Goal: Share content: Share content

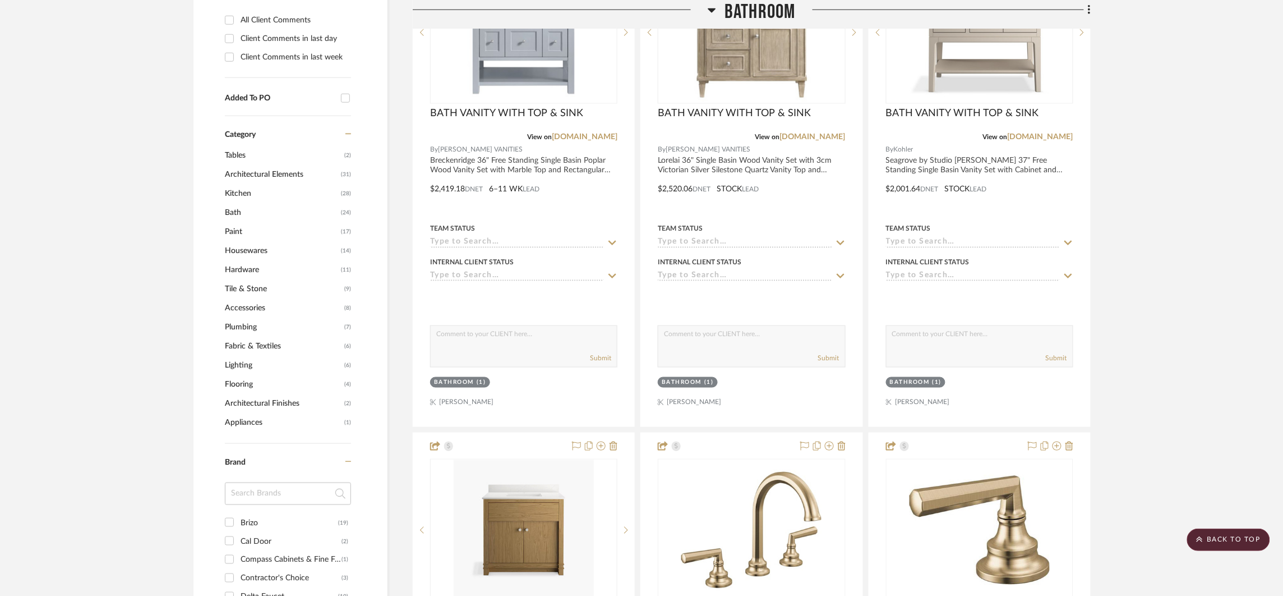
scroll to position [259, 0]
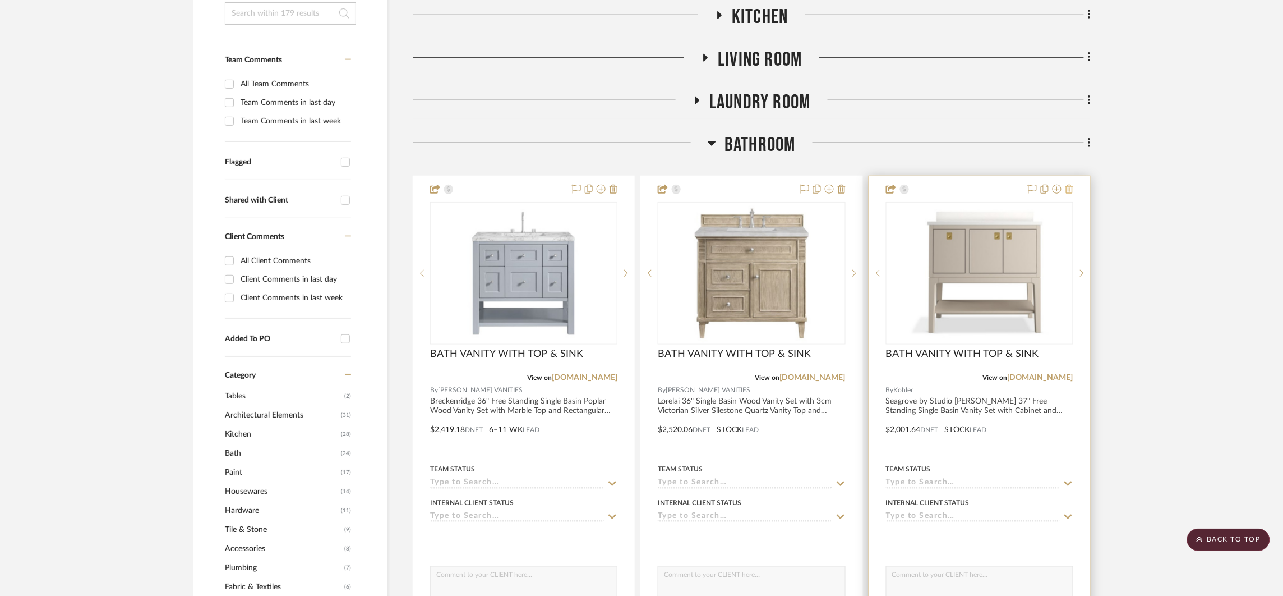
click at [1072, 191] on icon at bounding box center [1070, 189] width 8 height 9
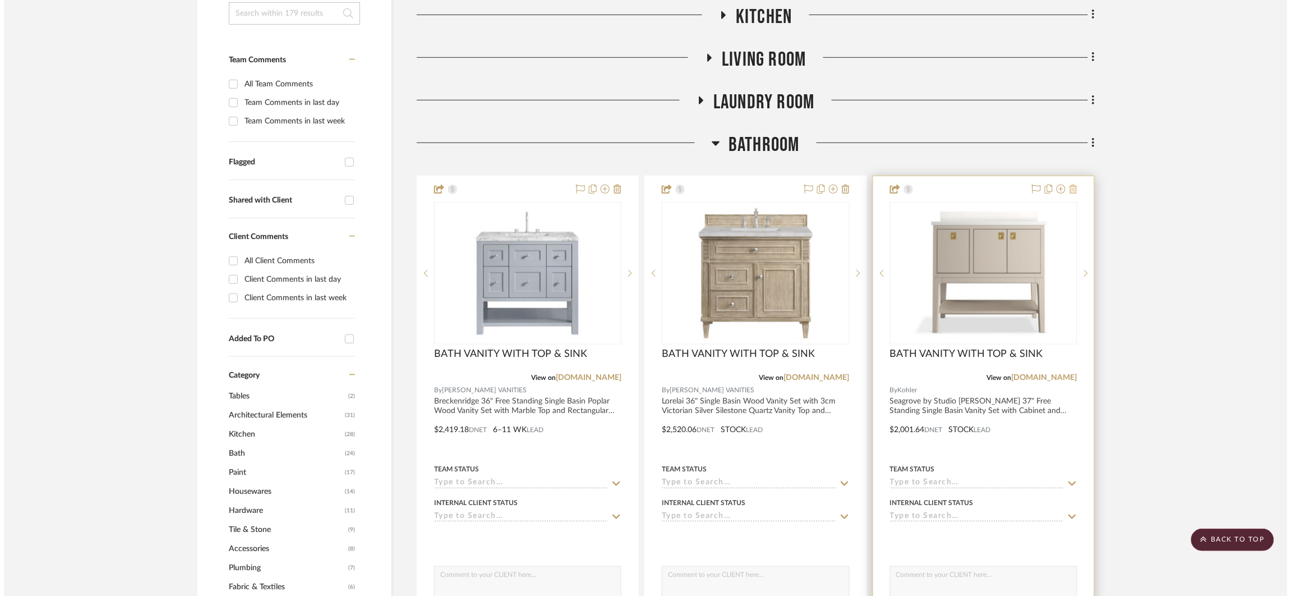
scroll to position [0, 0]
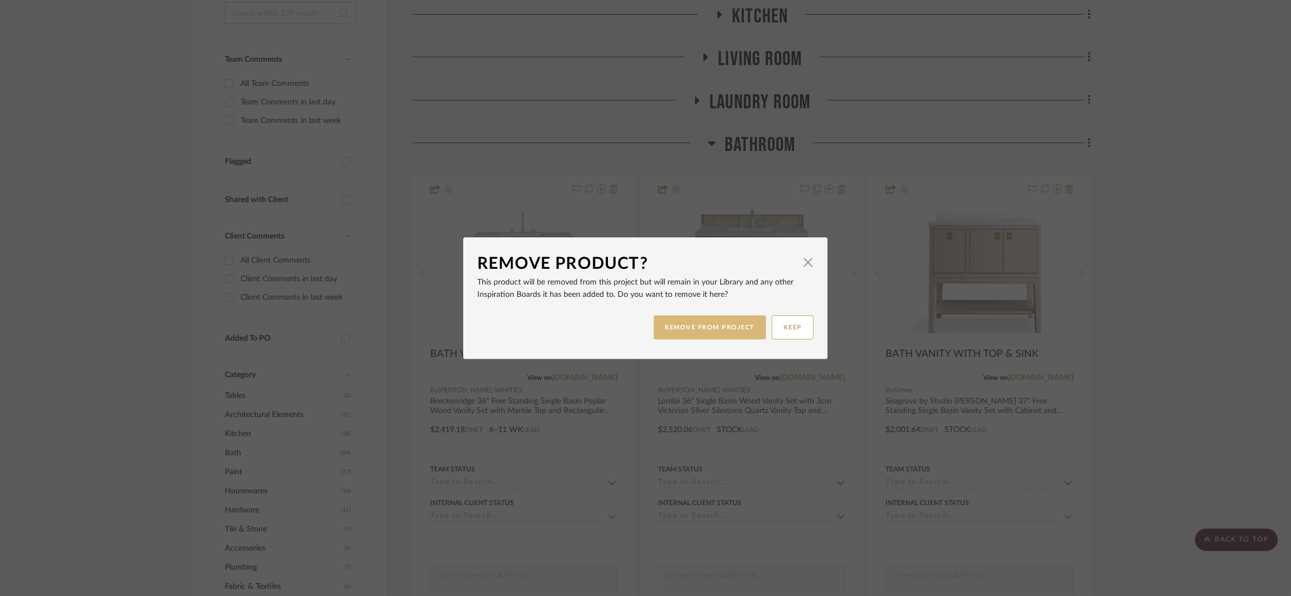
click at [683, 321] on button "REMOVE FROM PROJECT" at bounding box center [710, 327] width 113 height 24
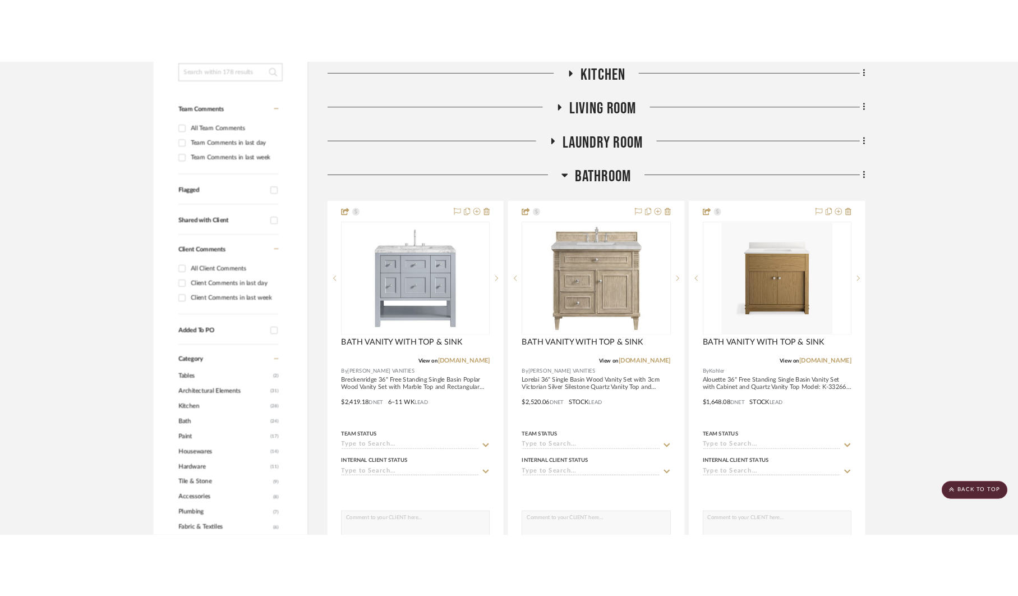
scroll to position [261, 0]
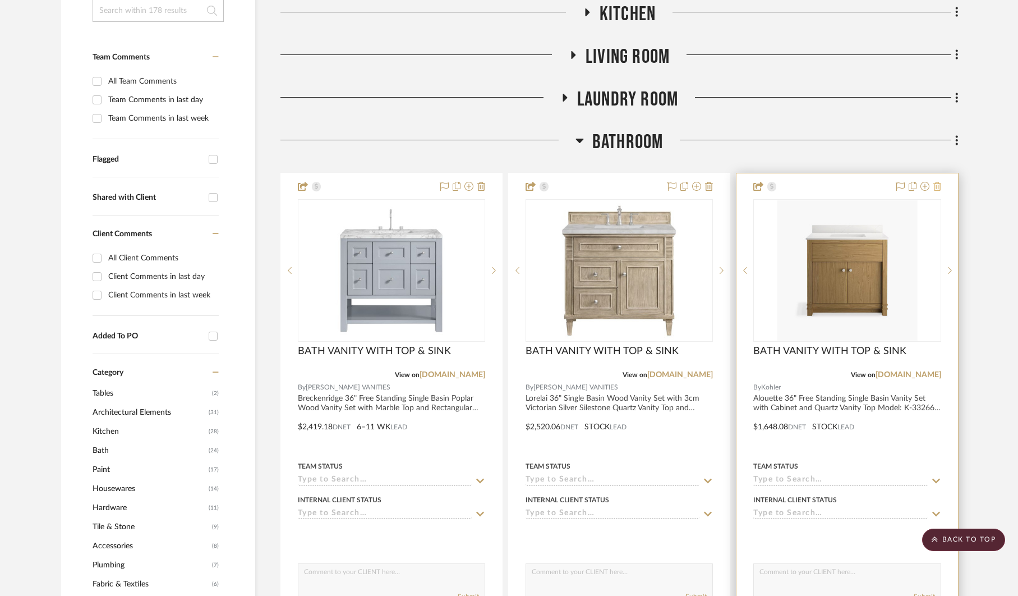
click at [937, 185] on icon at bounding box center [937, 186] width 8 height 9
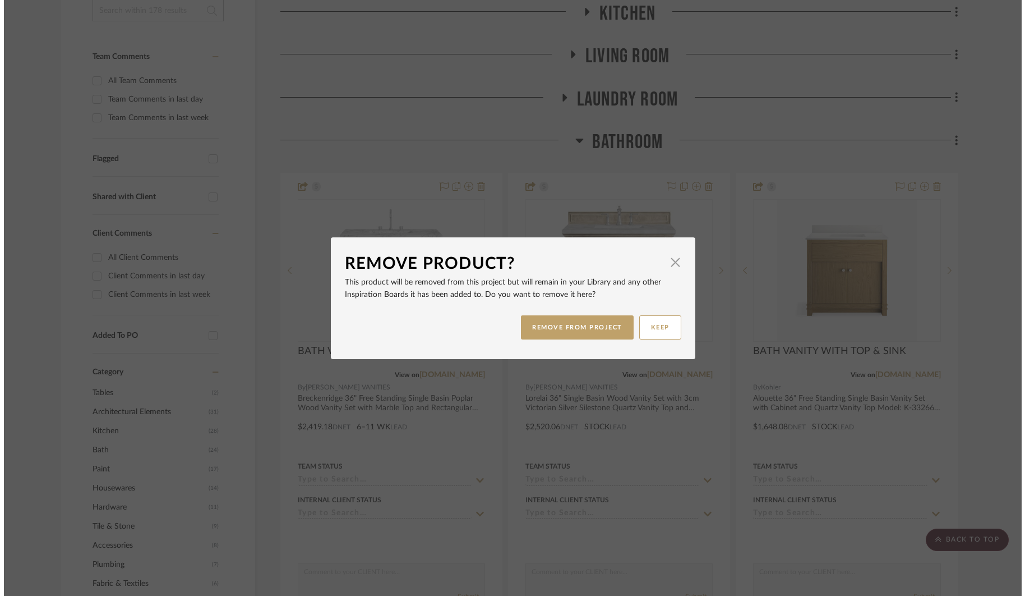
scroll to position [0, 0]
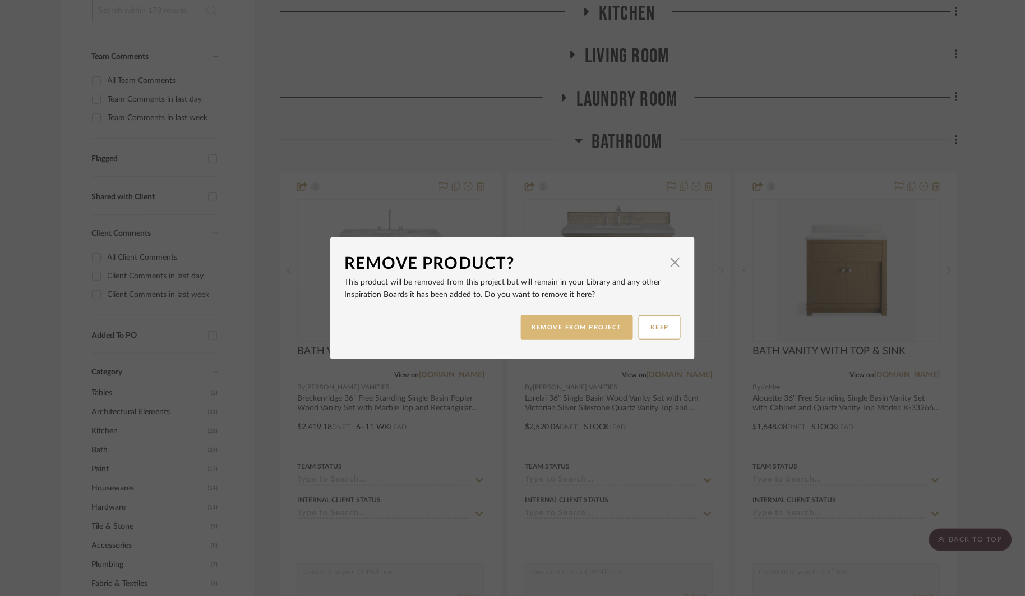
click at [615, 322] on button "REMOVE FROM PROJECT" at bounding box center [577, 327] width 113 height 24
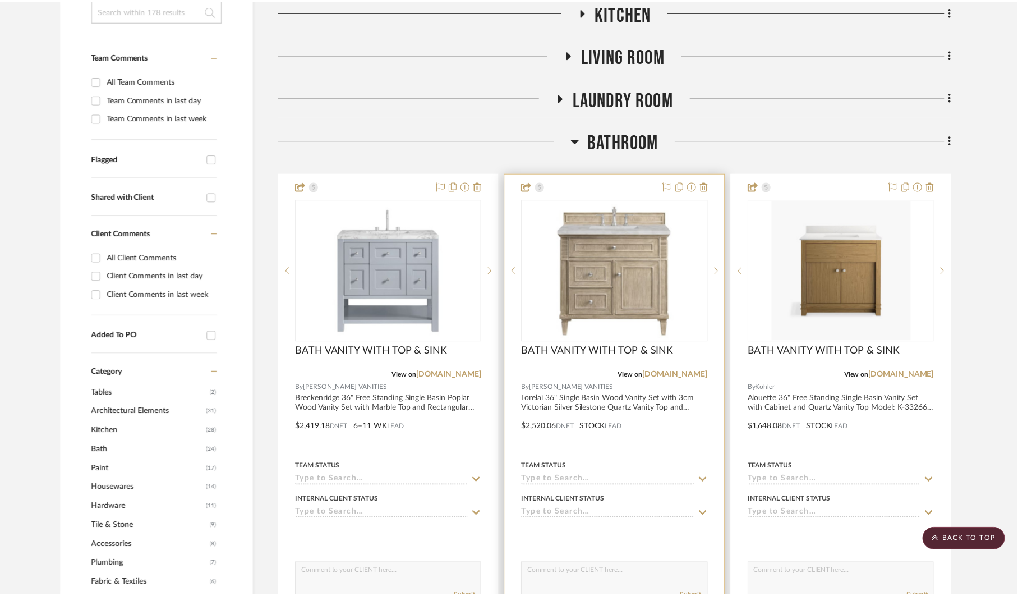
scroll to position [261, 0]
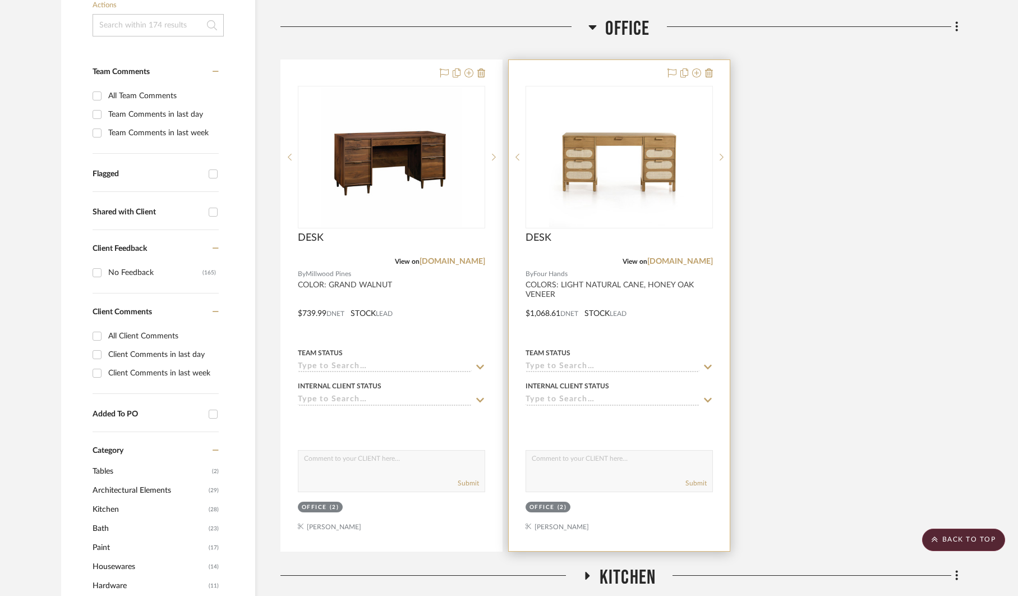
scroll to position [223, 0]
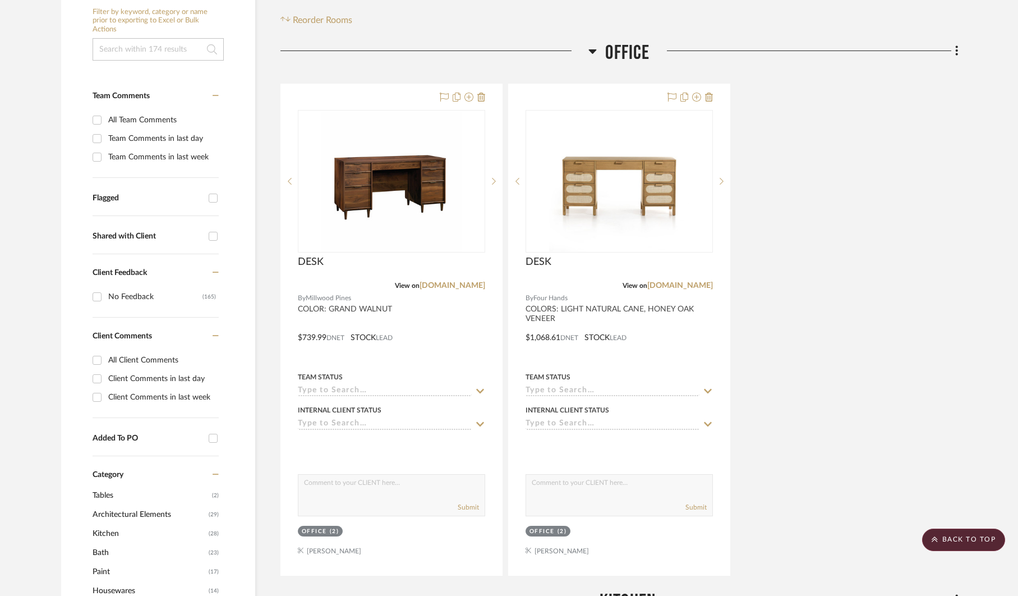
click at [624, 52] on span "Office" at bounding box center [627, 53] width 44 height 24
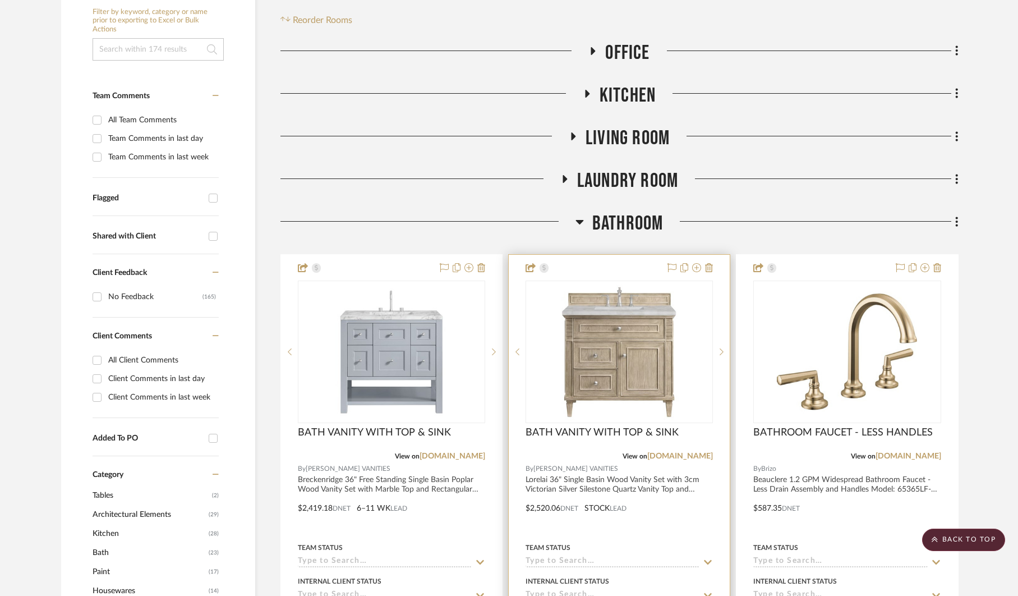
click at [681, 538] on div at bounding box center [619, 500] width 221 height 491
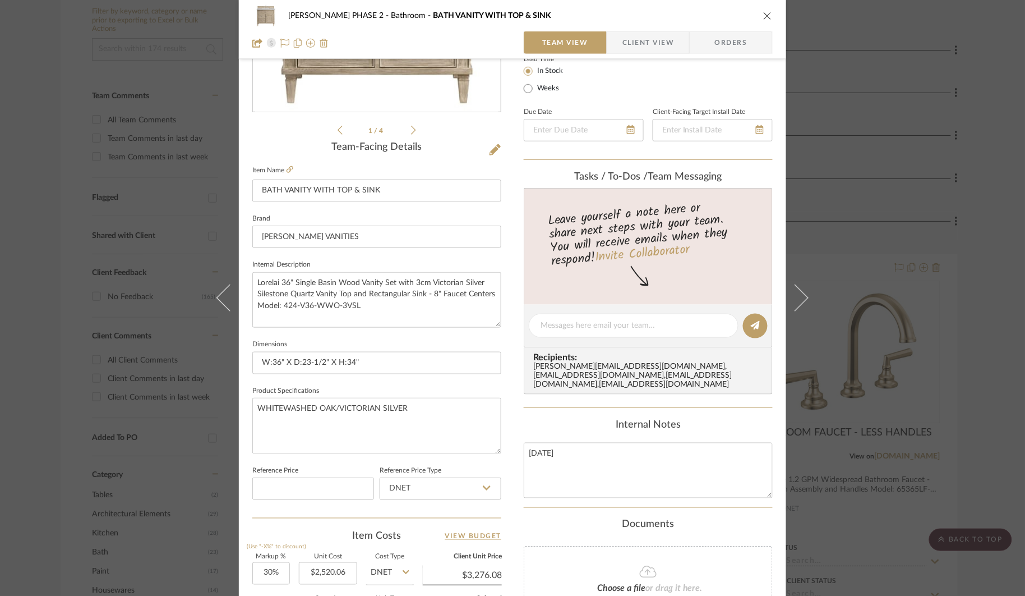
scroll to position [262, 0]
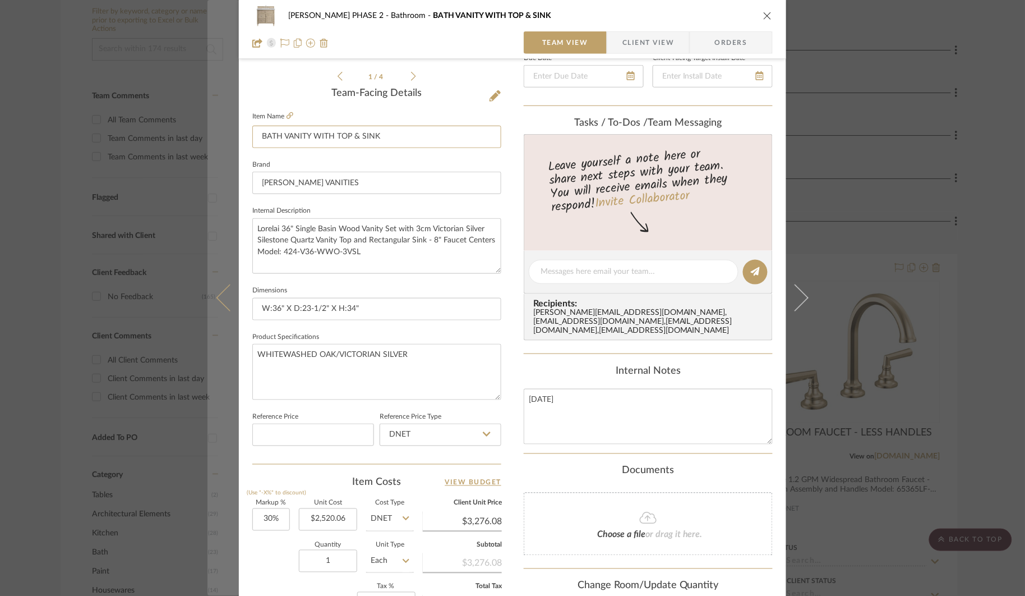
drag, startPoint x: 401, startPoint y: 139, endPoint x: 219, endPoint y: 133, distance: 182.4
click at [219, 133] on mat-dialog-content "HARMAN PHASE 2 Bathroom BATH VANITY WITH TOP & SINK Team View Client View Order…" at bounding box center [513, 264] width 610 height 1036
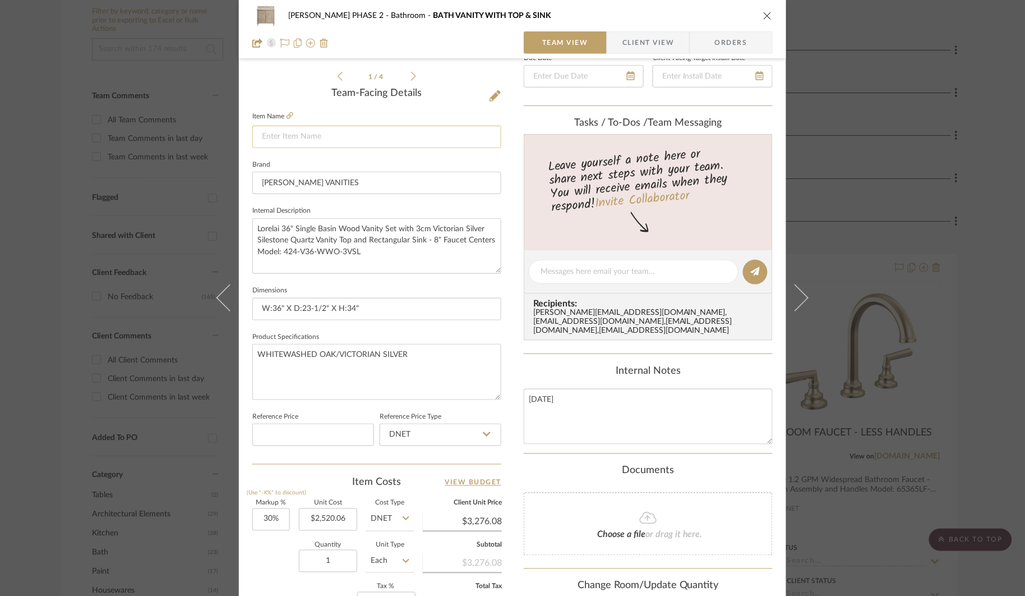
type input "BATH VANITY WITH TOP & SINK"
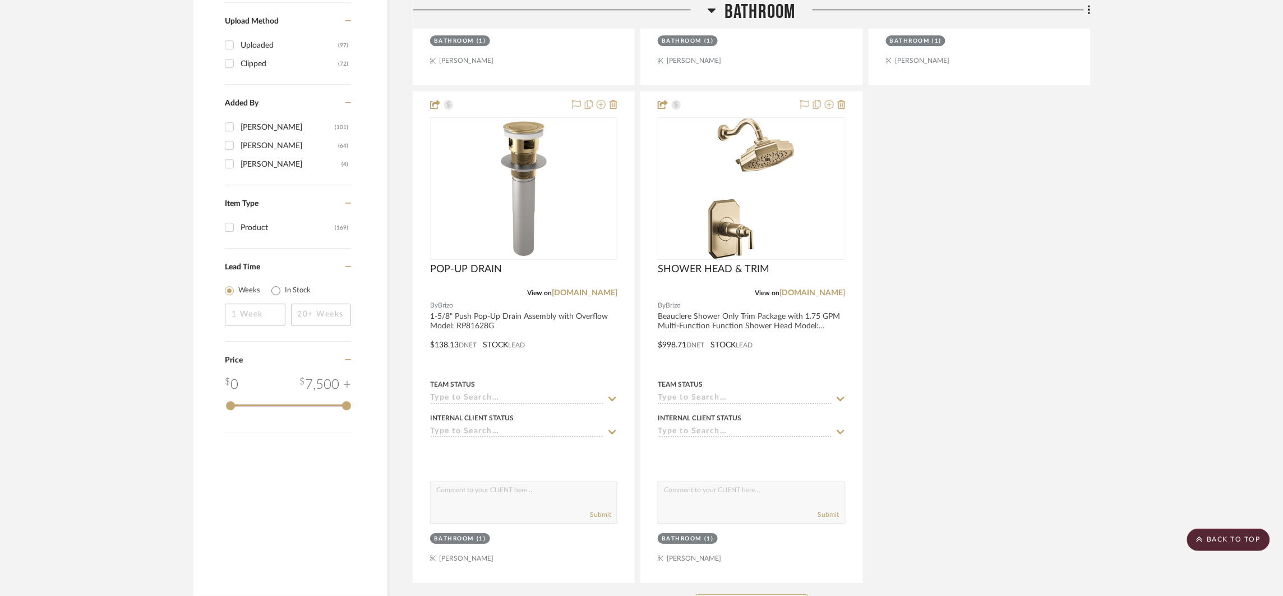
scroll to position [1618, 0]
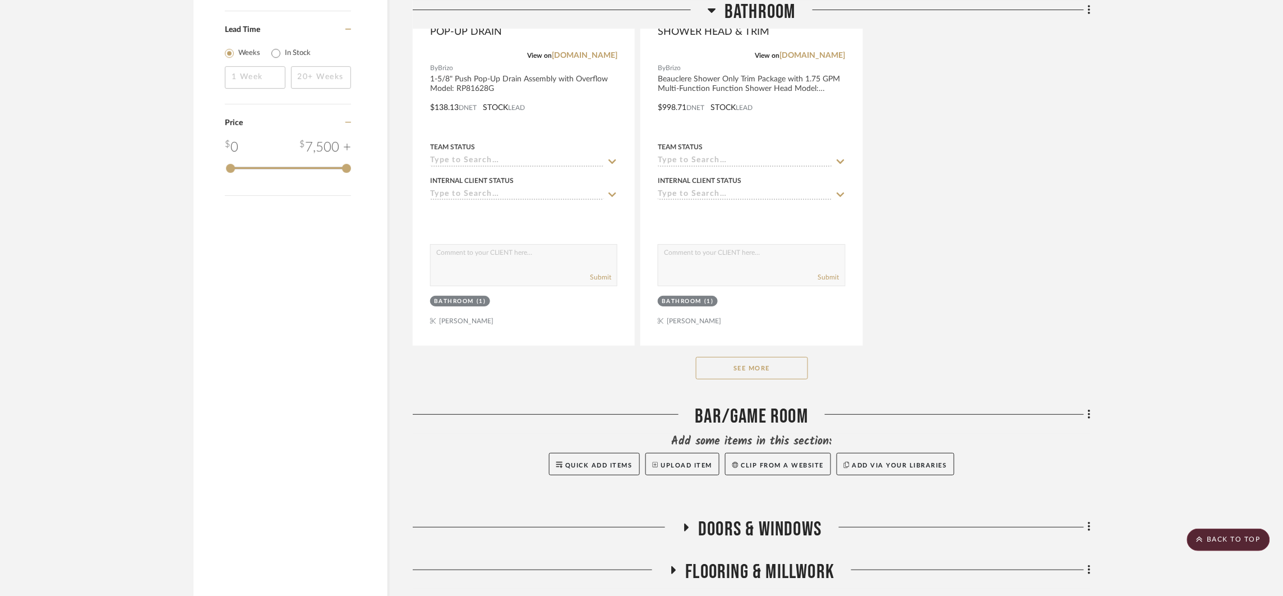
click at [739, 372] on button "See More" at bounding box center [752, 368] width 112 height 22
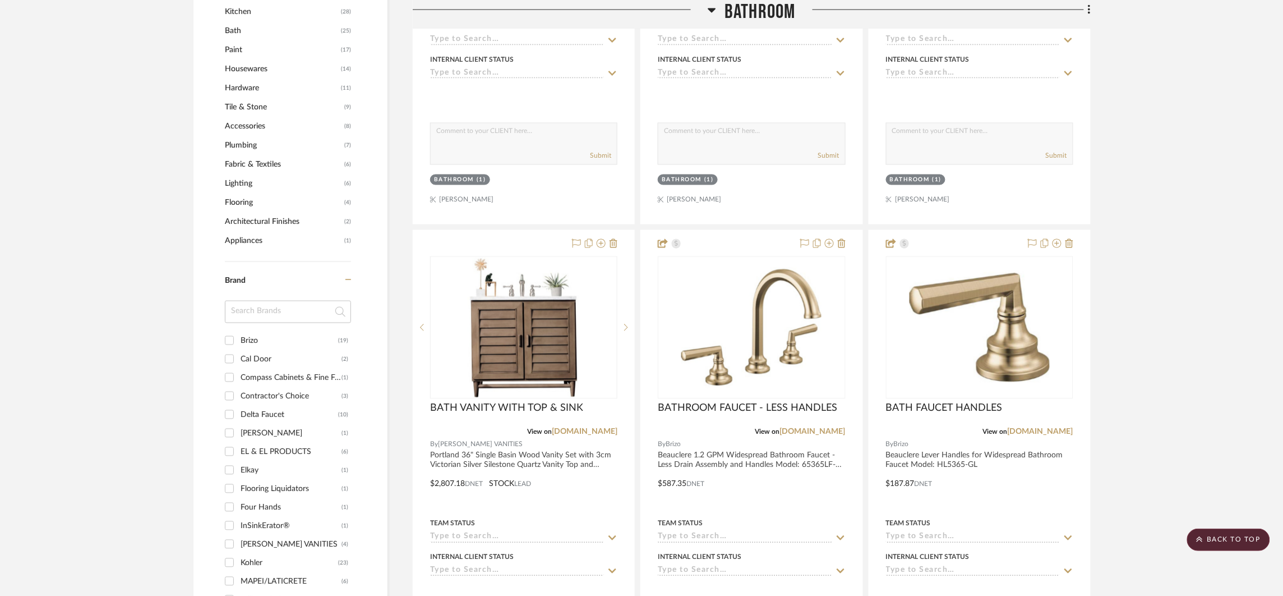
scroll to position [669, 0]
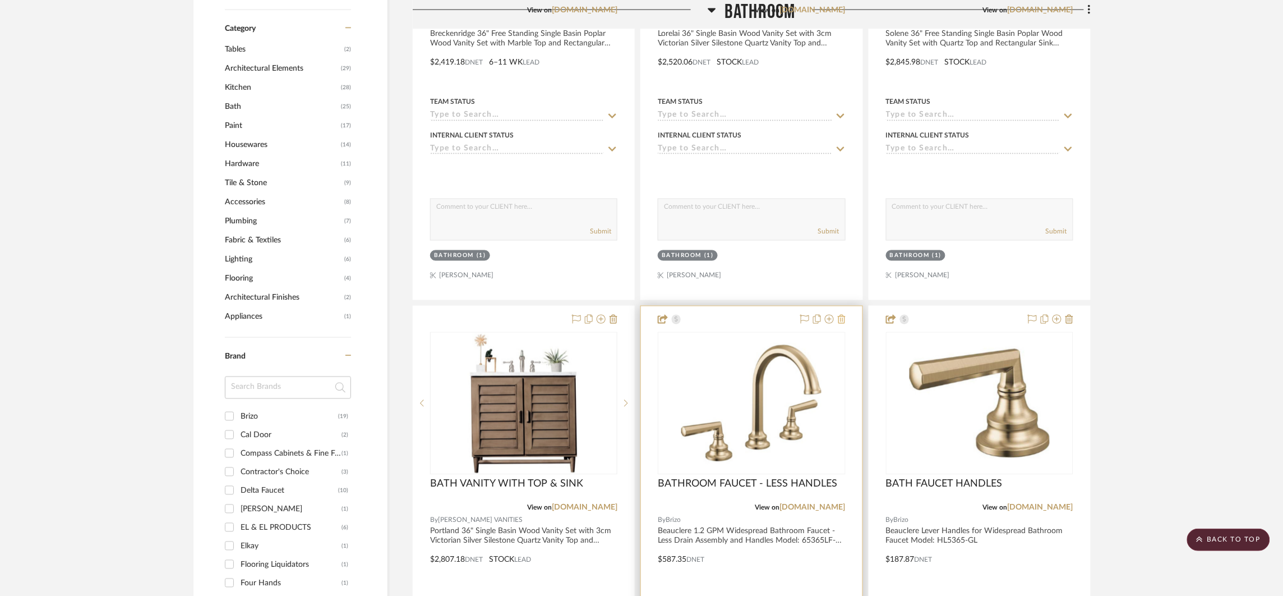
click at [842, 324] on fa-icon at bounding box center [842, 319] width 8 height 9
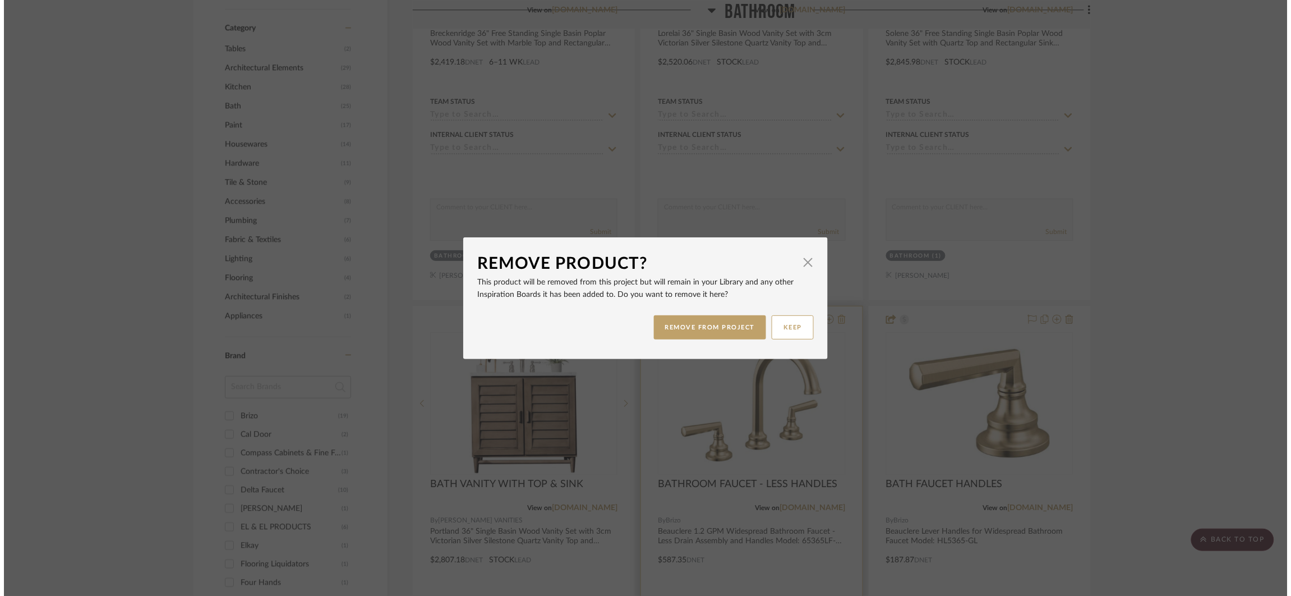
scroll to position [0, 0]
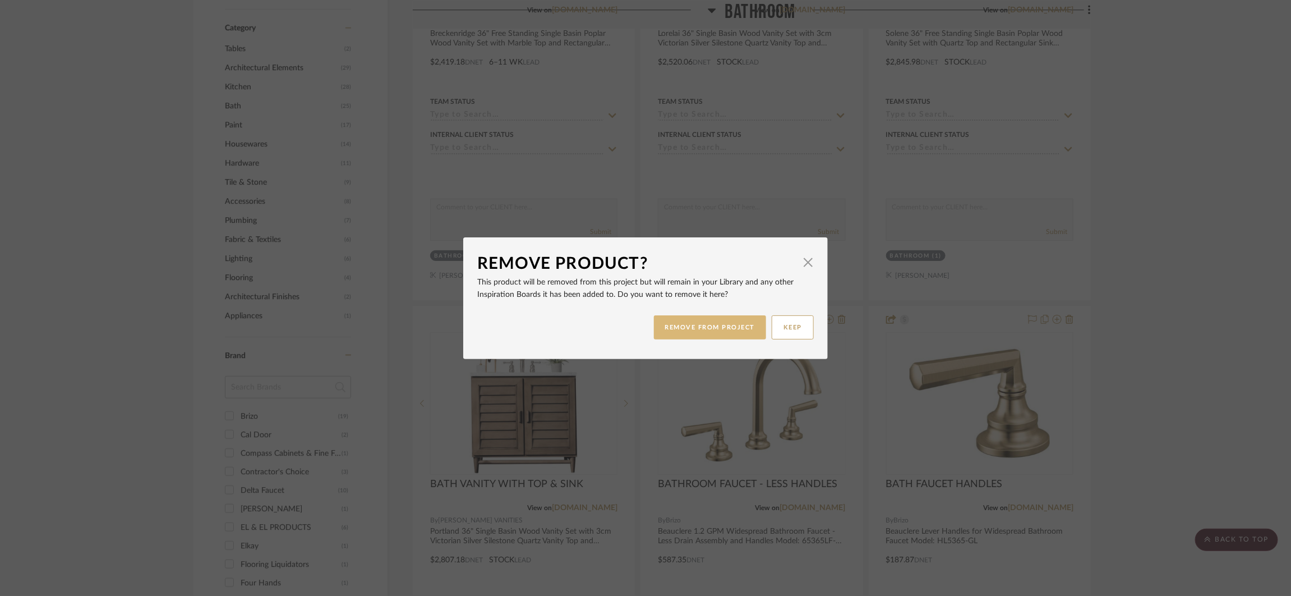
click at [711, 325] on button "REMOVE FROM PROJECT" at bounding box center [710, 327] width 113 height 24
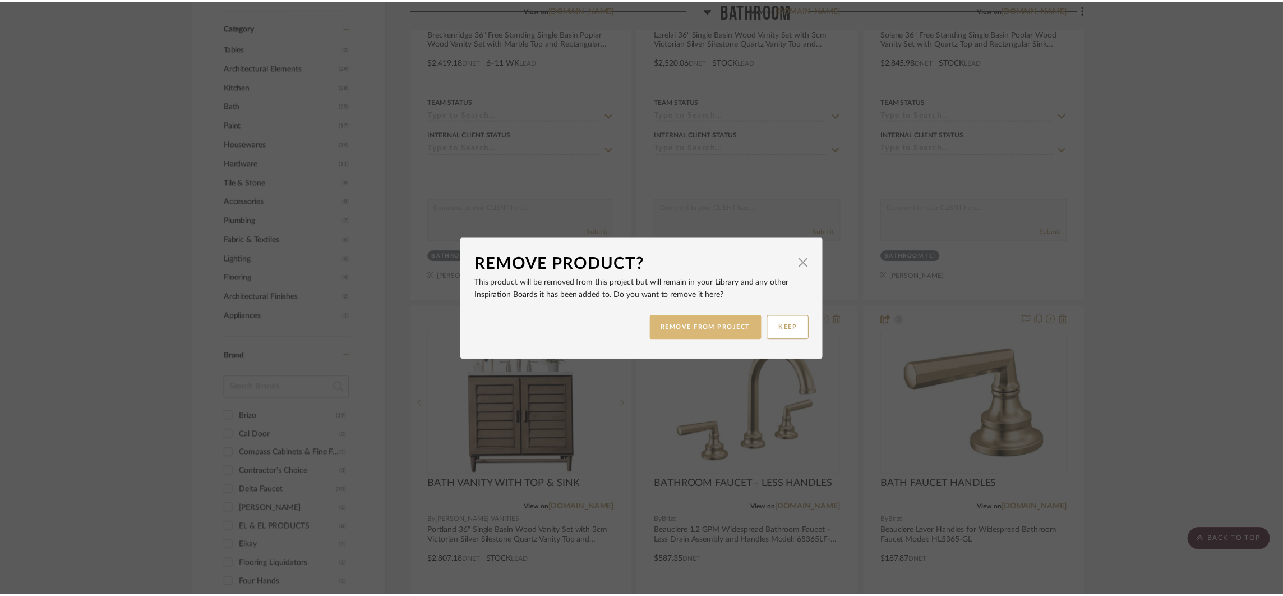
scroll to position [669, 0]
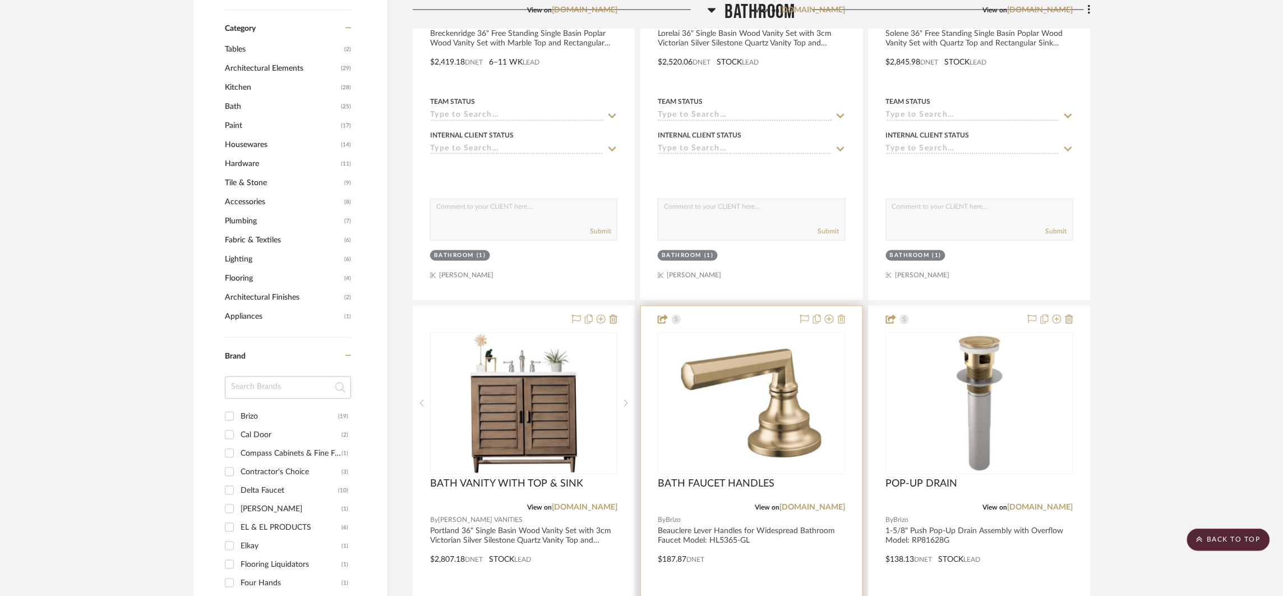
click at [842, 320] on icon at bounding box center [842, 319] width 8 height 9
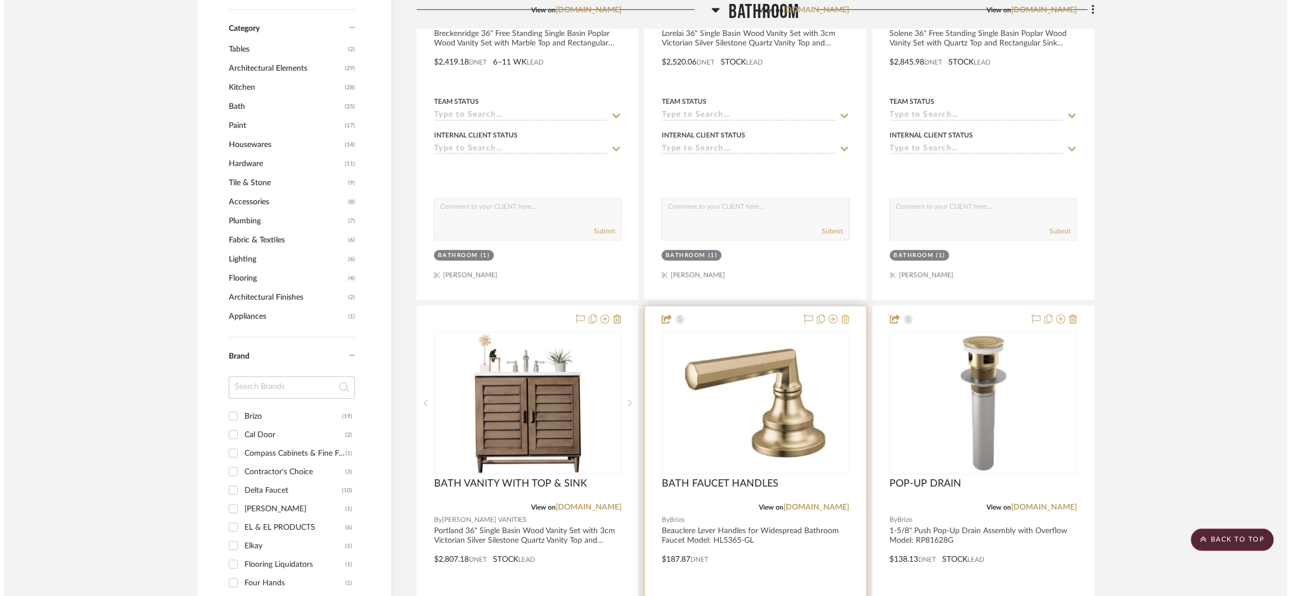
scroll to position [0, 0]
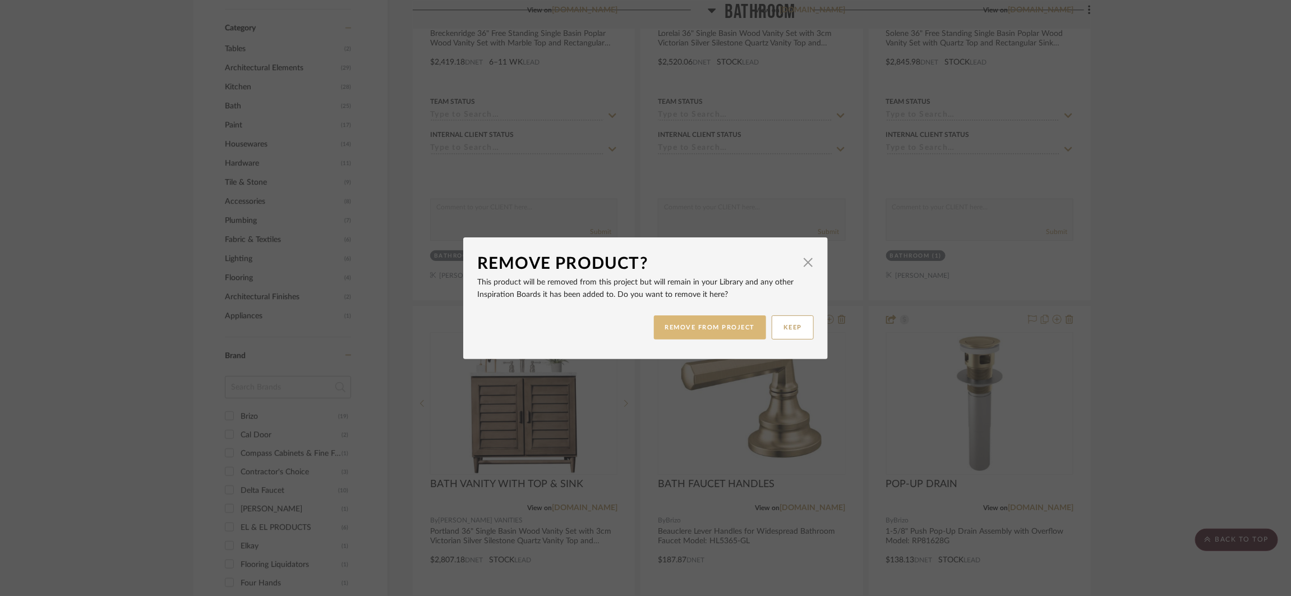
click at [741, 328] on button "REMOVE FROM PROJECT" at bounding box center [710, 327] width 113 height 24
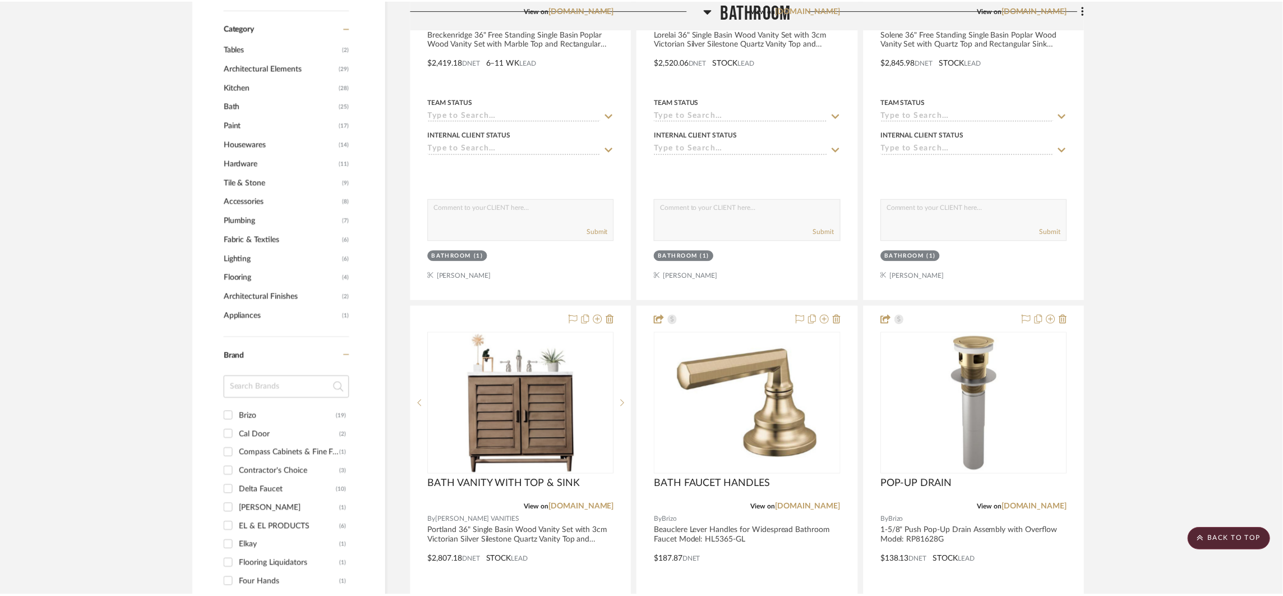
scroll to position [669, 0]
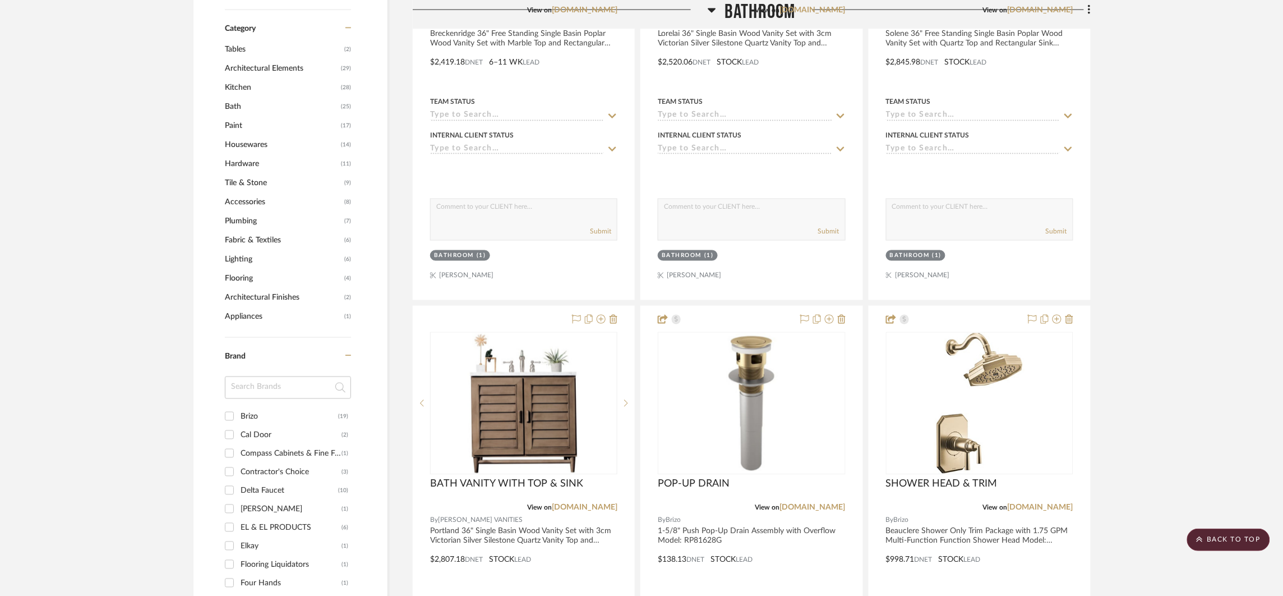
click at [845, 321] on icon at bounding box center [842, 319] width 8 height 9
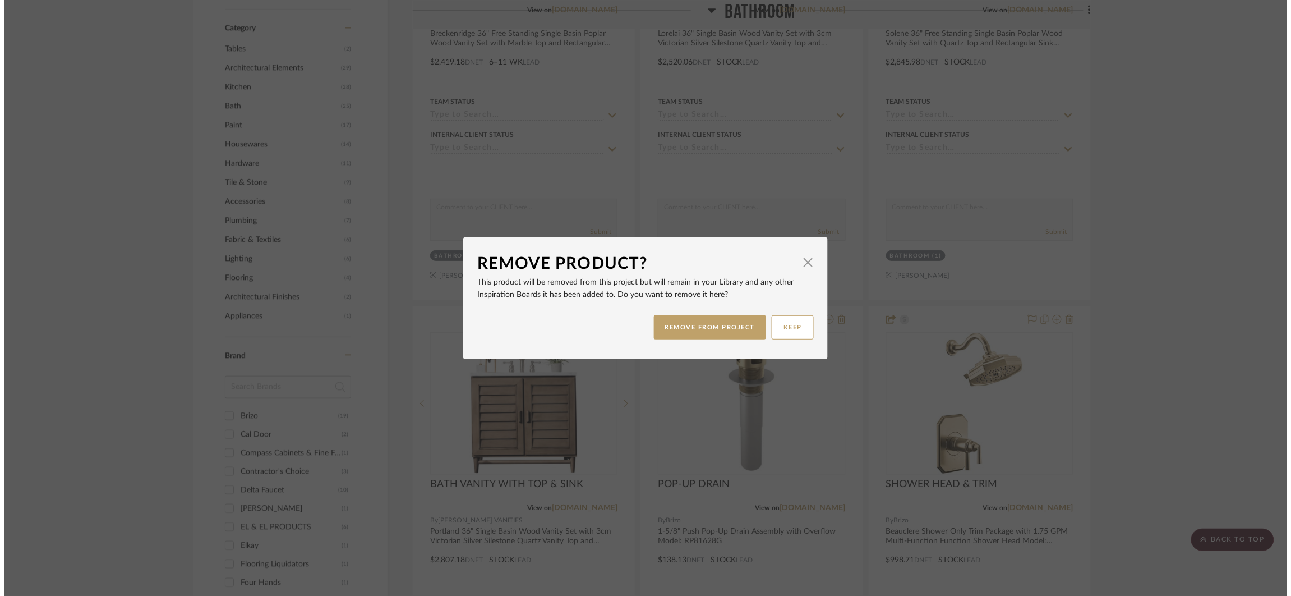
scroll to position [0, 0]
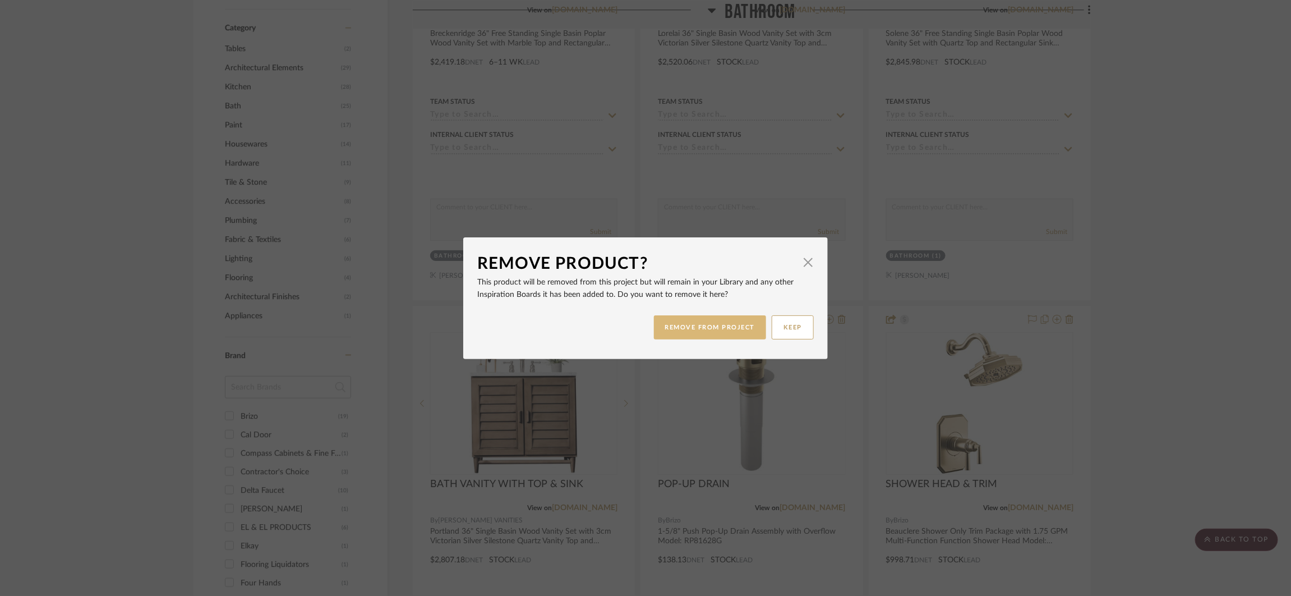
click at [740, 317] on button "REMOVE FROM PROJECT" at bounding box center [710, 327] width 113 height 24
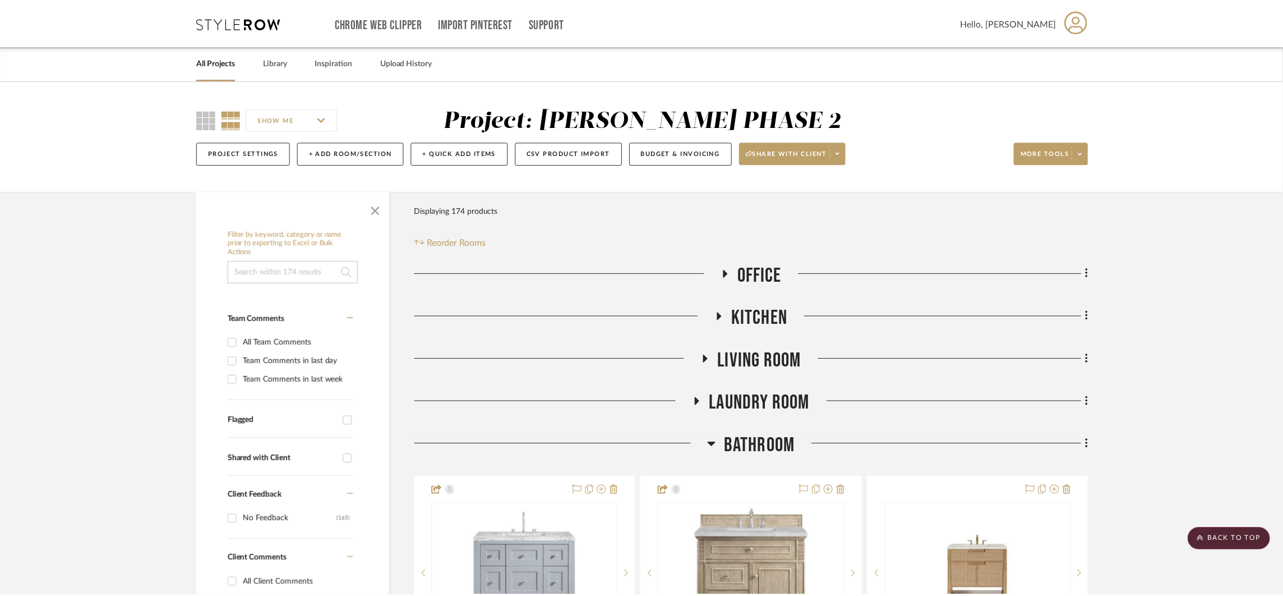
scroll to position [669, 0]
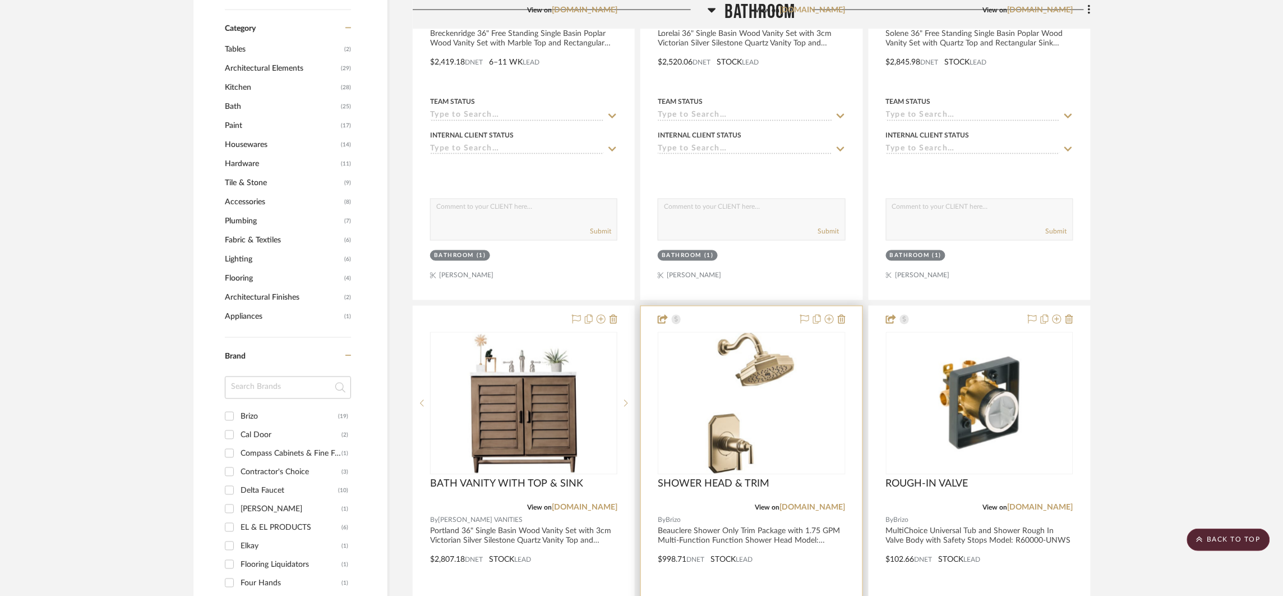
click at [846, 323] on div at bounding box center [751, 551] width 221 height 491
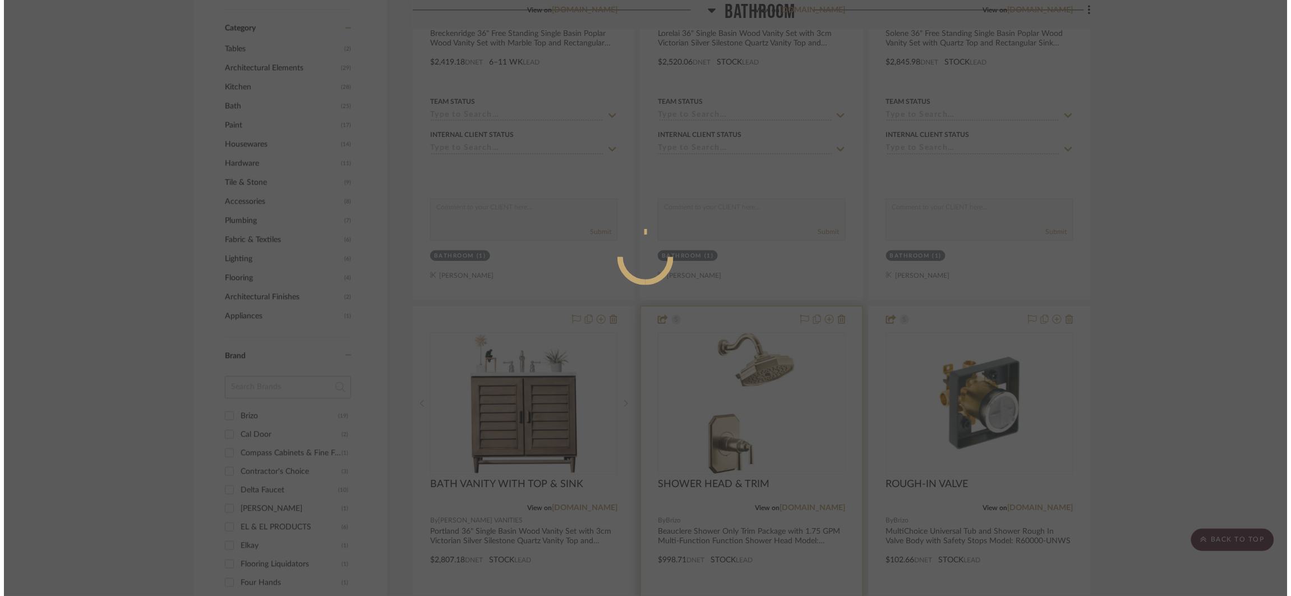
scroll to position [0, 0]
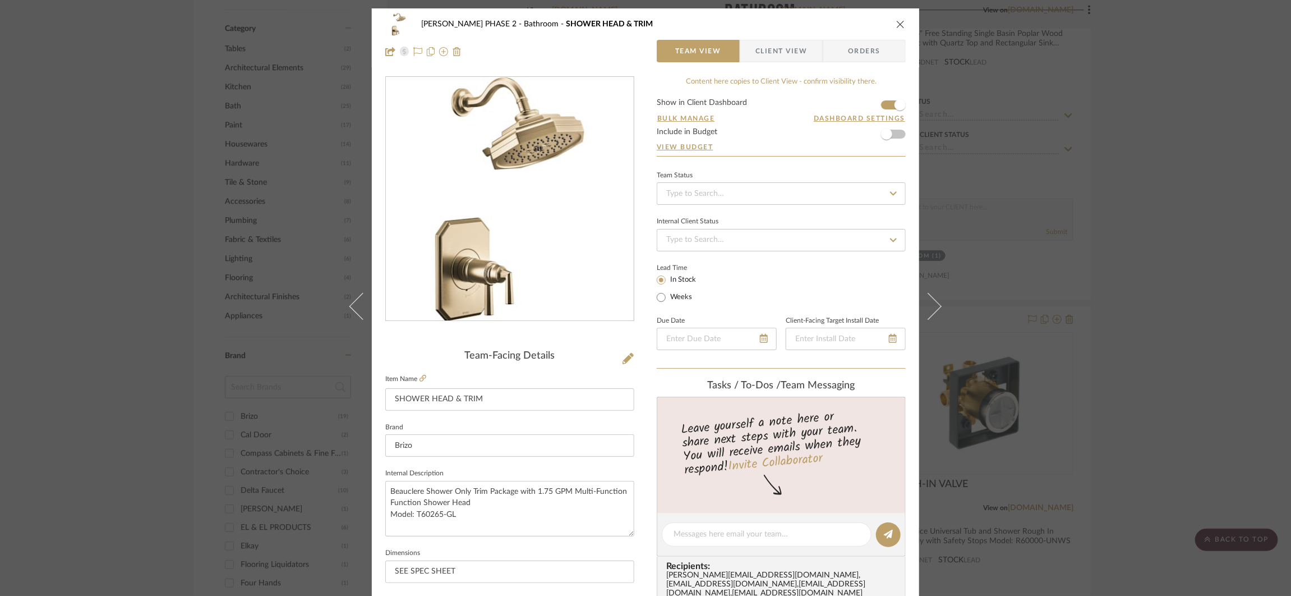
click at [896, 25] on icon "close" at bounding box center [900, 24] width 9 height 9
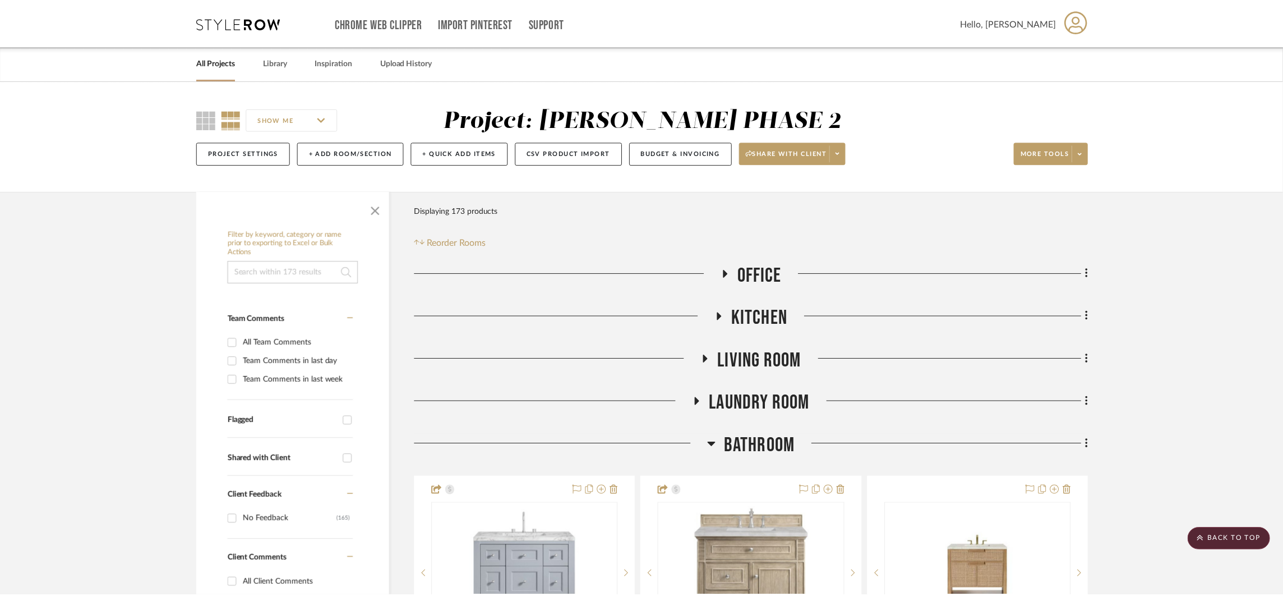
scroll to position [669, 0]
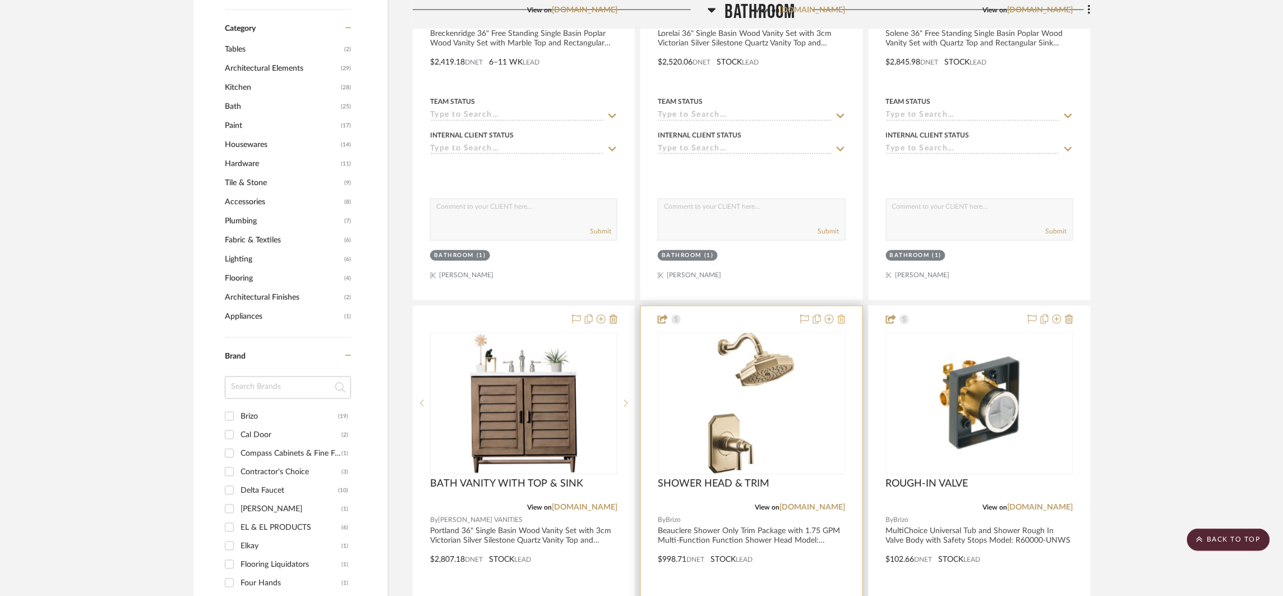
click at [843, 321] on icon at bounding box center [842, 319] width 8 height 9
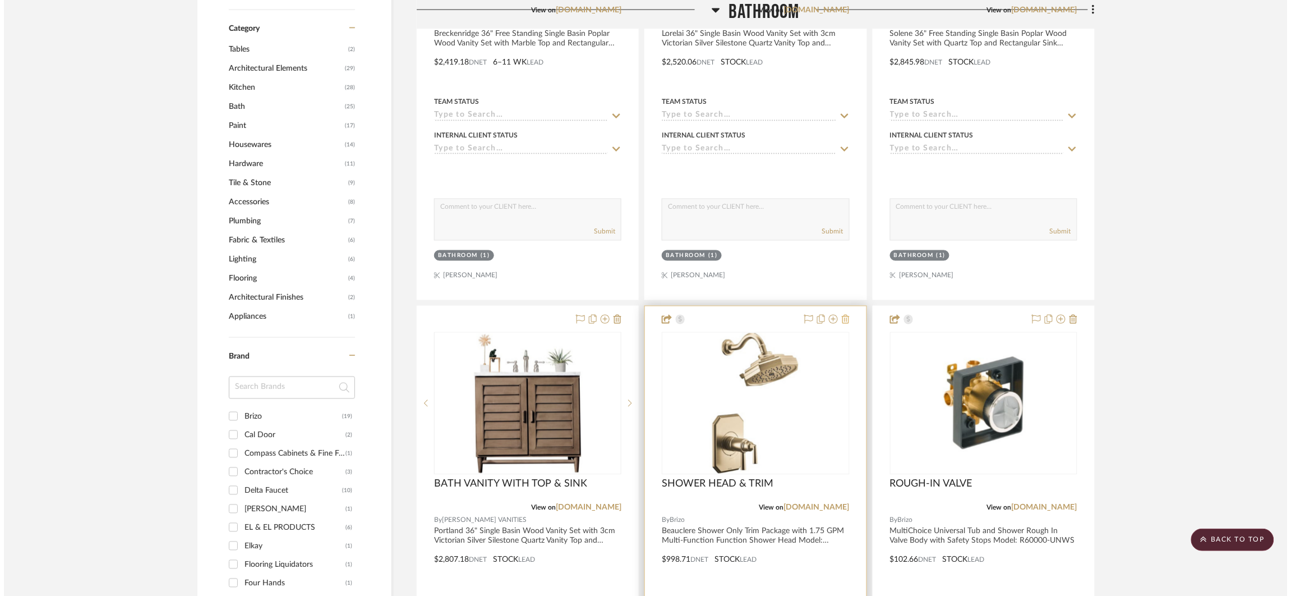
scroll to position [0, 0]
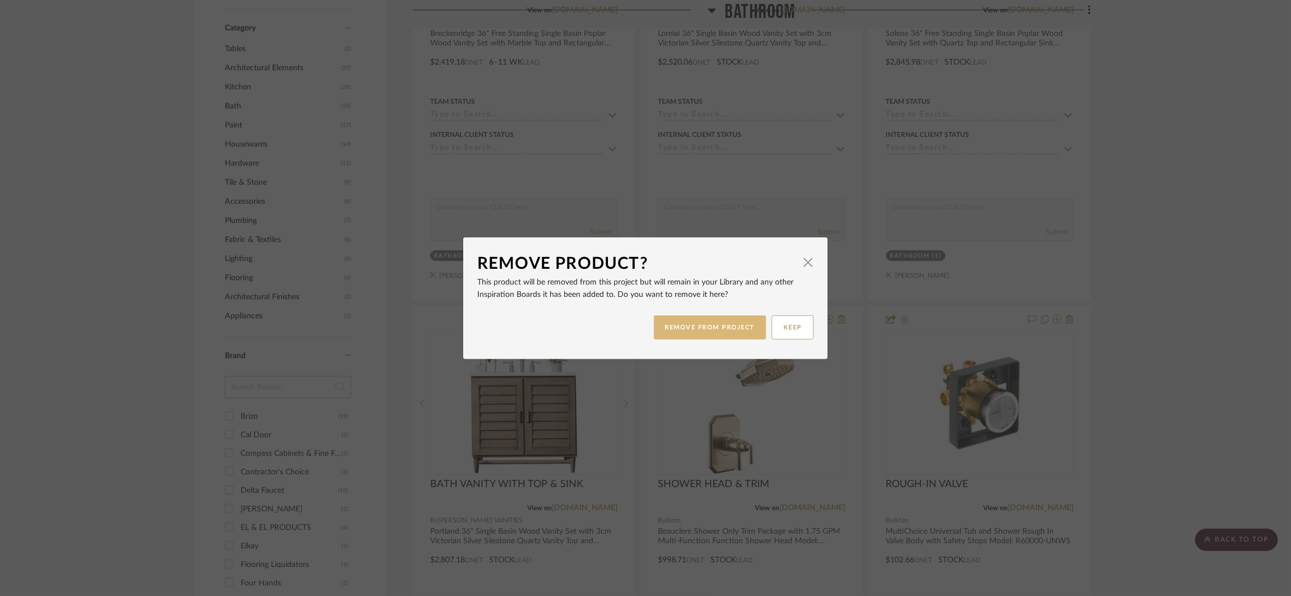
click at [728, 319] on button "REMOVE FROM PROJECT" at bounding box center [710, 327] width 113 height 24
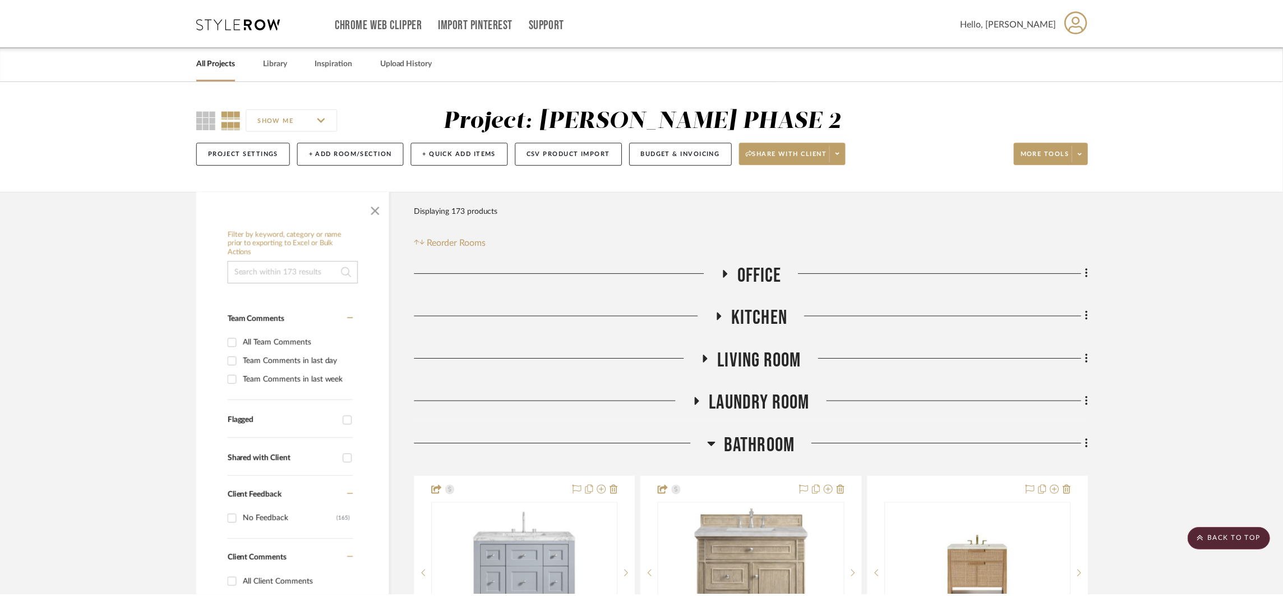
scroll to position [669, 0]
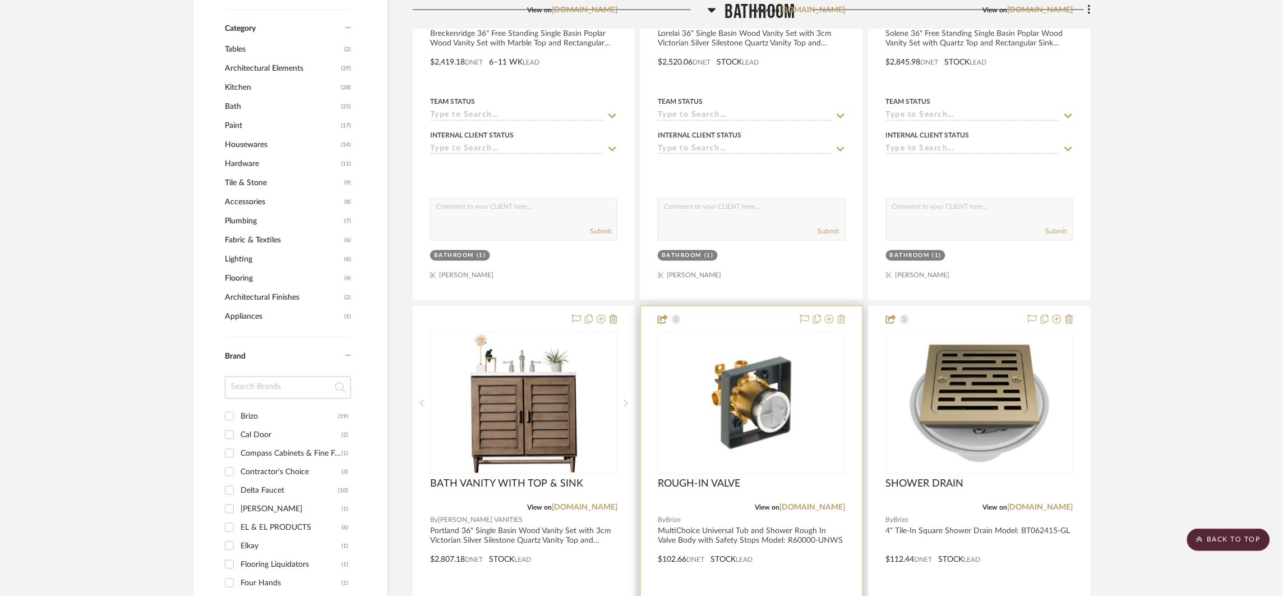
click at [840, 323] on icon at bounding box center [842, 319] width 8 height 9
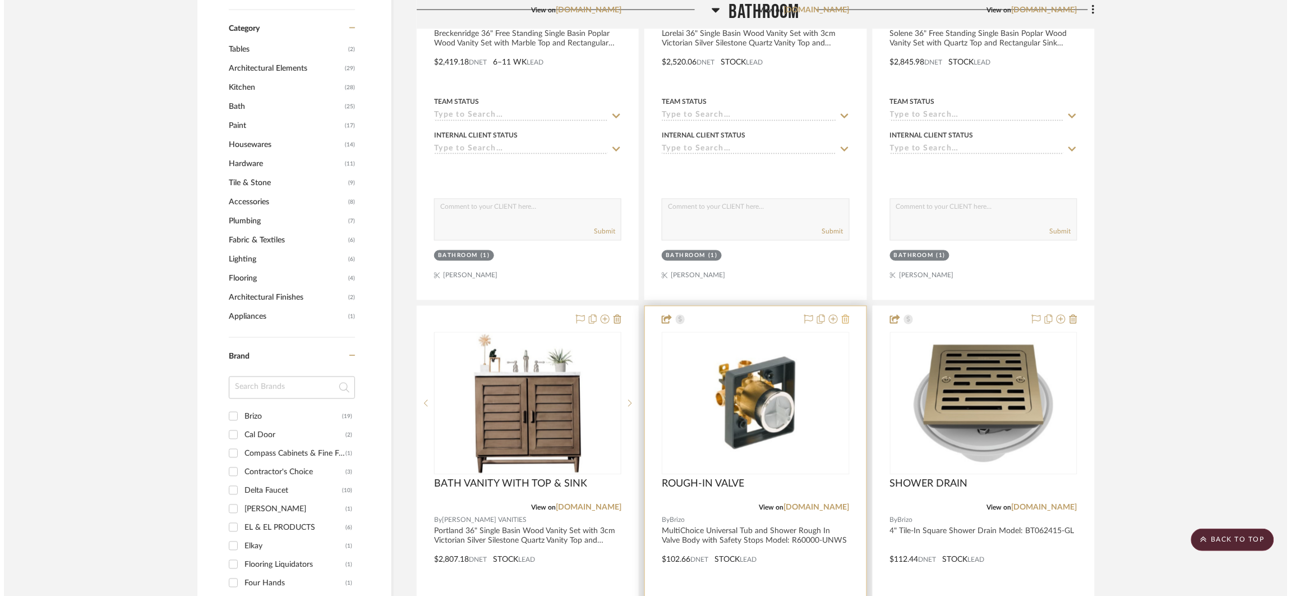
scroll to position [0, 0]
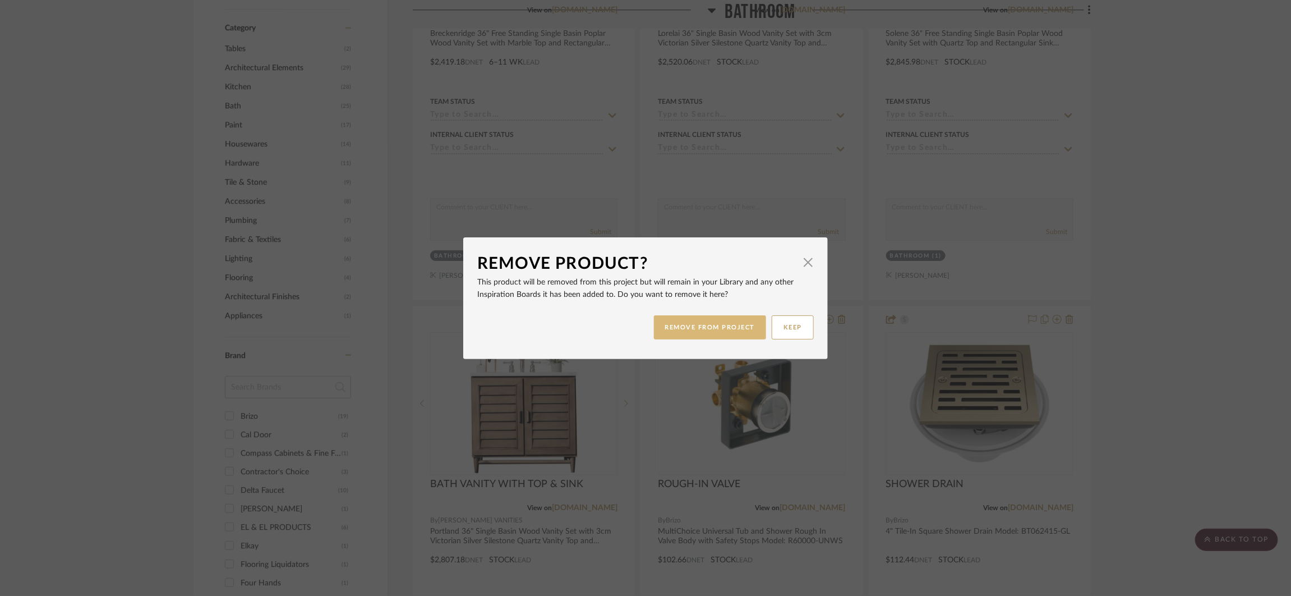
click at [704, 326] on button "REMOVE FROM PROJECT" at bounding box center [710, 327] width 113 height 24
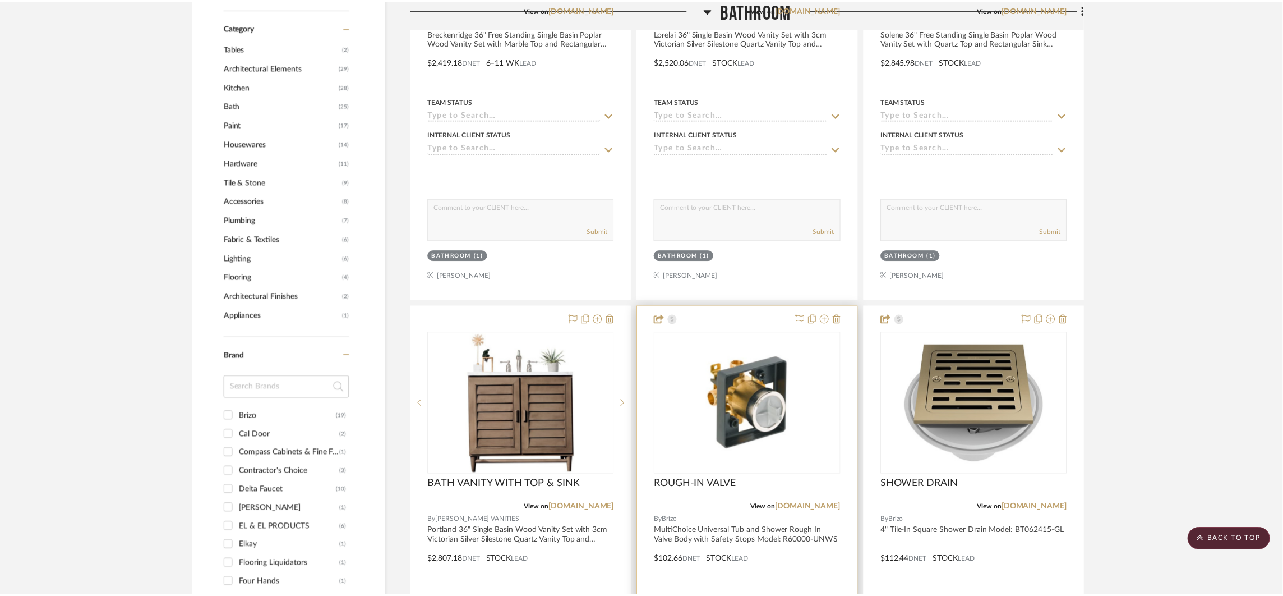
scroll to position [669, 0]
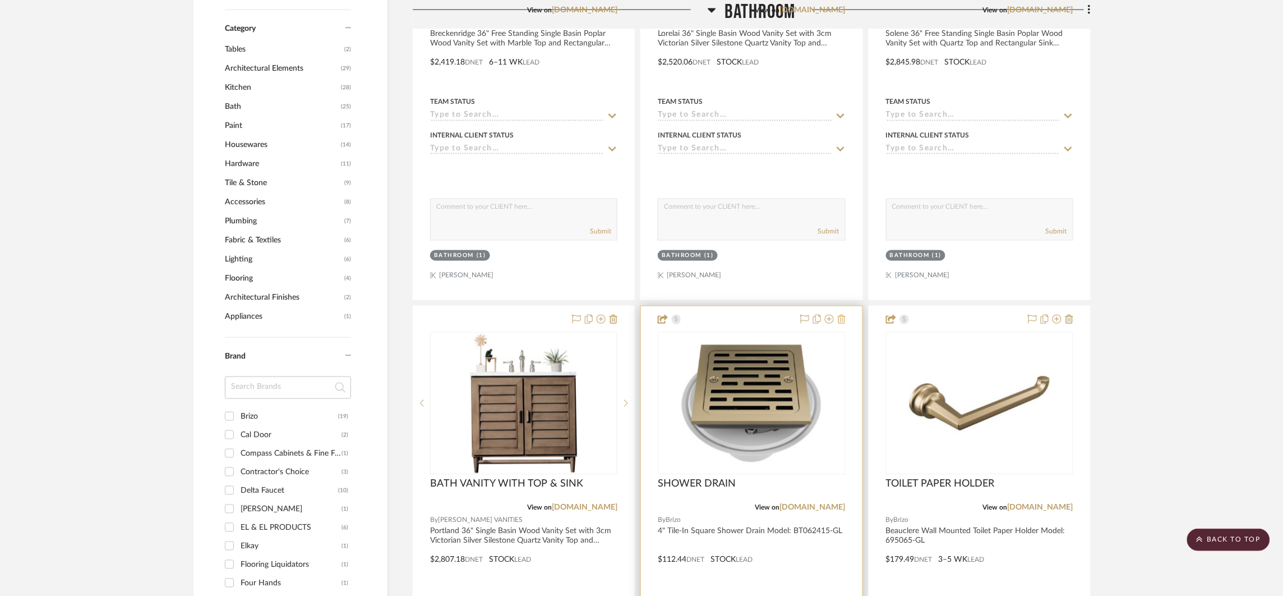
click at [839, 321] on icon at bounding box center [842, 319] width 8 height 9
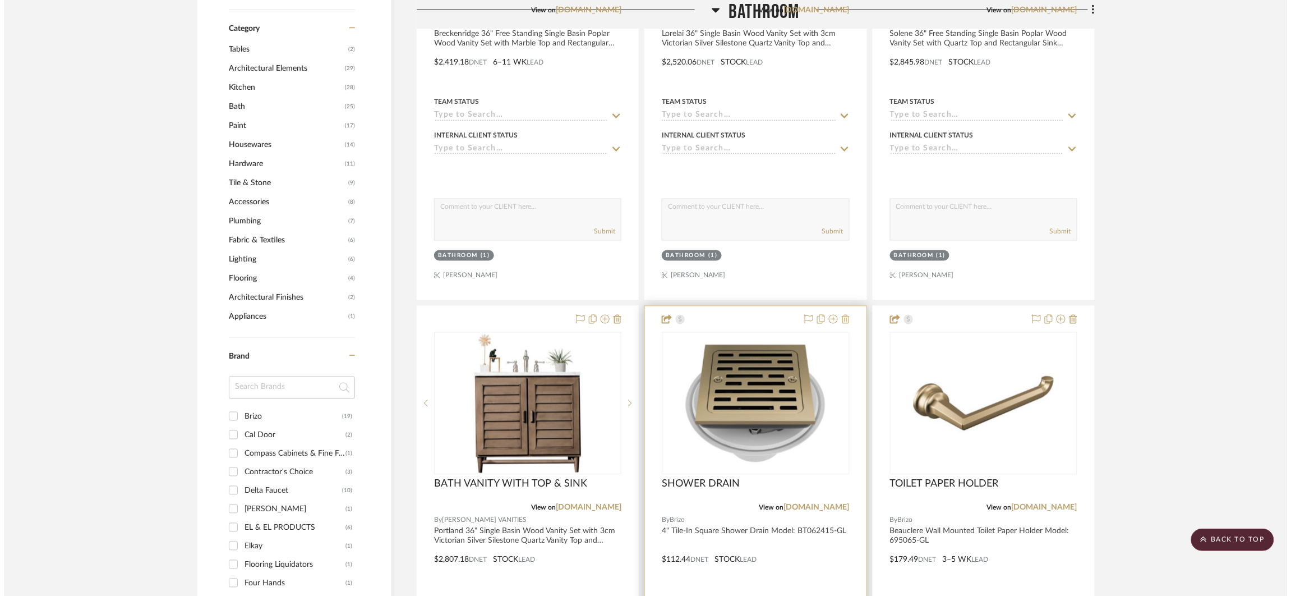
scroll to position [0, 0]
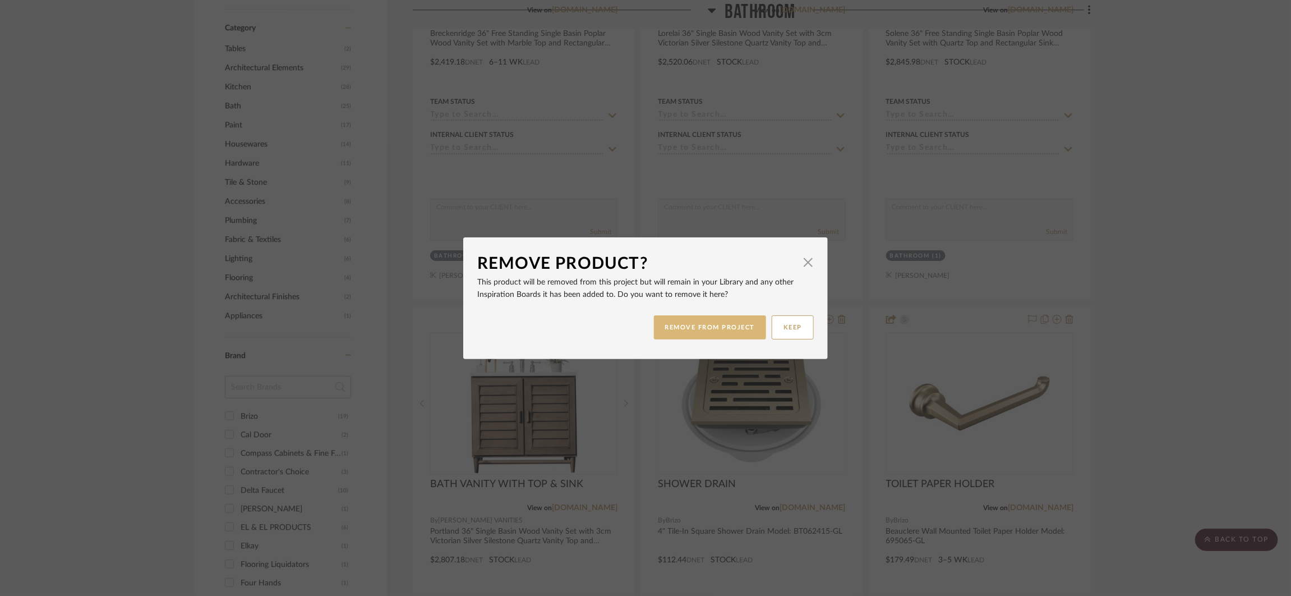
click at [753, 317] on button "REMOVE FROM PROJECT" at bounding box center [710, 327] width 113 height 24
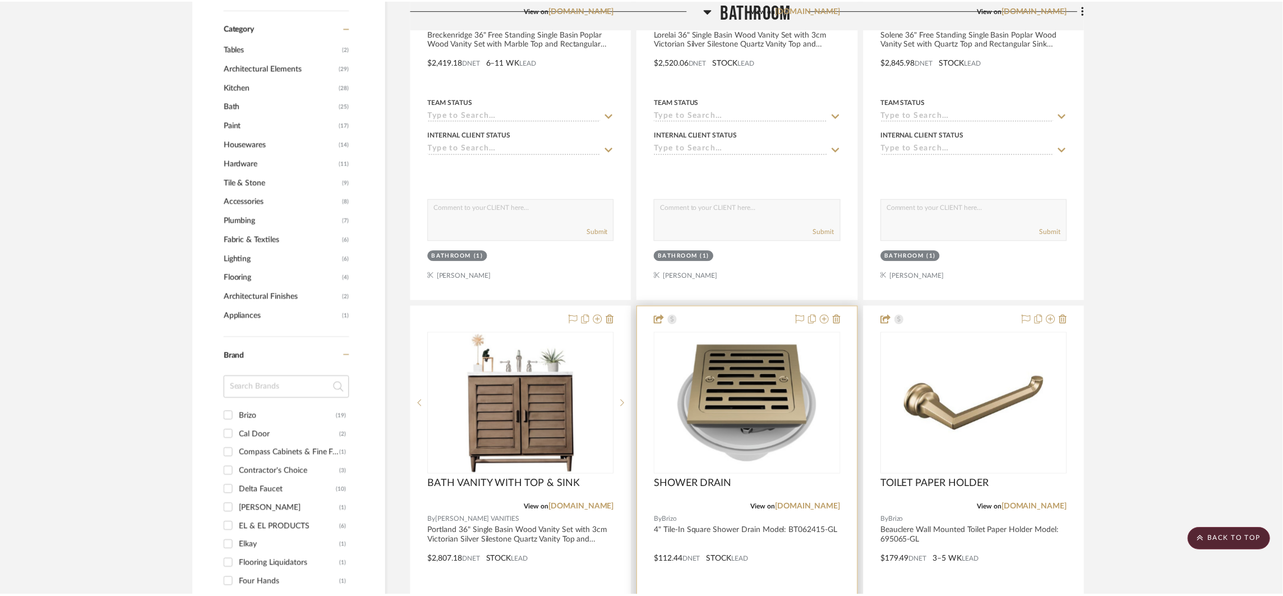
scroll to position [669, 0]
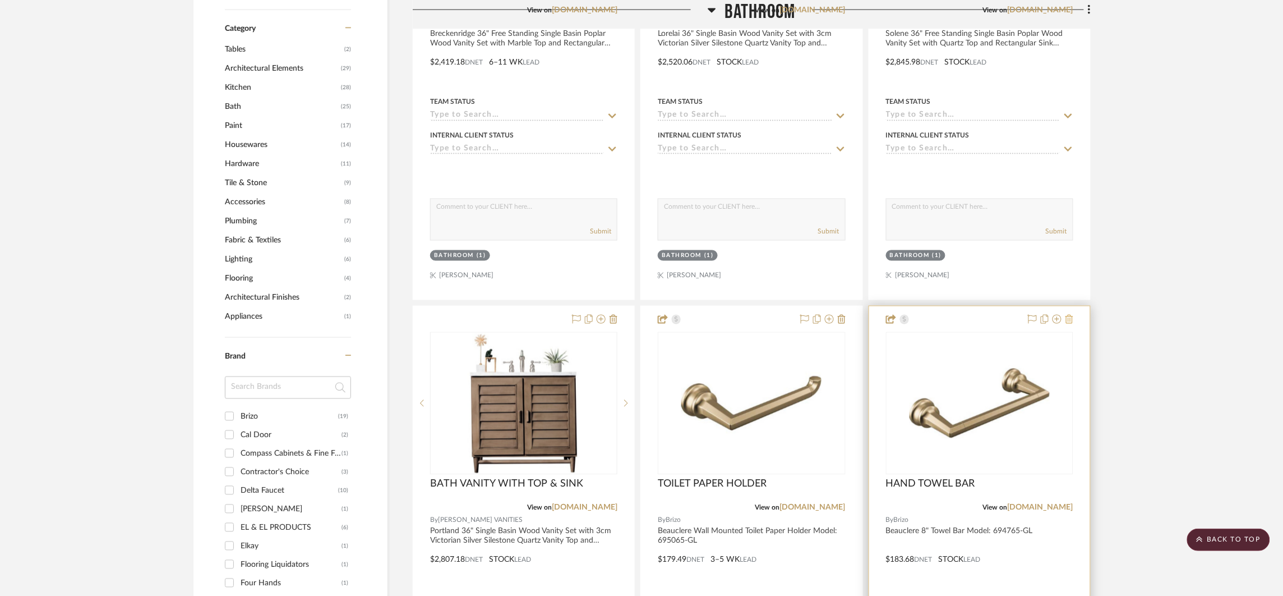
click at [1070, 321] on icon at bounding box center [1070, 319] width 8 height 9
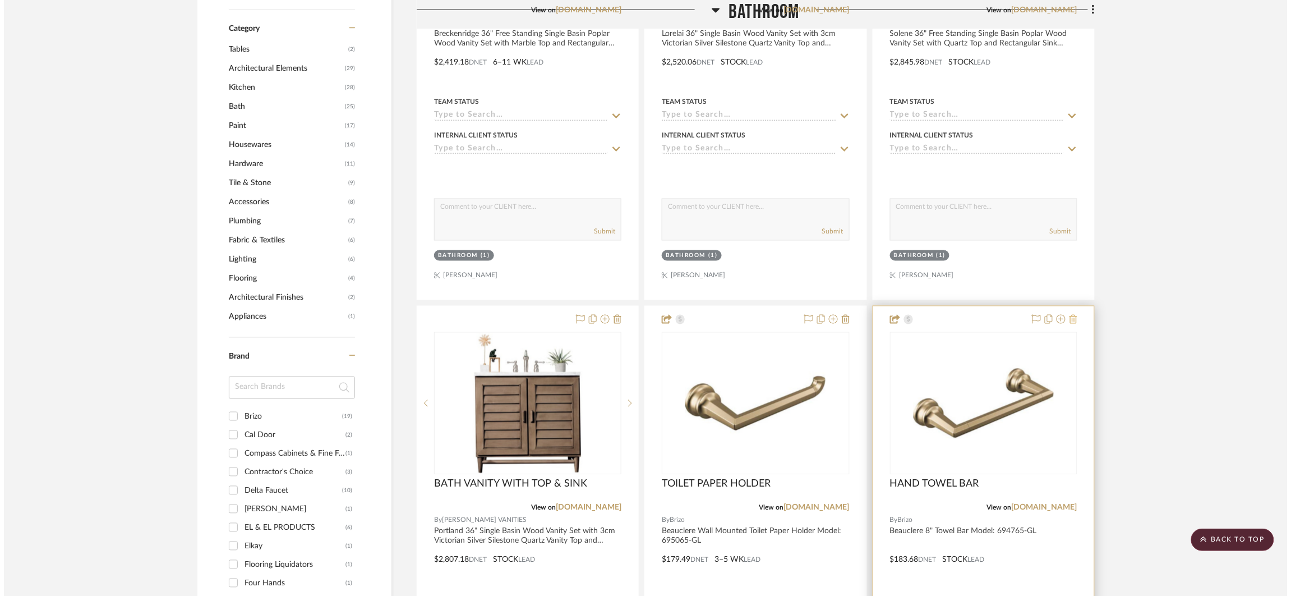
scroll to position [0, 0]
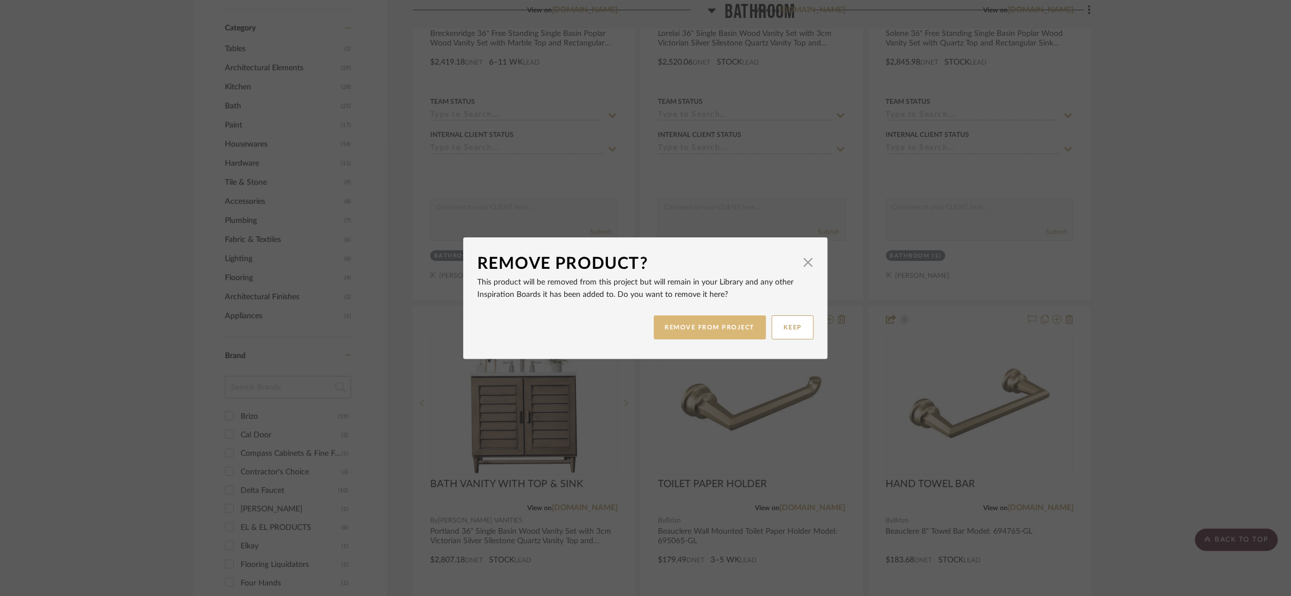
click at [709, 323] on button "REMOVE FROM PROJECT" at bounding box center [710, 327] width 113 height 24
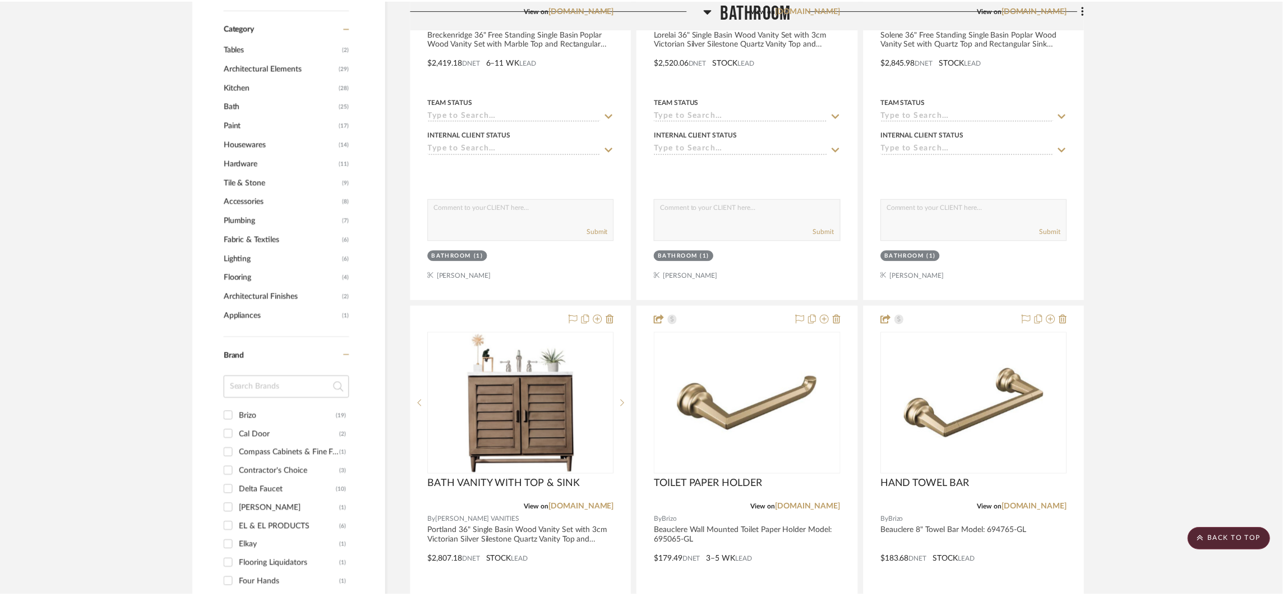
scroll to position [669, 0]
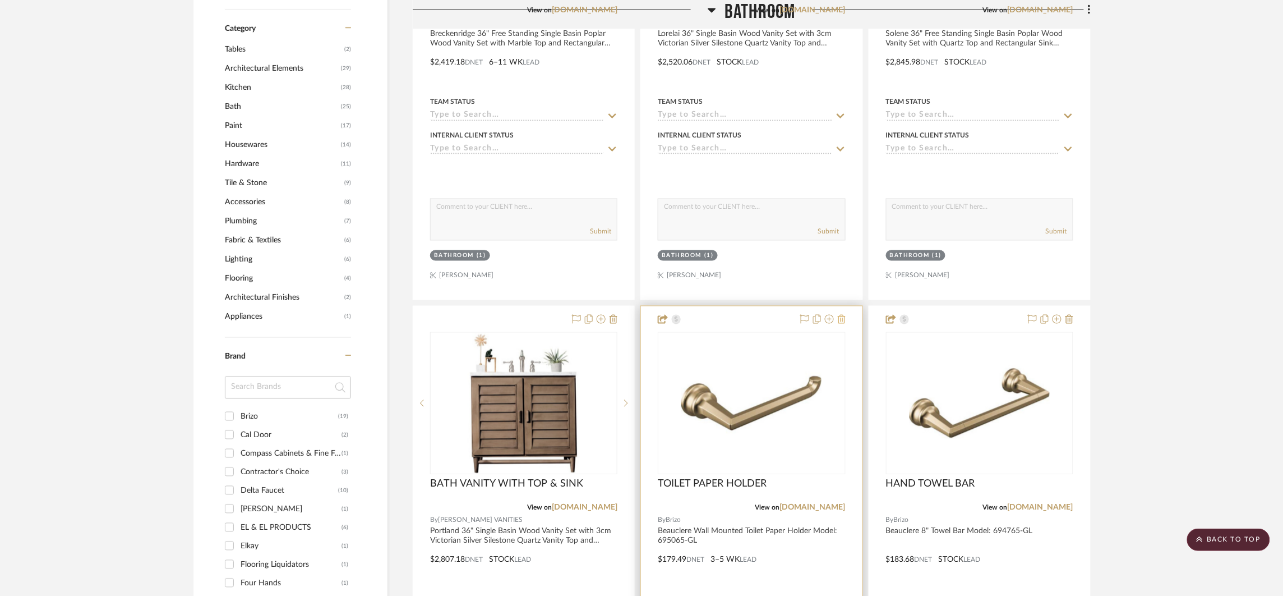
click at [845, 316] on icon at bounding box center [842, 319] width 8 height 9
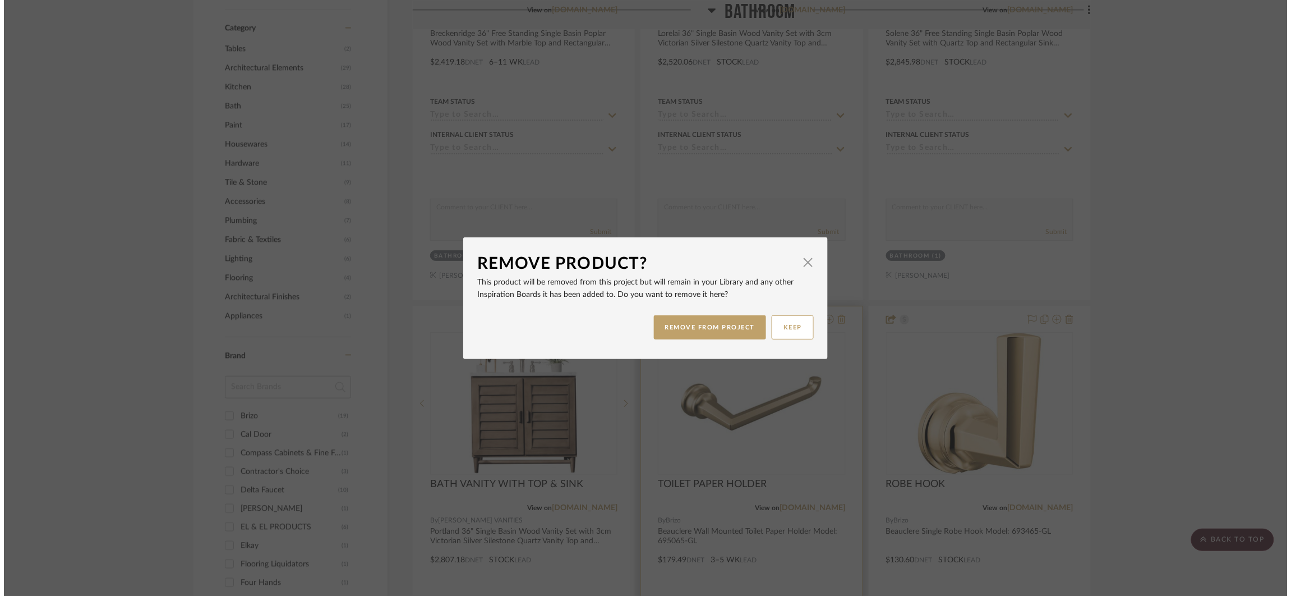
scroll to position [0, 0]
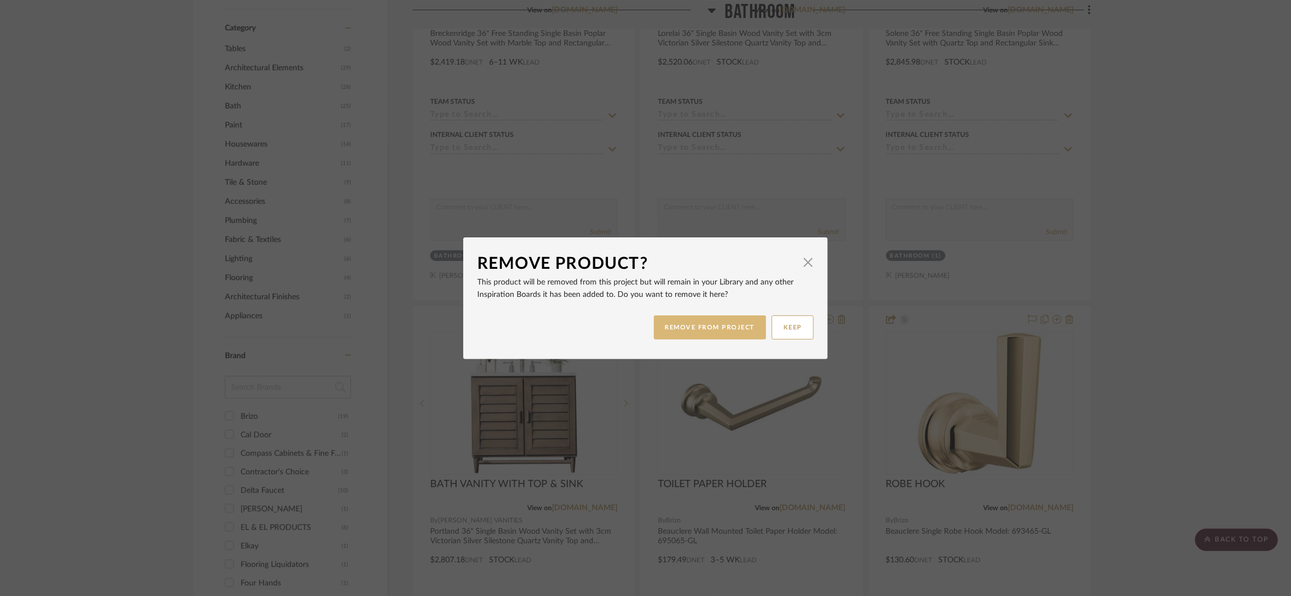
click at [719, 330] on button "REMOVE FROM PROJECT" at bounding box center [710, 327] width 113 height 24
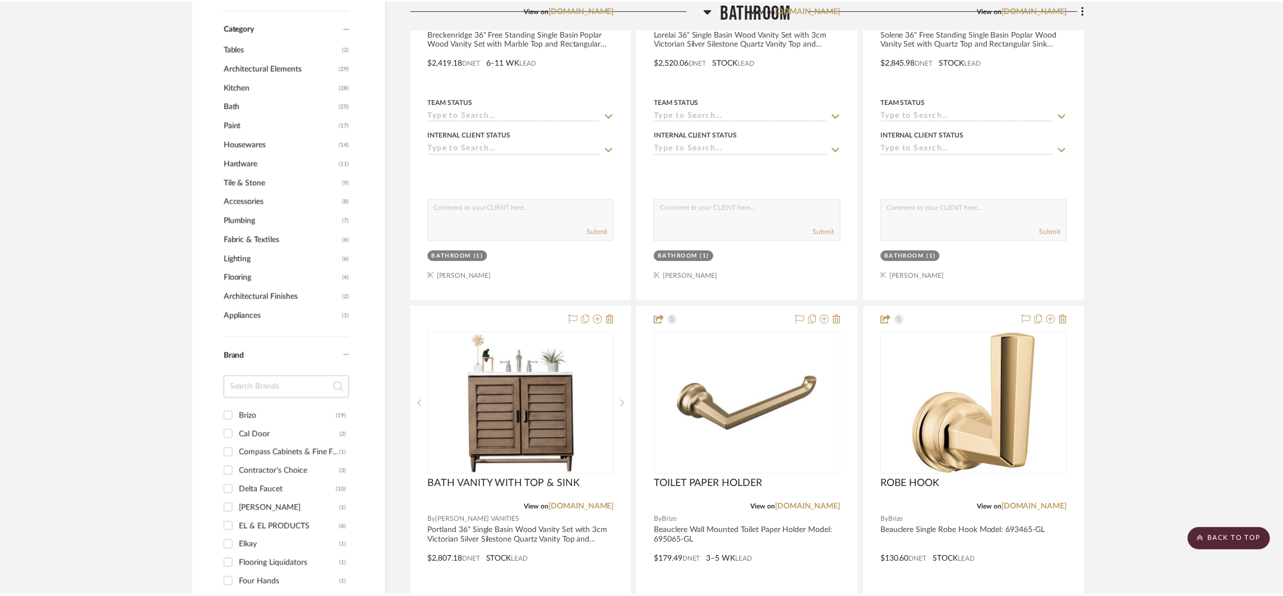
scroll to position [669, 0]
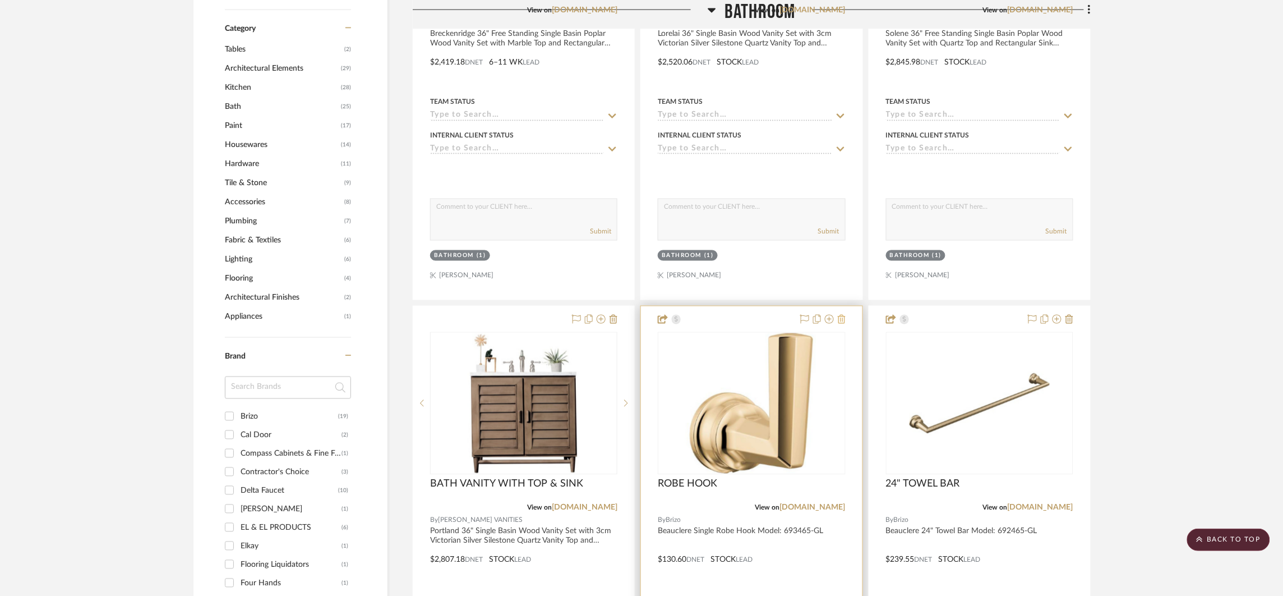
click at [844, 324] on fa-icon at bounding box center [842, 319] width 8 height 9
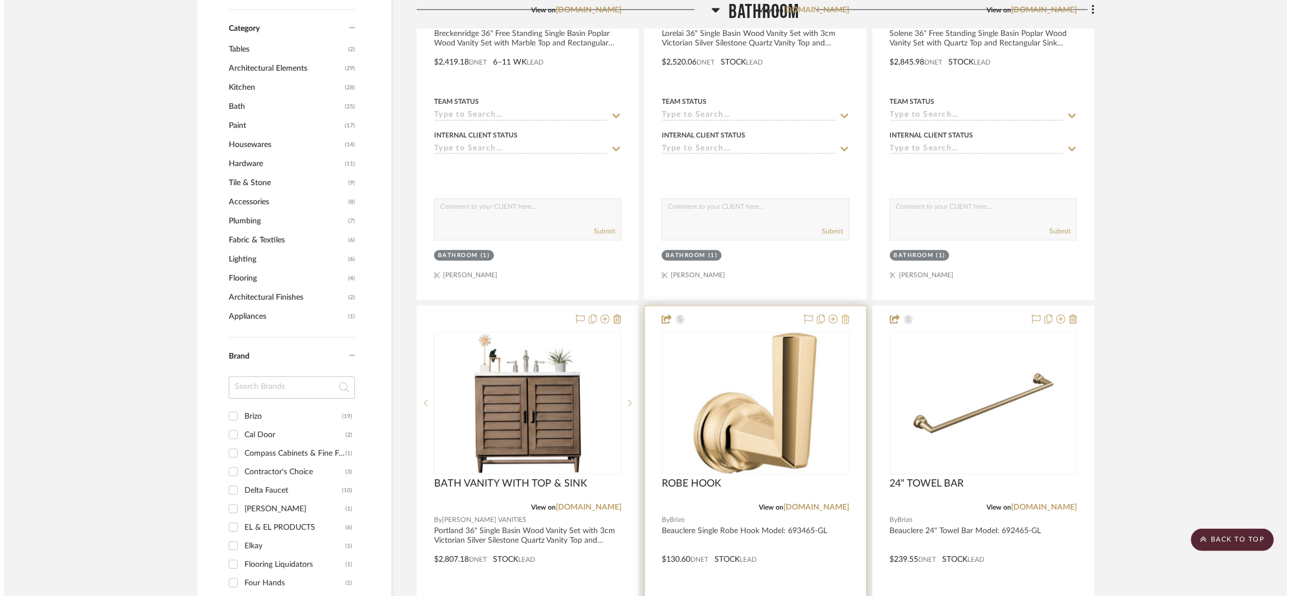
scroll to position [0, 0]
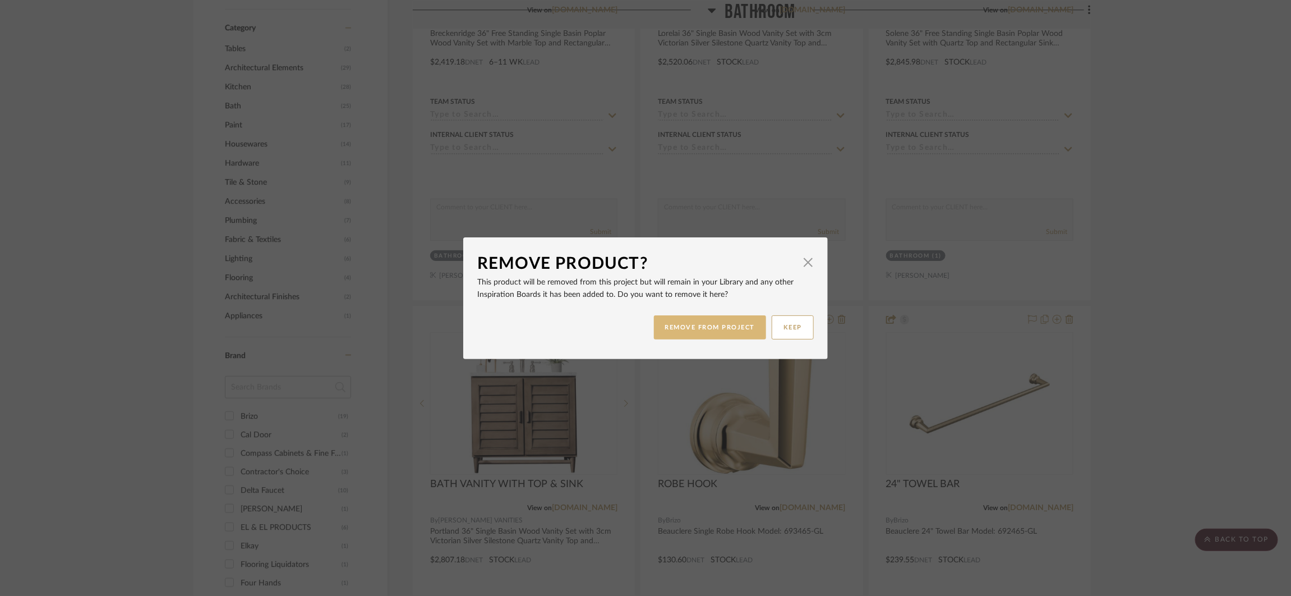
click at [726, 334] on button "REMOVE FROM PROJECT" at bounding box center [710, 327] width 113 height 24
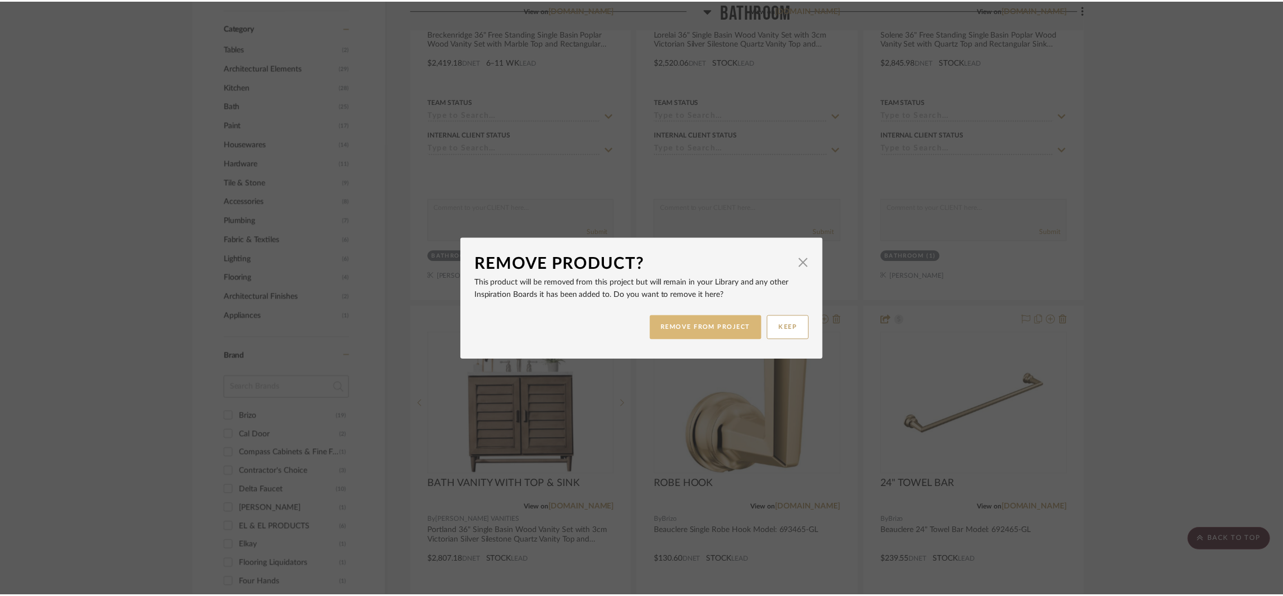
scroll to position [669, 0]
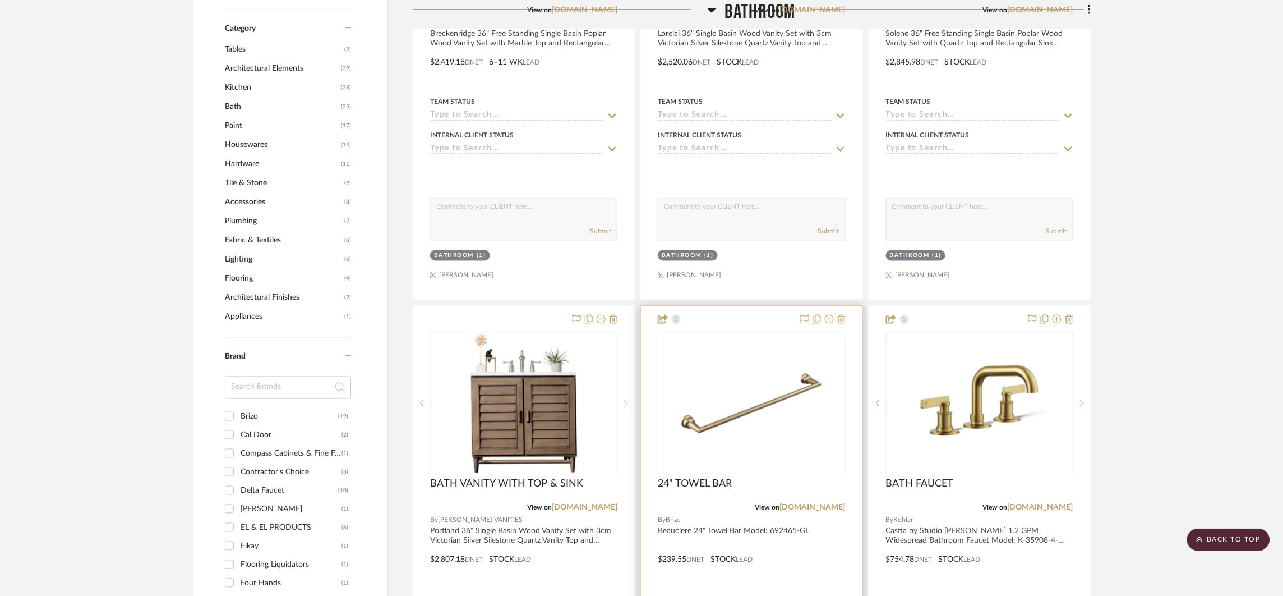
click at [839, 319] on icon at bounding box center [842, 319] width 8 height 9
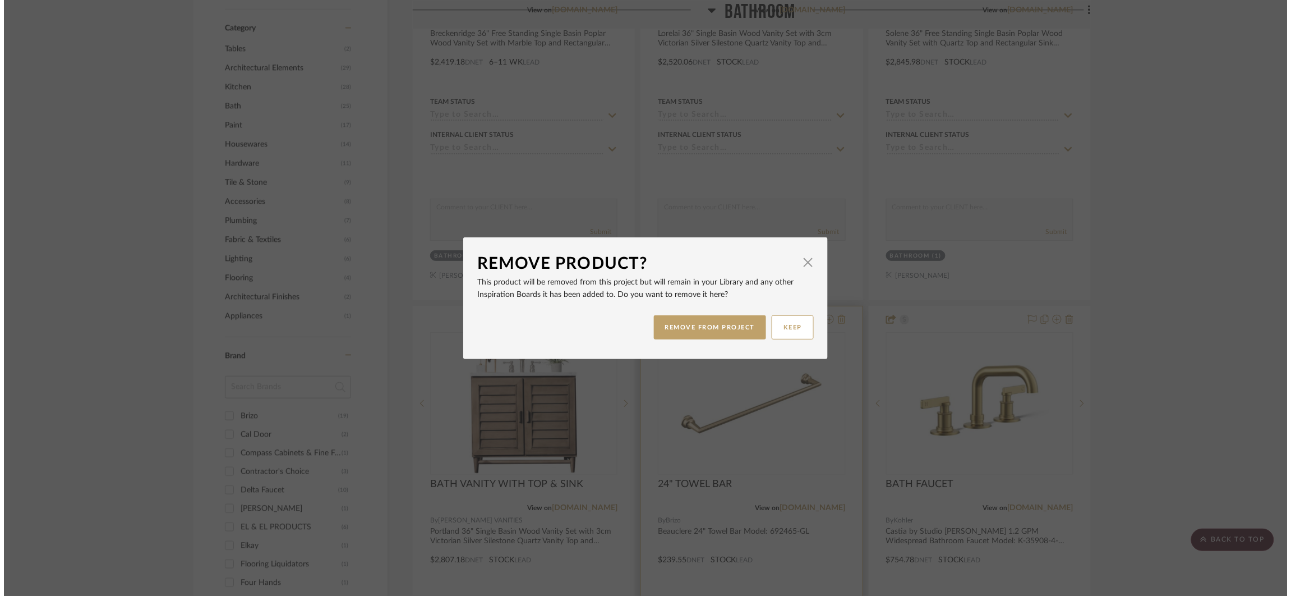
scroll to position [0, 0]
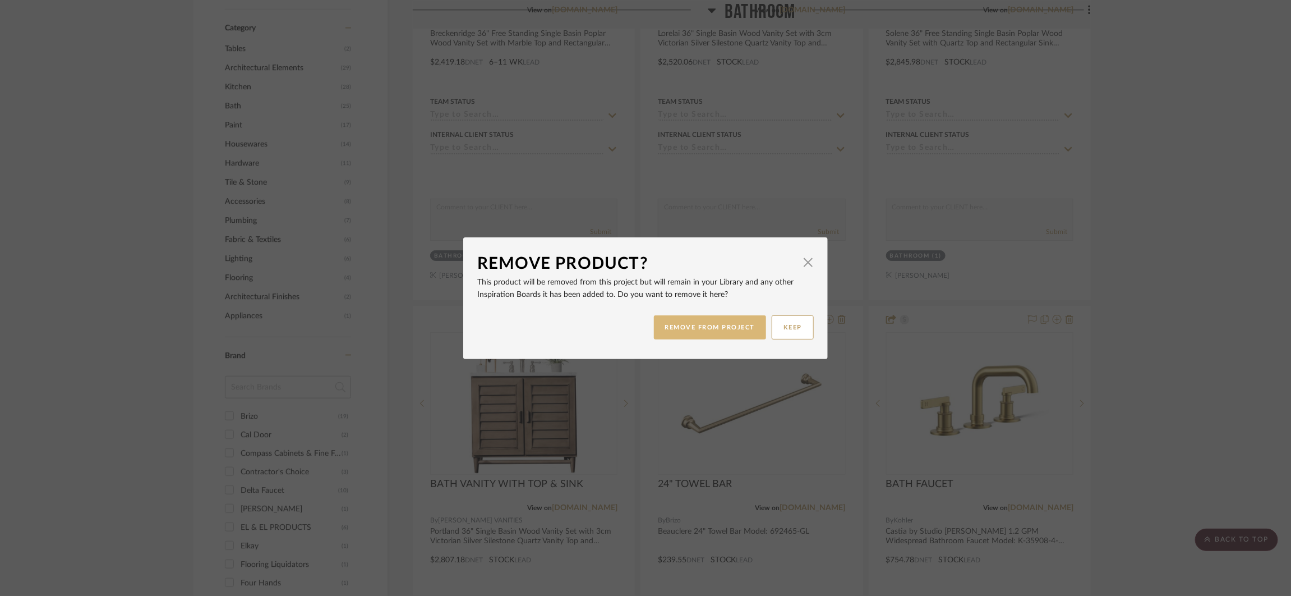
click at [718, 325] on button "REMOVE FROM PROJECT" at bounding box center [710, 327] width 113 height 24
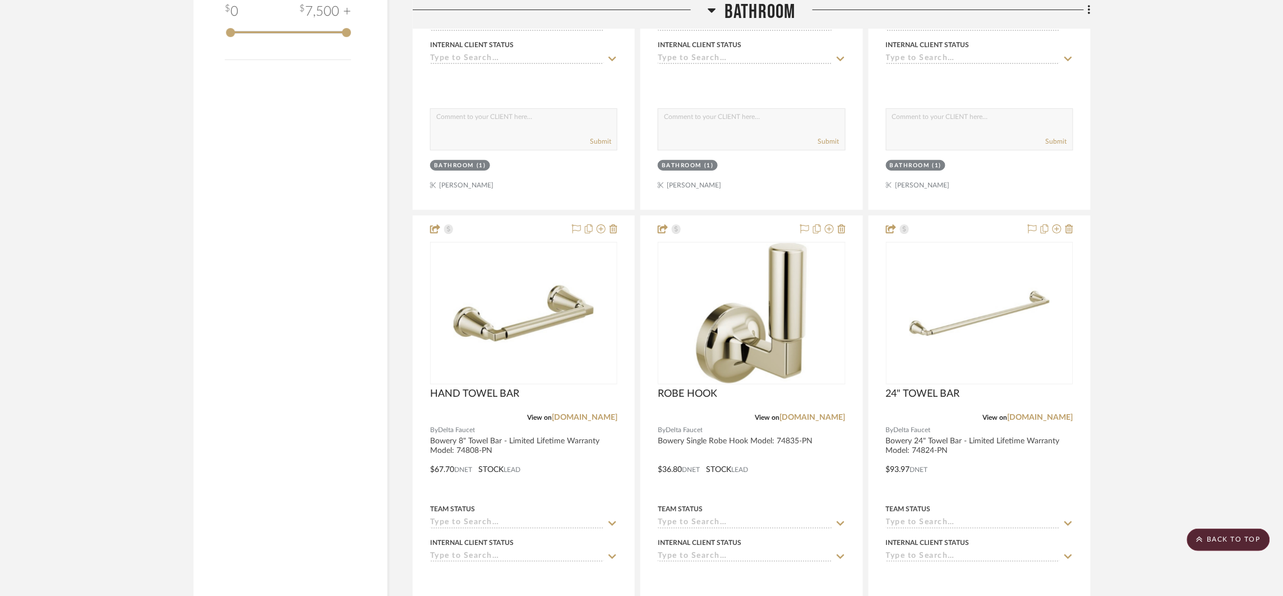
scroll to position [1788, 0]
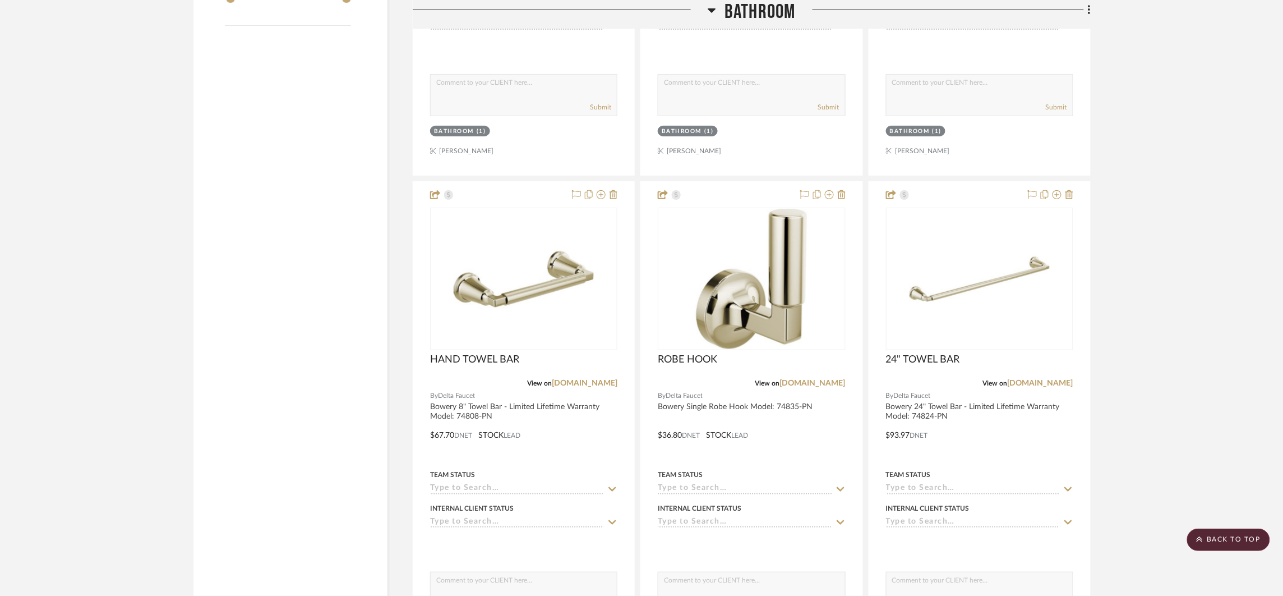
drag, startPoint x: 811, startPoint y: 321, endPoint x: 493, endPoint y: 4, distance: 449.0
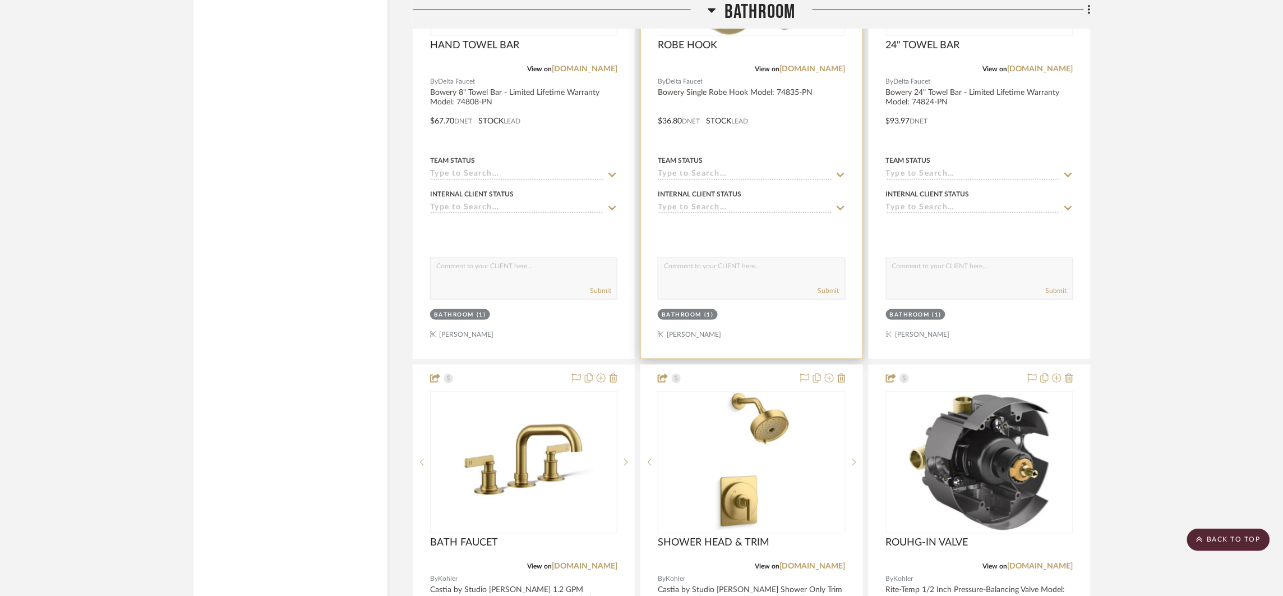
scroll to position [2116, 0]
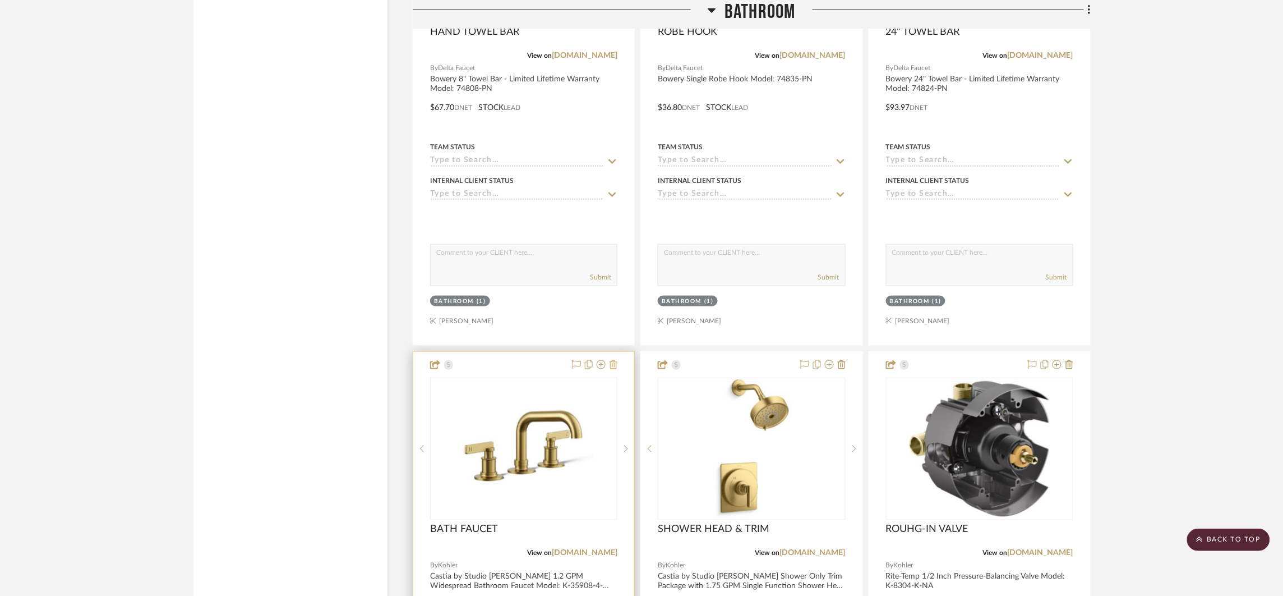
click at [612, 363] on icon at bounding box center [614, 364] width 8 height 9
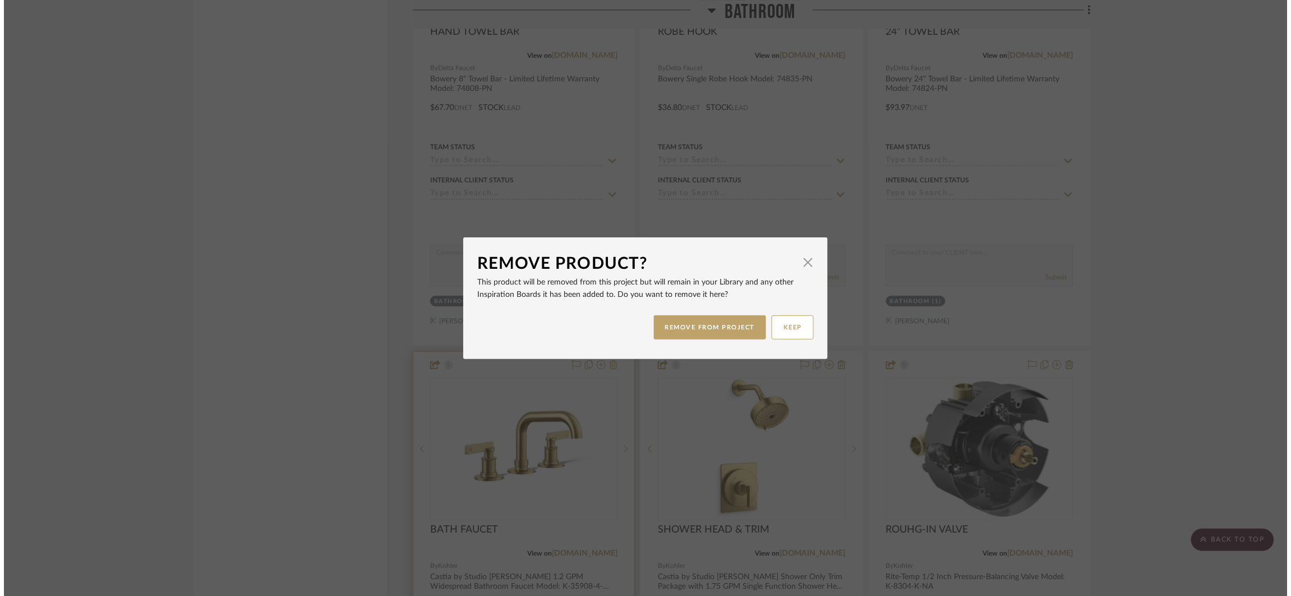
scroll to position [0, 0]
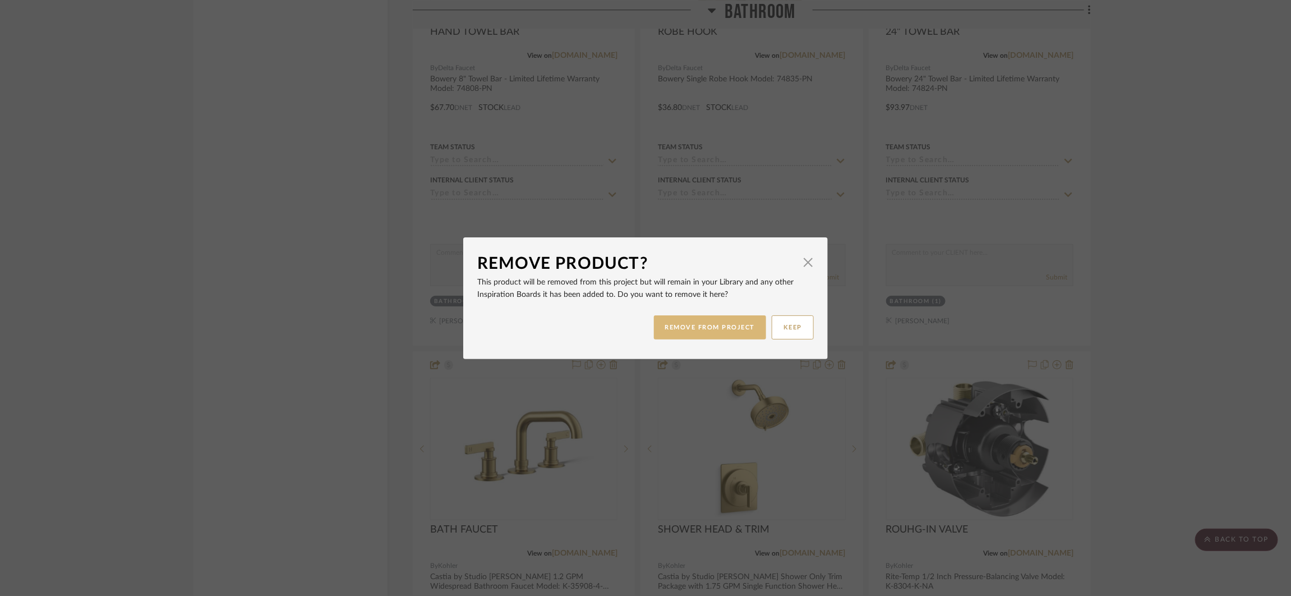
click at [677, 334] on button "REMOVE FROM PROJECT" at bounding box center [710, 327] width 113 height 24
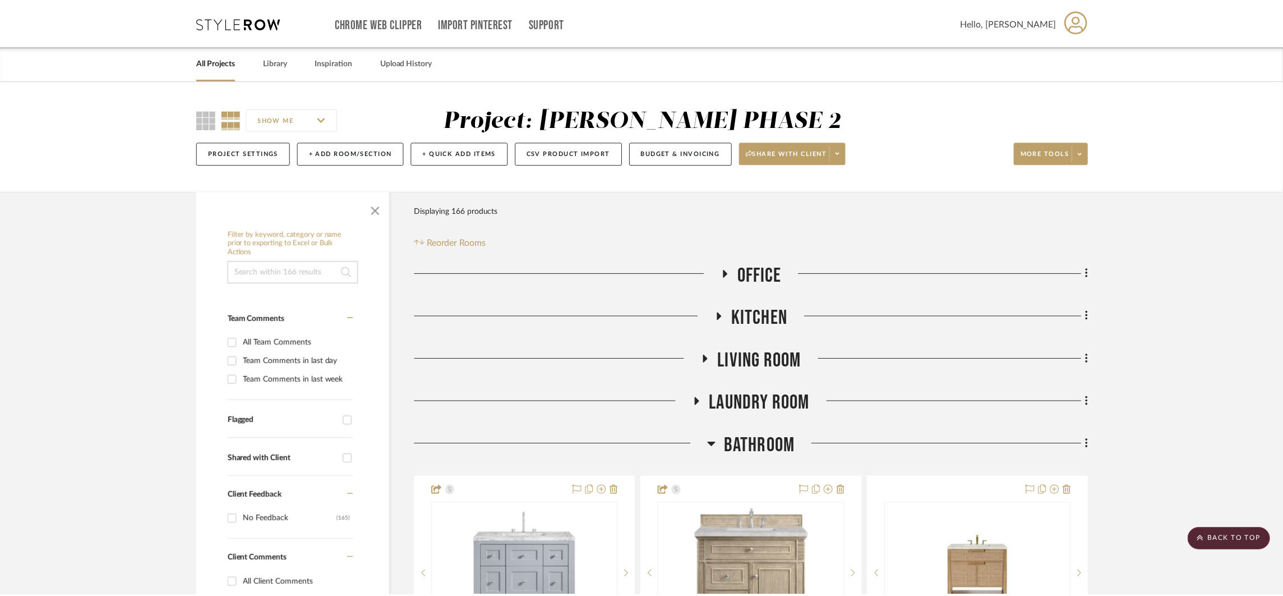
scroll to position [2116, 0]
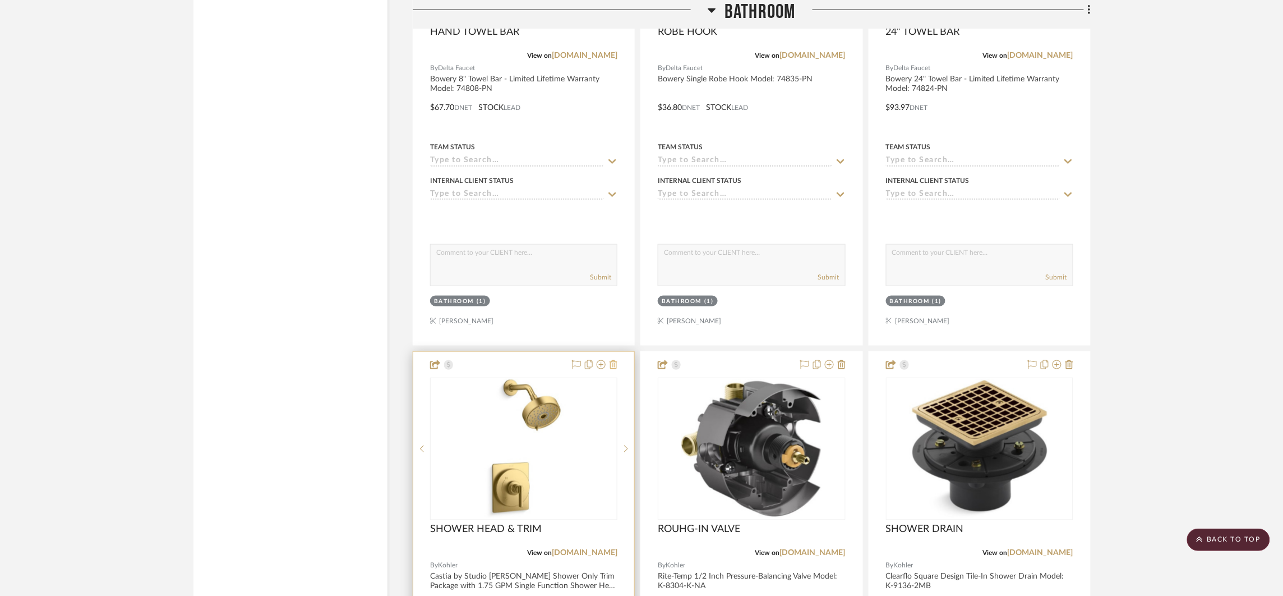
click at [615, 368] on icon at bounding box center [614, 364] width 8 height 9
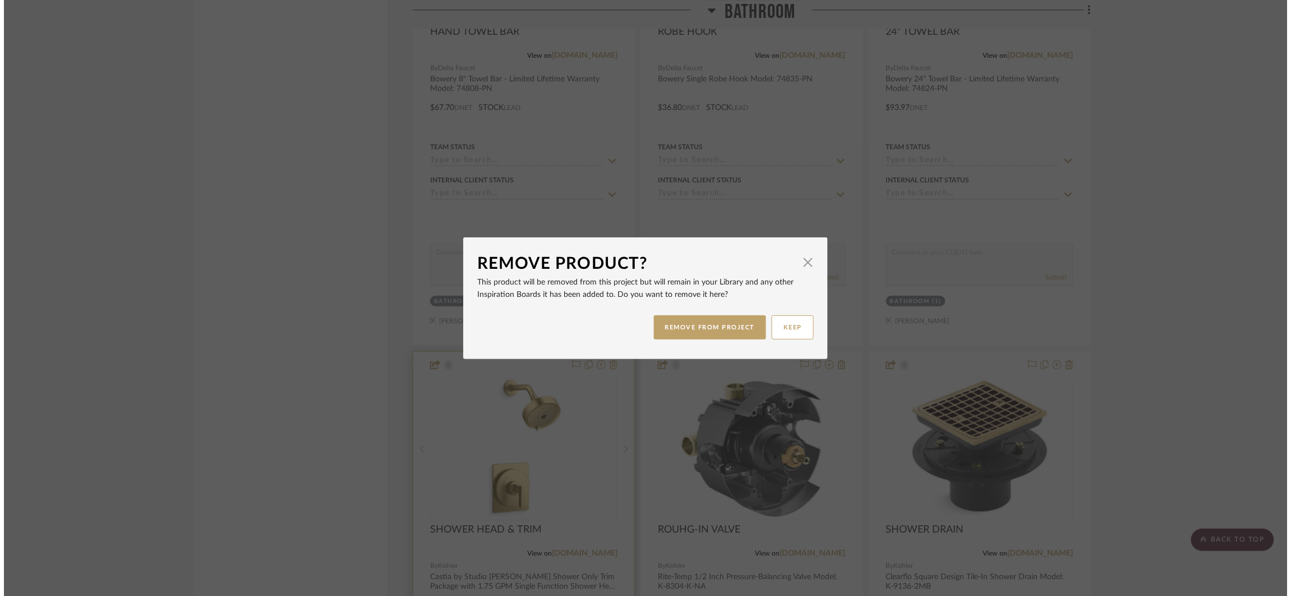
scroll to position [0, 0]
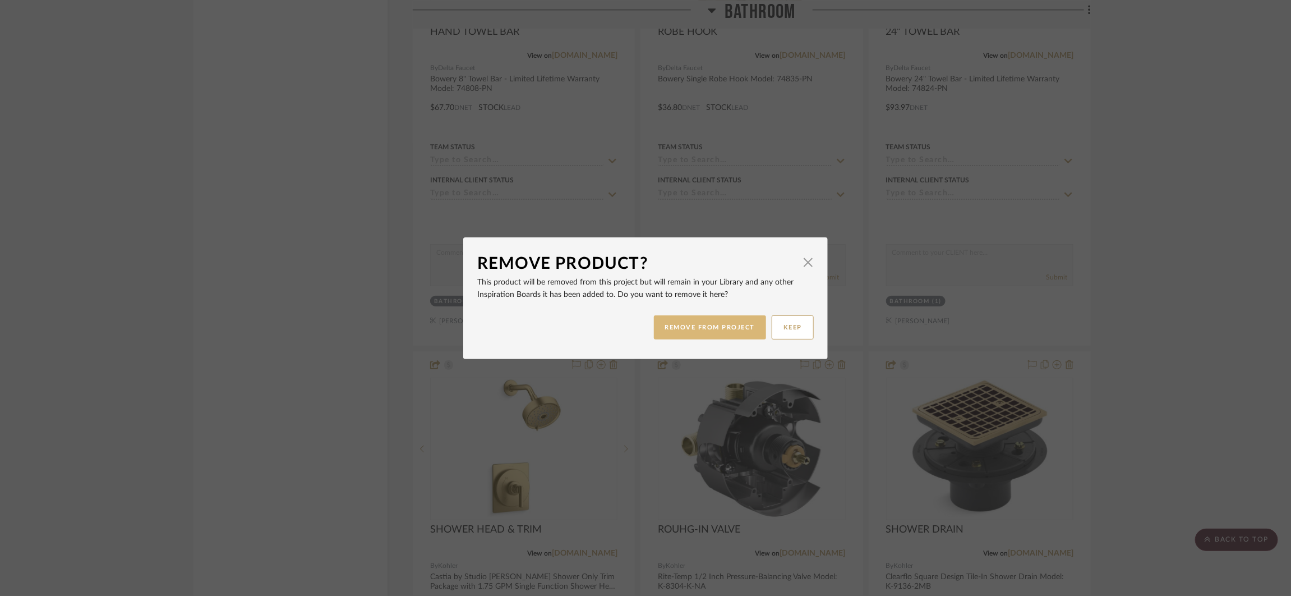
click at [705, 334] on button "REMOVE FROM PROJECT" at bounding box center [710, 327] width 113 height 24
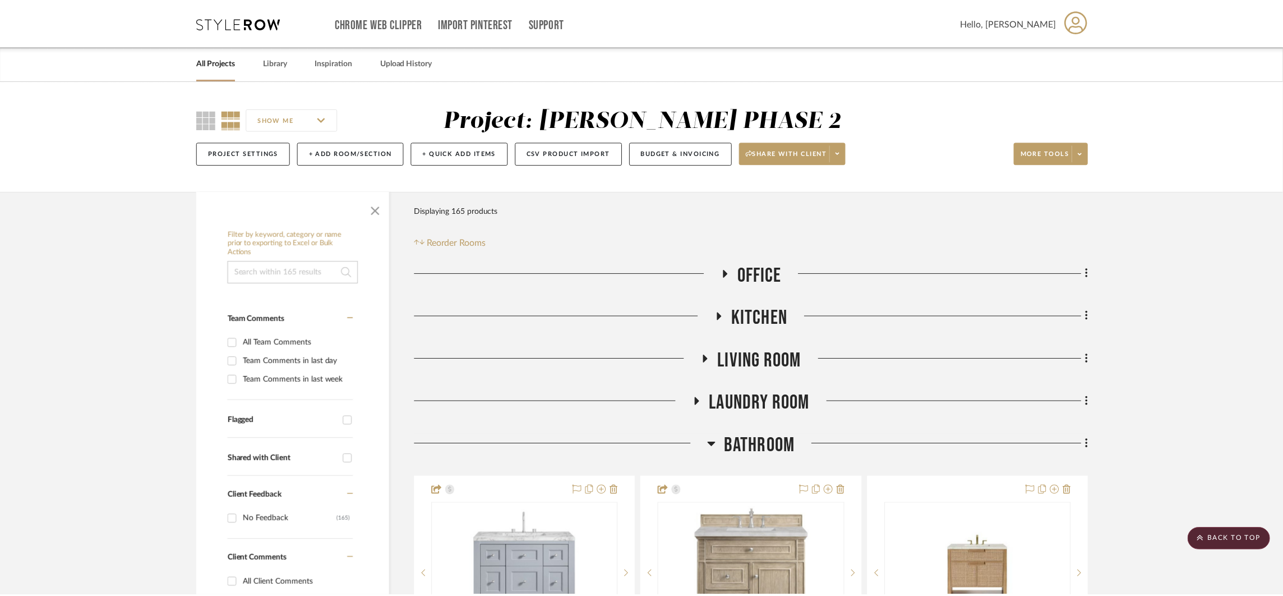
scroll to position [2116, 0]
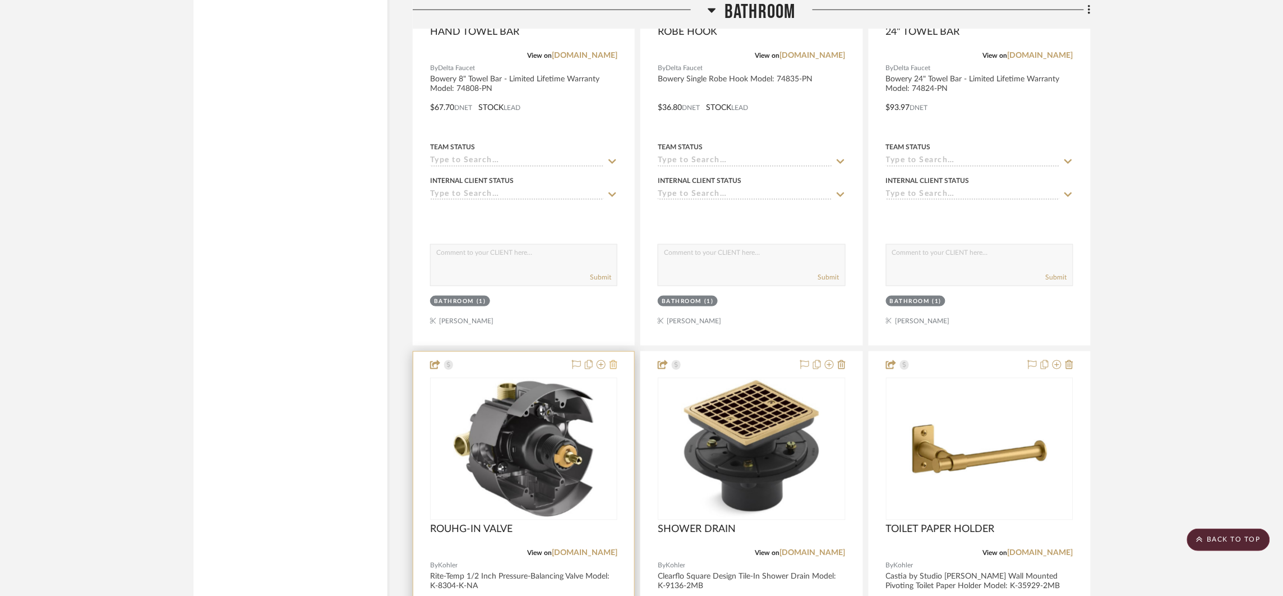
click at [616, 363] on icon at bounding box center [614, 364] width 8 height 9
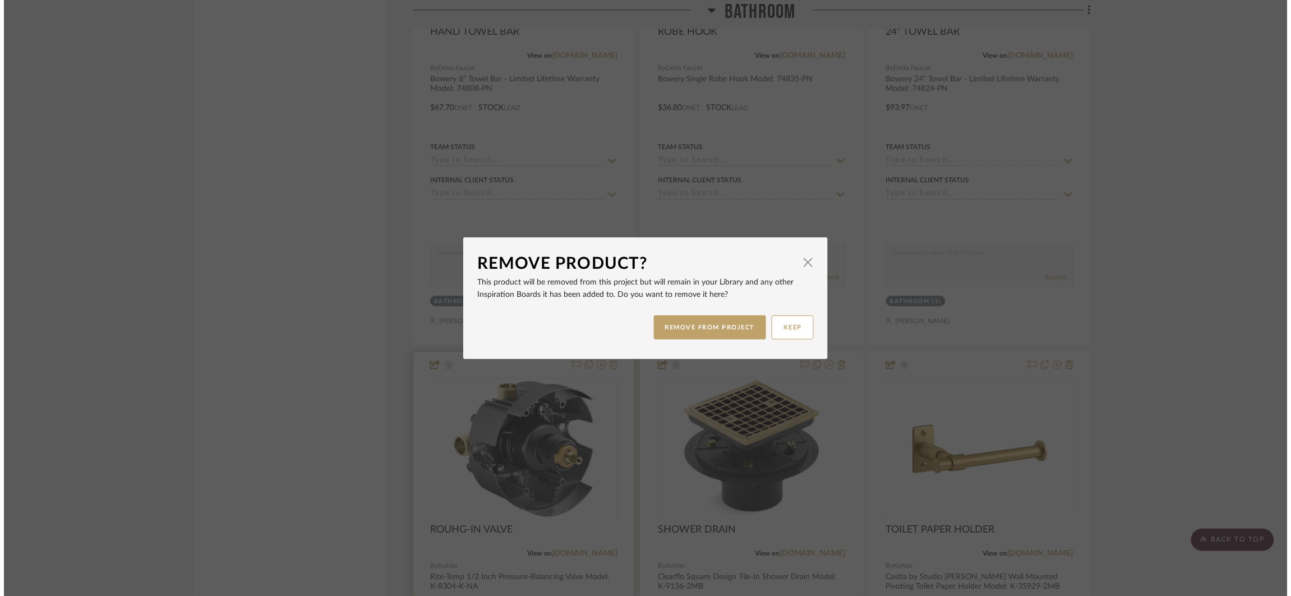
scroll to position [0, 0]
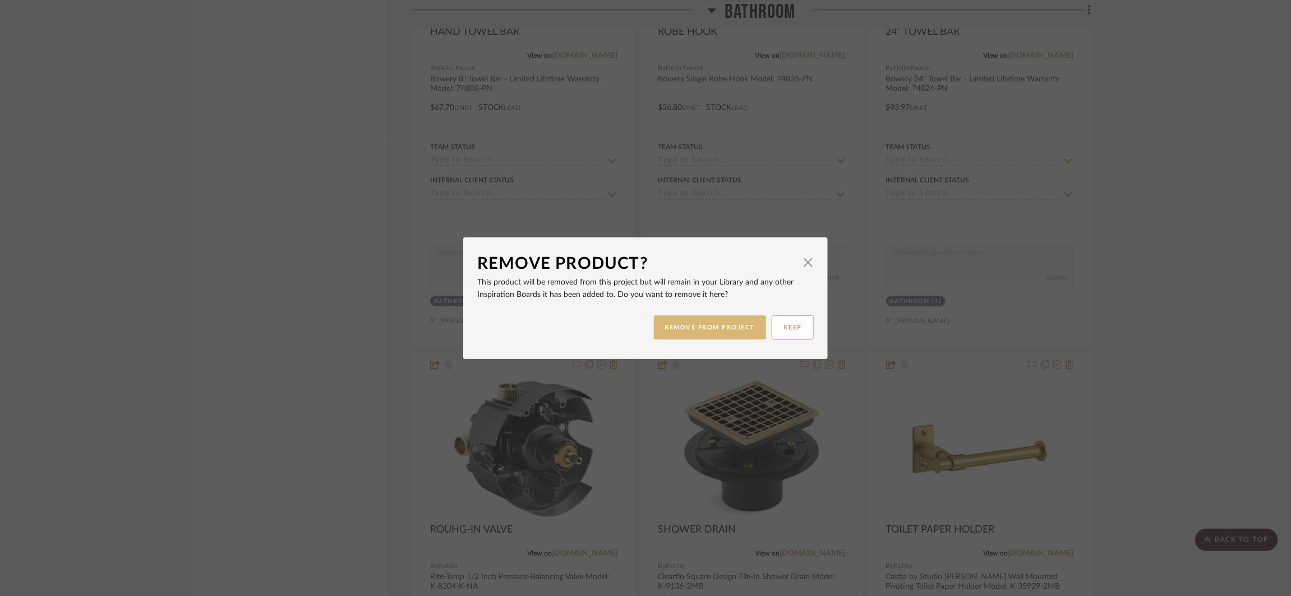
click at [667, 324] on button "REMOVE FROM PROJECT" at bounding box center [710, 327] width 113 height 24
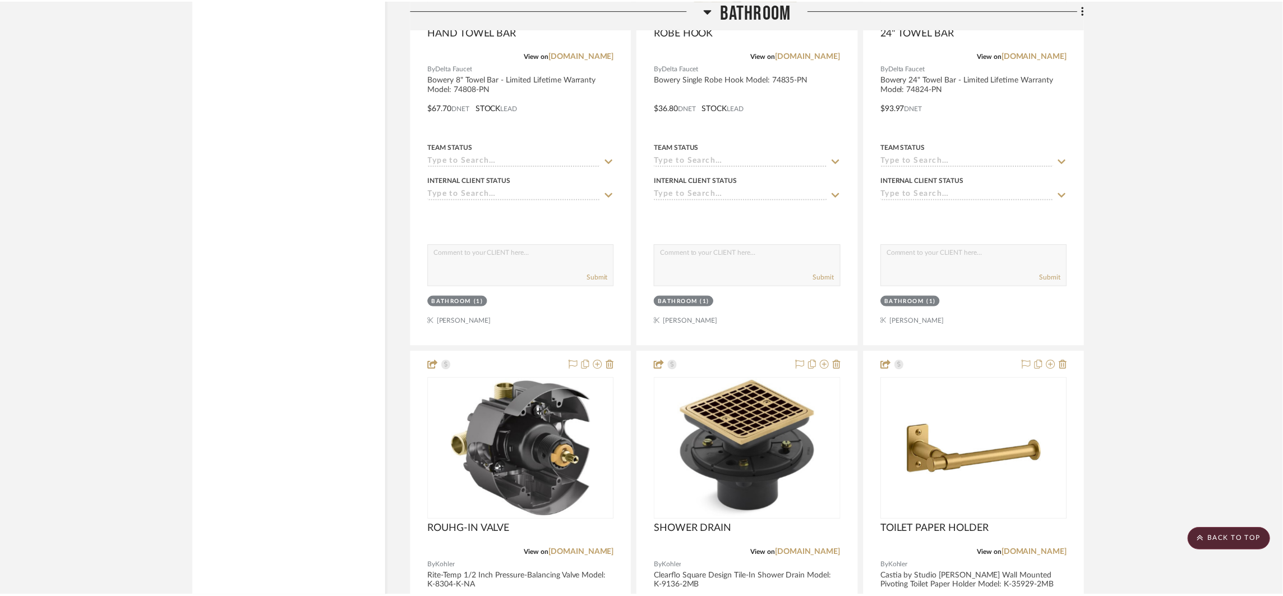
scroll to position [2116, 0]
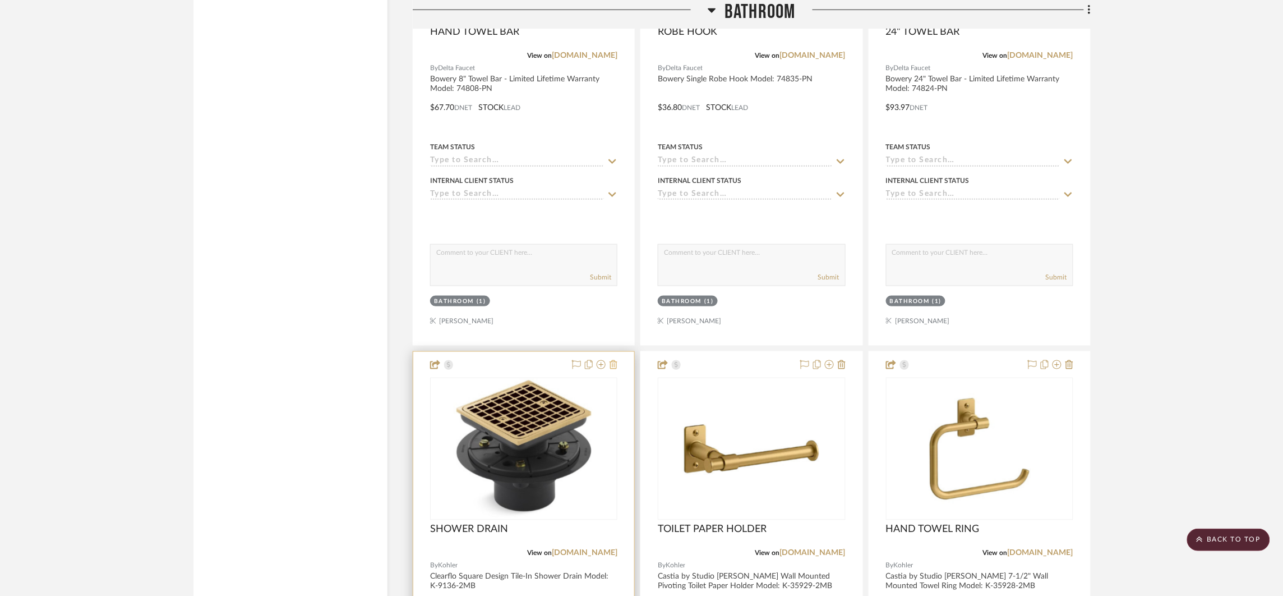
click at [611, 369] on icon at bounding box center [614, 364] width 8 height 9
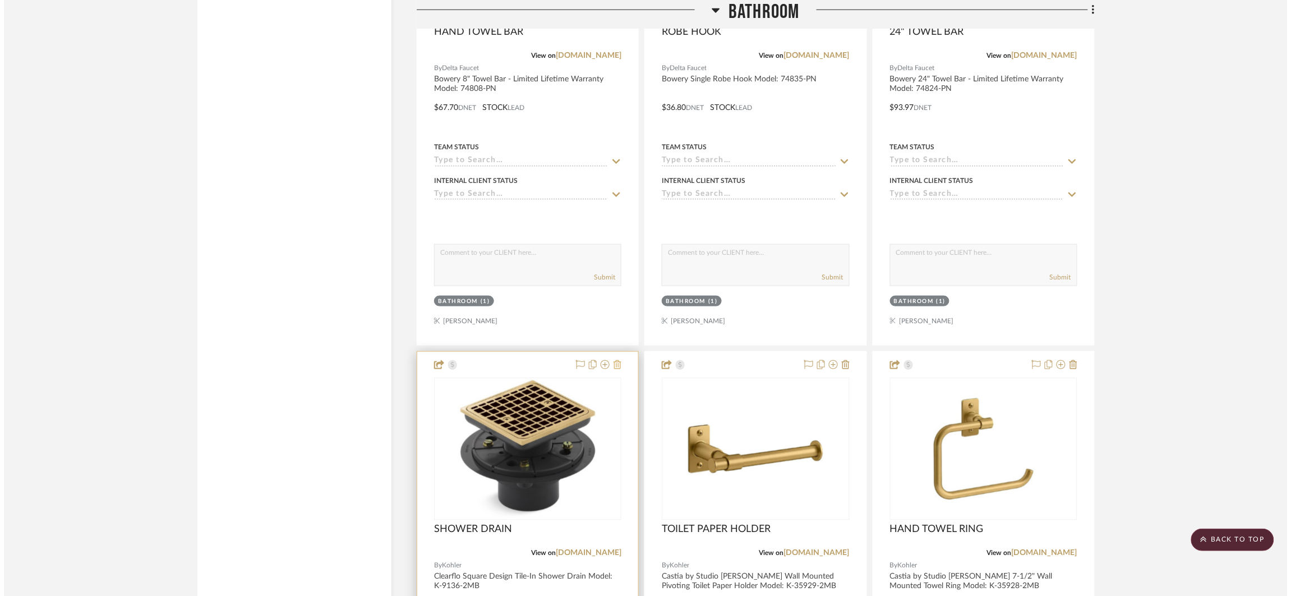
scroll to position [0, 0]
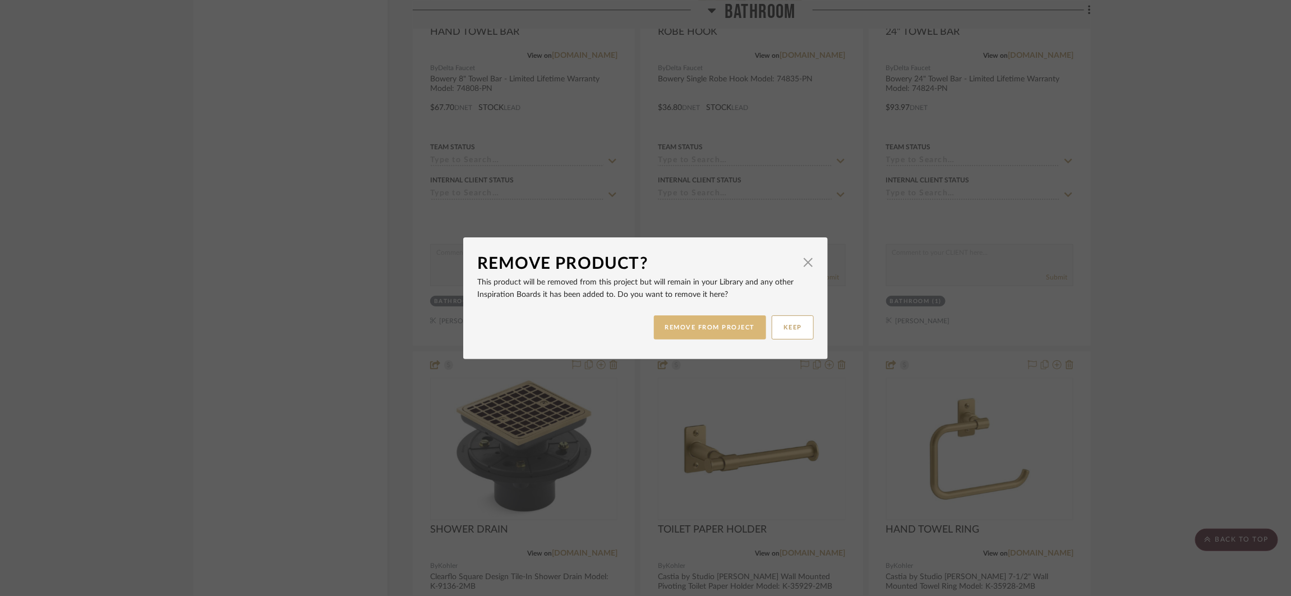
click at [675, 333] on button "REMOVE FROM PROJECT" at bounding box center [710, 327] width 113 height 24
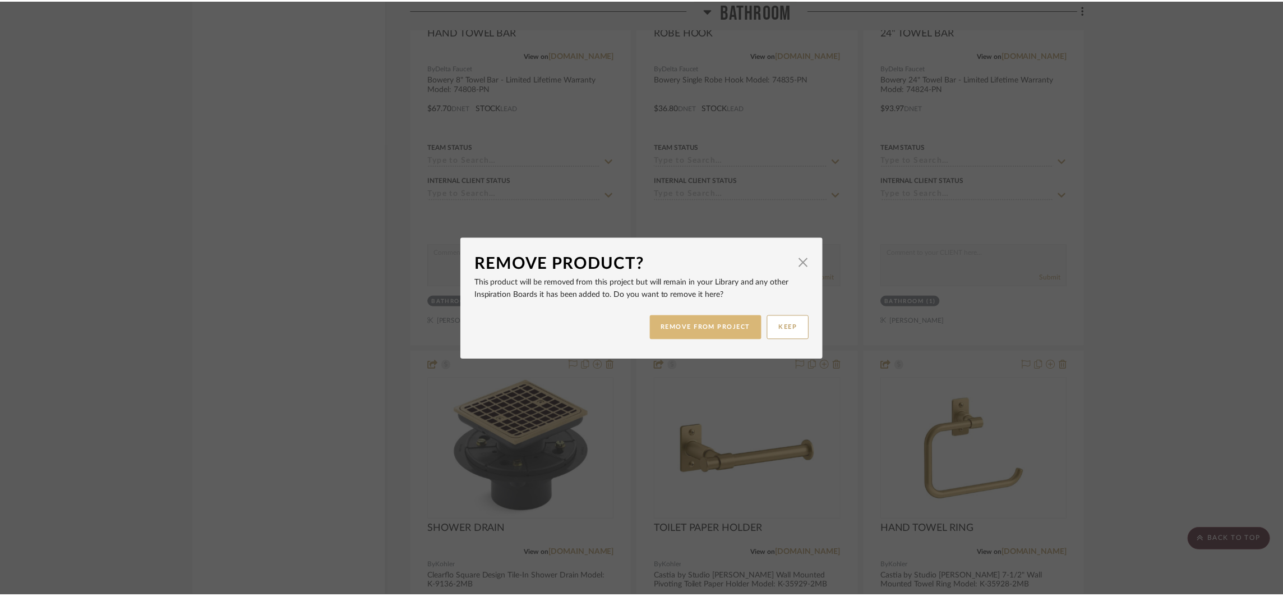
scroll to position [2116, 0]
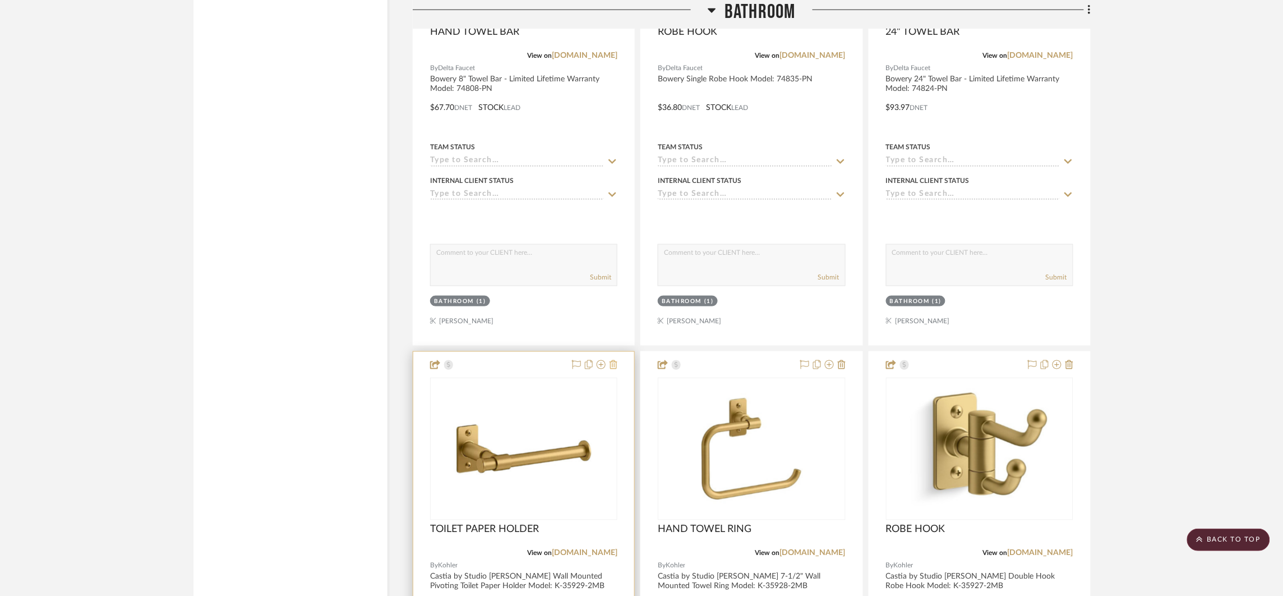
click at [616, 363] on icon at bounding box center [614, 364] width 8 height 9
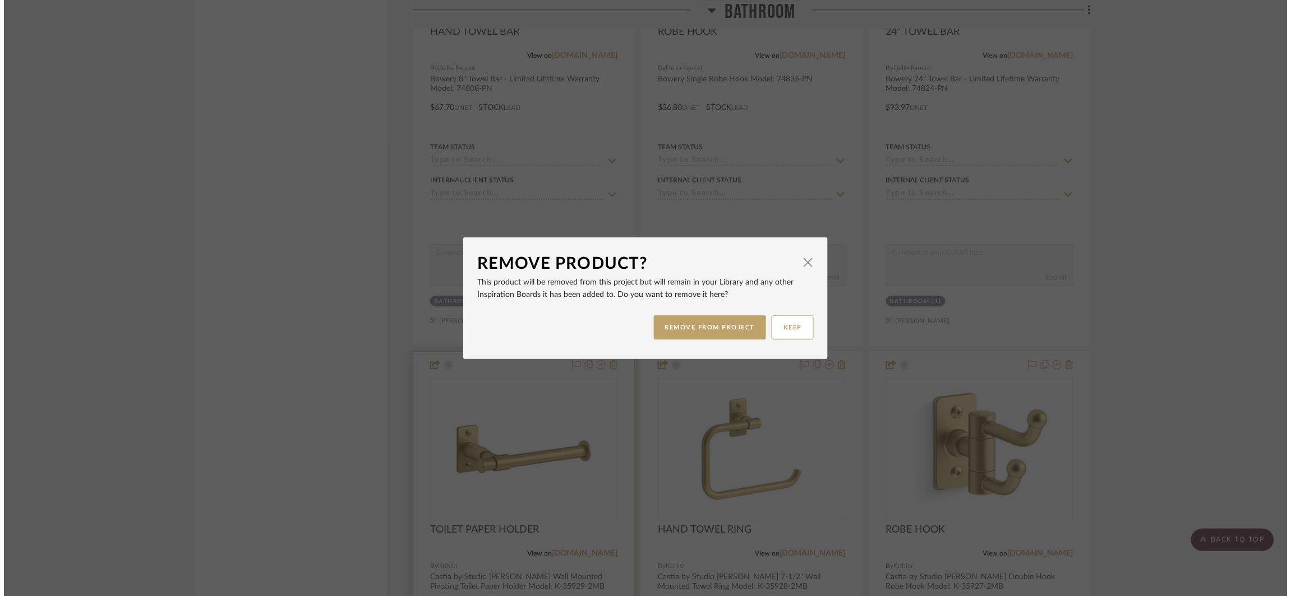
scroll to position [0, 0]
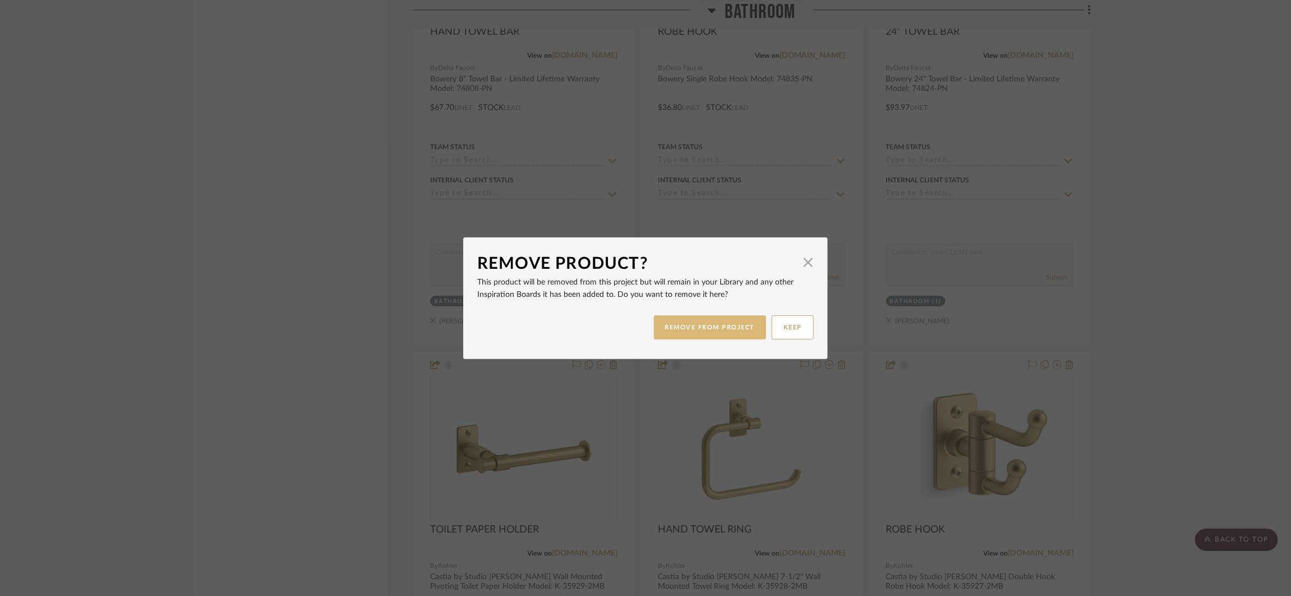
click at [685, 326] on button "REMOVE FROM PROJECT" at bounding box center [710, 327] width 113 height 24
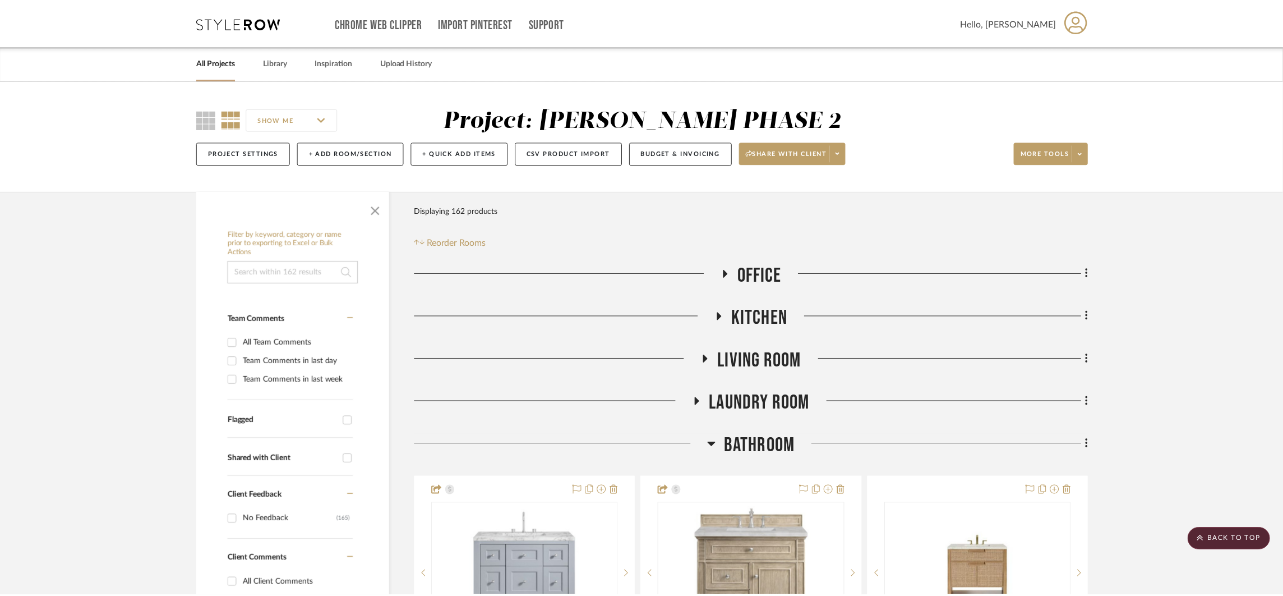
scroll to position [2116, 0]
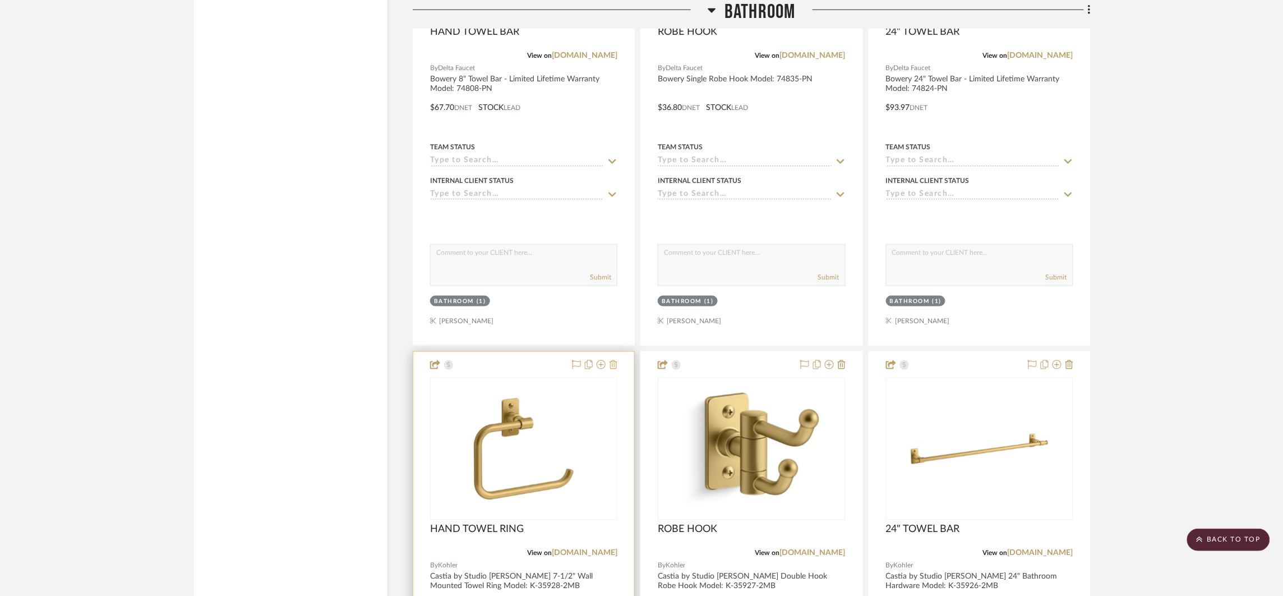
click at [616, 366] on icon at bounding box center [614, 364] width 8 height 9
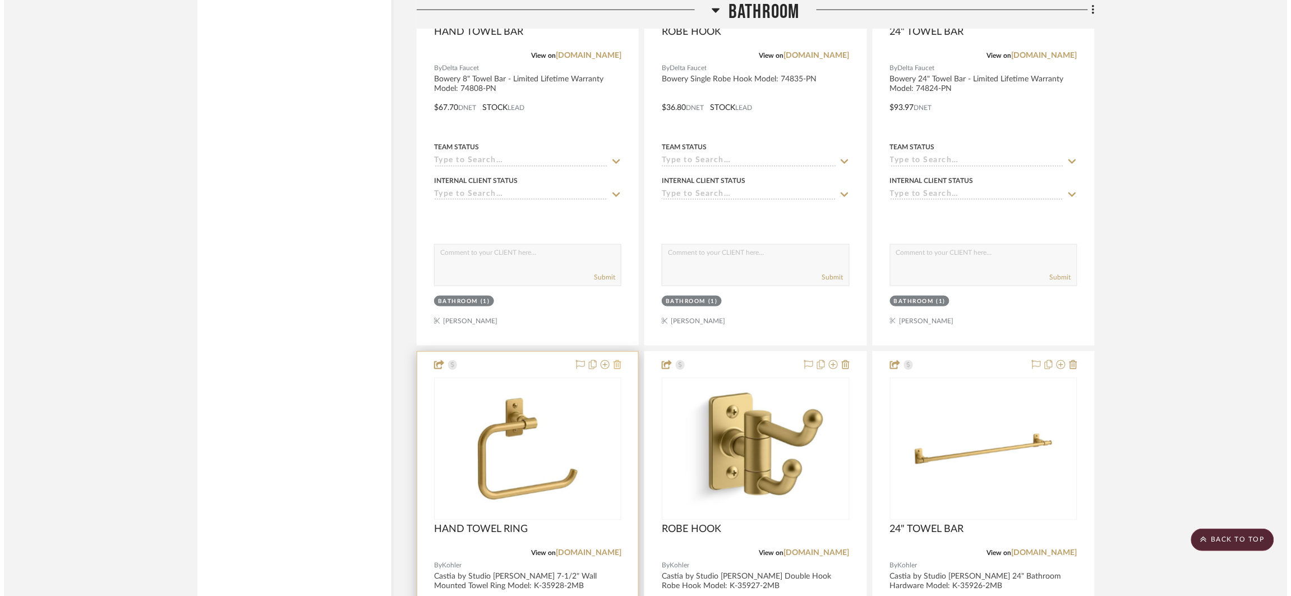
scroll to position [0, 0]
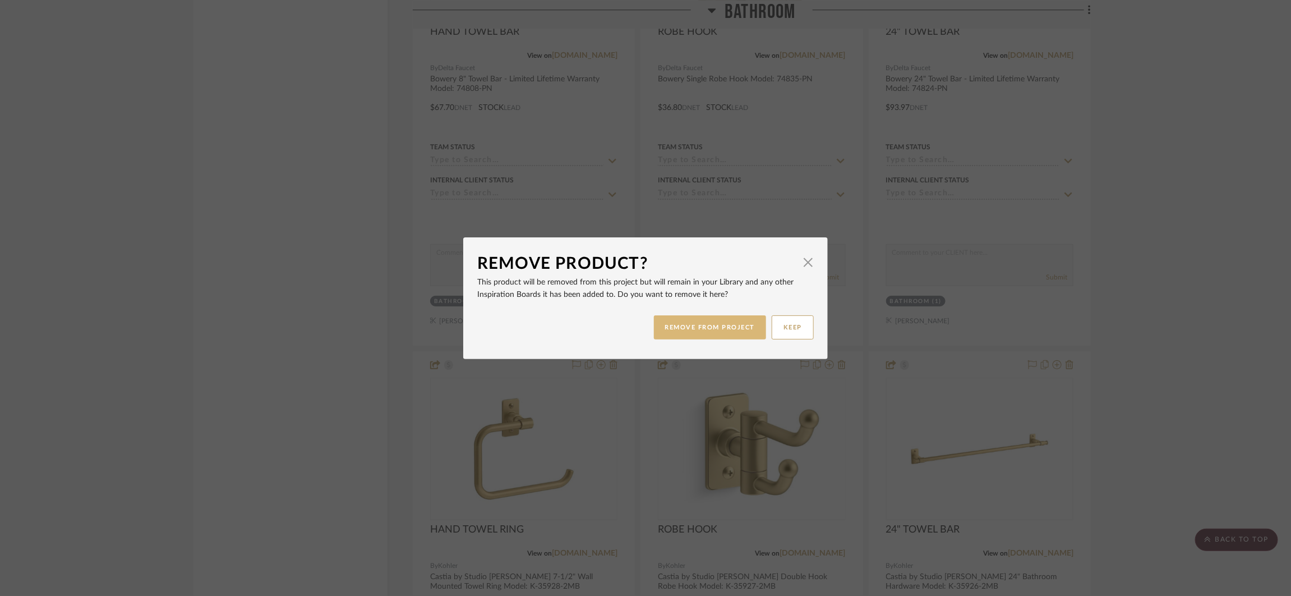
click at [672, 327] on button "REMOVE FROM PROJECT" at bounding box center [710, 327] width 113 height 24
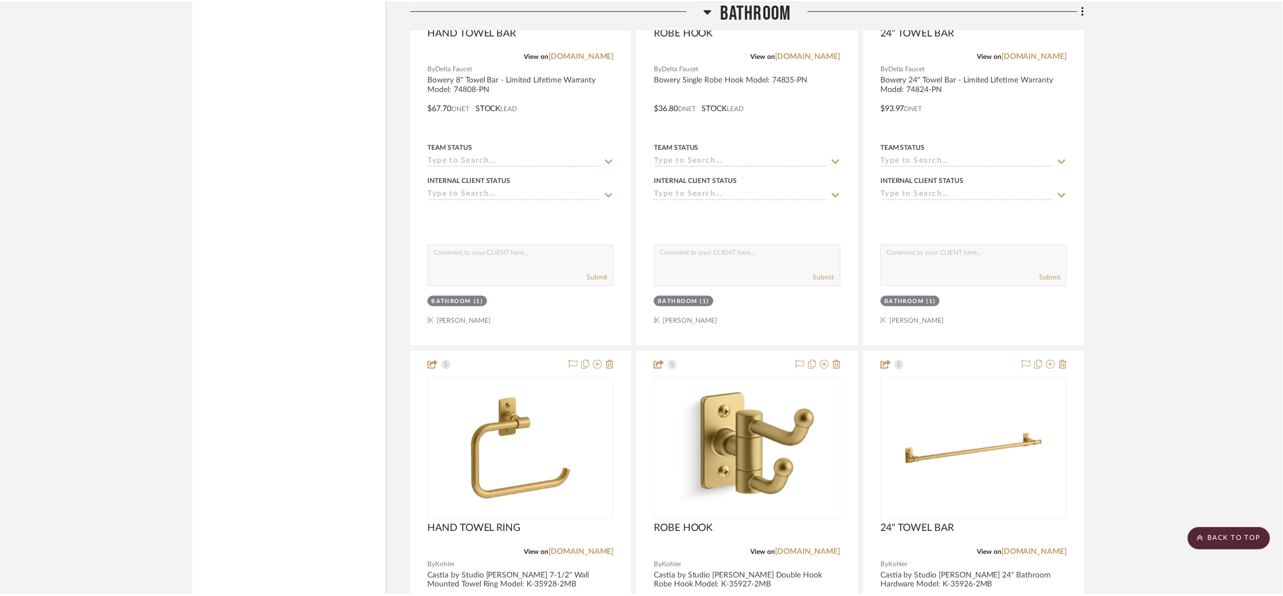
scroll to position [2116, 0]
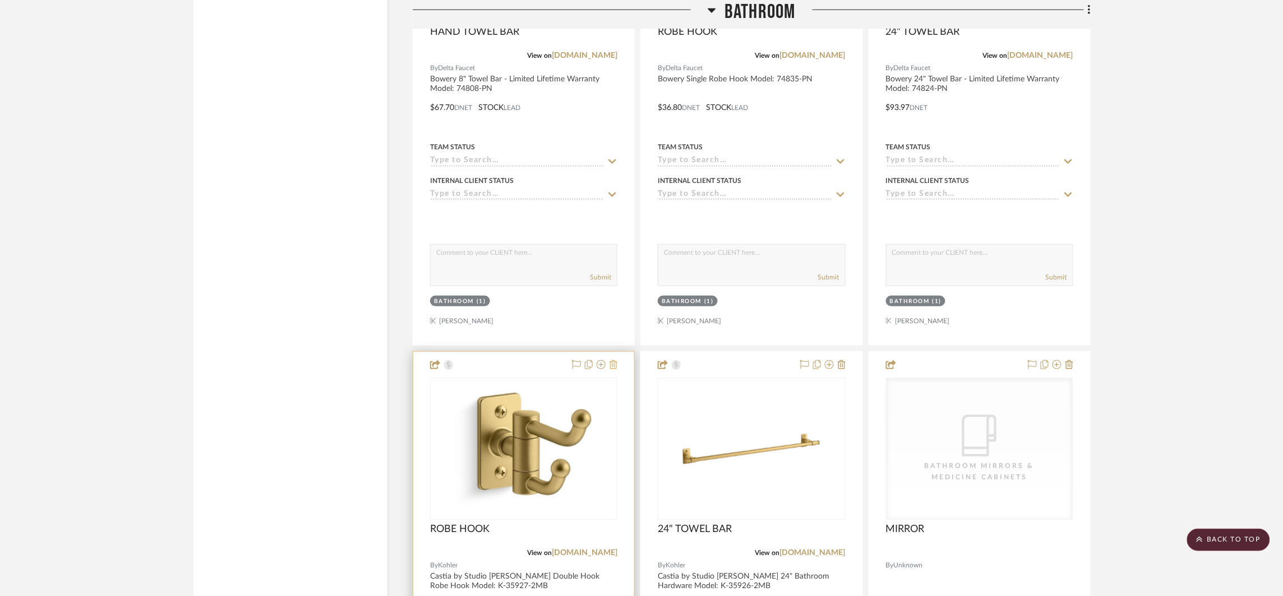
click at [612, 363] on icon at bounding box center [614, 364] width 8 height 9
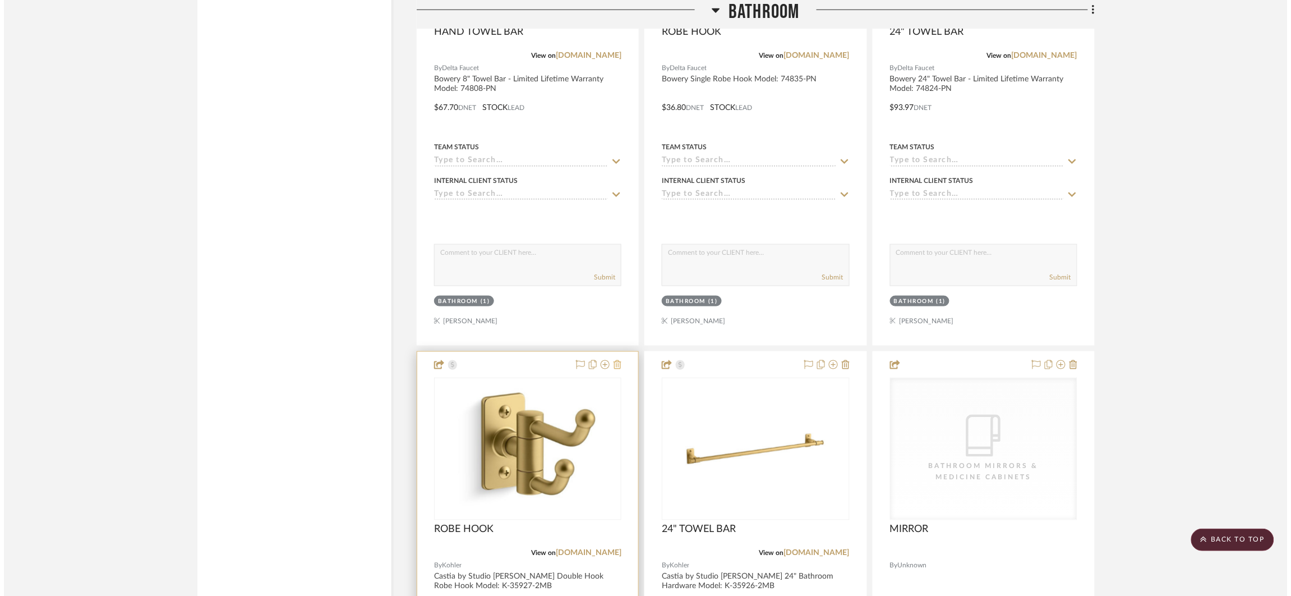
scroll to position [0, 0]
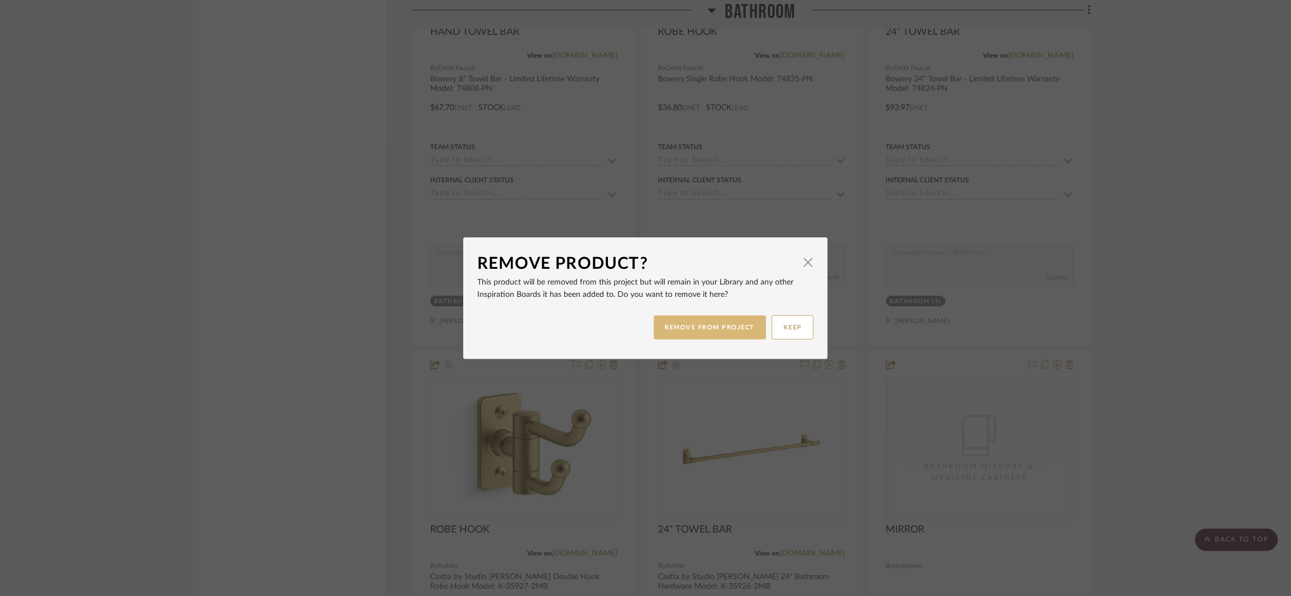
click at [675, 315] on button "REMOVE FROM PROJECT" at bounding box center [710, 327] width 113 height 24
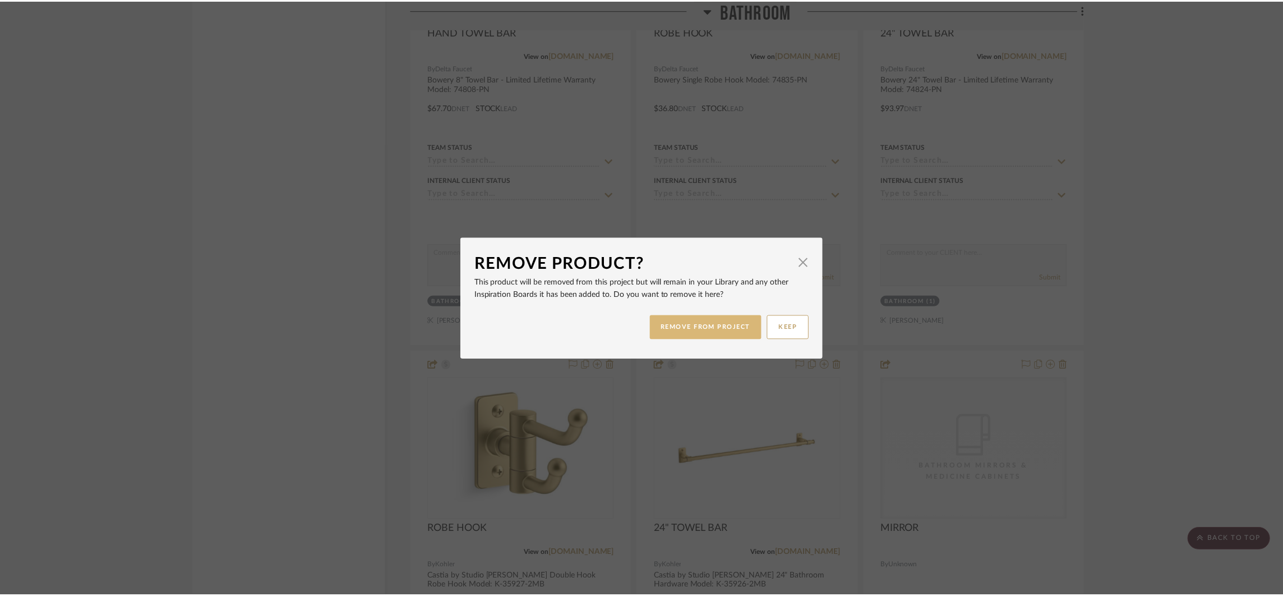
scroll to position [2116, 0]
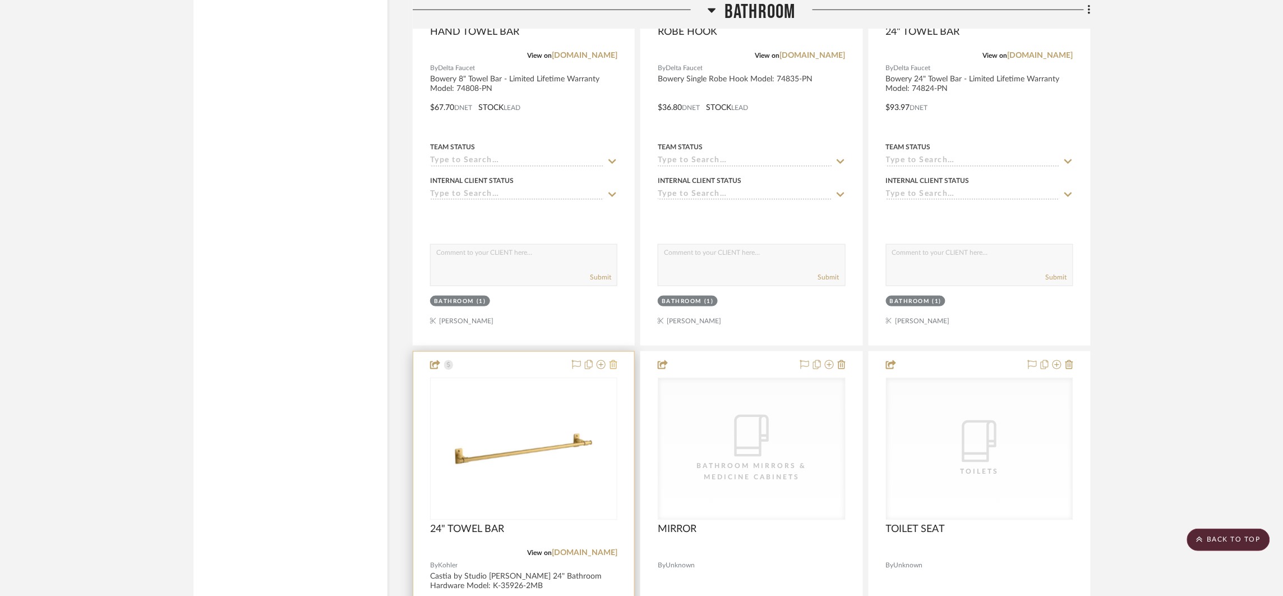
click at [617, 366] on icon at bounding box center [614, 364] width 8 height 9
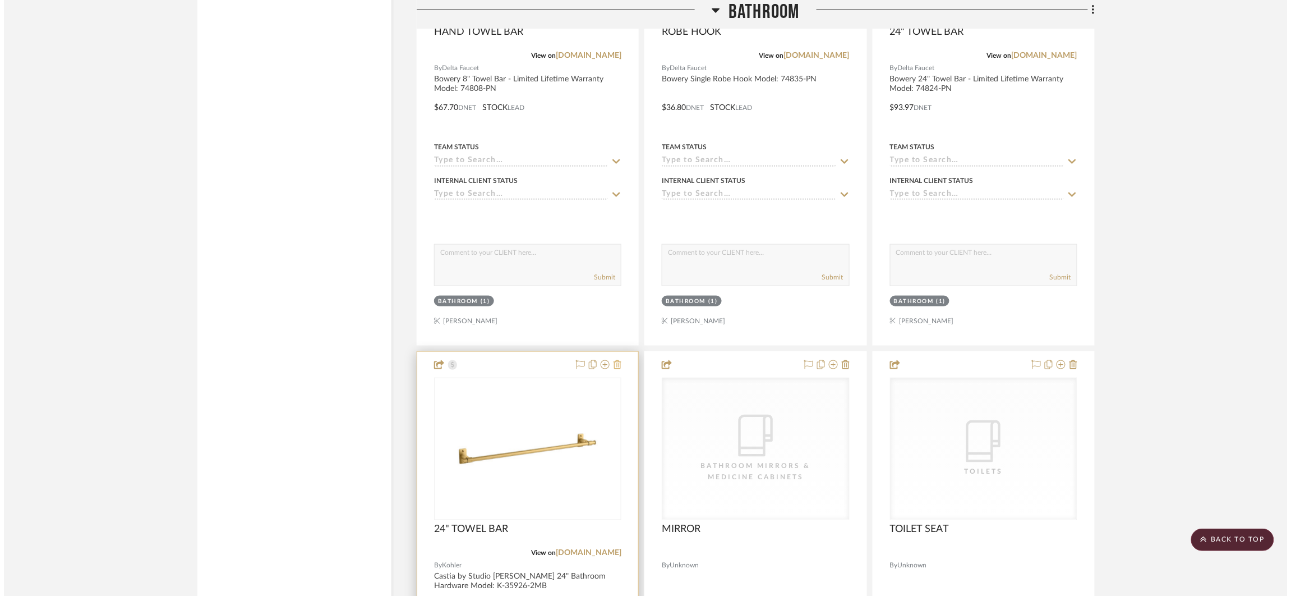
scroll to position [0, 0]
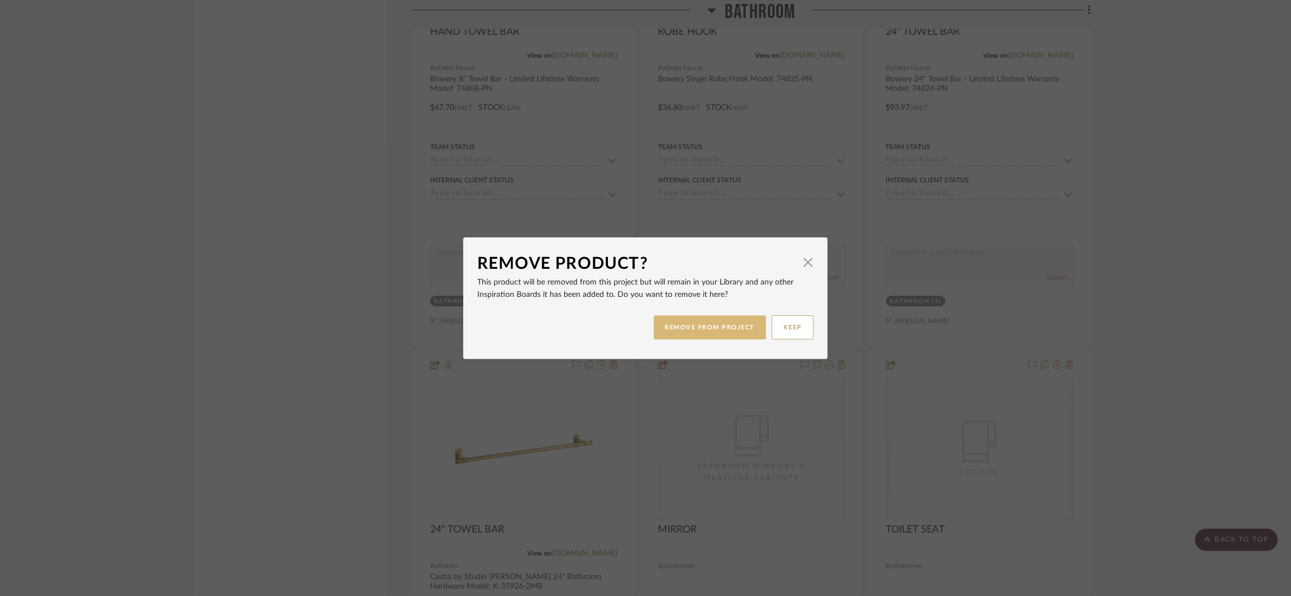
click at [661, 333] on button "REMOVE FROM PROJECT" at bounding box center [710, 327] width 113 height 24
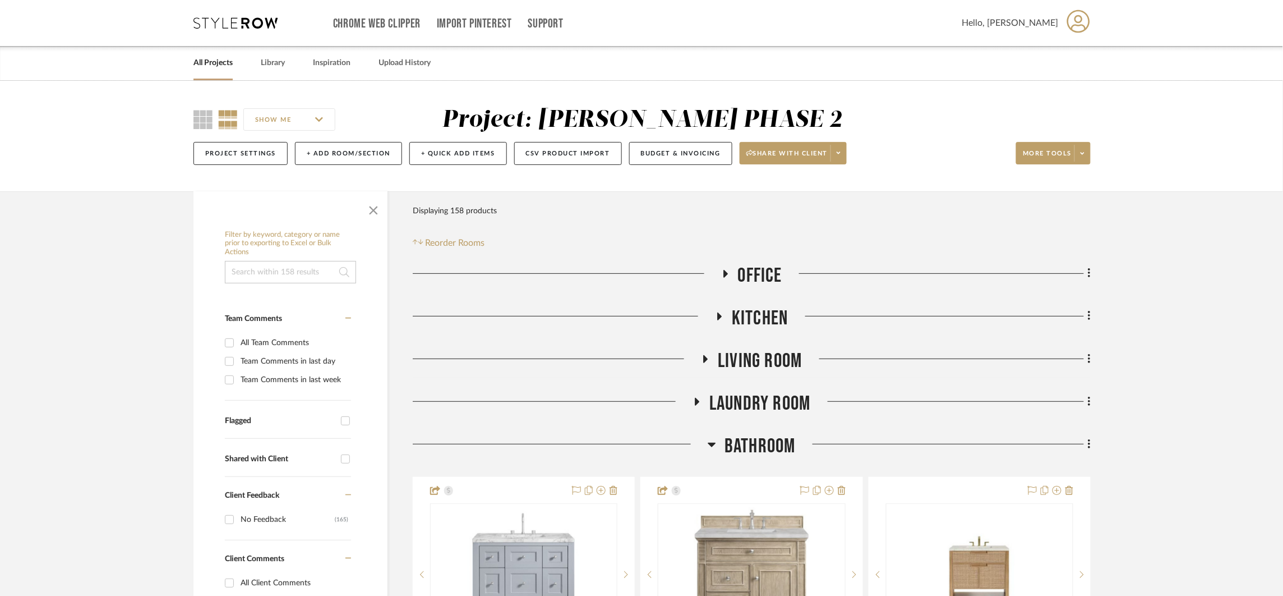
click at [767, 452] on span "Bathroom" at bounding box center [760, 446] width 71 height 24
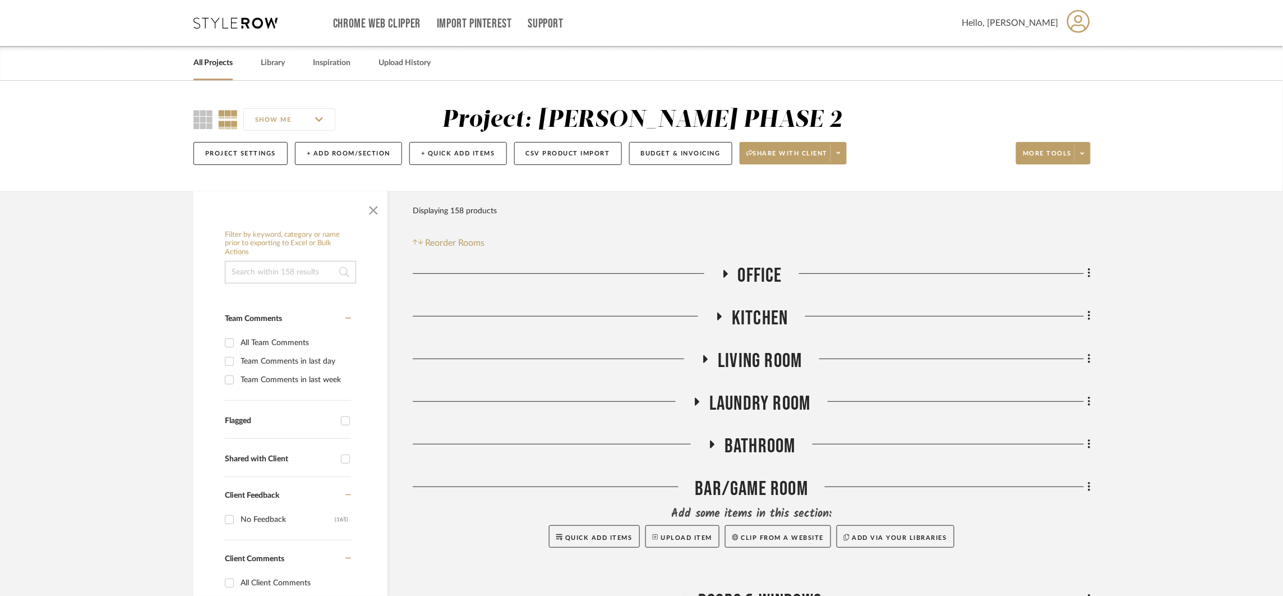
click at [772, 312] on span "Kitchen" at bounding box center [760, 318] width 56 height 24
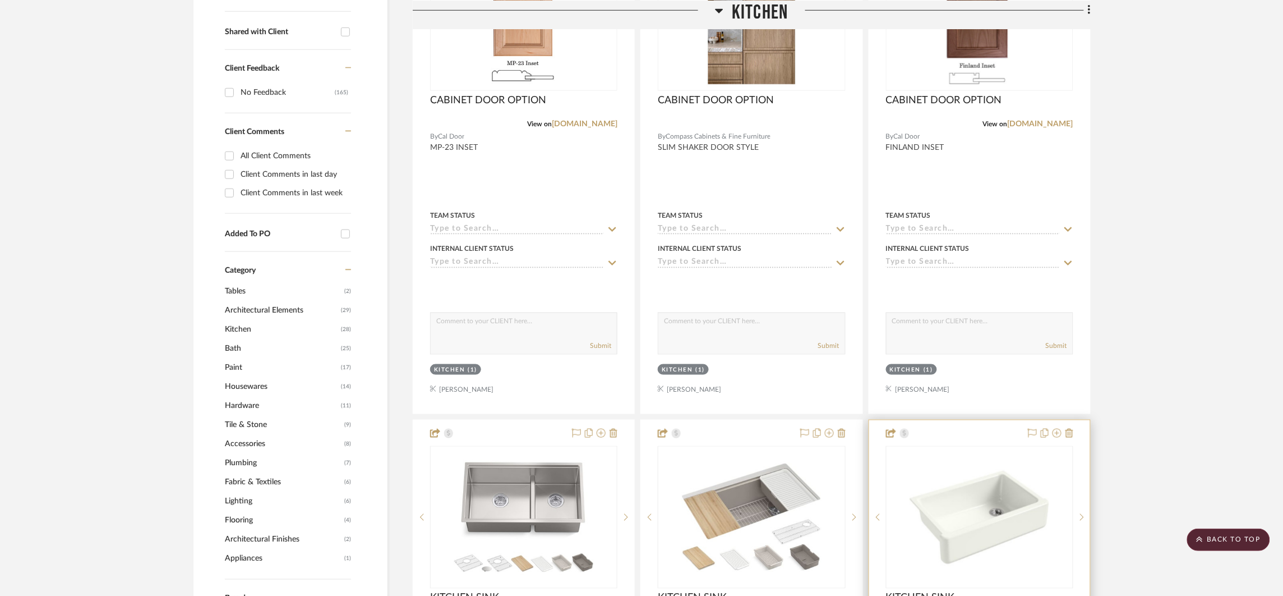
scroll to position [35, 0]
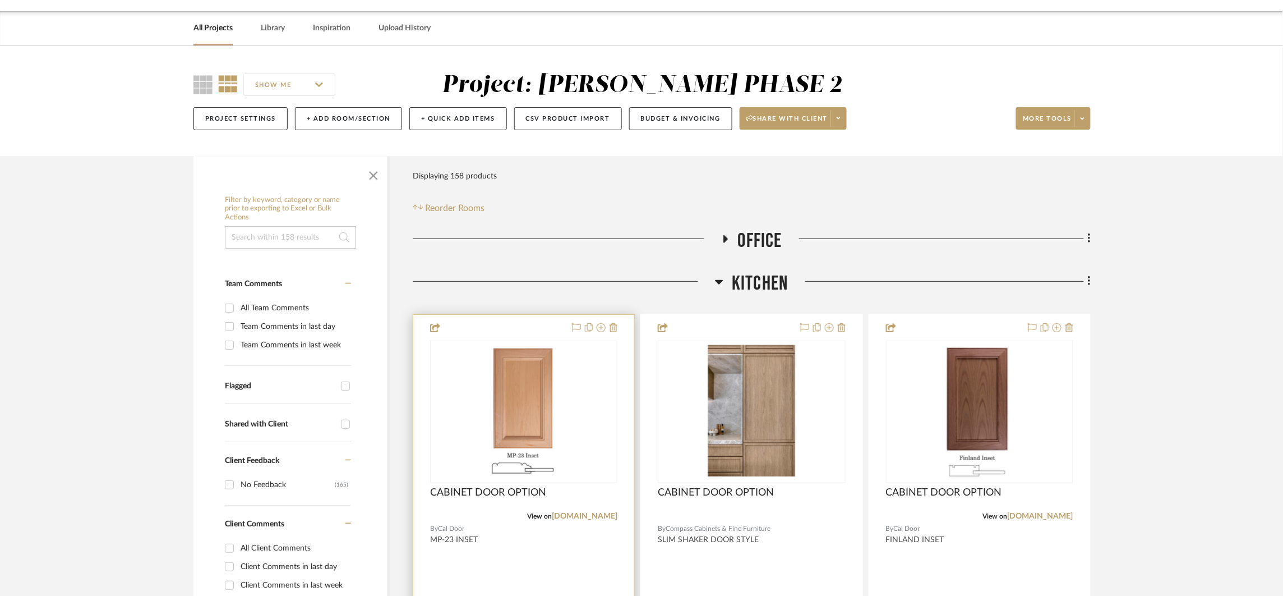
click at [618, 331] on div at bounding box center [523, 560] width 221 height 491
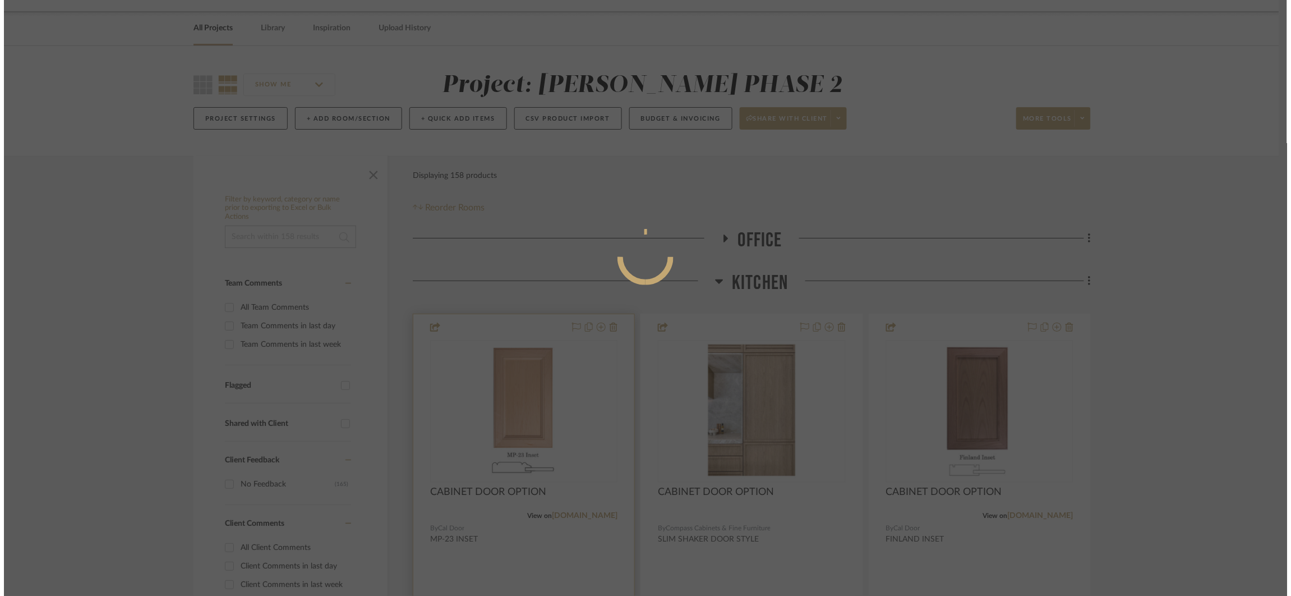
scroll to position [0, 0]
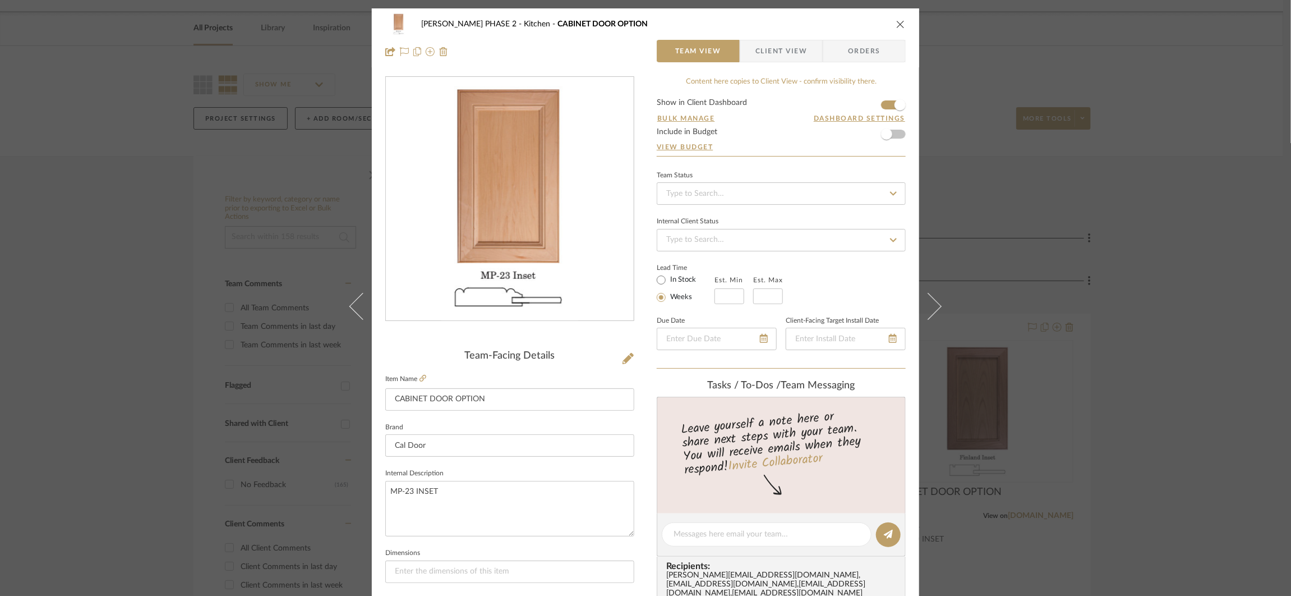
click at [900, 31] on div "HARMAN PHASE 2 Kitchen CABINET DOOR OPTION" at bounding box center [645, 24] width 520 height 22
click at [899, 27] on icon "close" at bounding box center [900, 24] width 9 height 9
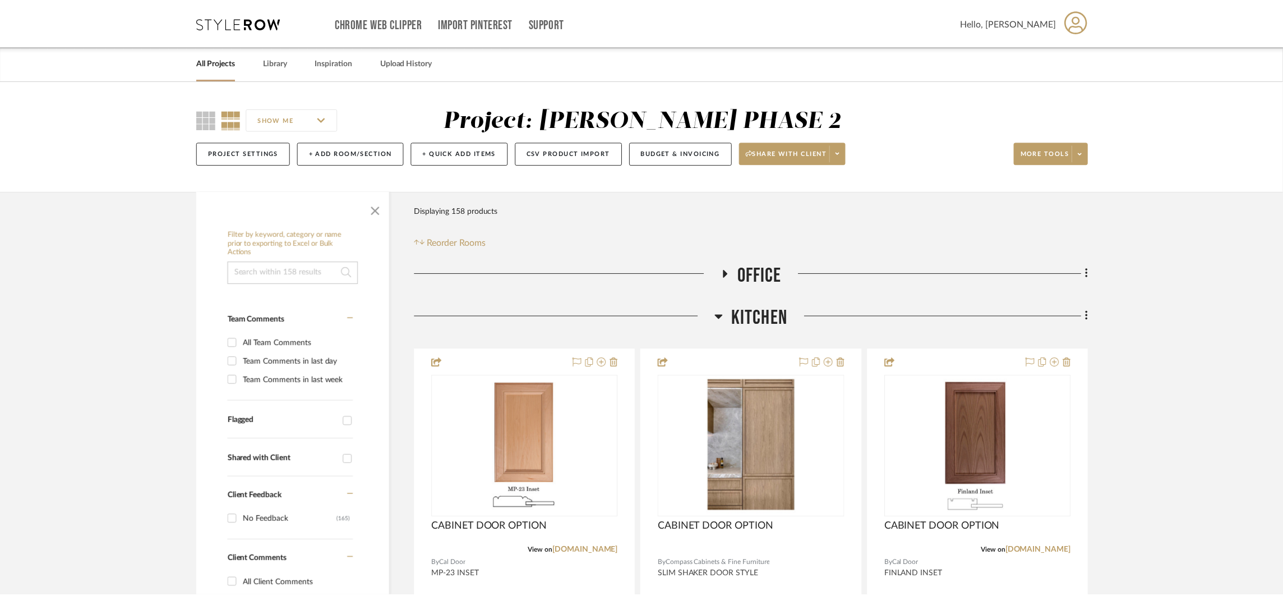
scroll to position [35, 0]
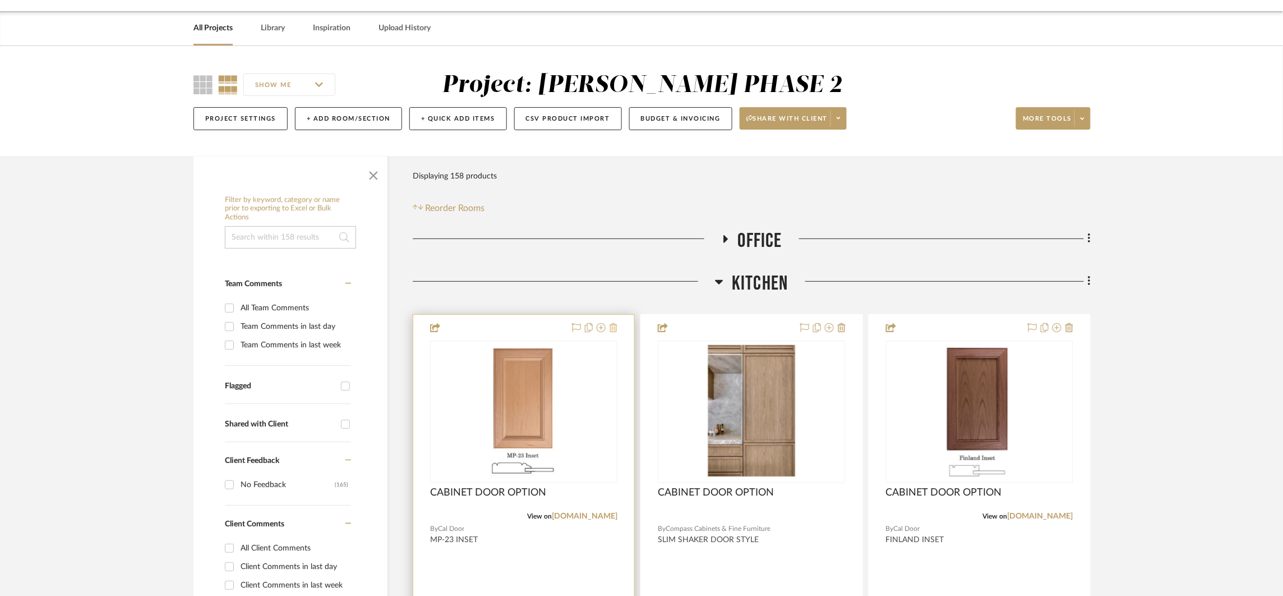
click at [614, 326] on icon at bounding box center [614, 327] width 8 height 9
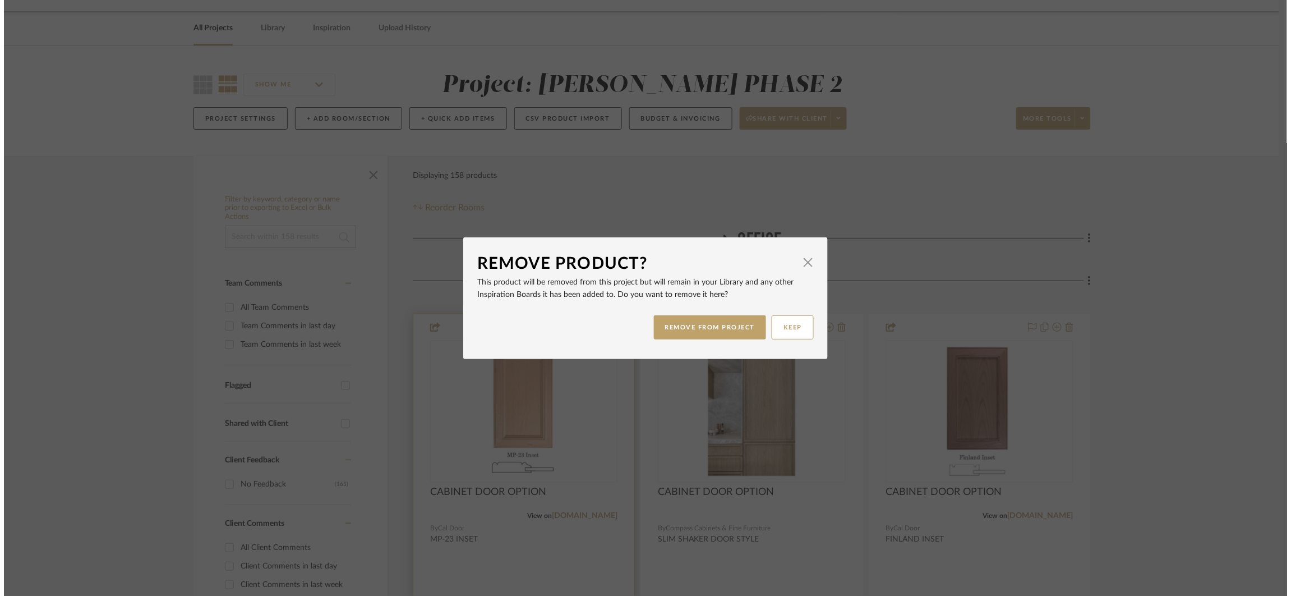
scroll to position [0, 0]
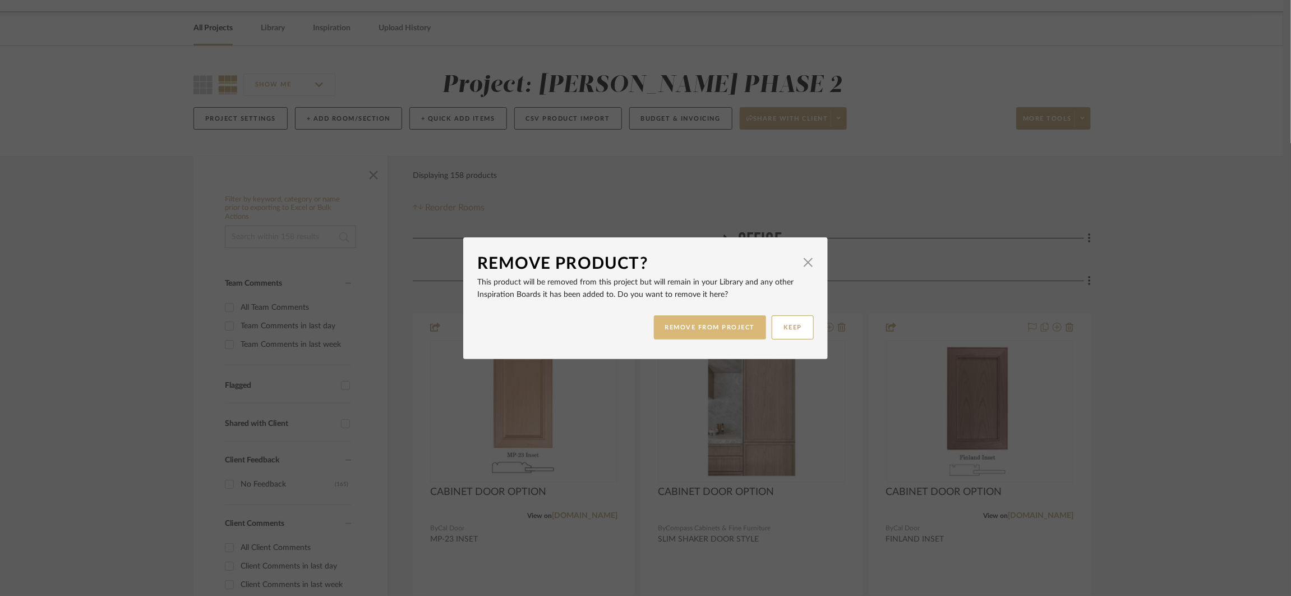
click at [685, 324] on button "REMOVE FROM PROJECT" at bounding box center [710, 327] width 113 height 24
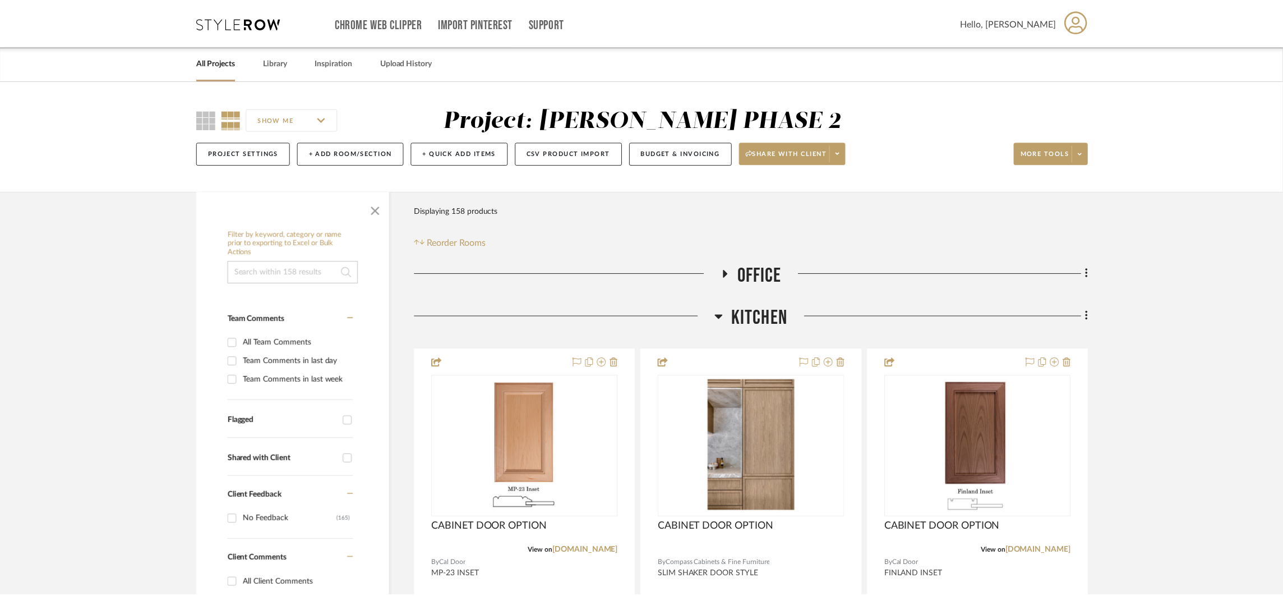
scroll to position [35, 0]
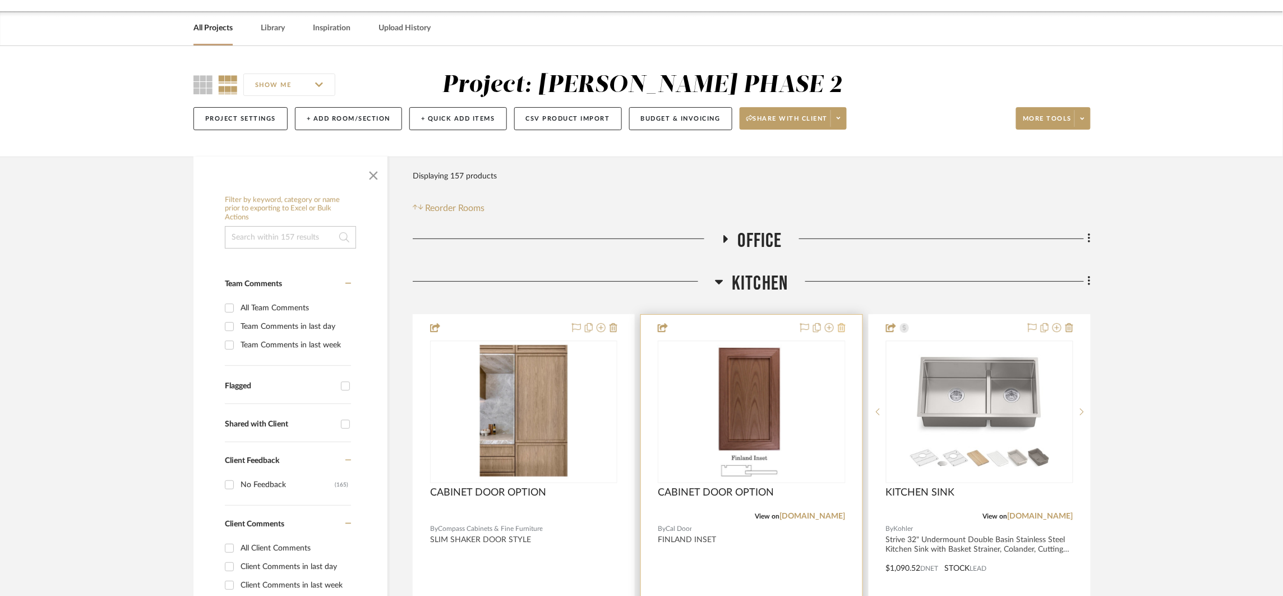
click at [845, 328] on icon at bounding box center [842, 327] width 8 height 9
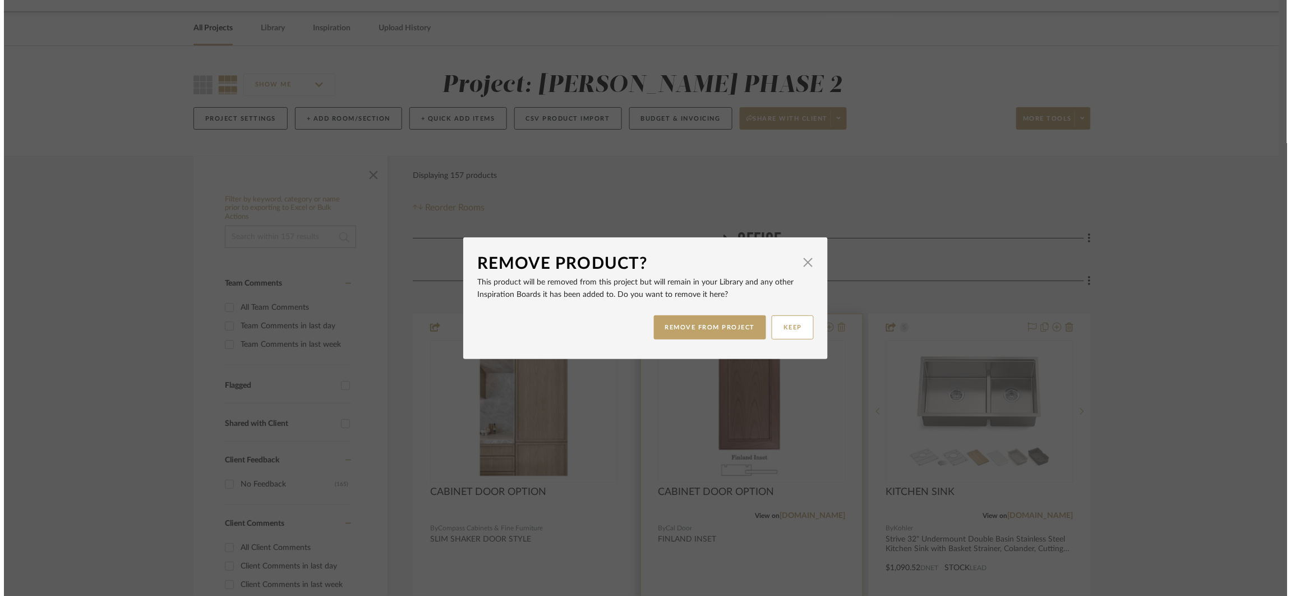
scroll to position [0, 0]
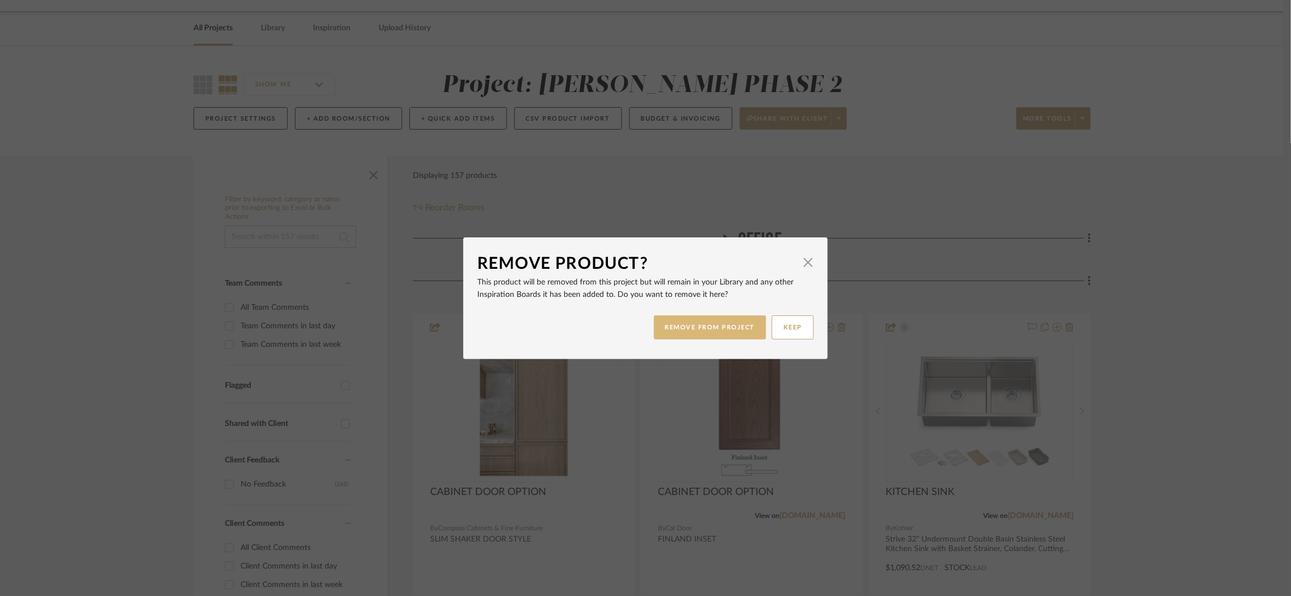
click at [713, 331] on button "REMOVE FROM PROJECT" at bounding box center [710, 327] width 113 height 24
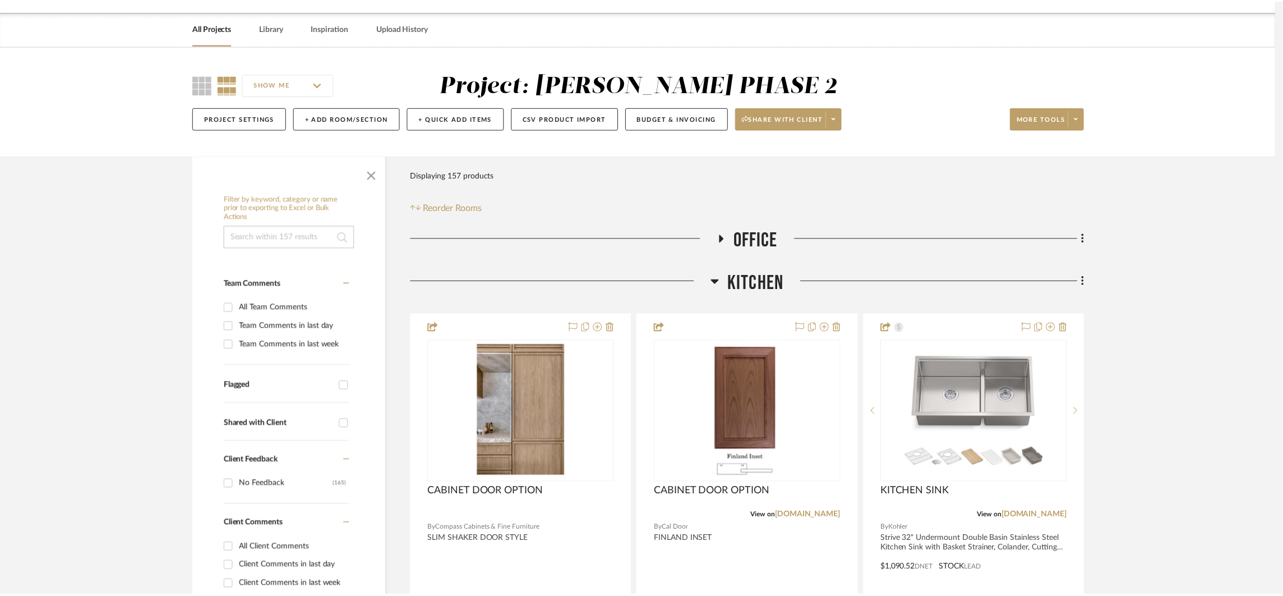
scroll to position [35, 0]
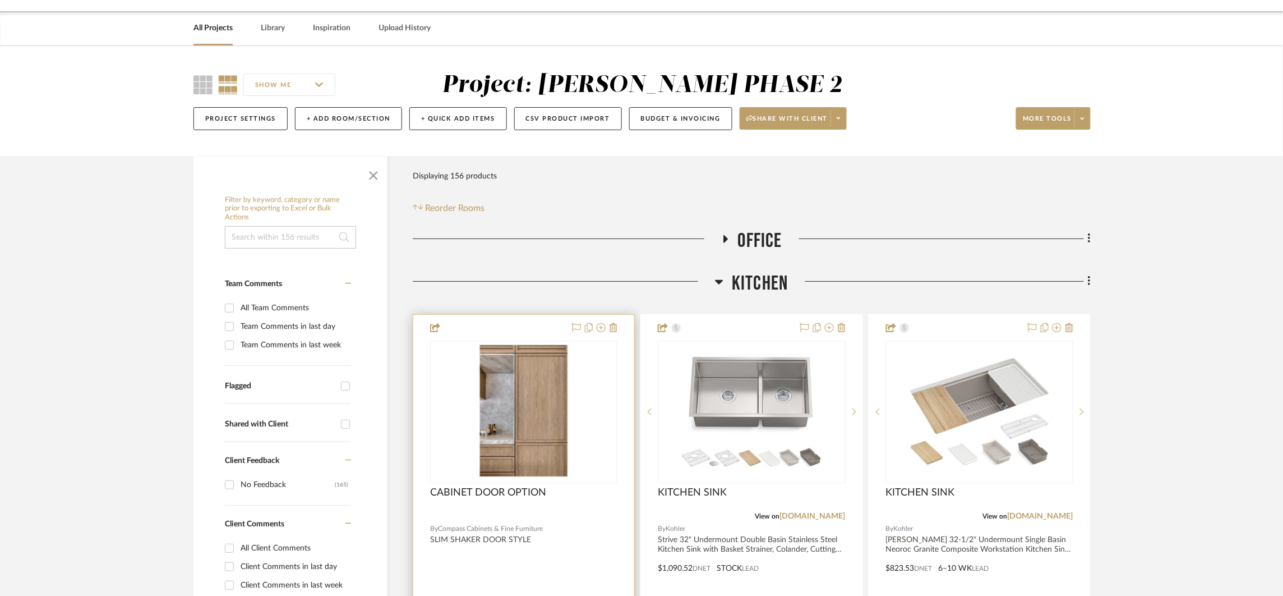
click at [618, 326] on div at bounding box center [523, 560] width 221 height 491
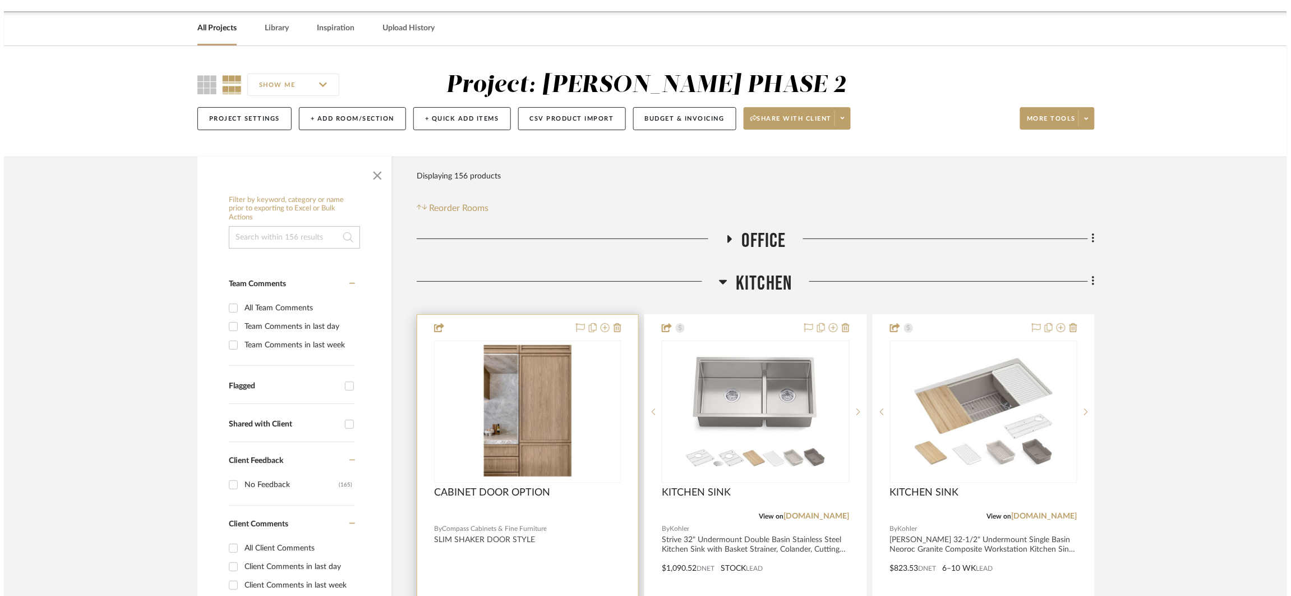
scroll to position [0, 0]
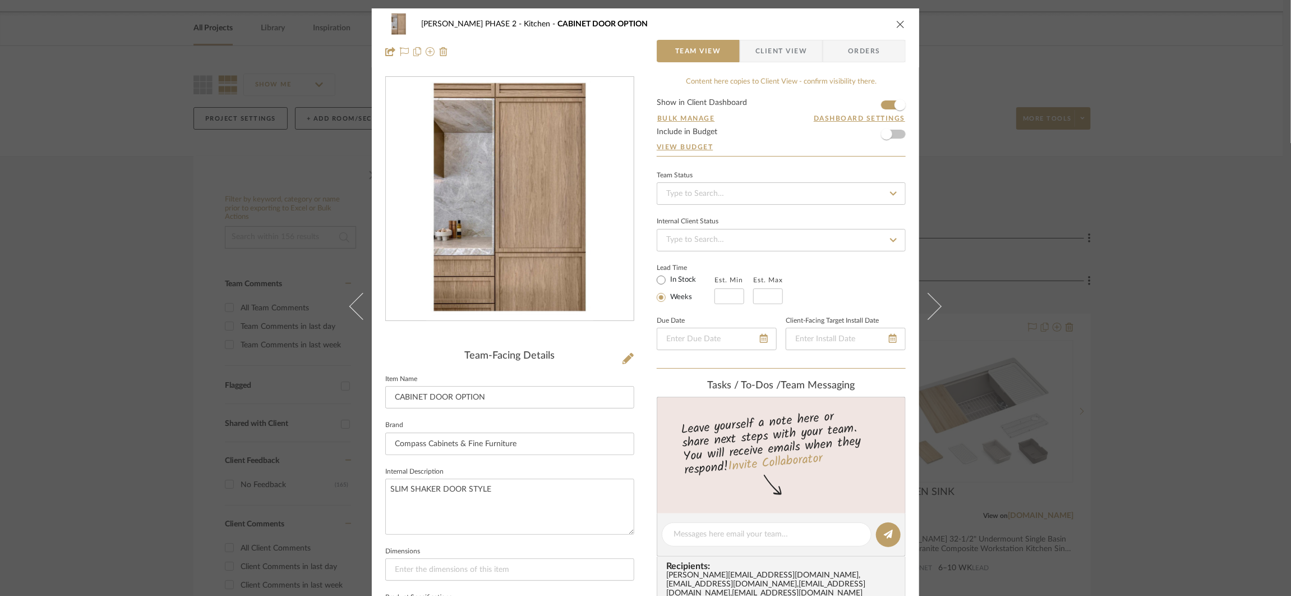
click at [892, 29] on div "HARMAN PHASE 2 Kitchen CABINET DOOR OPTION" at bounding box center [645, 24] width 520 height 22
click at [897, 25] on icon "close" at bounding box center [900, 24] width 9 height 9
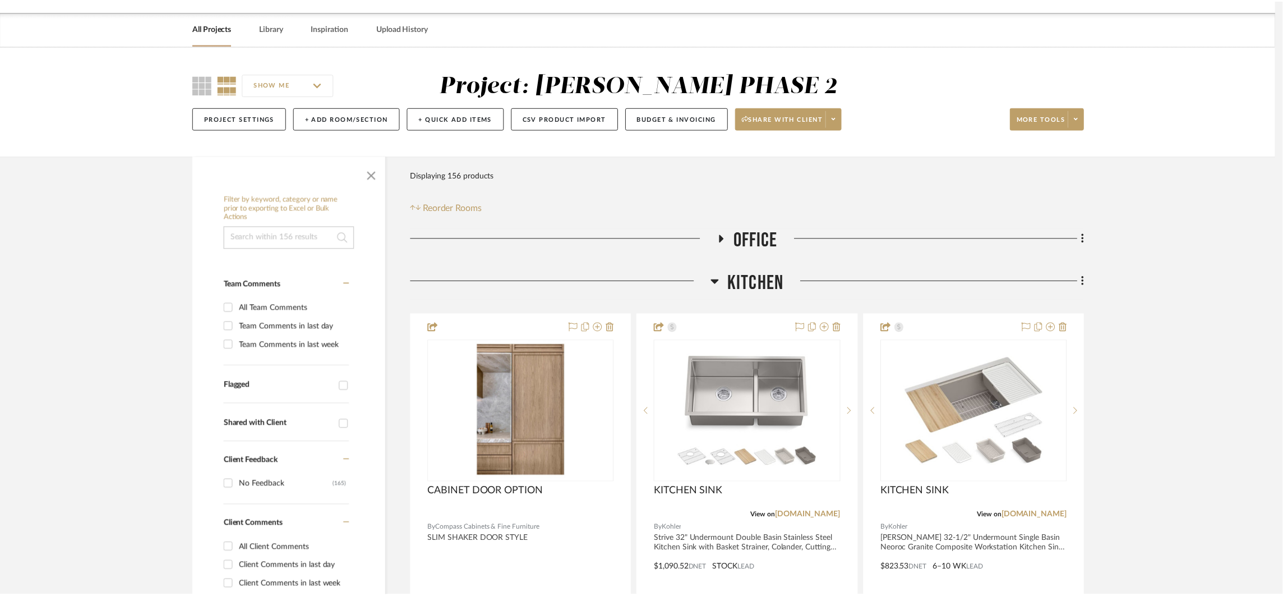
scroll to position [35, 0]
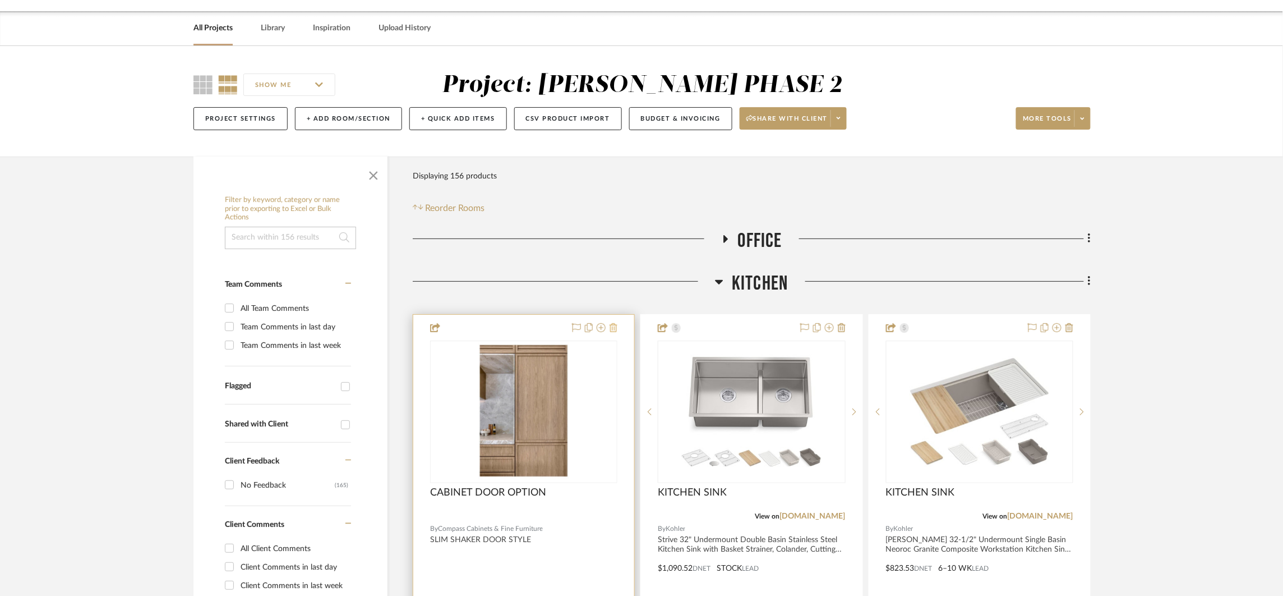
click at [616, 326] on icon at bounding box center [614, 327] width 8 height 9
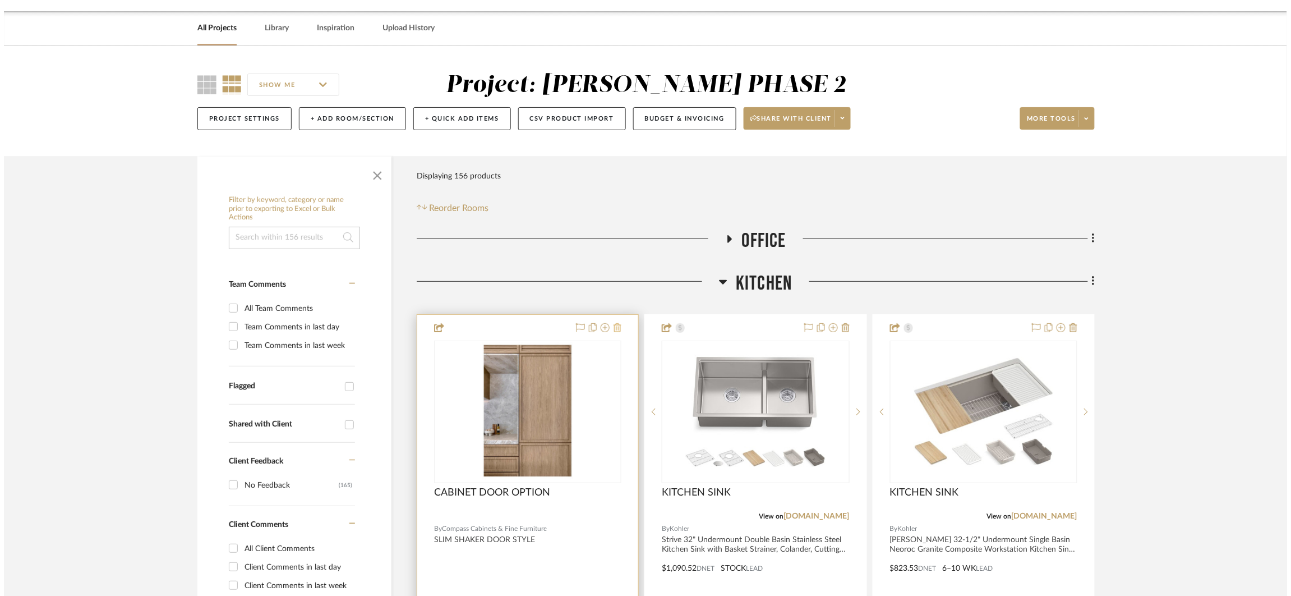
scroll to position [0, 0]
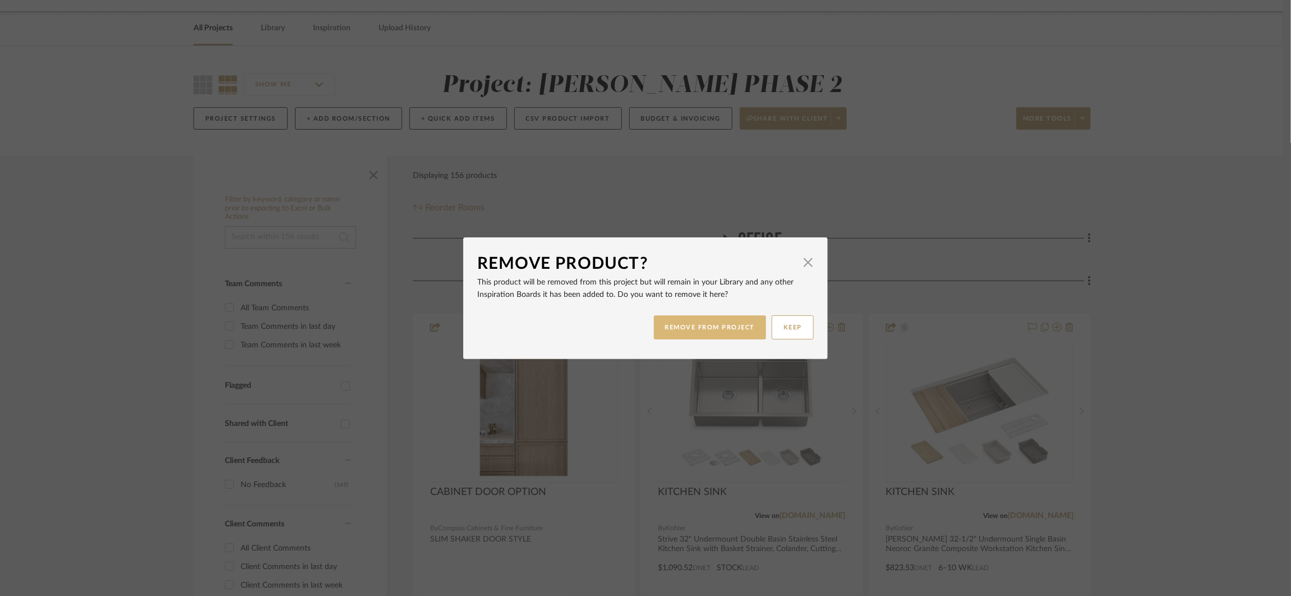
click at [704, 333] on button "REMOVE FROM PROJECT" at bounding box center [710, 327] width 113 height 24
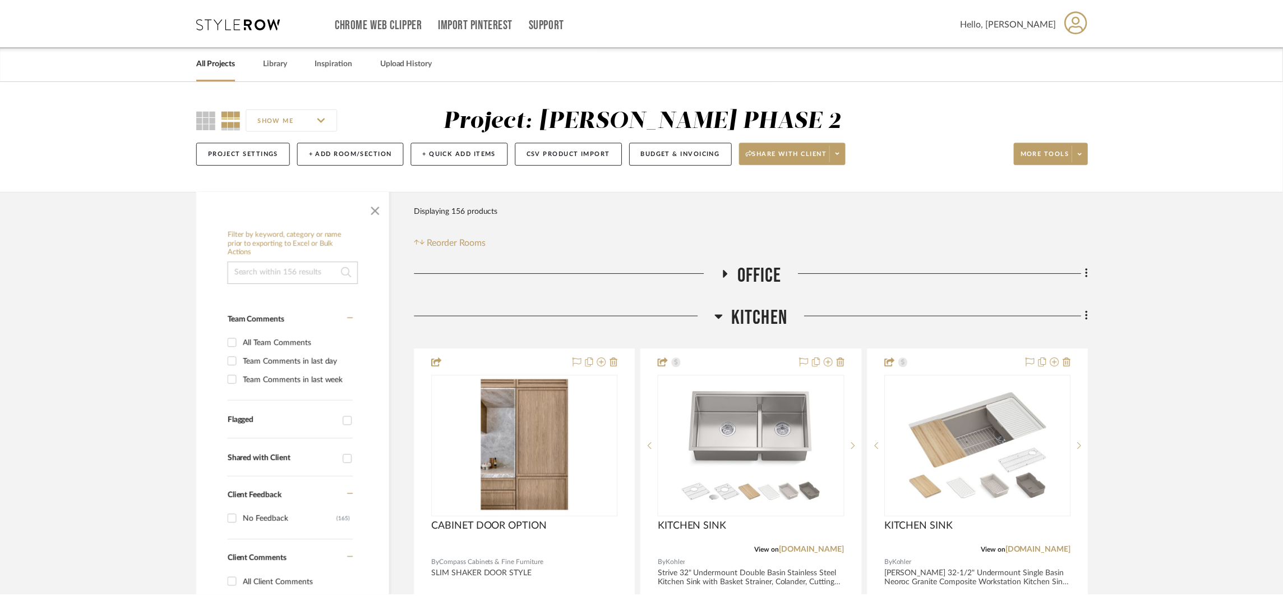
scroll to position [35, 0]
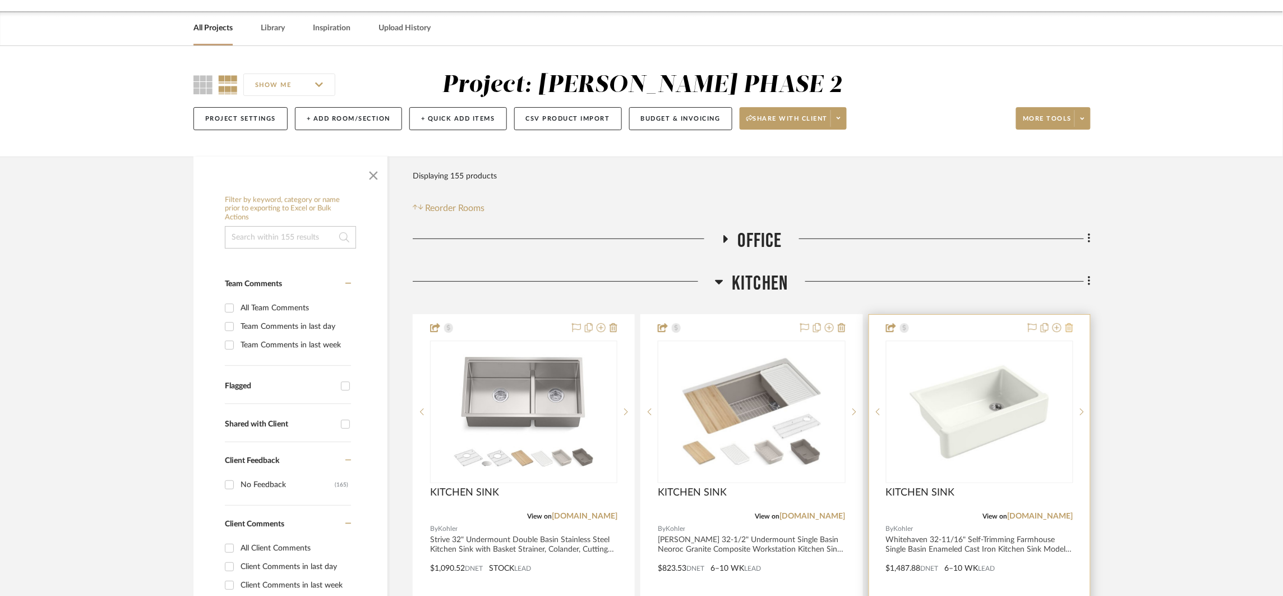
click at [1071, 327] on icon at bounding box center [1070, 327] width 8 height 9
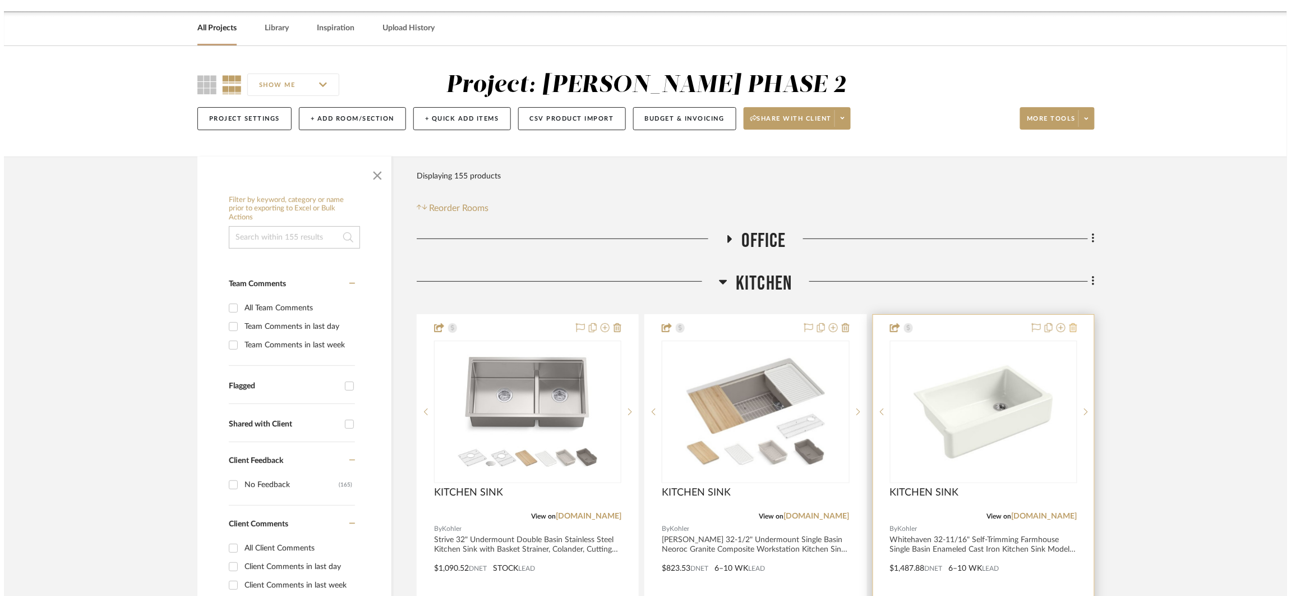
scroll to position [0, 0]
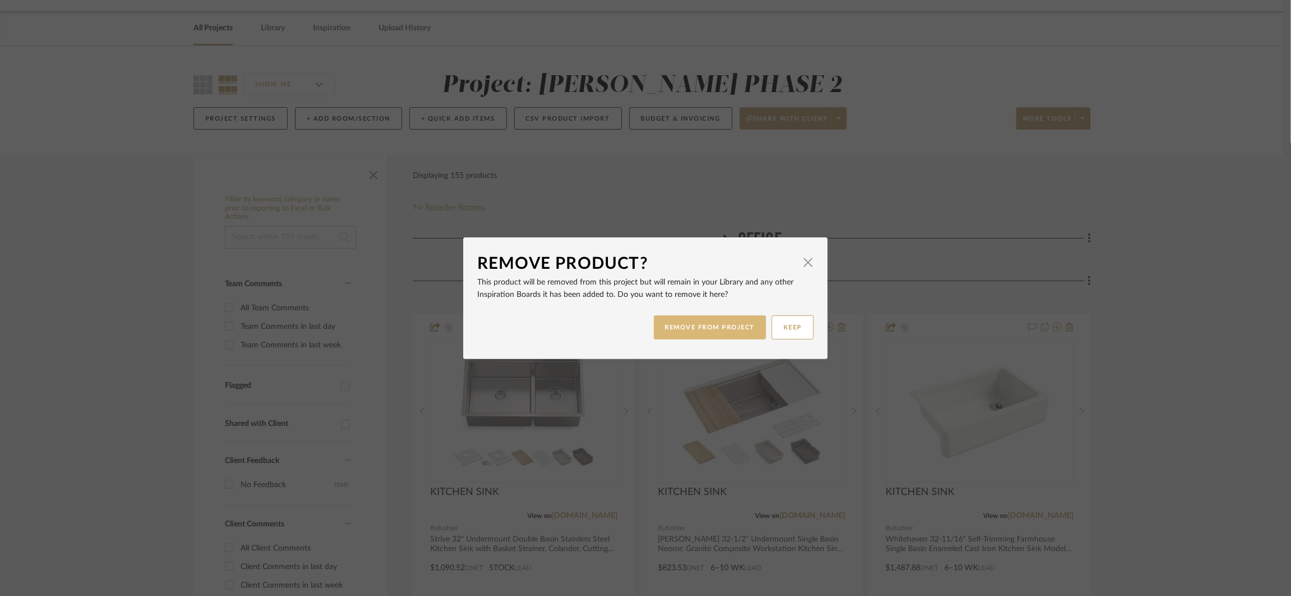
click at [741, 319] on button "REMOVE FROM PROJECT" at bounding box center [710, 327] width 113 height 24
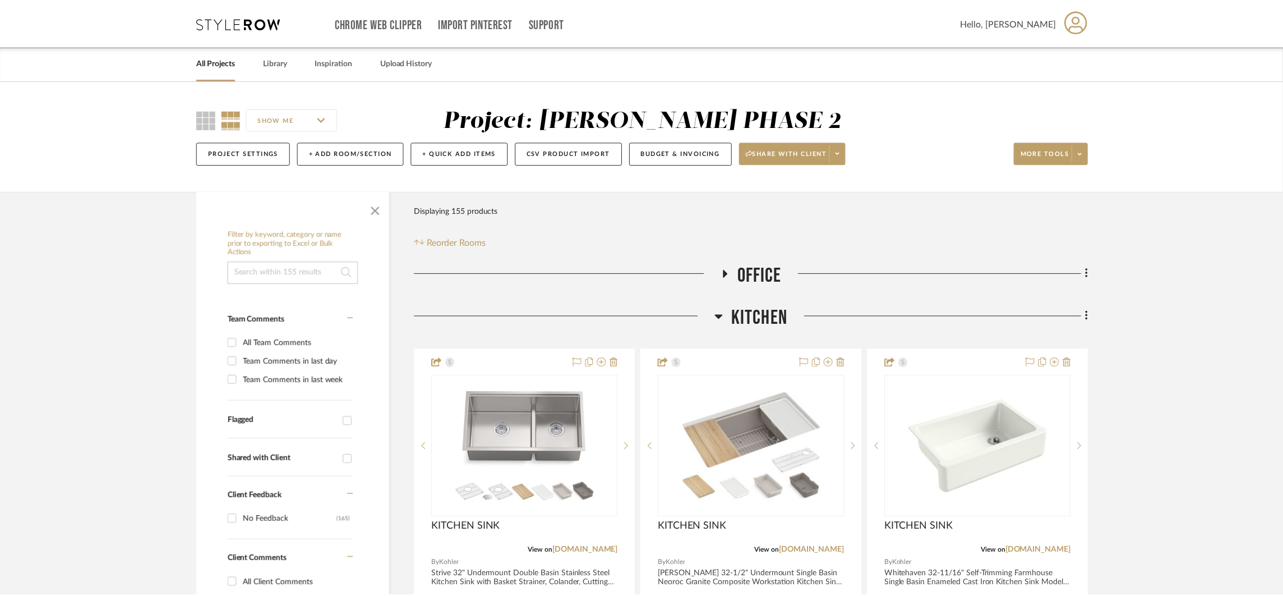
scroll to position [35, 0]
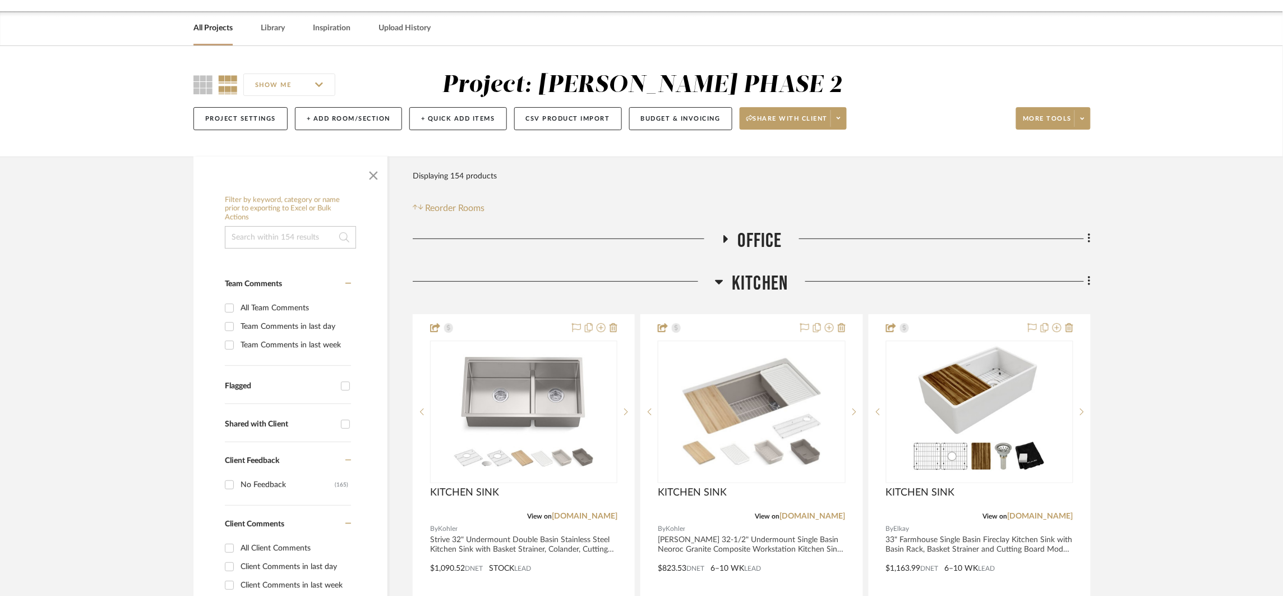
click at [728, 276] on h3 "Kitchen" at bounding box center [751, 283] width 73 height 24
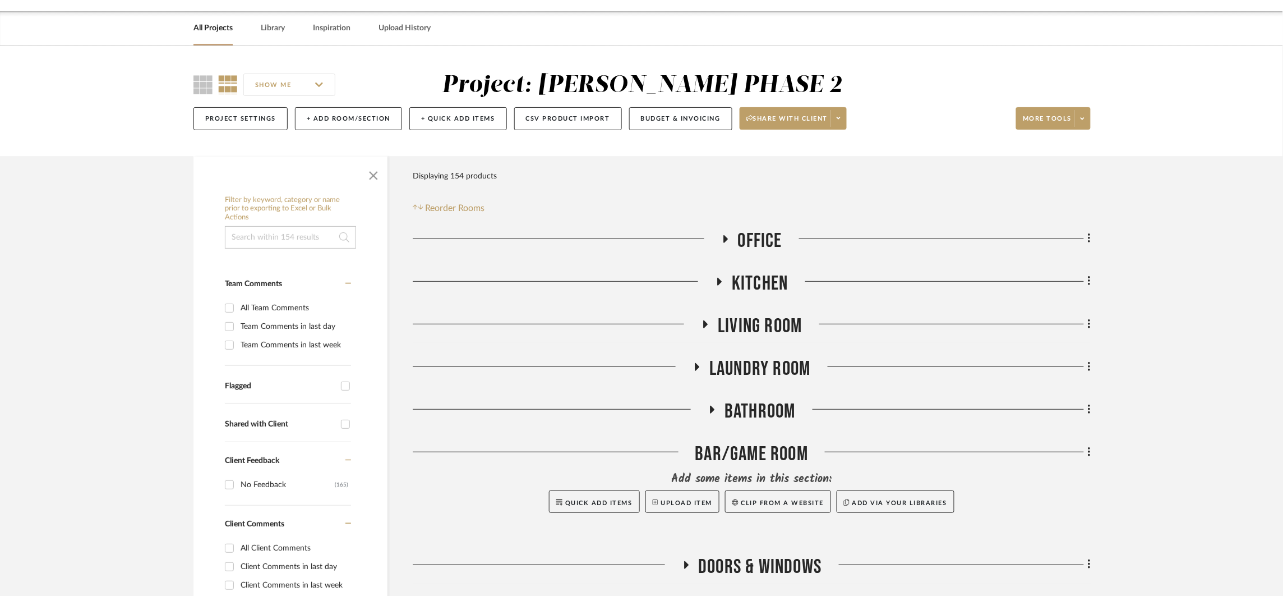
click at [741, 327] on span "Living Room" at bounding box center [760, 326] width 84 height 24
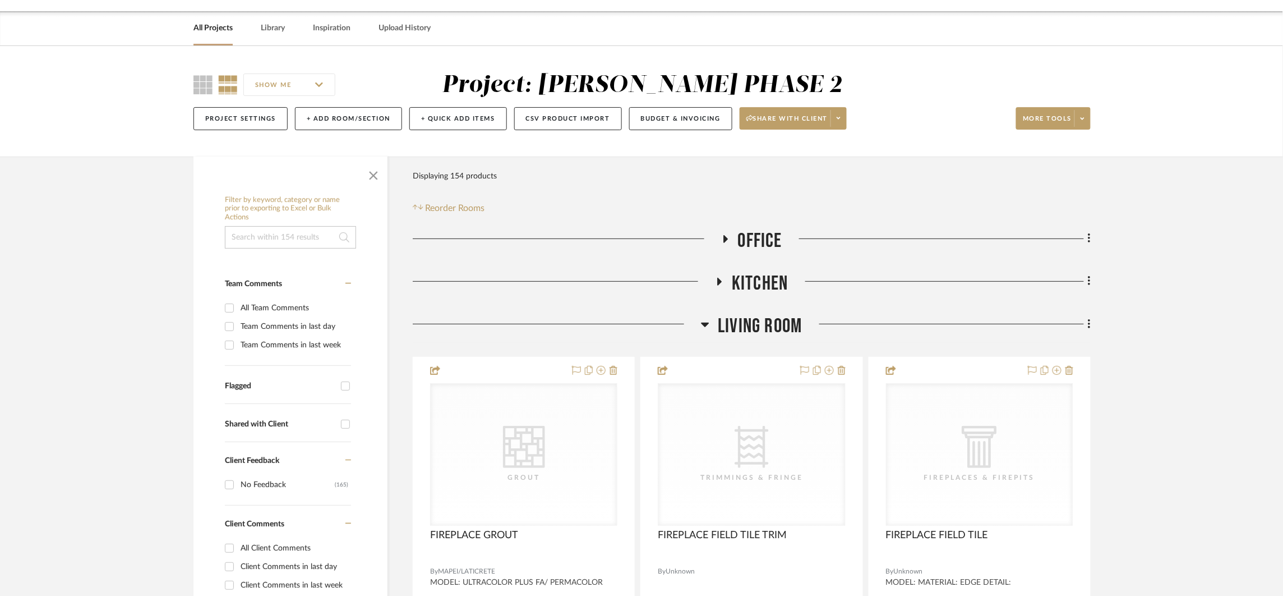
click at [741, 327] on span "Living Room" at bounding box center [760, 326] width 84 height 24
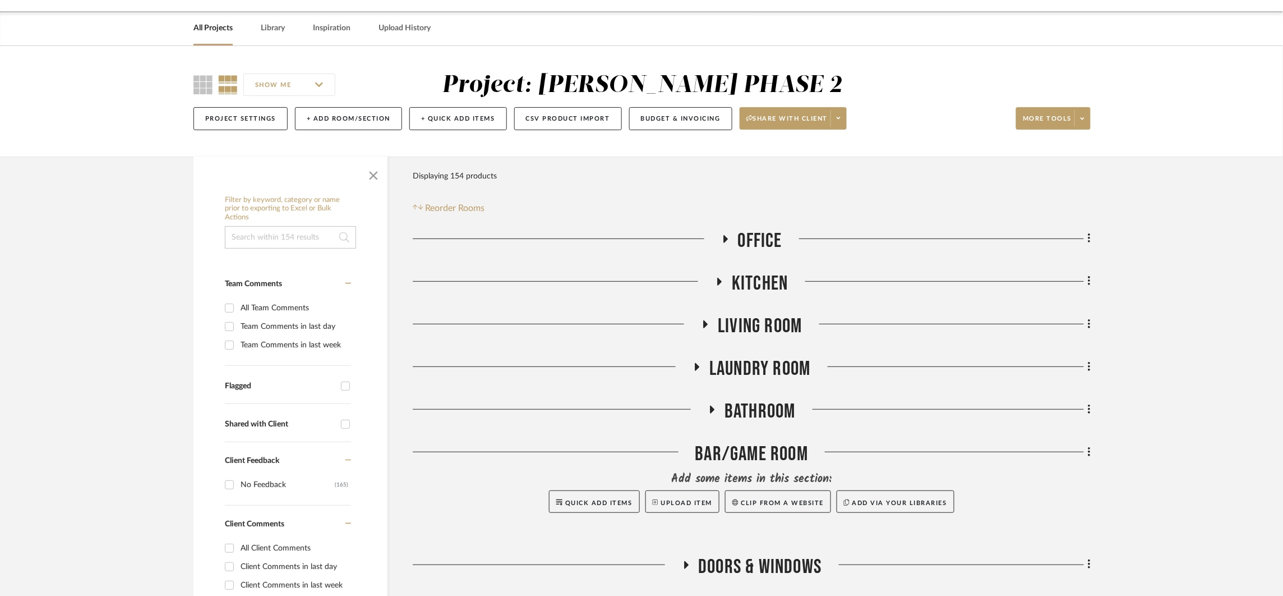
click at [736, 352] on div "Office Kitchen Living Room Laundry Room Bathroom BAR/GAME ROOM Add some items i…" at bounding box center [752, 449] width 678 height 440
click at [737, 360] on span "Laundry Room" at bounding box center [760, 369] width 101 height 24
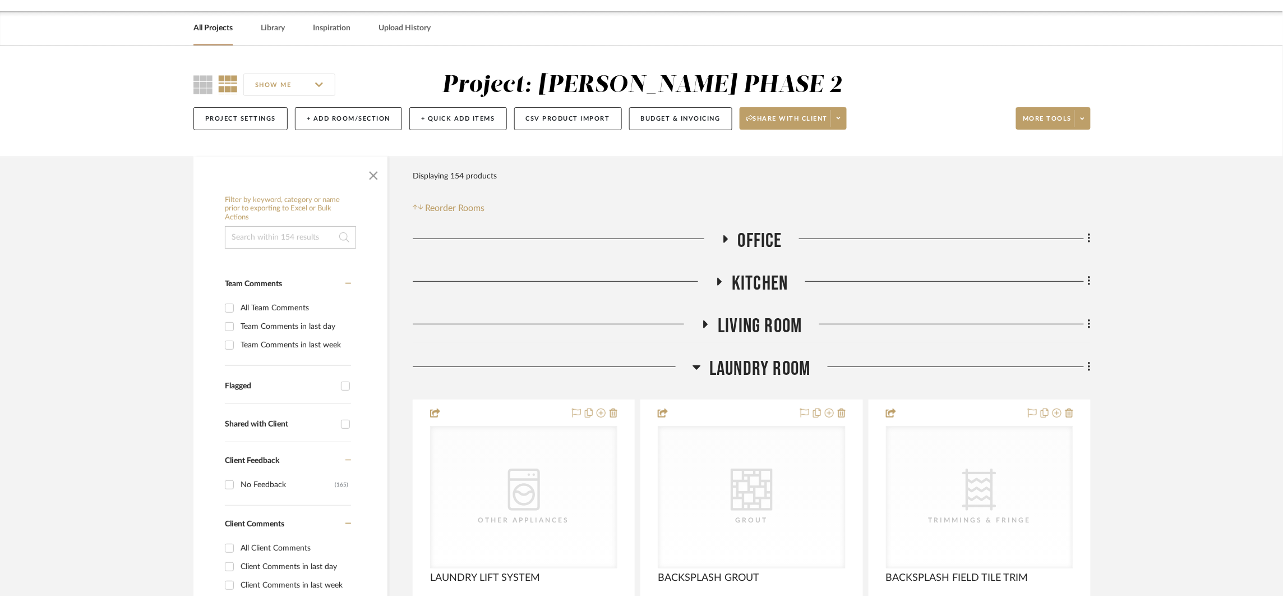
click at [736, 360] on span "Laundry Room" at bounding box center [760, 369] width 101 height 24
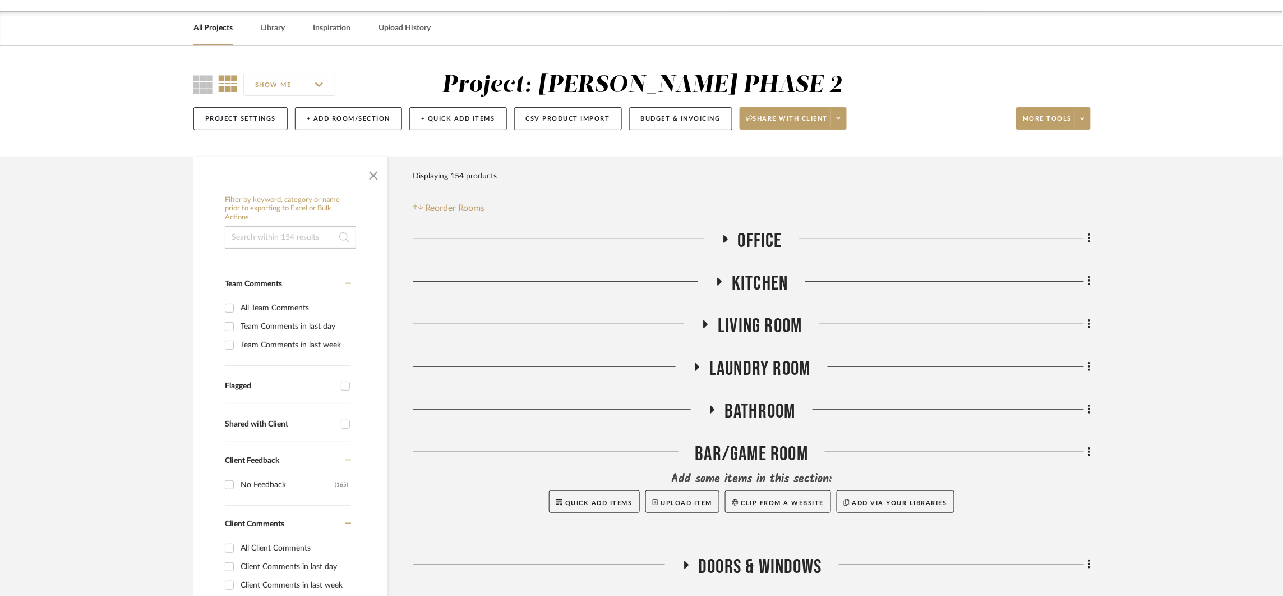
click at [750, 414] on span "Bathroom" at bounding box center [760, 411] width 71 height 24
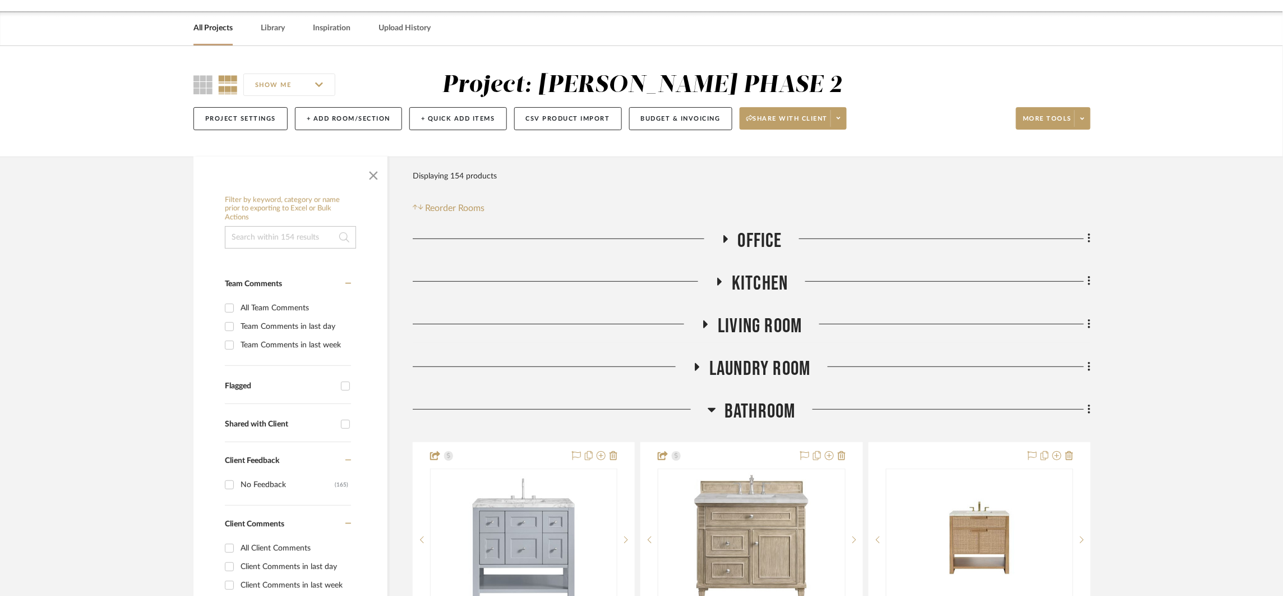
click at [750, 414] on span "Bathroom" at bounding box center [760, 411] width 71 height 24
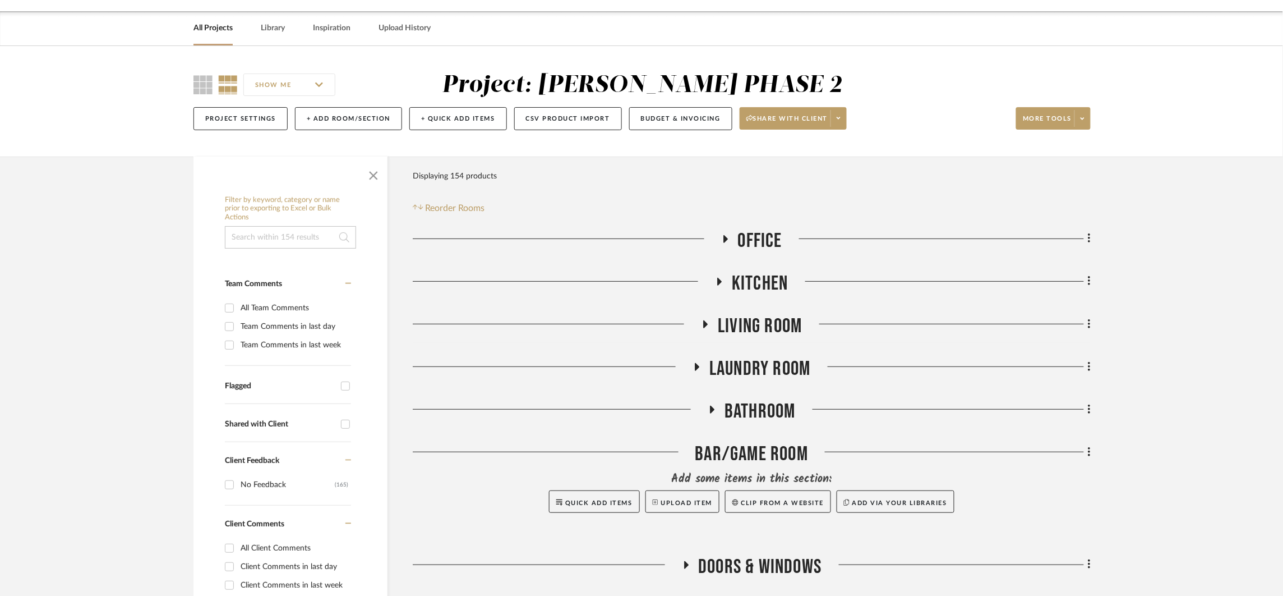
click at [781, 328] on span "Living Room" at bounding box center [760, 326] width 84 height 24
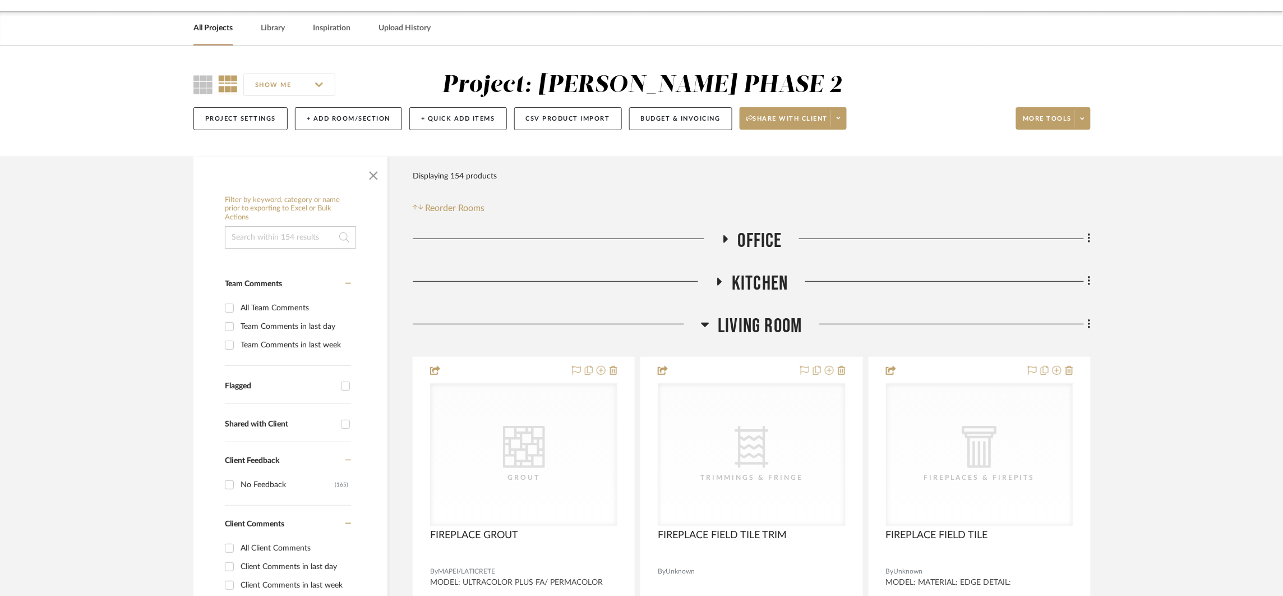
click at [781, 328] on span "Living Room" at bounding box center [760, 326] width 84 height 24
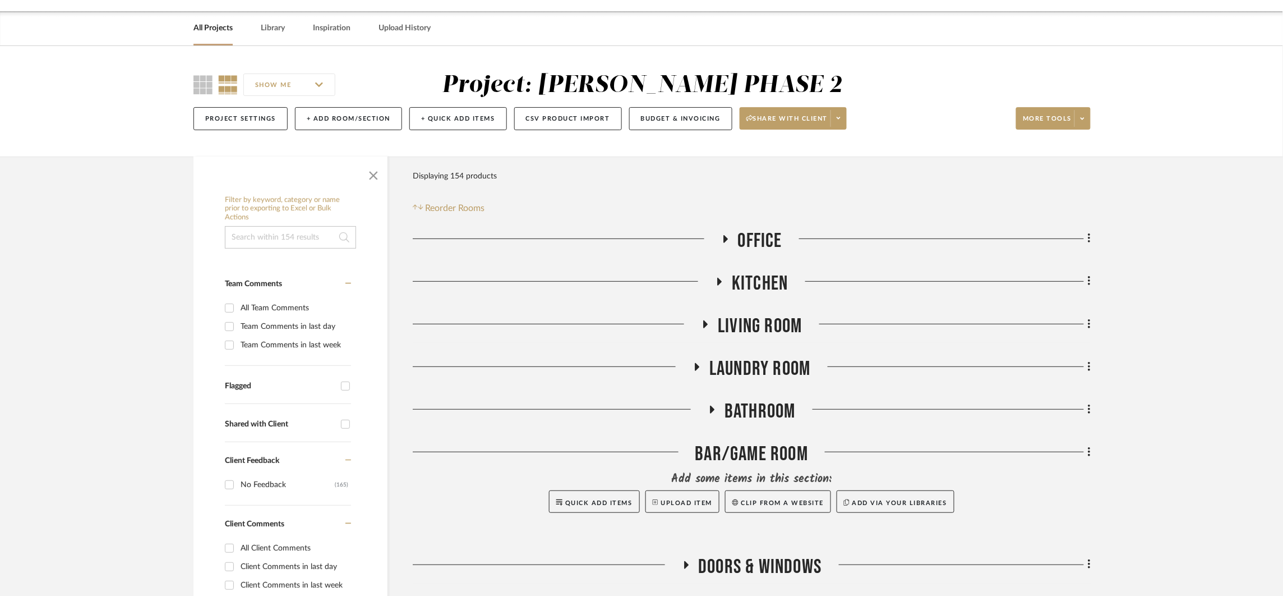
click at [780, 282] on span "Kitchen" at bounding box center [760, 283] width 56 height 24
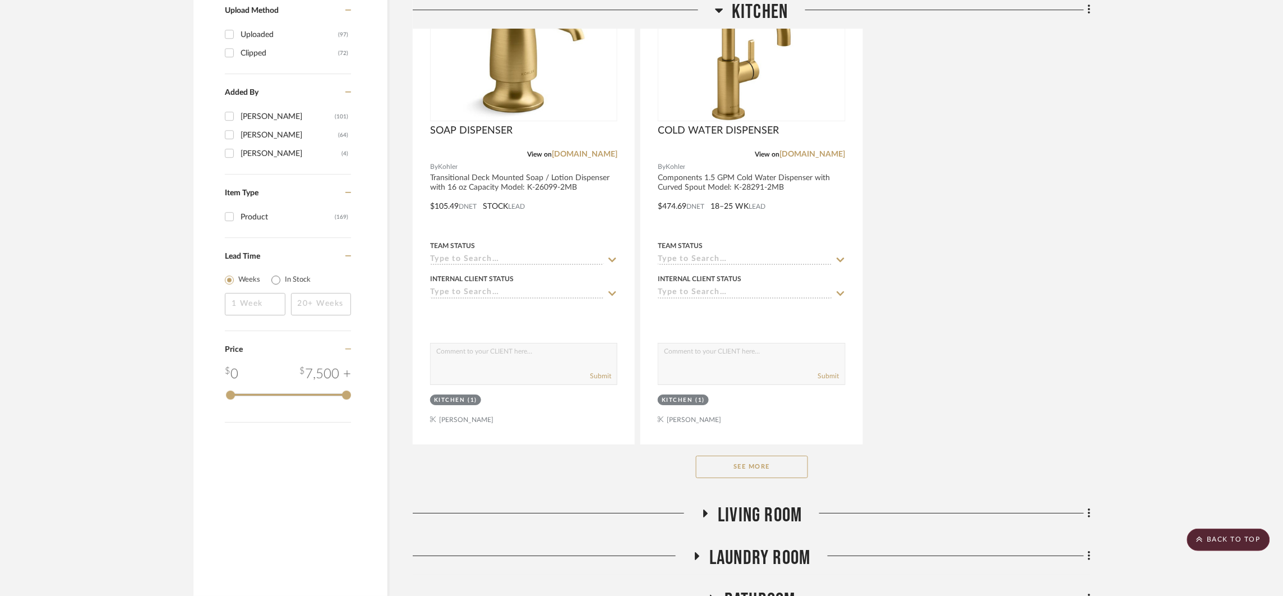
scroll to position [1480, 0]
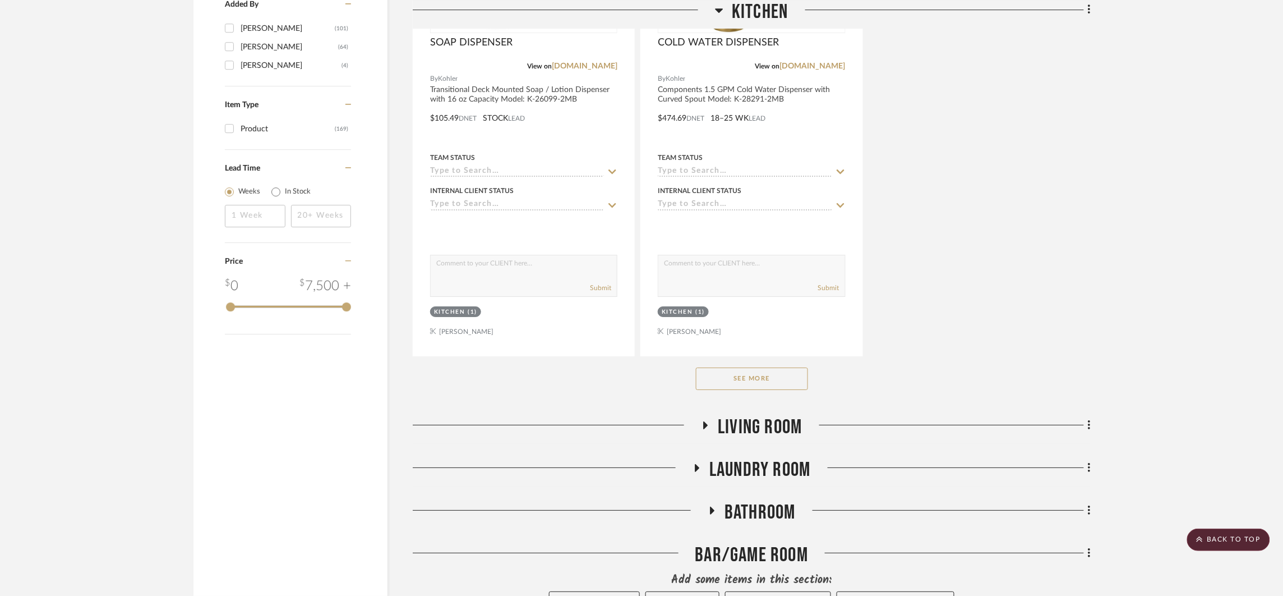
click at [782, 379] on button "See More" at bounding box center [752, 378] width 112 height 22
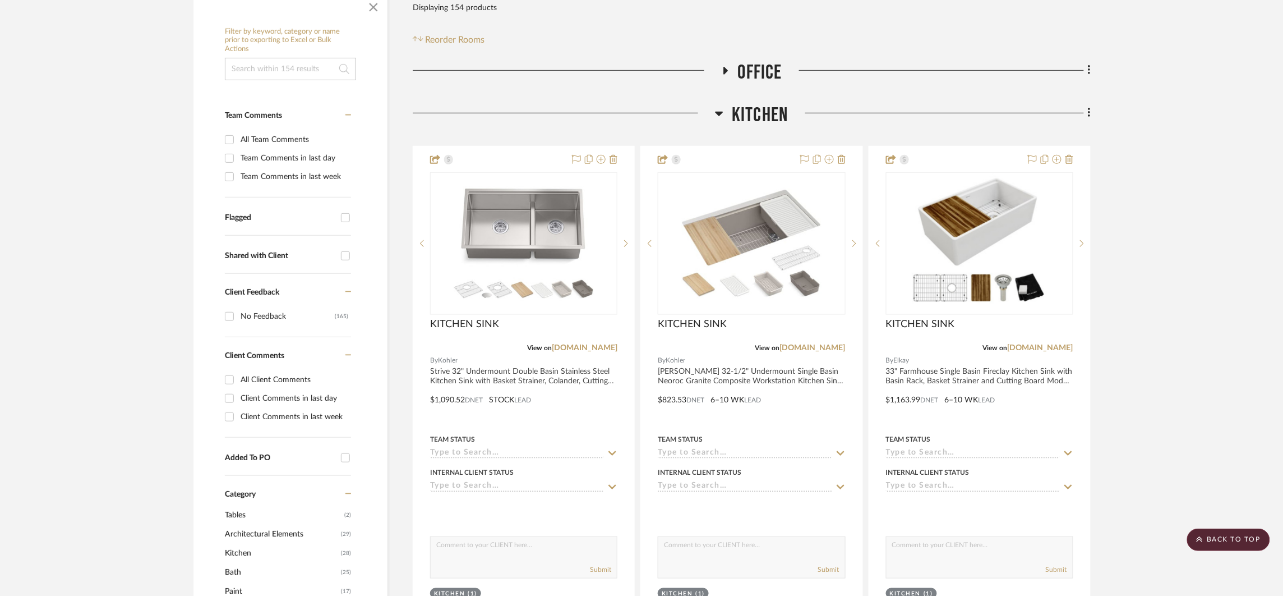
scroll to position [177, 0]
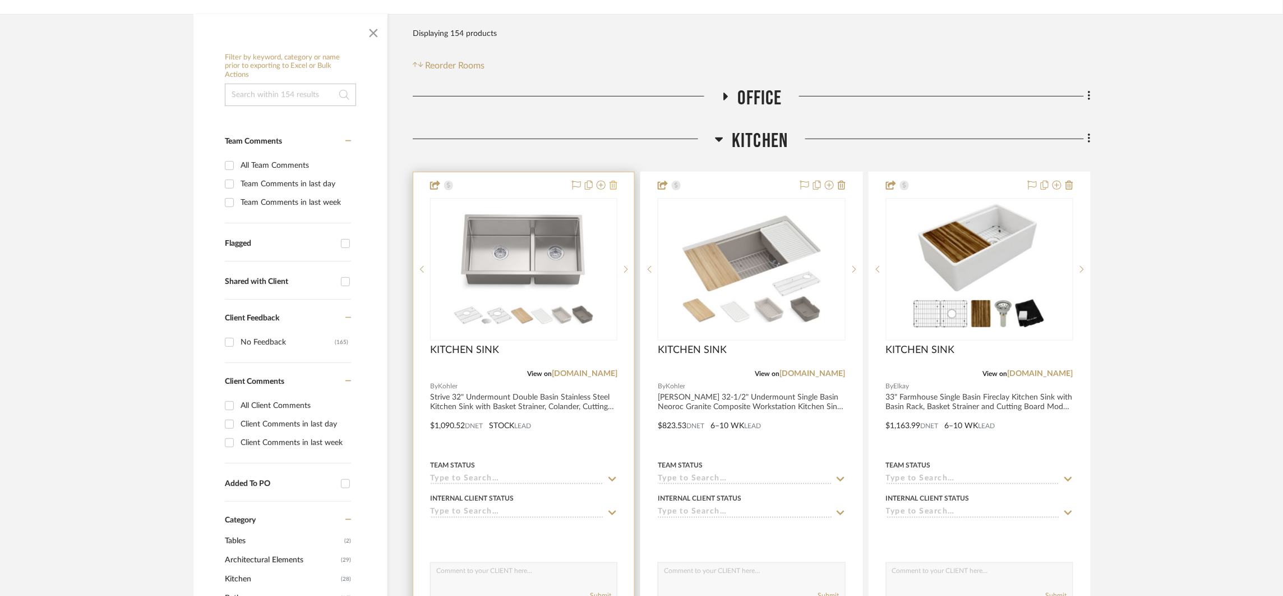
click at [615, 189] on fa-icon at bounding box center [614, 185] width 8 height 9
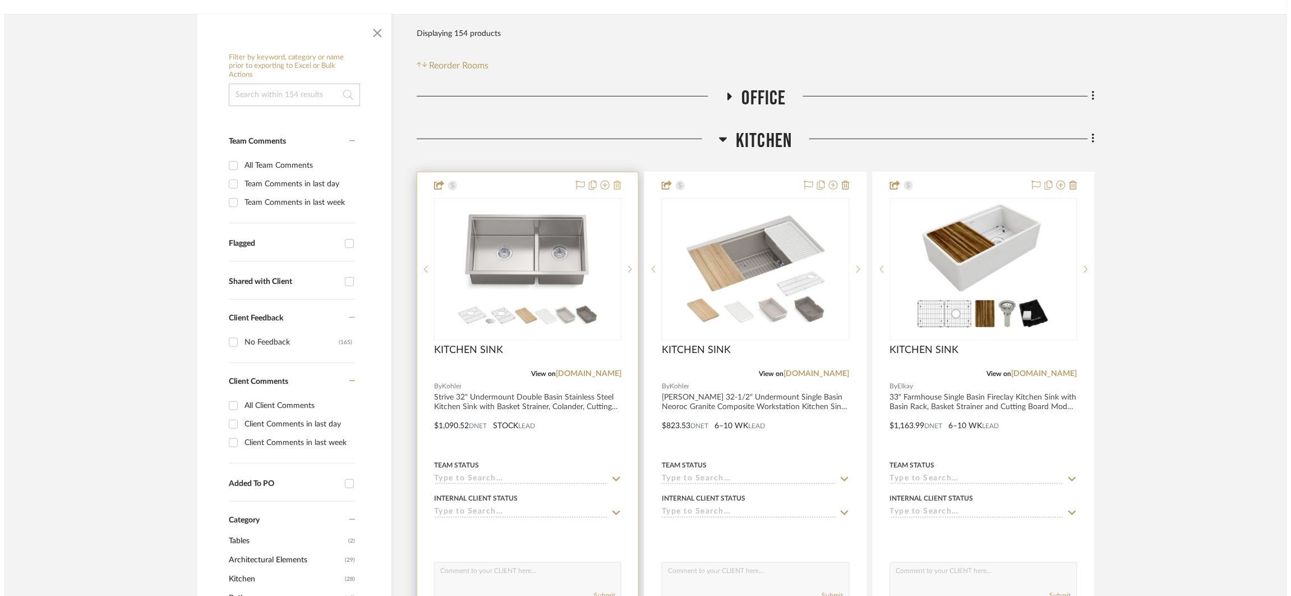
scroll to position [0, 0]
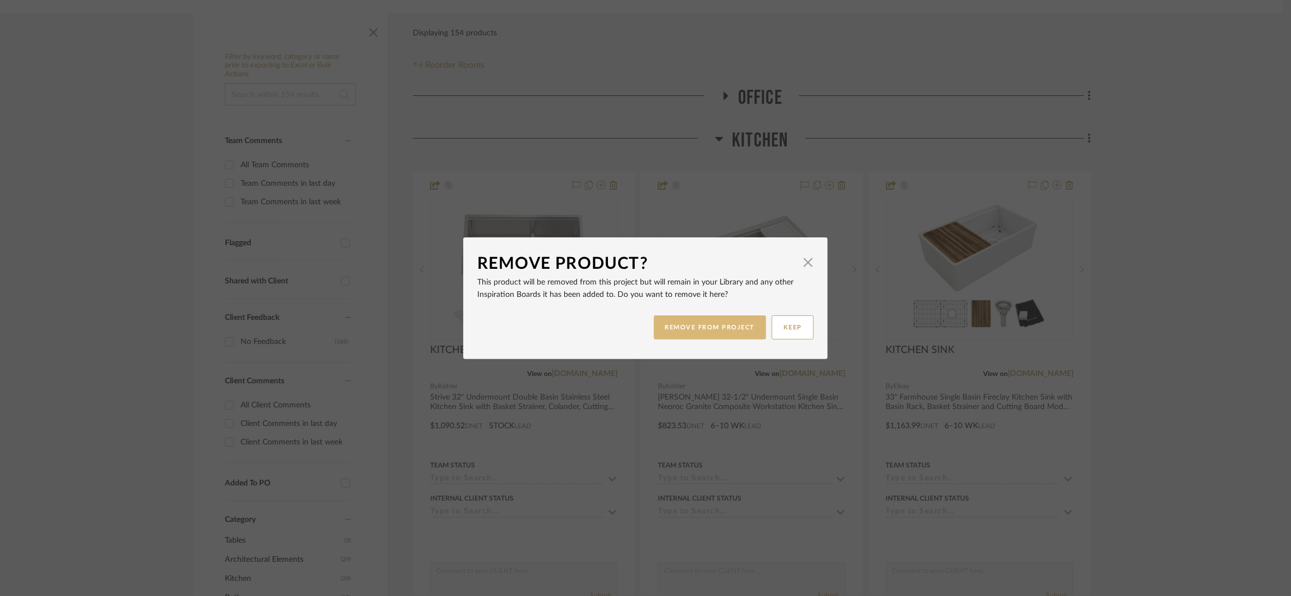
click at [712, 319] on button "REMOVE FROM PROJECT" at bounding box center [710, 327] width 113 height 24
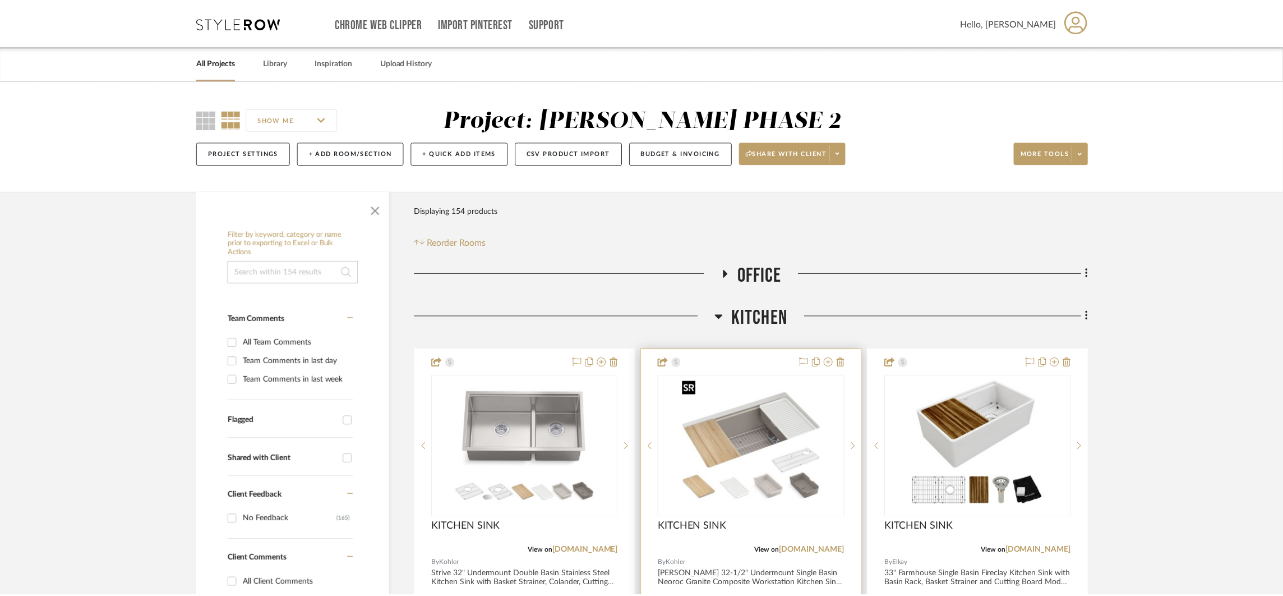
scroll to position [177, 0]
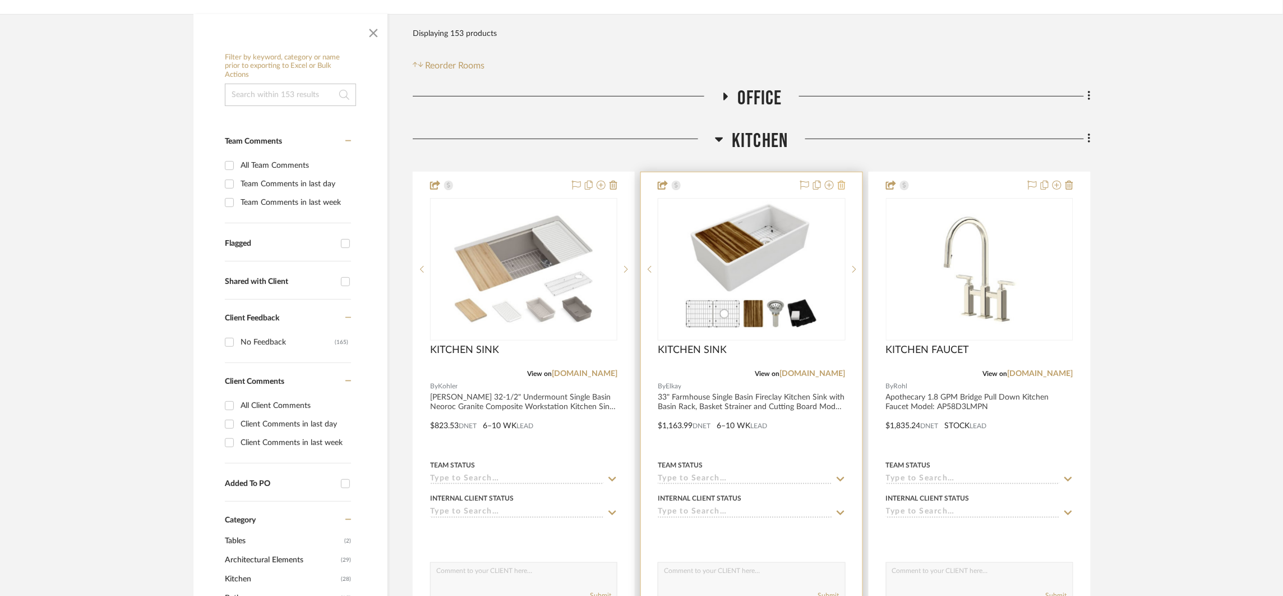
click at [845, 188] on icon at bounding box center [842, 185] width 8 height 9
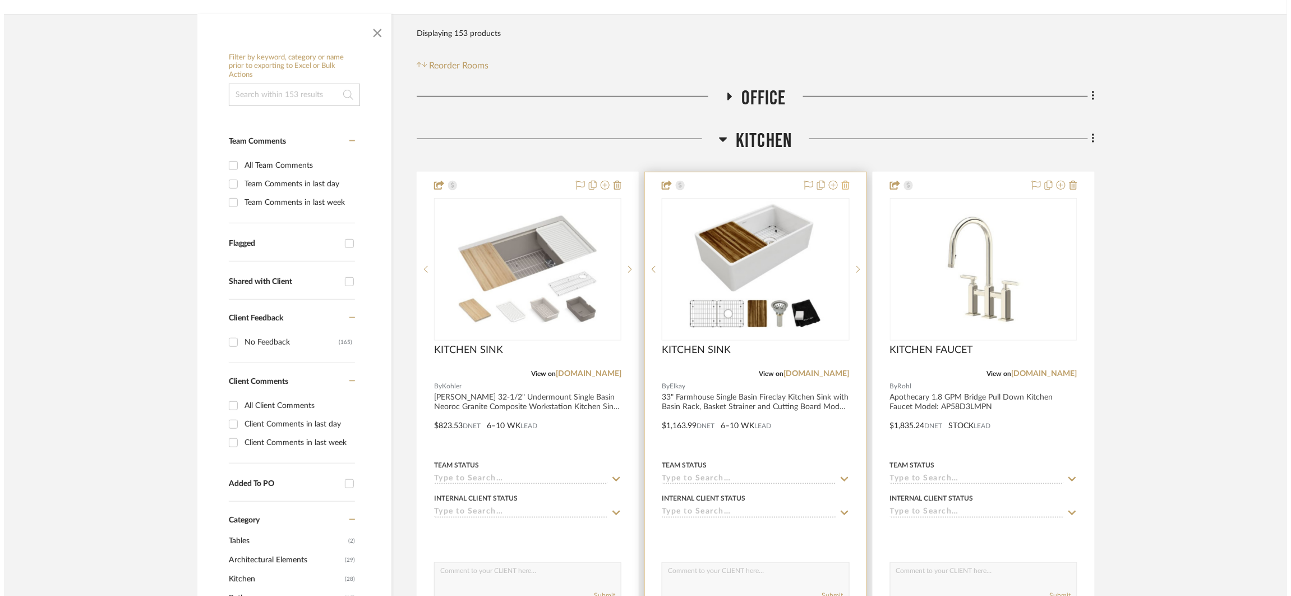
scroll to position [0, 0]
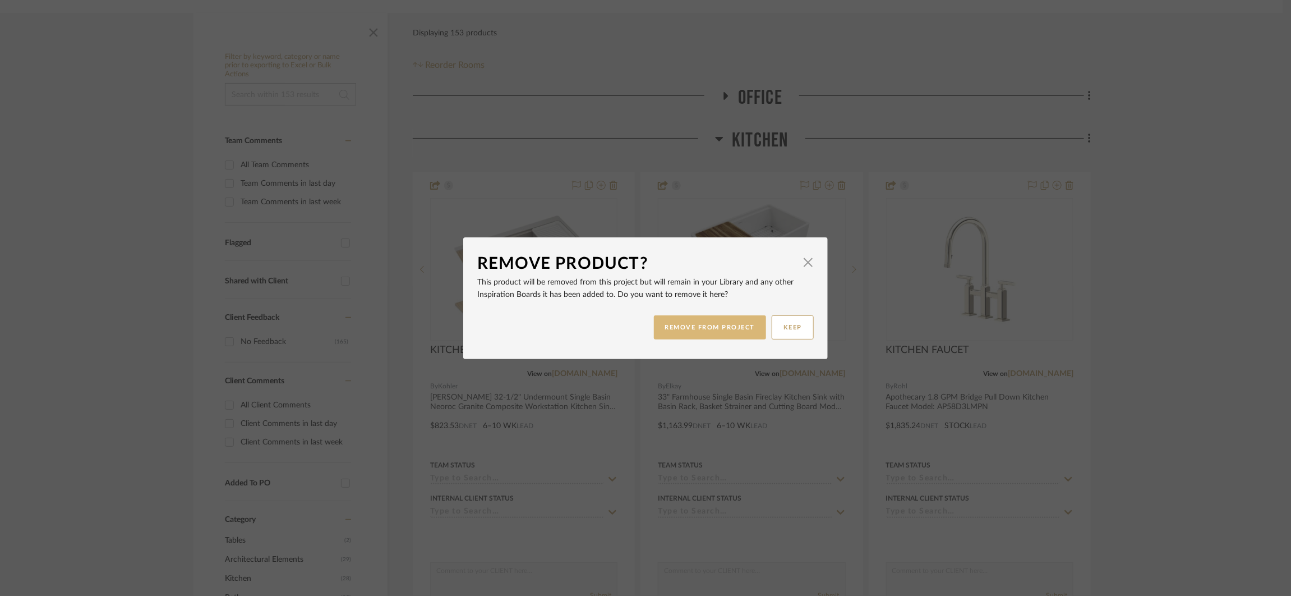
click at [732, 315] on button "REMOVE FROM PROJECT" at bounding box center [710, 327] width 113 height 24
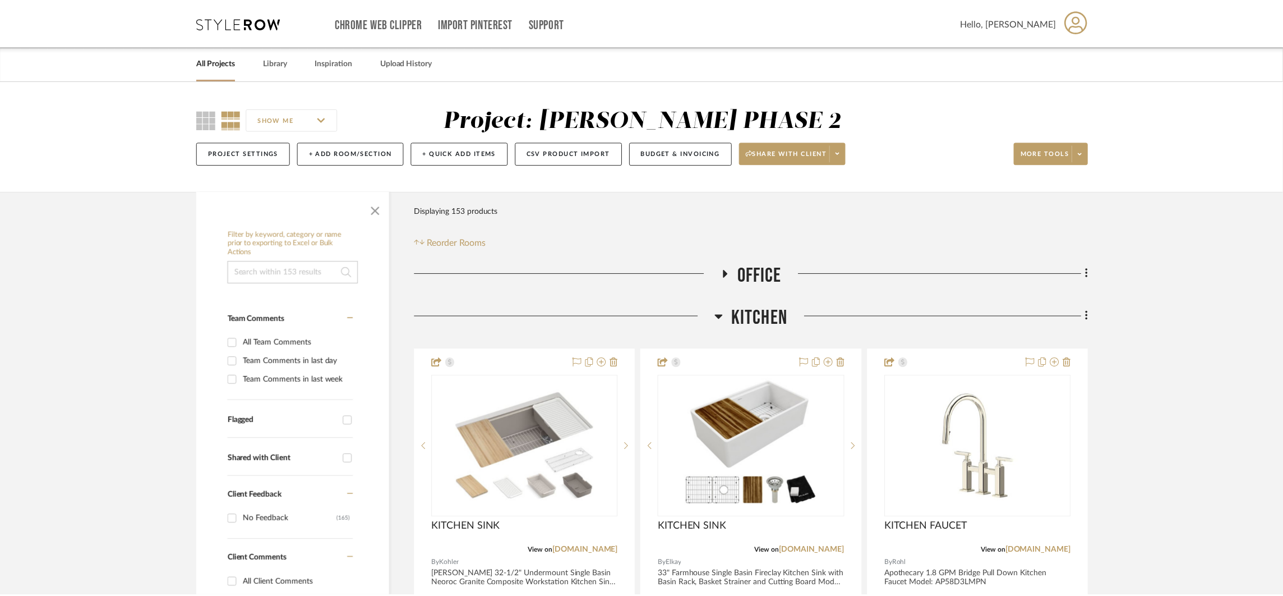
scroll to position [177, 0]
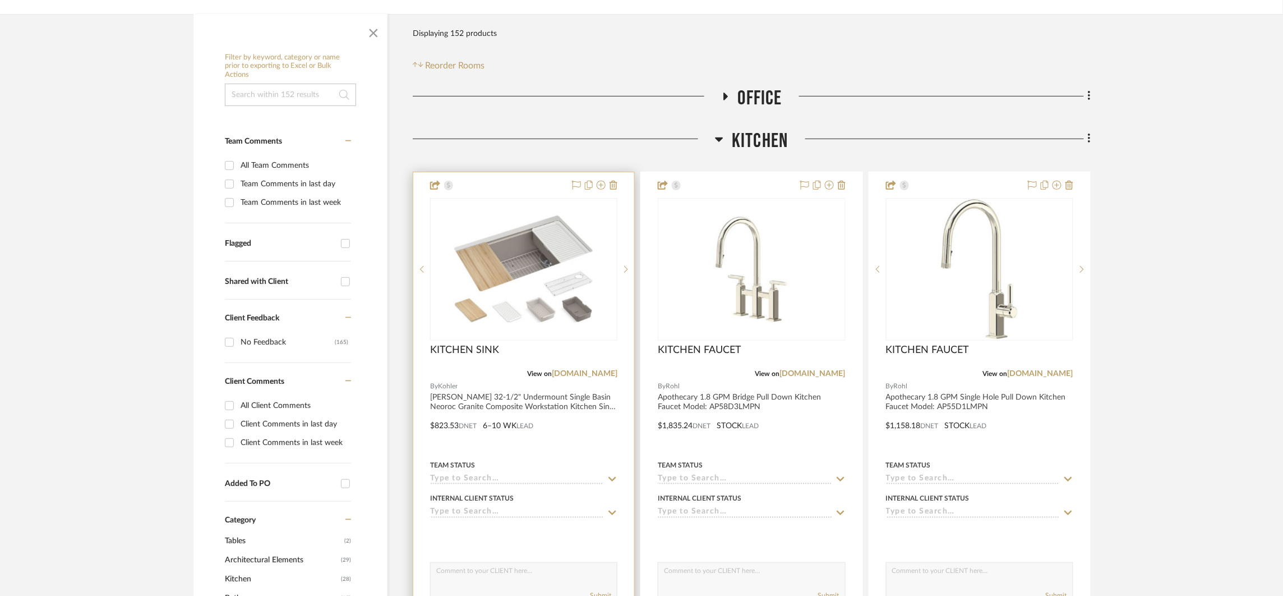
click at [619, 185] on div at bounding box center [523, 417] width 221 height 491
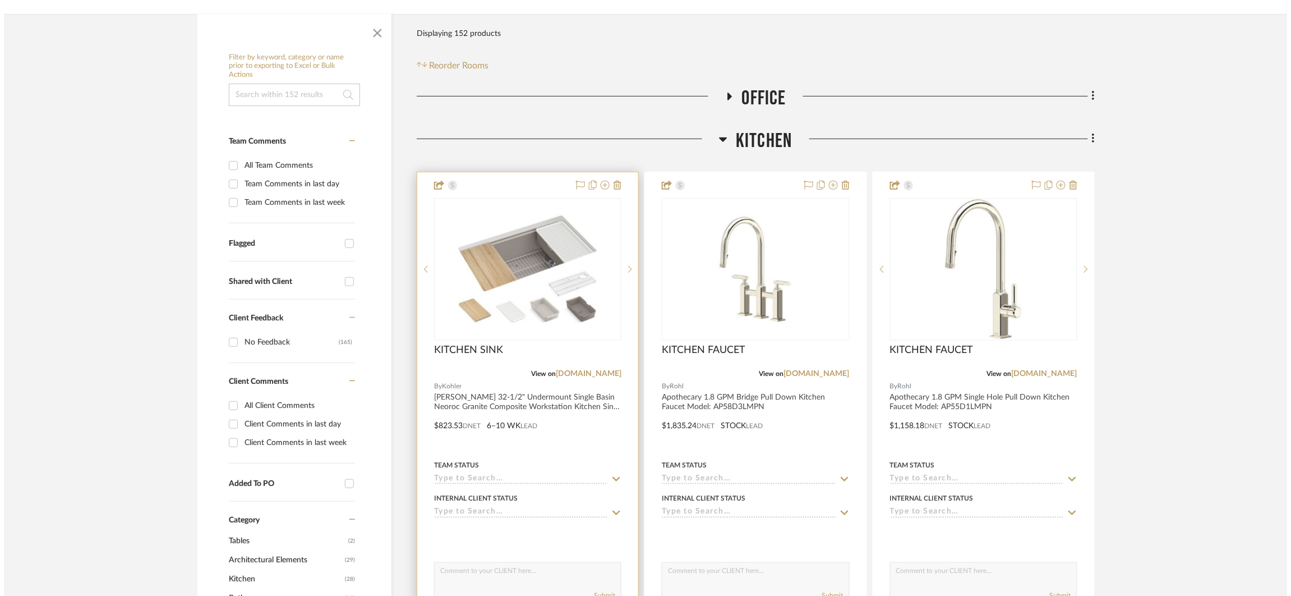
scroll to position [0, 0]
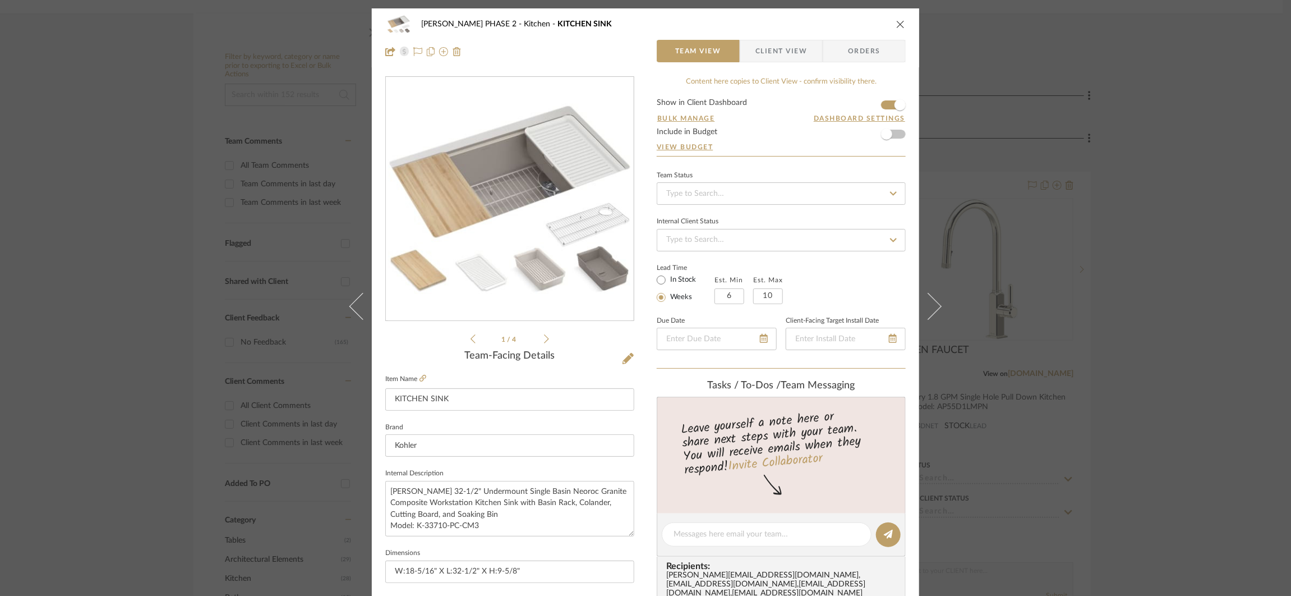
click at [896, 24] on icon "close" at bounding box center [900, 24] width 9 height 9
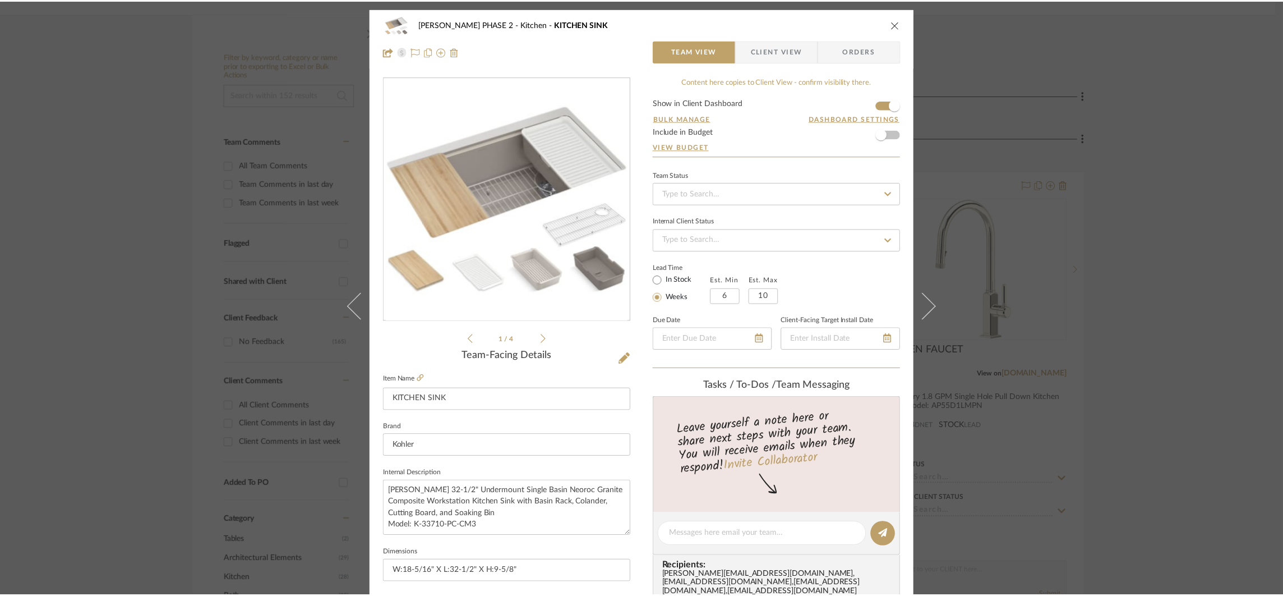
scroll to position [177, 0]
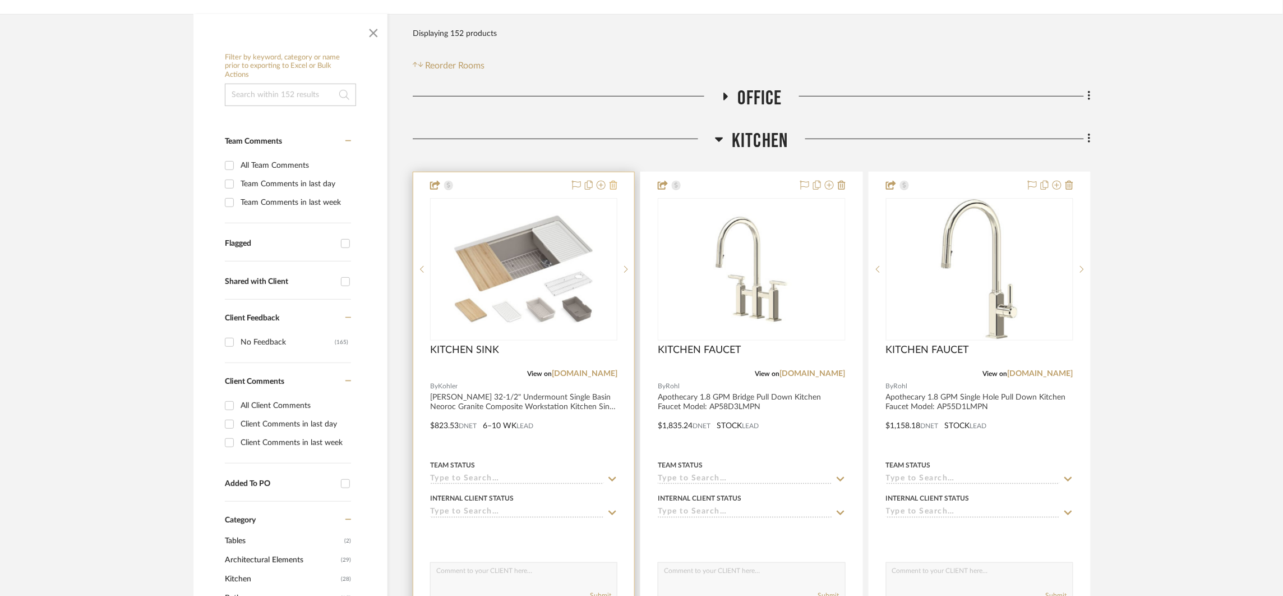
click at [610, 185] on icon at bounding box center [614, 185] width 8 height 9
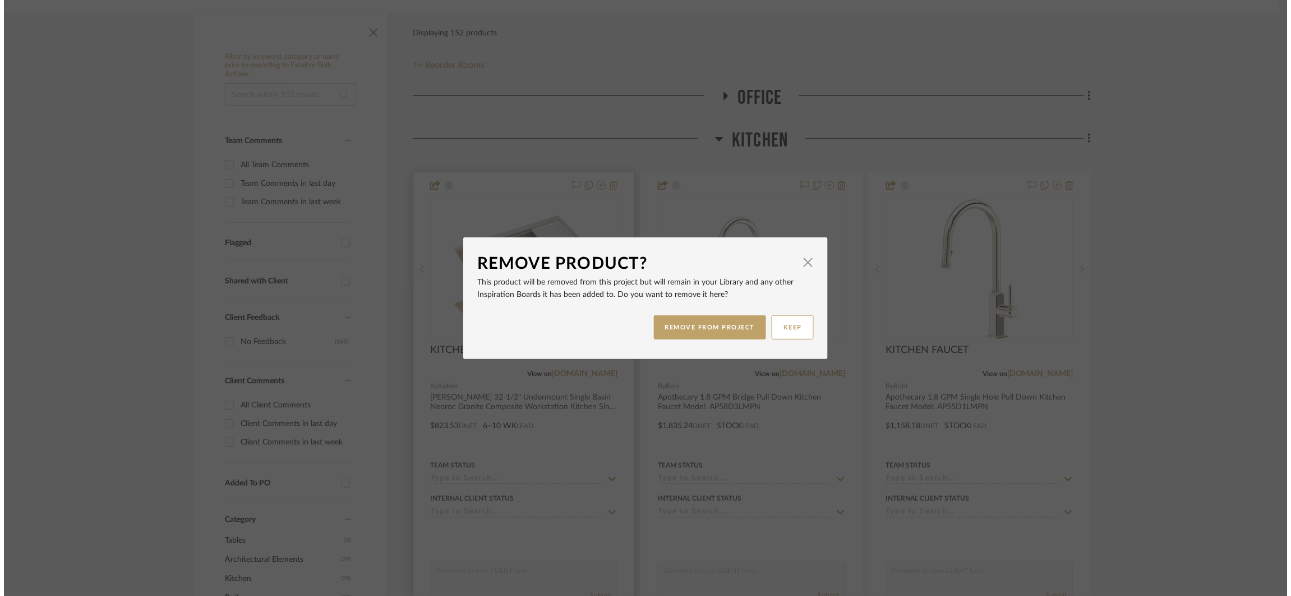
scroll to position [0, 0]
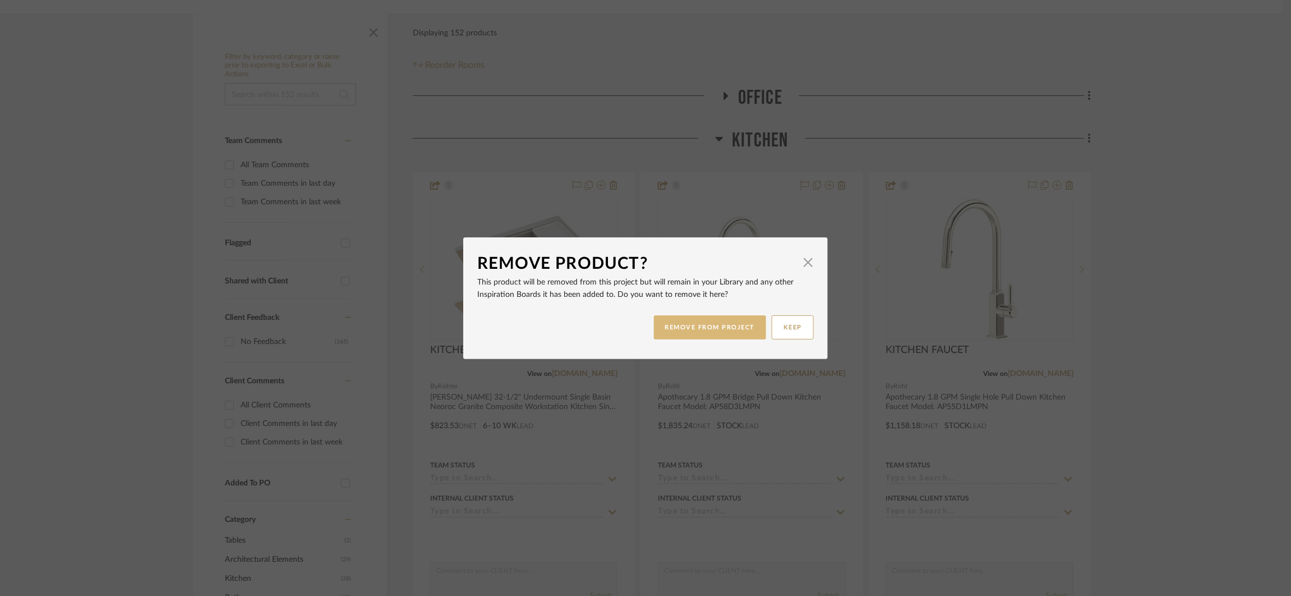
click at [713, 317] on button "REMOVE FROM PROJECT" at bounding box center [710, 327] width 113 height 24
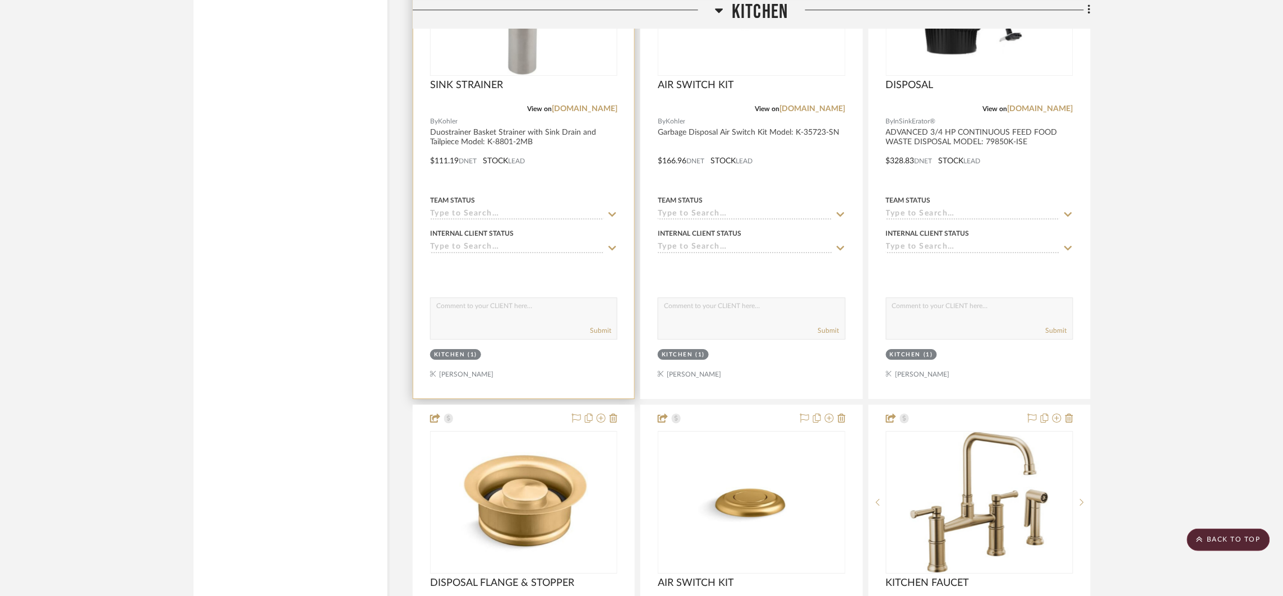
scroll to position [2834, 0]
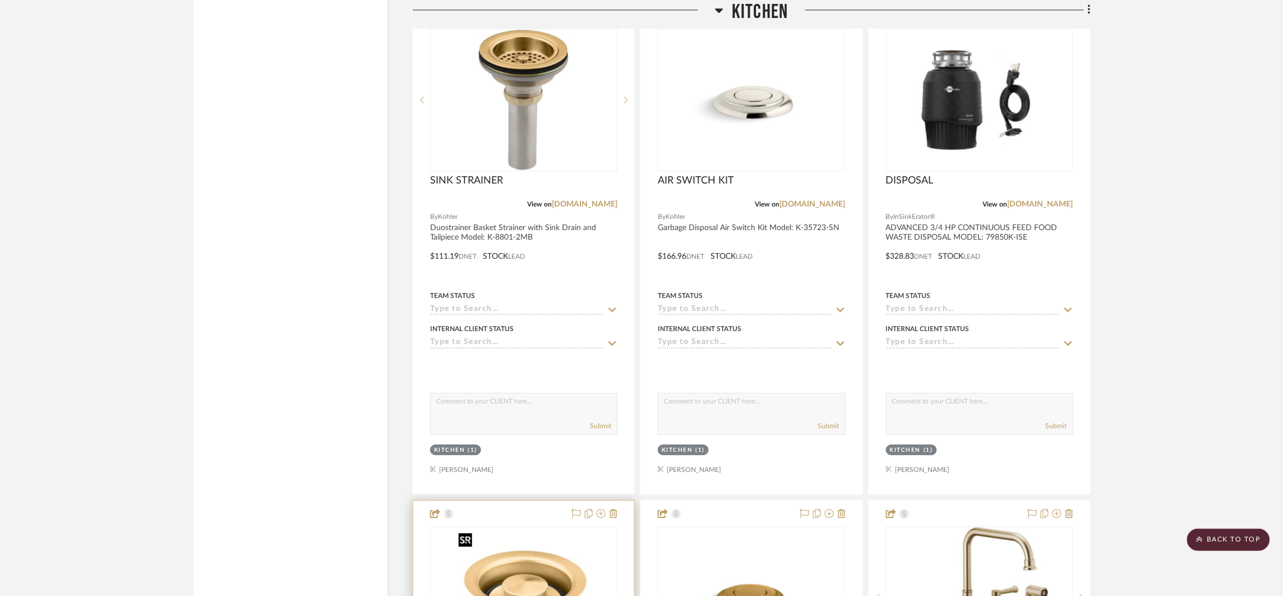
click at [577, 542] on img "0" at bounding box center [524, 597] width 140 height 140
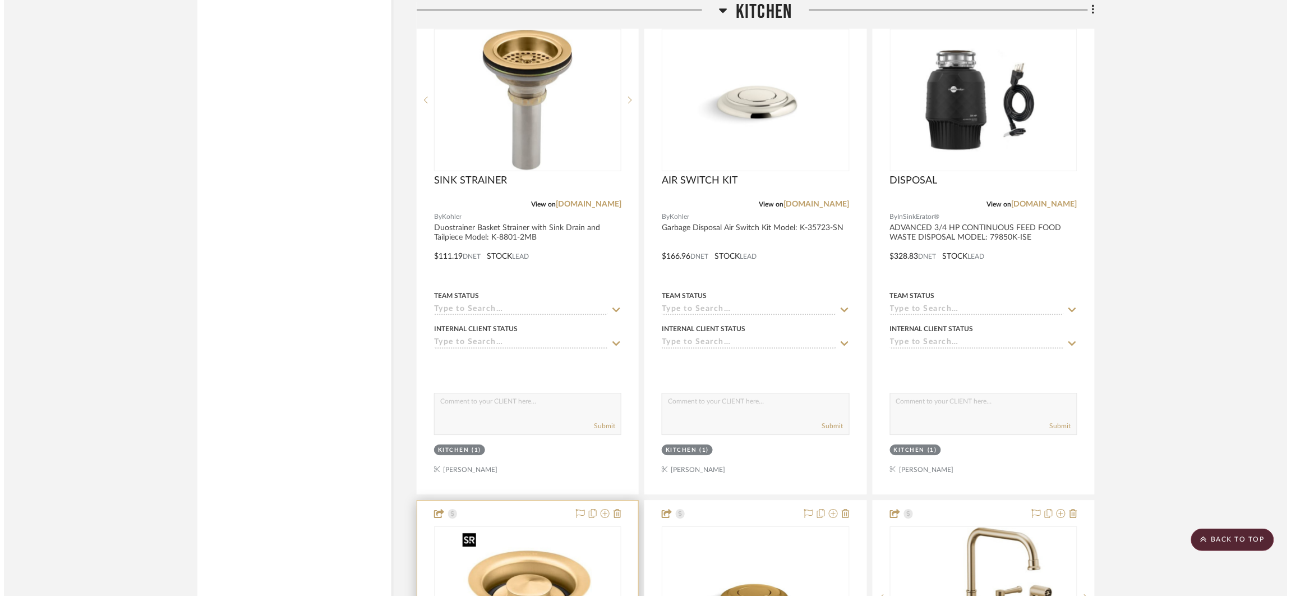
scroll to position [0, 0]
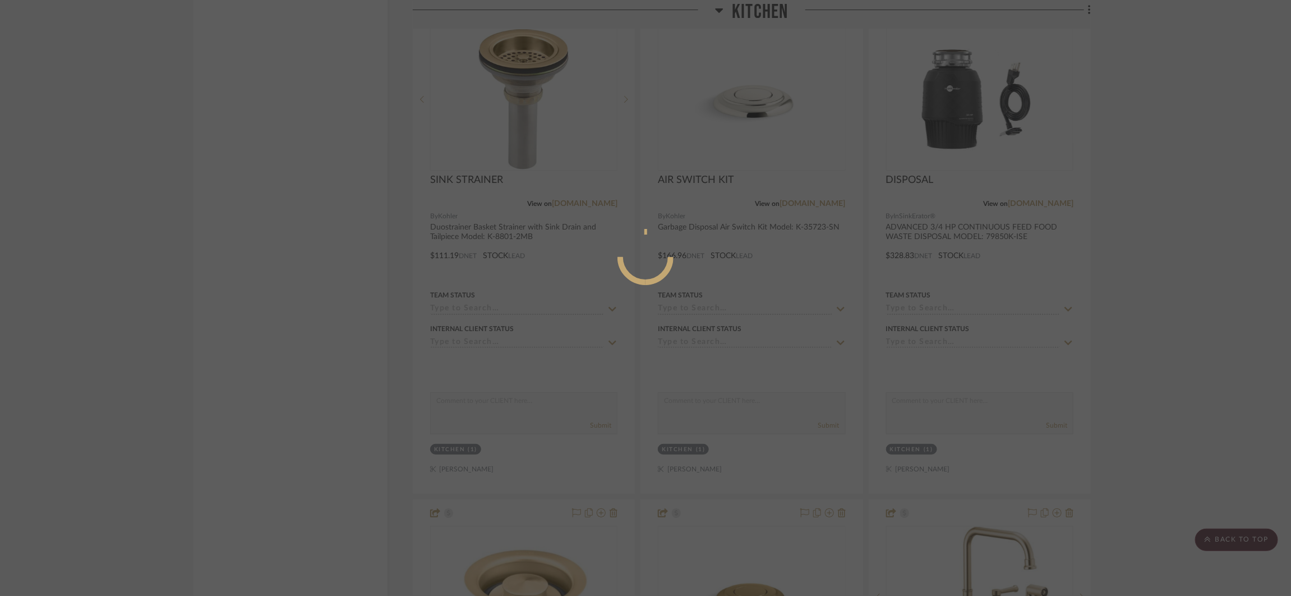
click at [684, 356] on div at bounding box center [645, 297] width 168 height 491
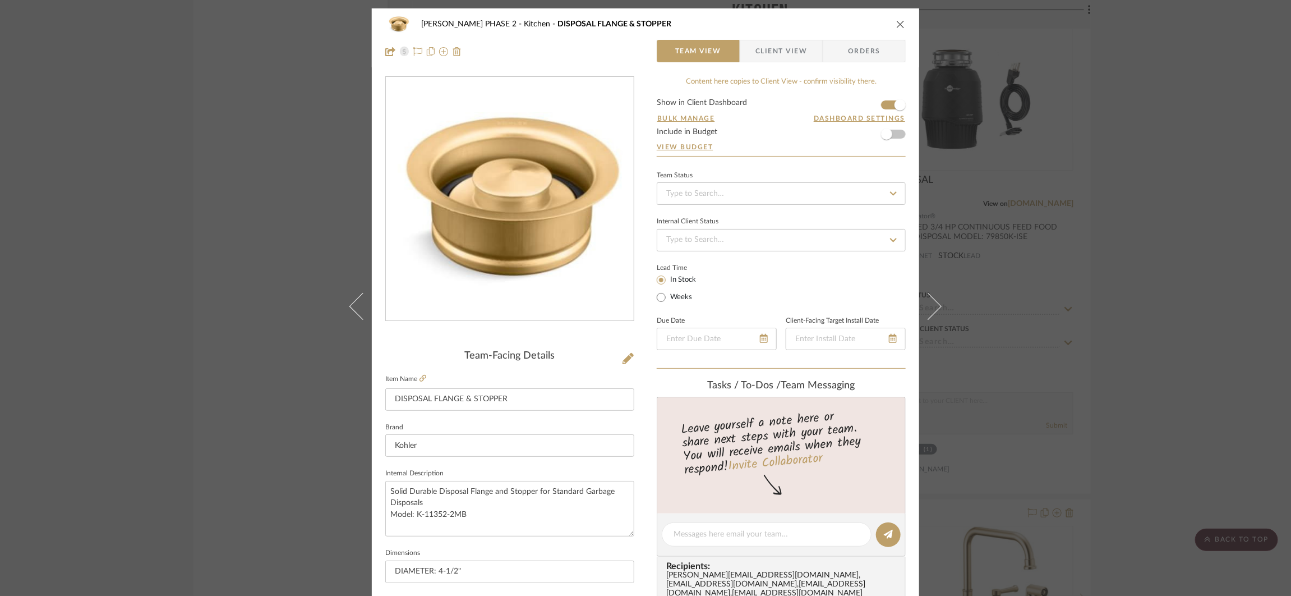
click at [897, 26] on icon "close" at bounding box center [900, 24] width 9 height 9
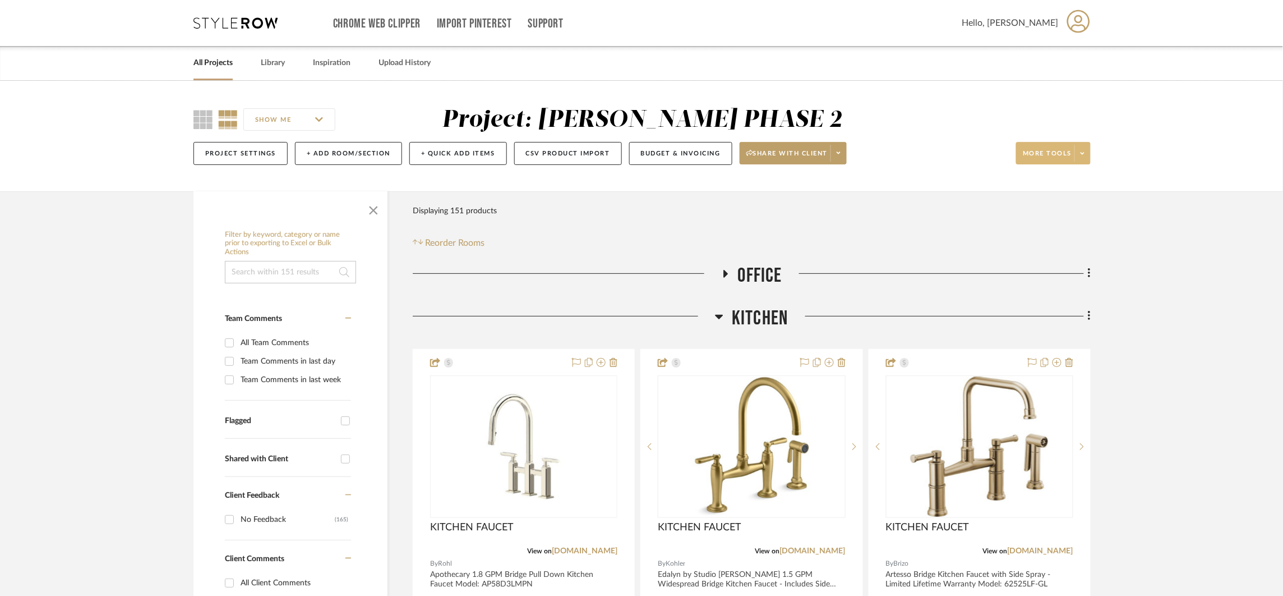
click at [1083, 154] on icon at bounding box center [1083, 153] width 4 height 2
click at [1088, 267] on span "Bulk Actions" at bounding box center [1064, 266] width 72 height 10
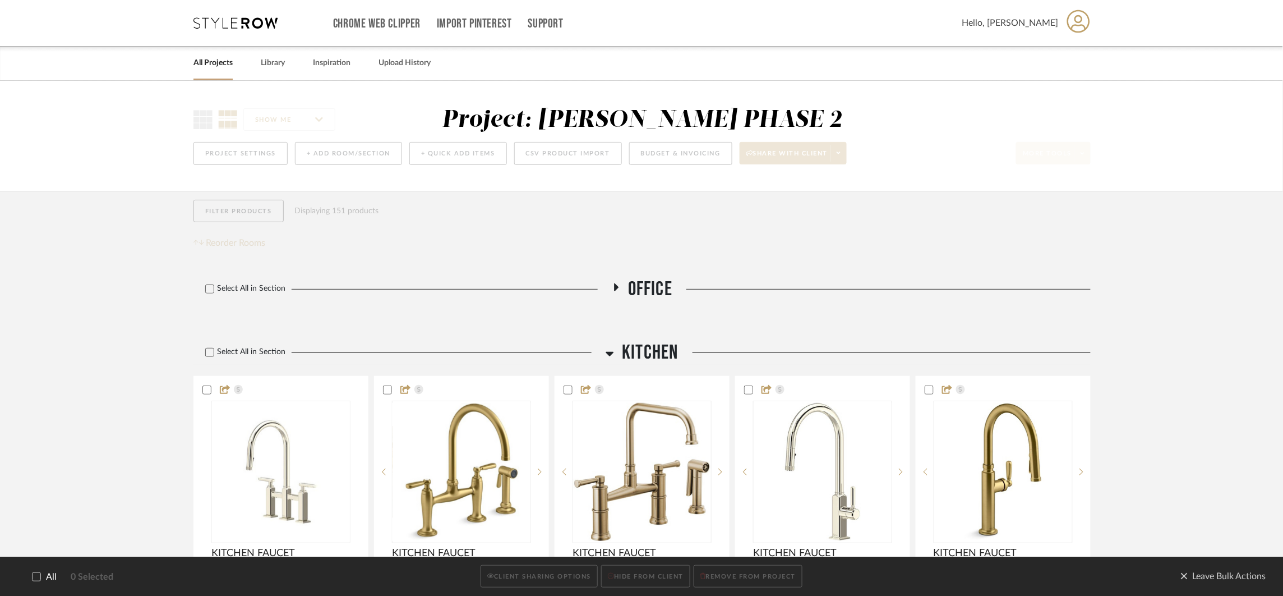
click at [47, 573] on span "All" at bounding box center [51, 577] width 11 height 11
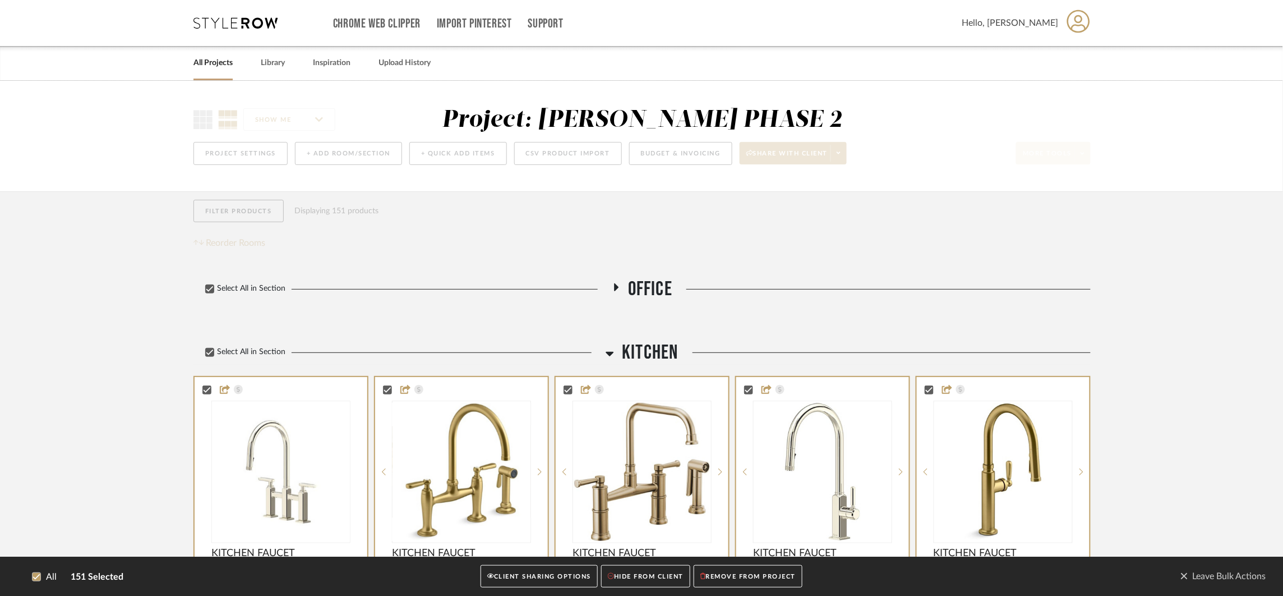
click at [572, 569] on button "CLIENT SHARING OPTIONS" at bounding box center [539, 576] width 117 height 23
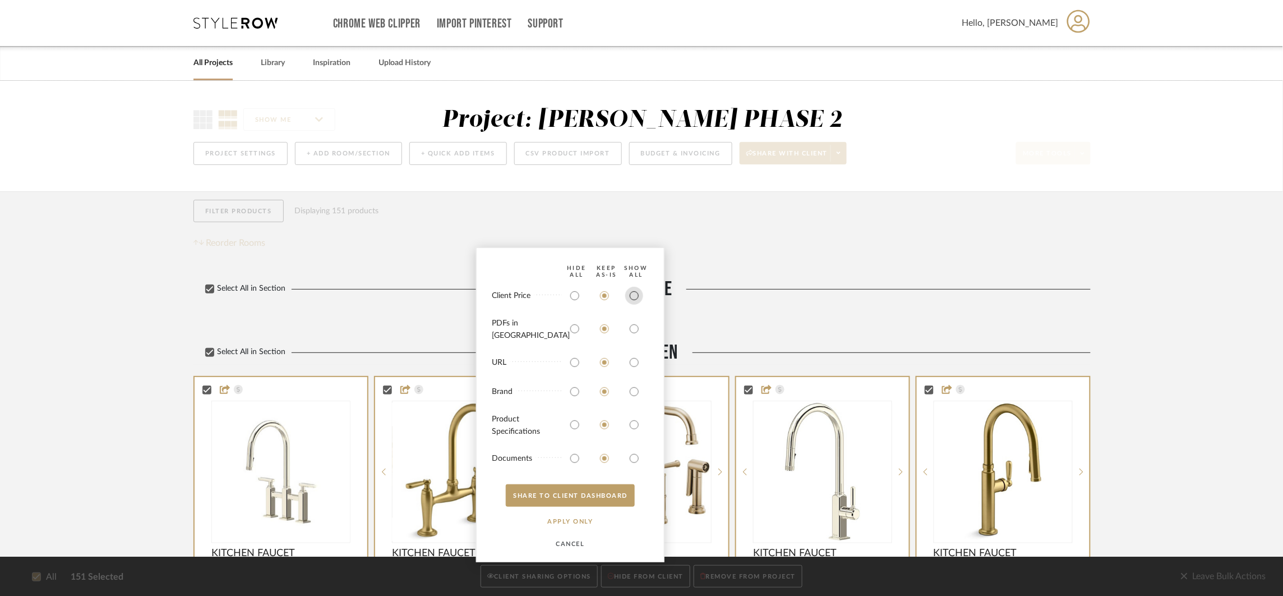
click at [637, 305] on input "radio" at bounding box center [634, 296] width 18 height 18
radio input "true"
click at [628, 333] on input "radio" at bounding box center [634, 329] width 18 height 18
radio input "true"
drag, startPoint x: 635, startPoint y: 359, endPoint x: 633, endPoint y: 397, distance: 37.6
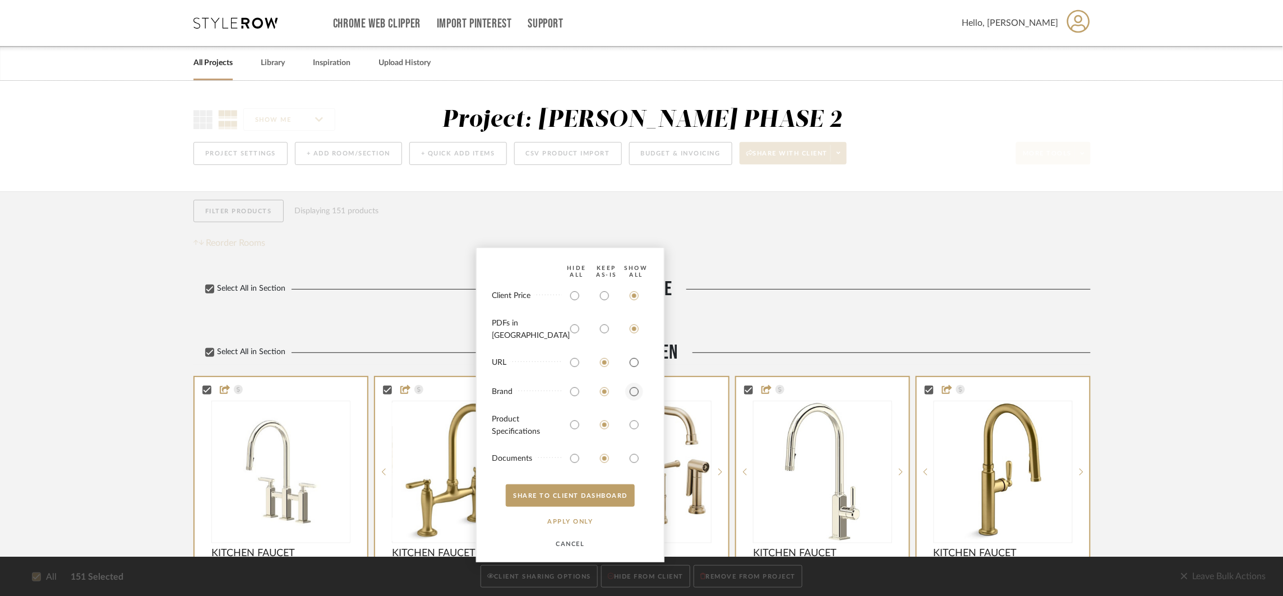
click at [636, 359] on input "radio" at bounding box center [634, 362] width 18 height 18
radio input "true"
click at [634, 391] on input "radio" at bounding box center [634, 392] width 18 height 18
radio input "true"
click at [631, 426] on input "radio" at bounding box center [634, 425] width 18 height 18
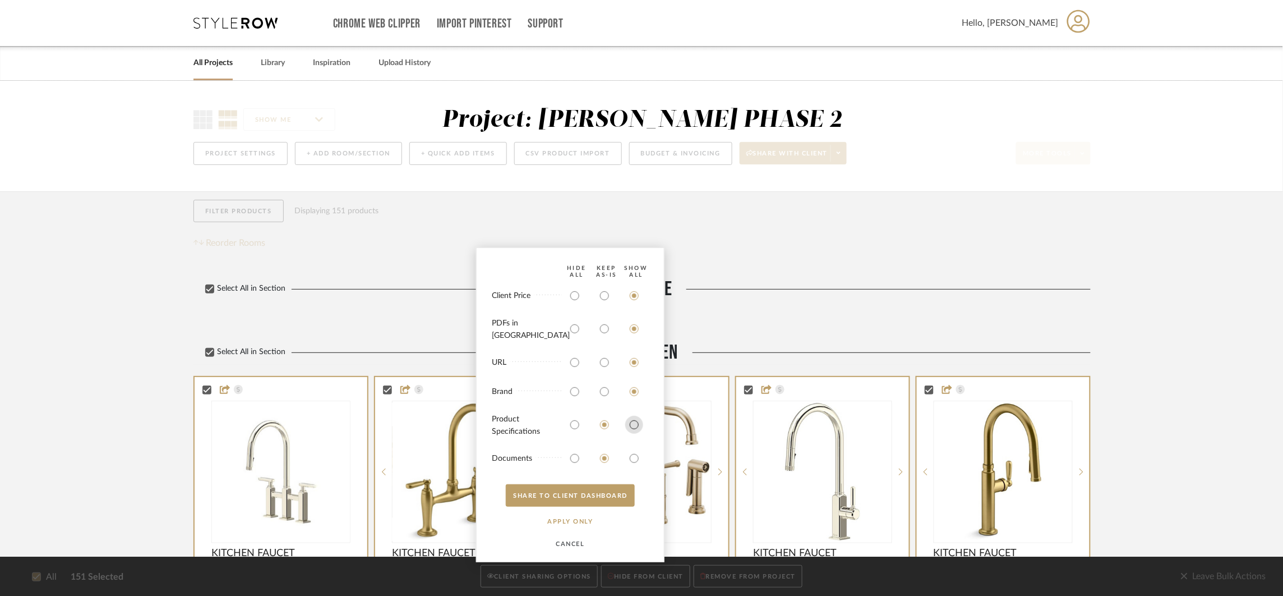
radio input "true"
click at [631, 458] on input "radio" at bounding box center [634, 458] width 18 height 18
radio input "true"
click at [580, 493] on button "SHARE TO CLIENT Dashboard" at bounding box center [570, 495] width 129 height 22
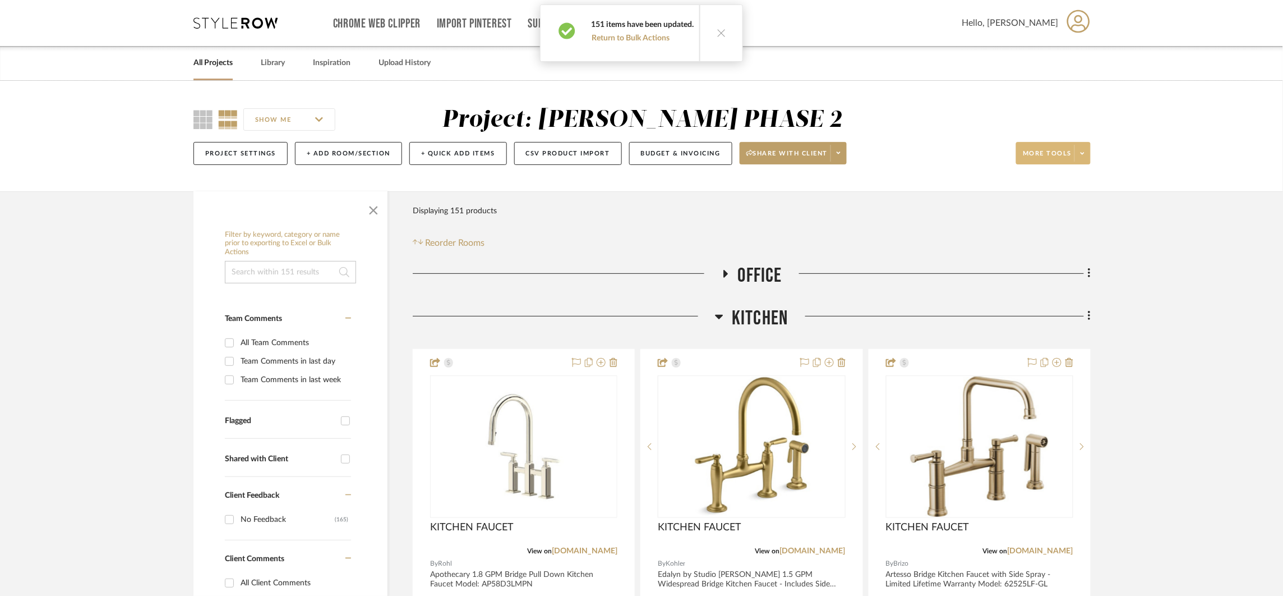
click at [769, 248] on div "Filter Products Displaying 151 products Reorder Rooms" at bounding box center [752, 225] width 678 height 50
click at [759, 265] on span "Office" at bounding box center [760, 276] width 44 height 24
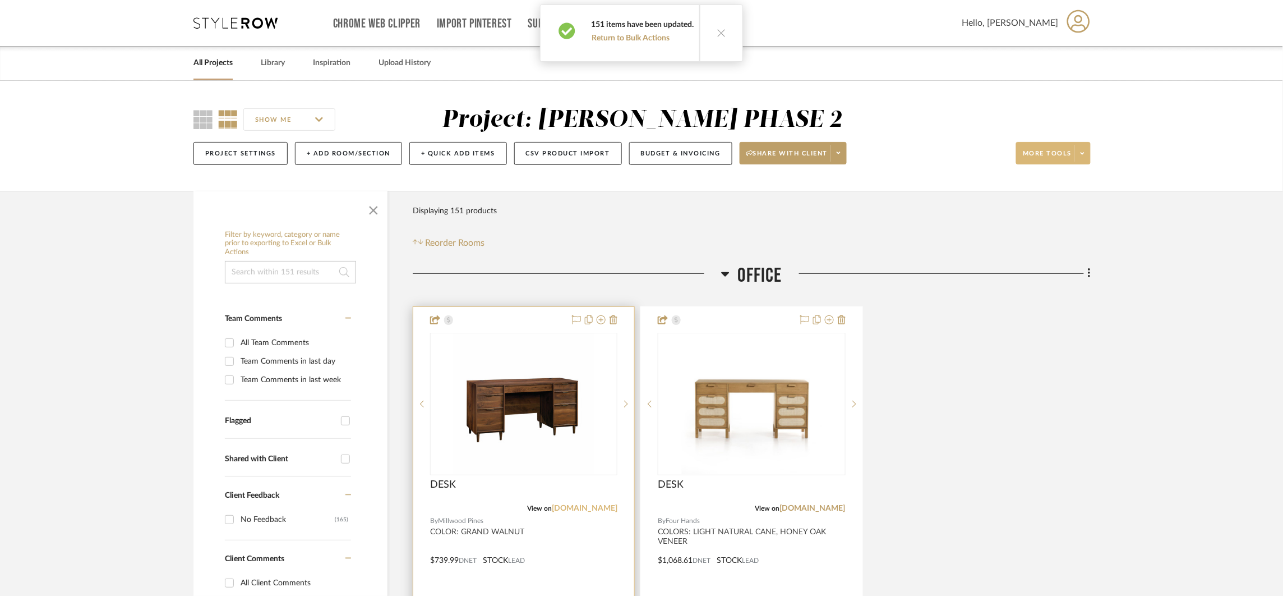
click at [612, 507] on link "[DOMAIN_NAME]" at bounding box center [585, 508] width 66 height 8
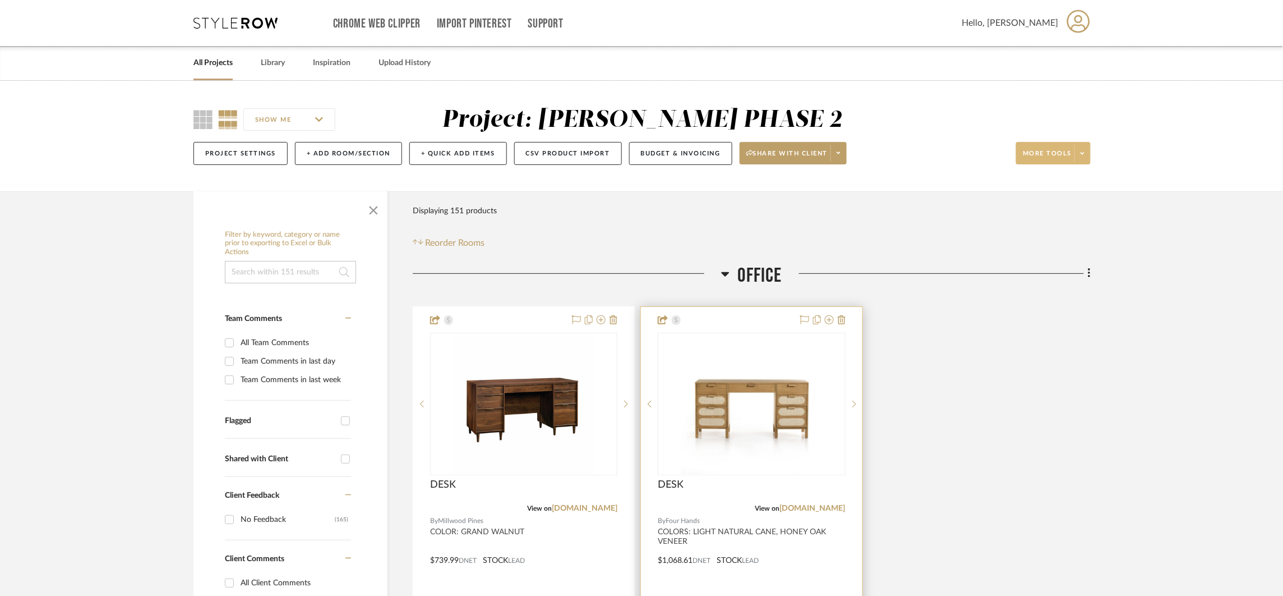
click at [839, 501] on div "DESK" at bounding box center [751, 490] width 187 height 25
click at [840, 504] on link "[DOMAIN_NAME]" at bounding box center [813, 508] width 66 height 8
click at [840, 157] on span at bounding box center [839, 153] width 16 height 17
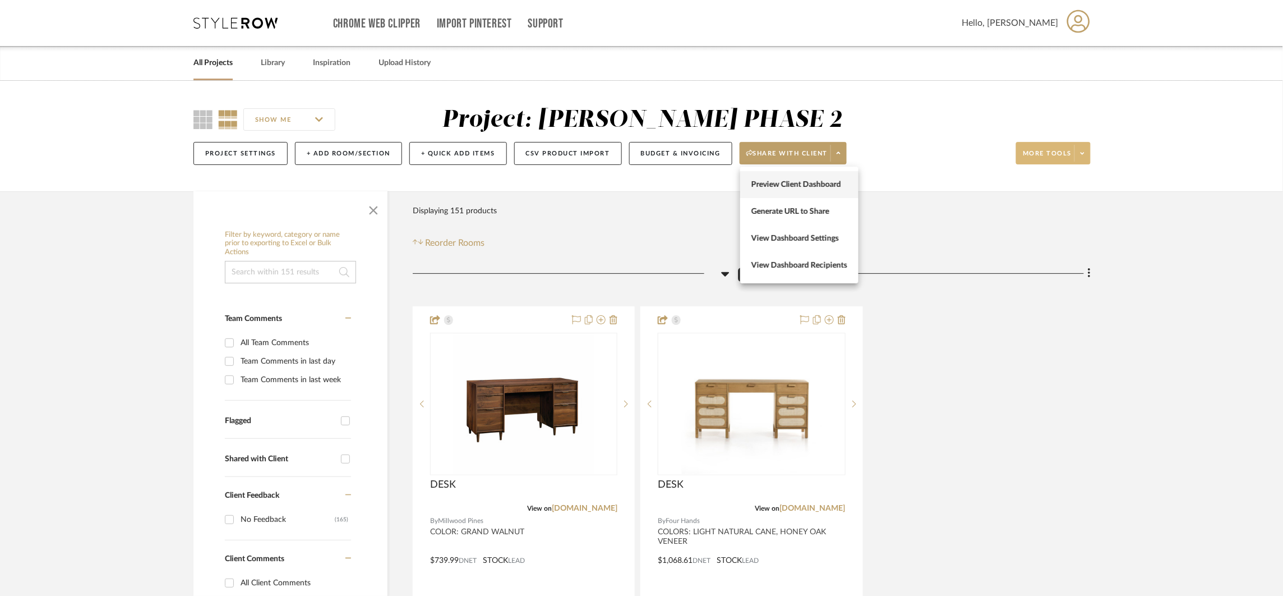
click at [808, 189] on button "Preview Client Dashboard" at bounding box center [799, 184] width 118 height 27
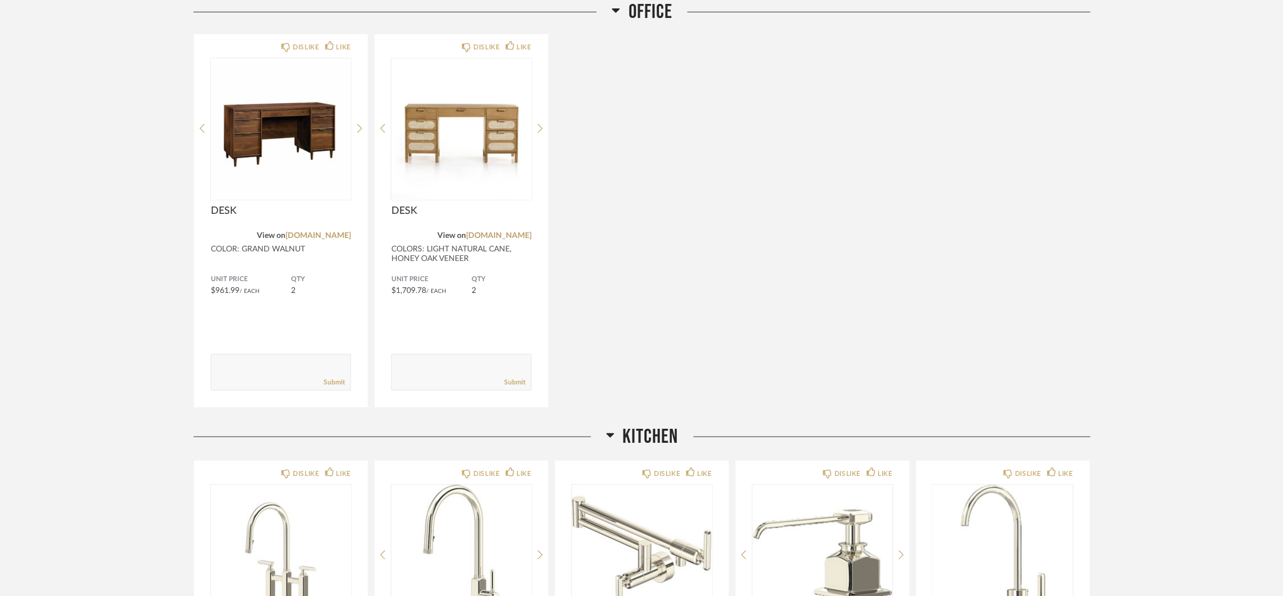
scroll to position [34, 0]
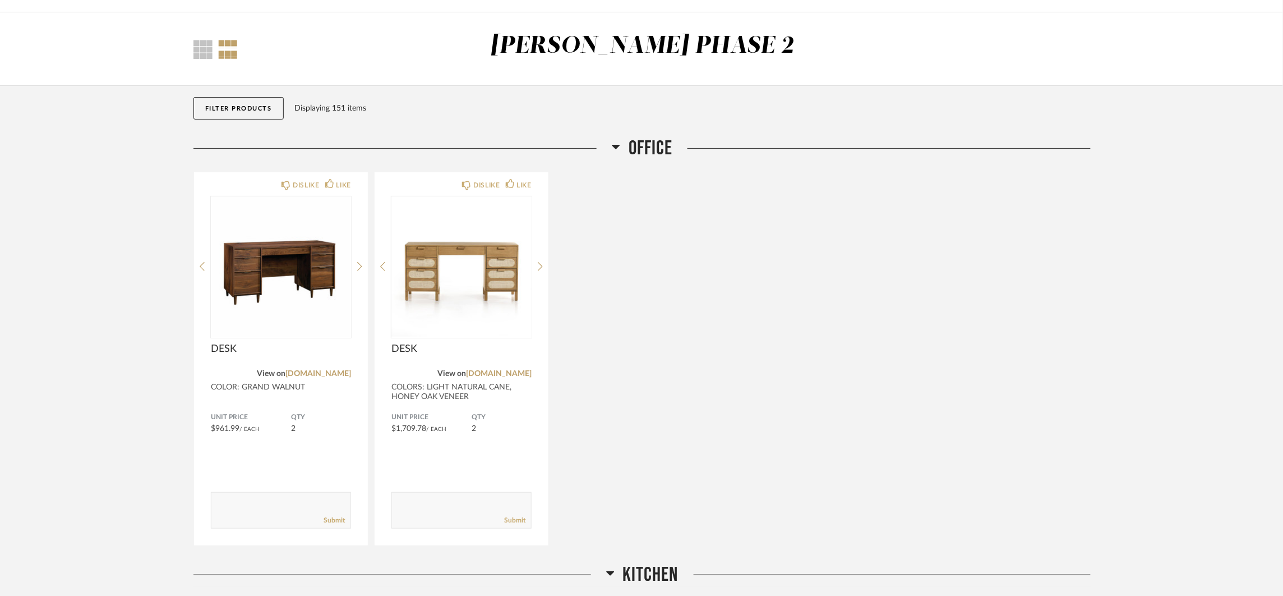
click at [231, 97] on button "Filter Products" at bounding box center [239, 108] width 90 height 22
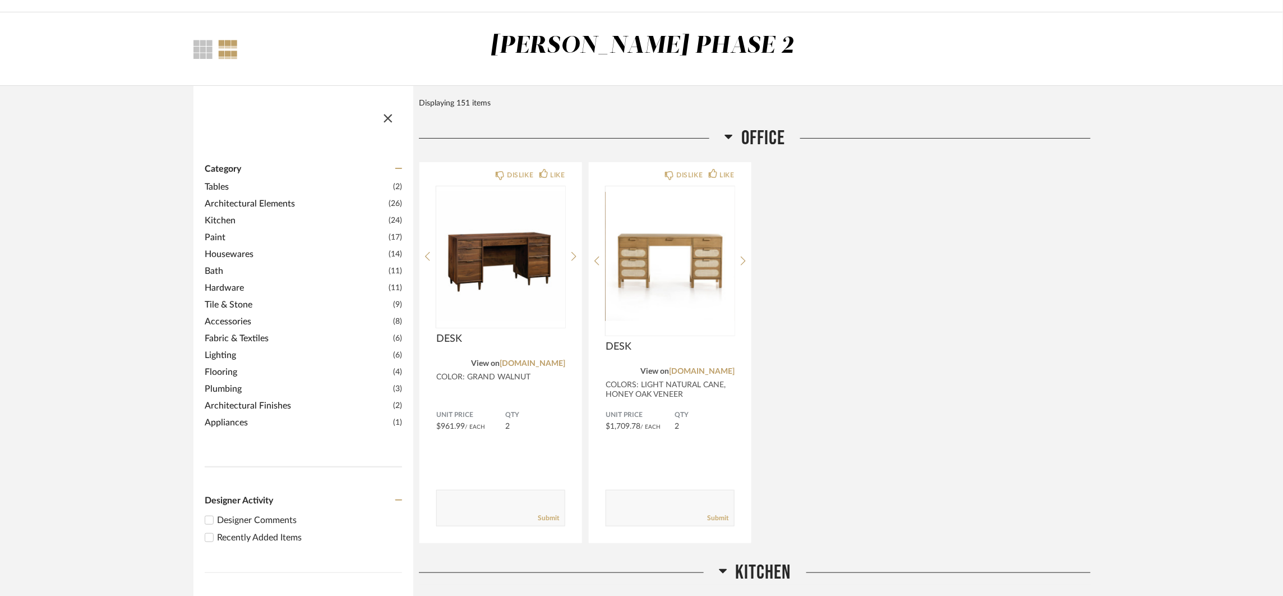
scroll to position [0, 0]
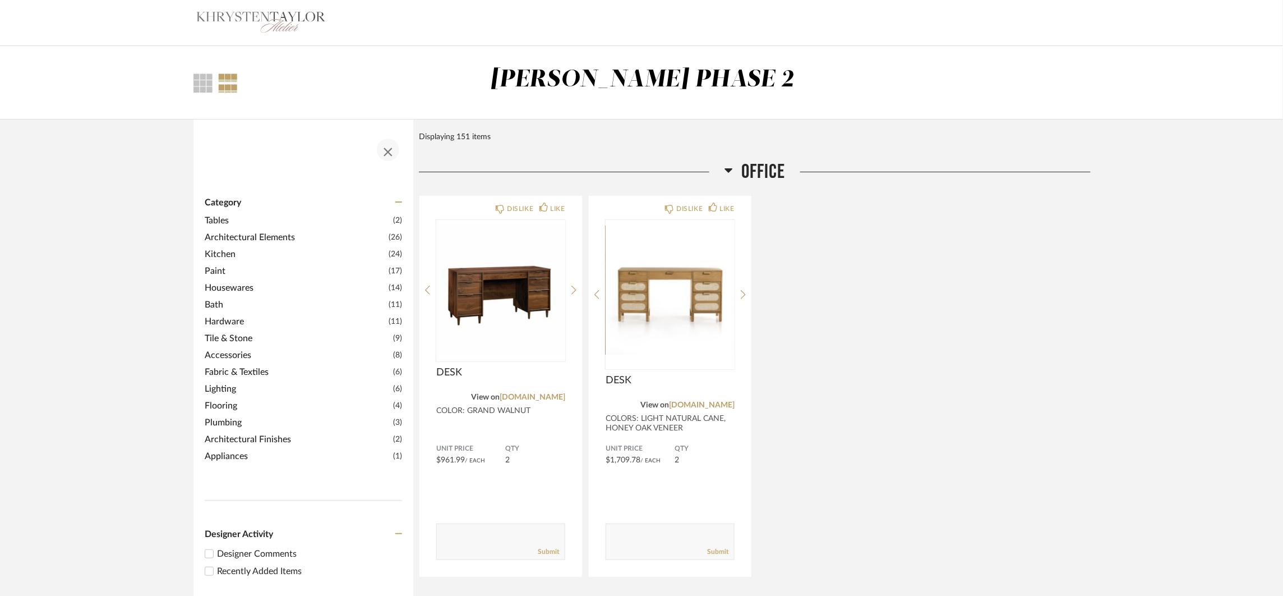
click at [381, 154] on span "button" at bounding box center [388, 149] width 27 height 27
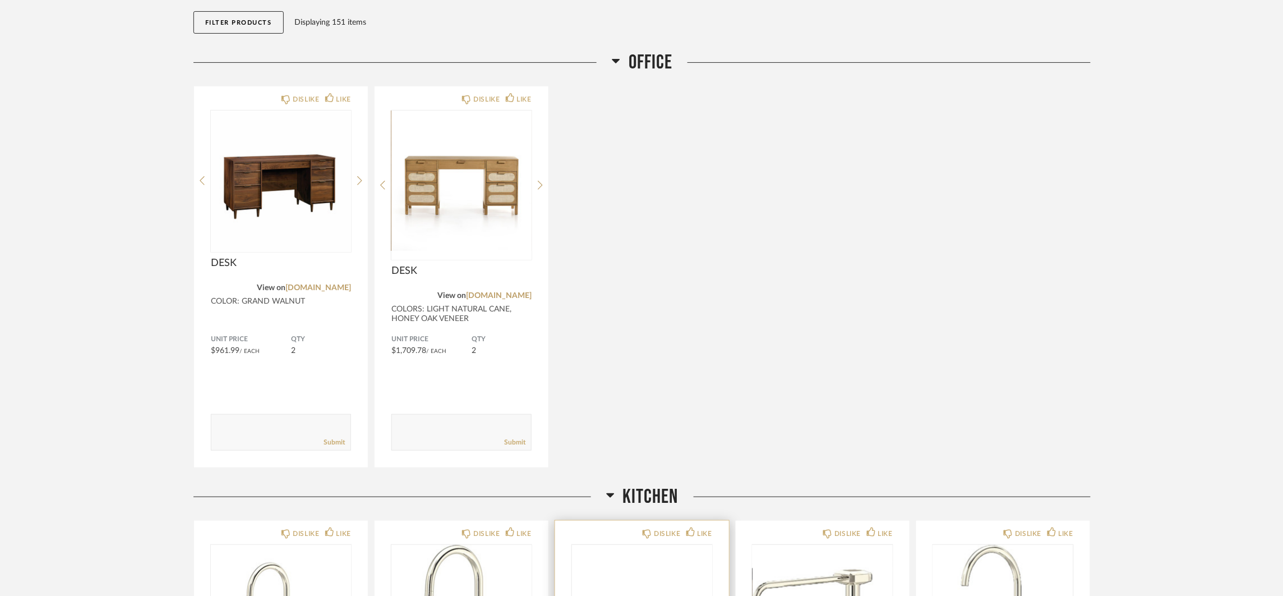
scroll to position [569, 0]
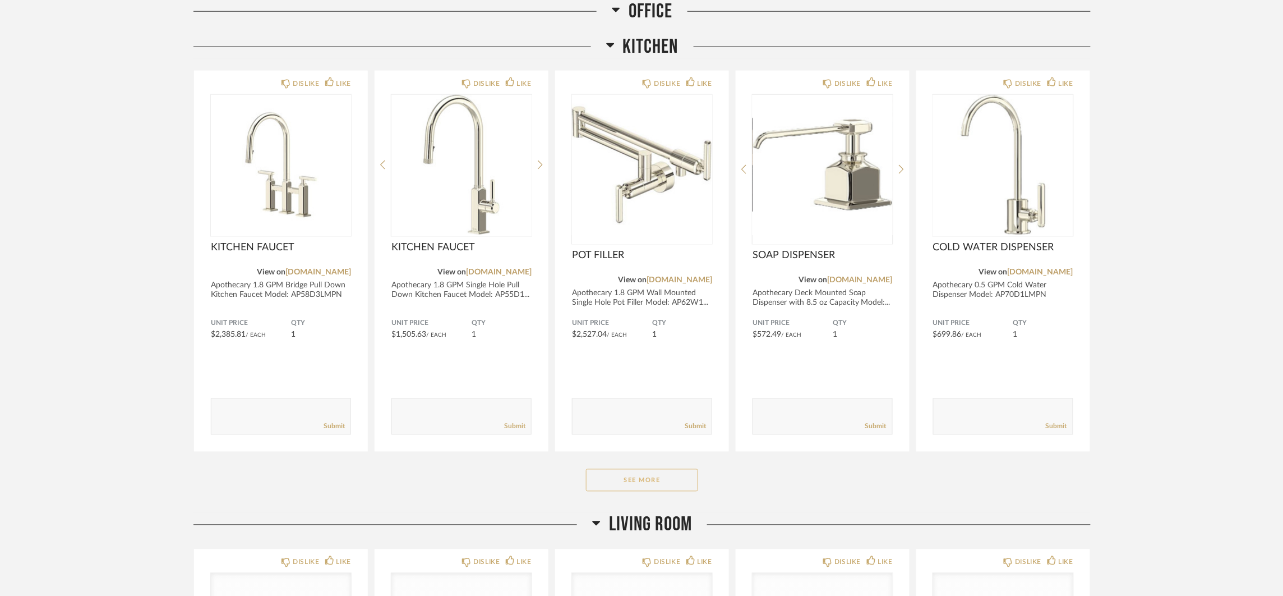
click at [663, 487] on button "See More" at bounding box center [642, 480] width 112 height 22
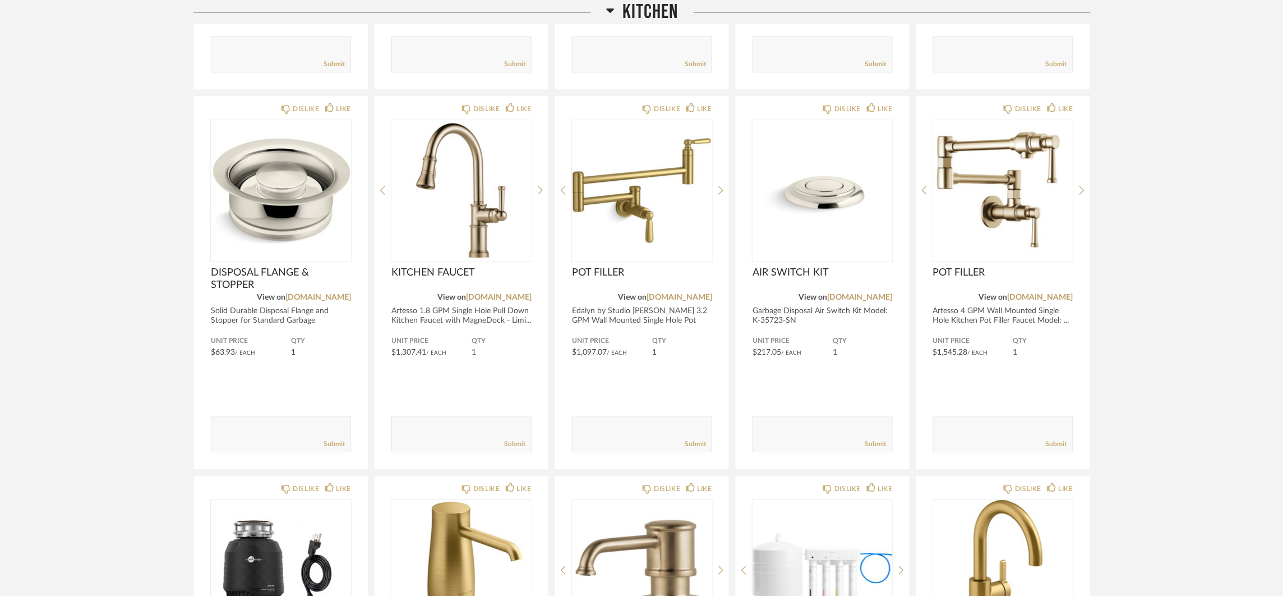
scroll to position [1547, 0]
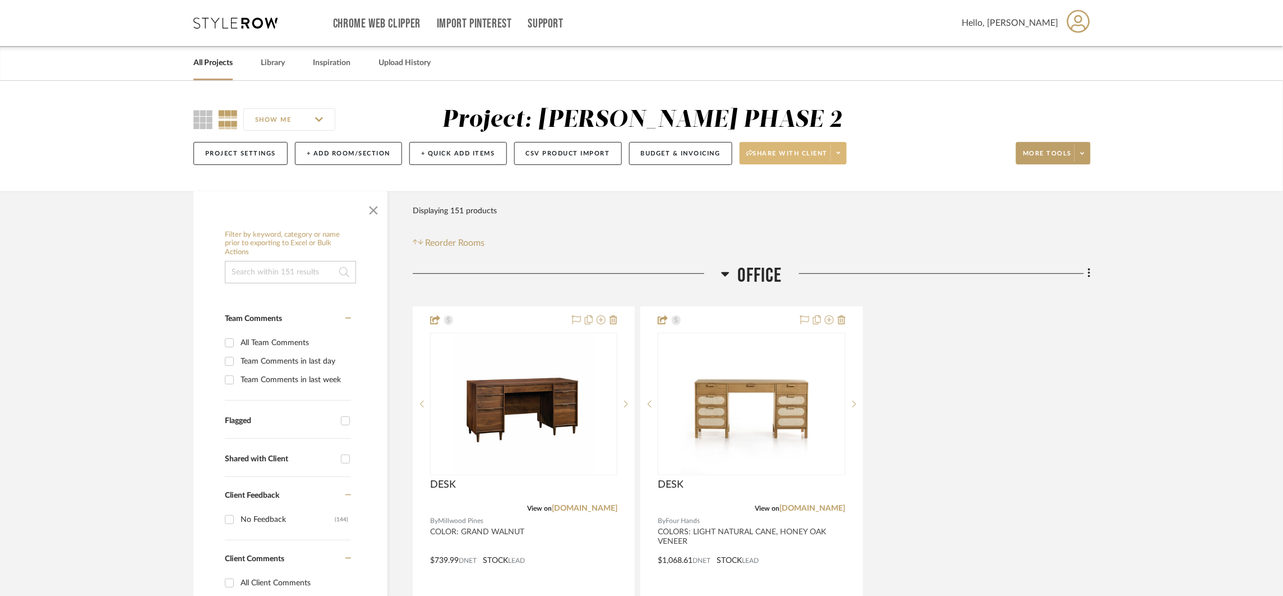
click at [846, 151] on span at bounding box center [839, 153] width 16 height 17
click at [808, 188] on span "Preview Client Dashboard" at bounding box center [800, 184] width 96 height 10
click at [1087, 154] on span at bounding box center [1083, 153] width 16 height 17
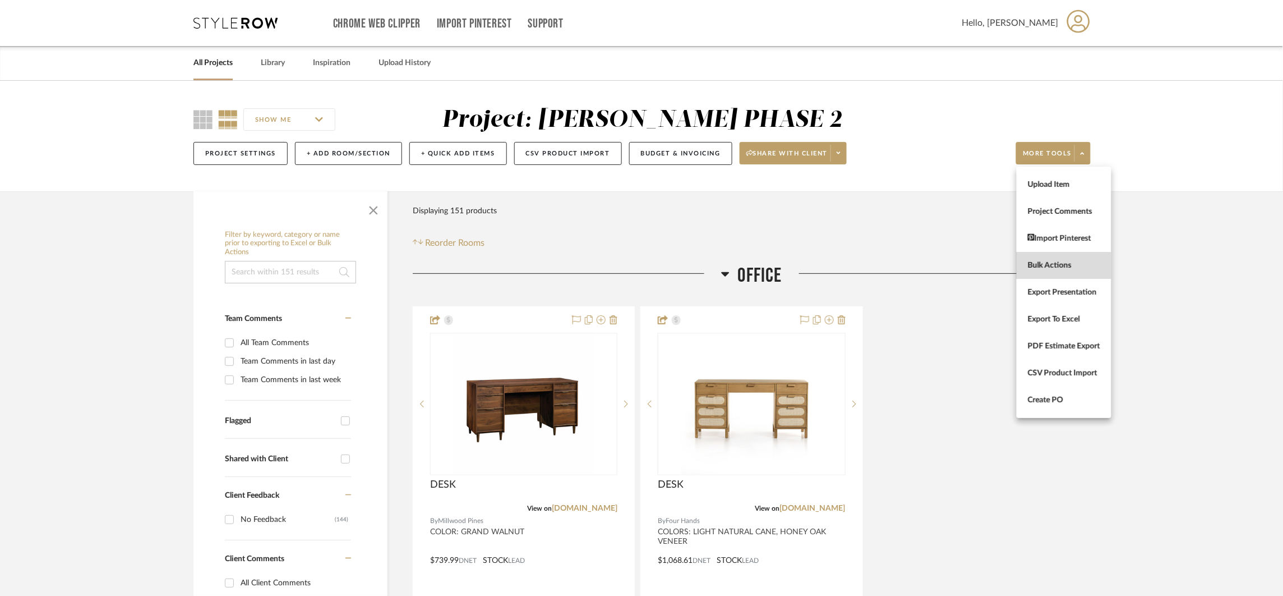
click at [1072, 261] on span "Bulk Actions" at bounding box center [1064, 266] width 72 height 10
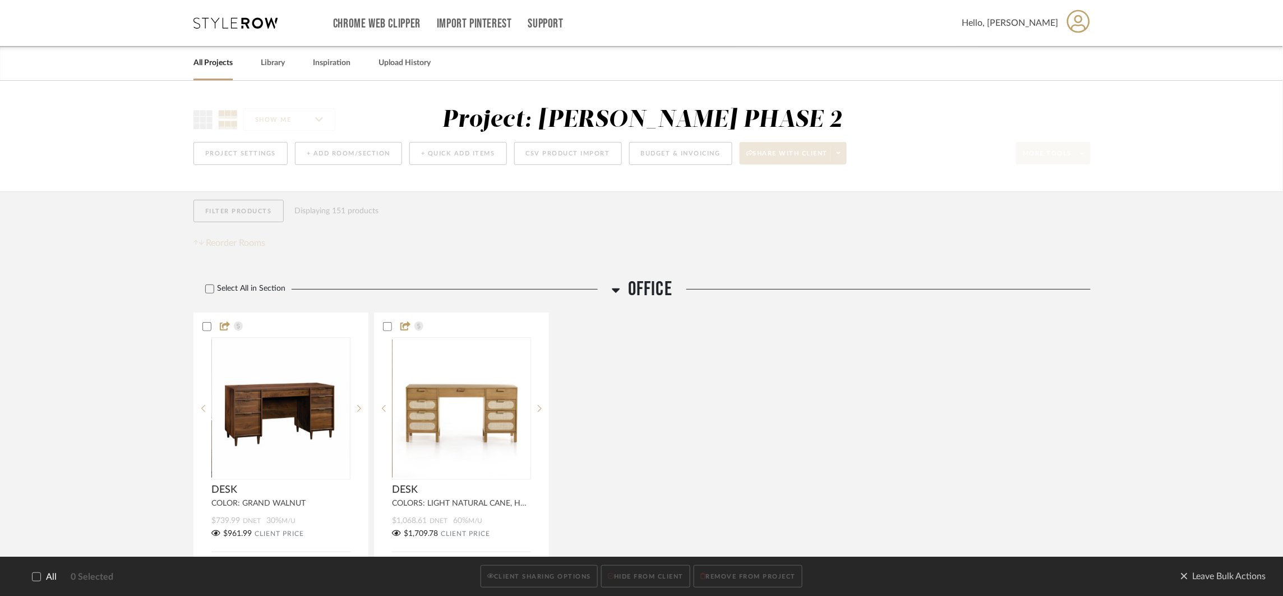
click at [46, 581] on span "All" at bounding box center [51, 577] width 11 height 11
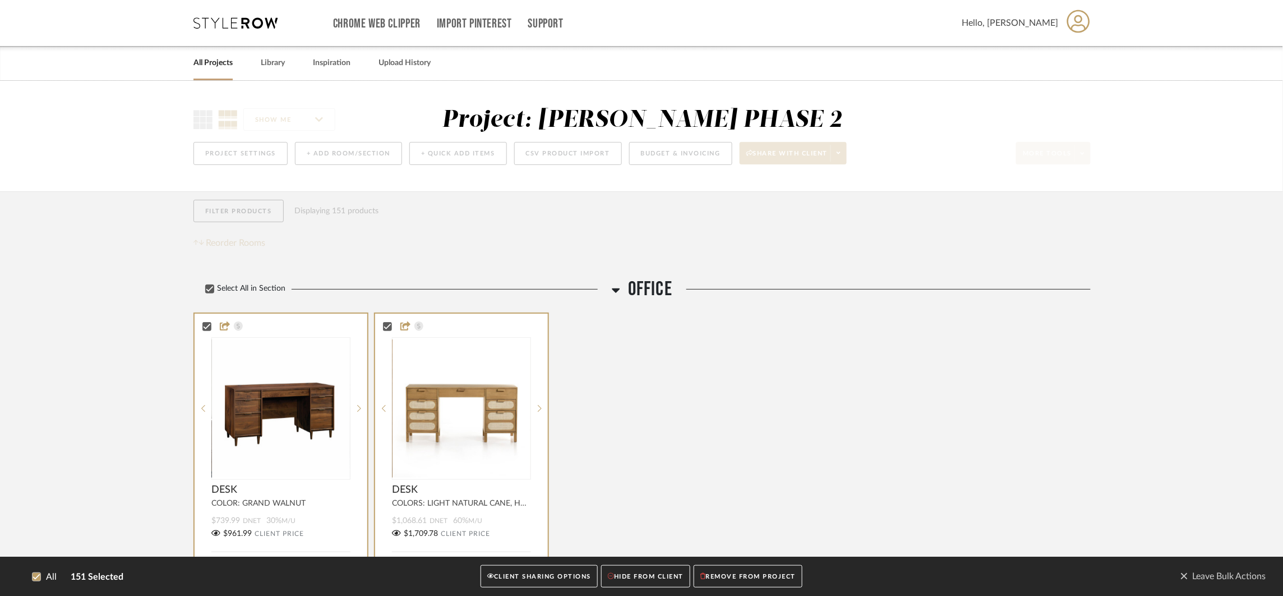
click at [528, 569] on button "CLIENT SHARING OPTIONS" at bounding box center [539, 576] width 117 height 23
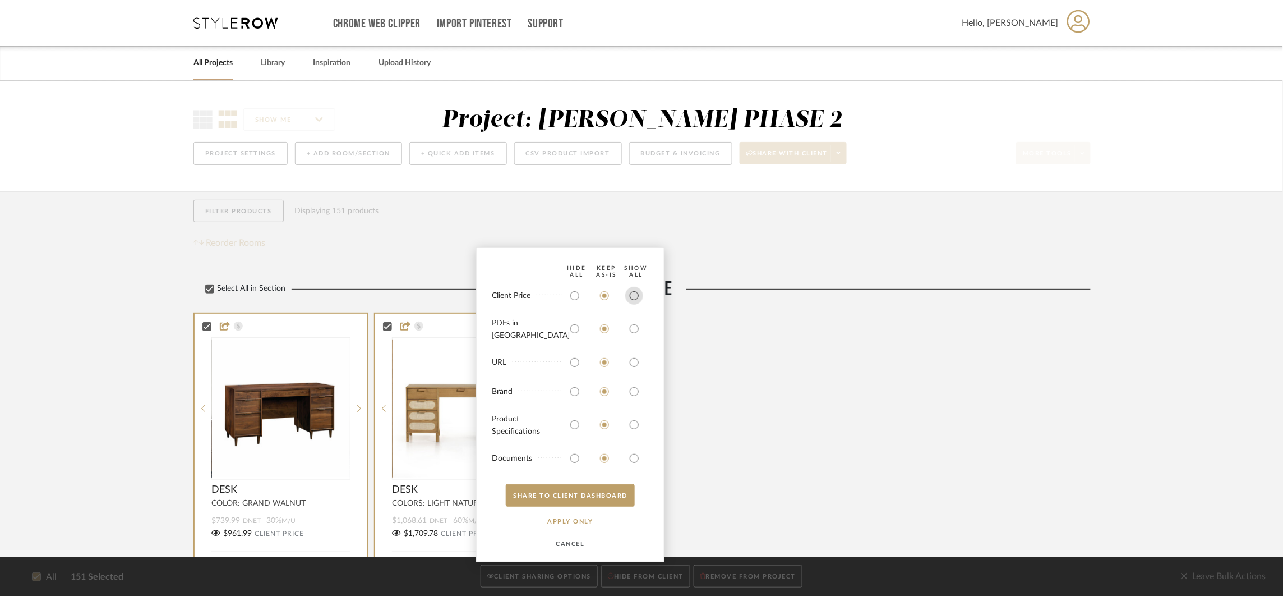
click at [633, 302] on input "radio" at bounding box center [634, 296] width 18 height 18
radio input "true"
click at [633, 325] on input "radio" at bounding box center [634, 329] width 18 height 18
radio input "true"
click at [634, 365] on input "radio" at bounding box center [634, 362] width 18 height 18
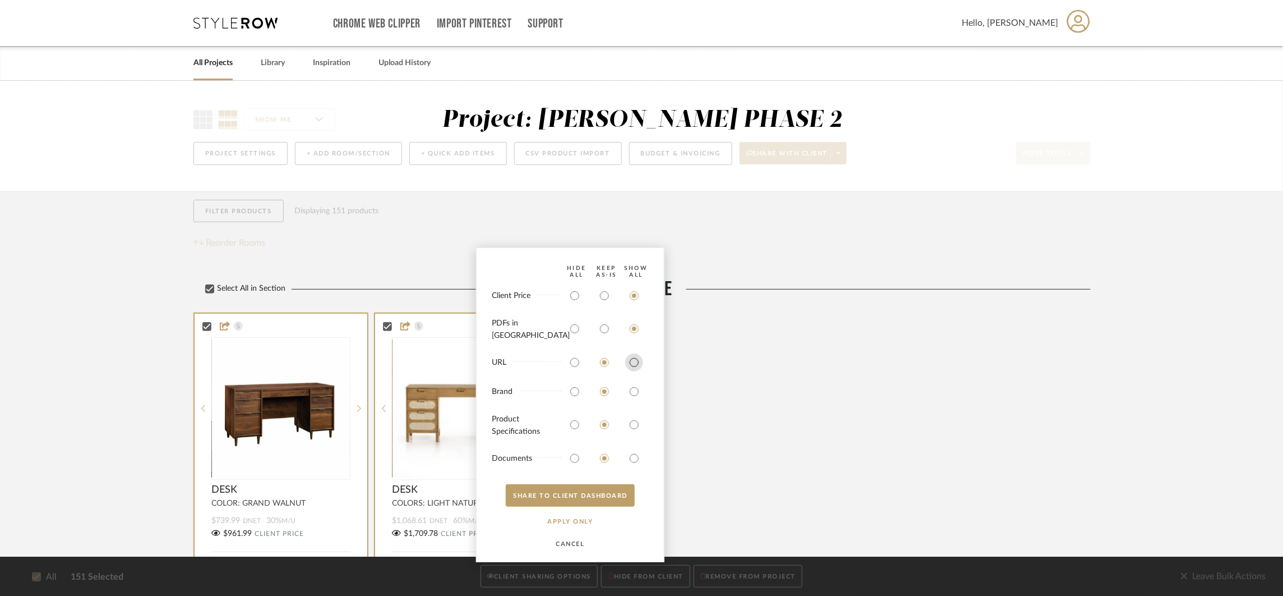
radio input "true"
click at [635, 390] on input "radio" at bounding box center [634, 392] width 18 height 18
radio input "true"
click at [638, 422] on input "radio" at bounding box center [634, 425] width 18 height 18
radio input "true"
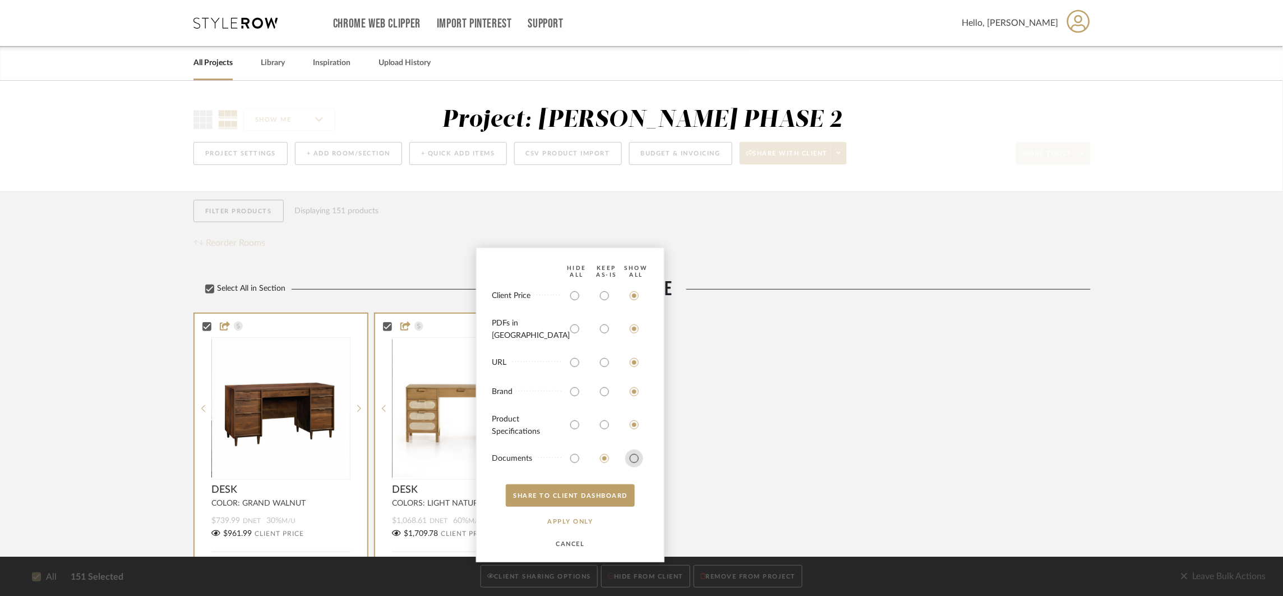
click at [637, 459] on input "radio" at bounding box center [634, 458] width 18 height 18
radio input "true"
click at [552, 499] on button "SHARE TO CLIENT Dashboard" at bounding box center [570, 495] width 129 height 22
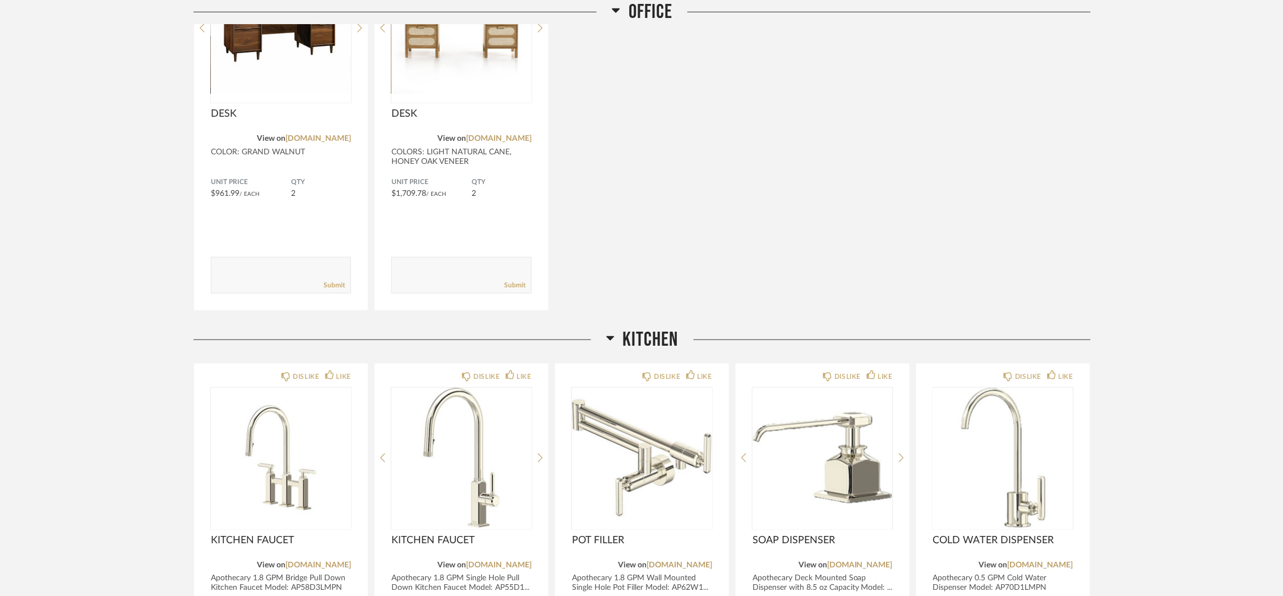
scroll to position [281, 0]
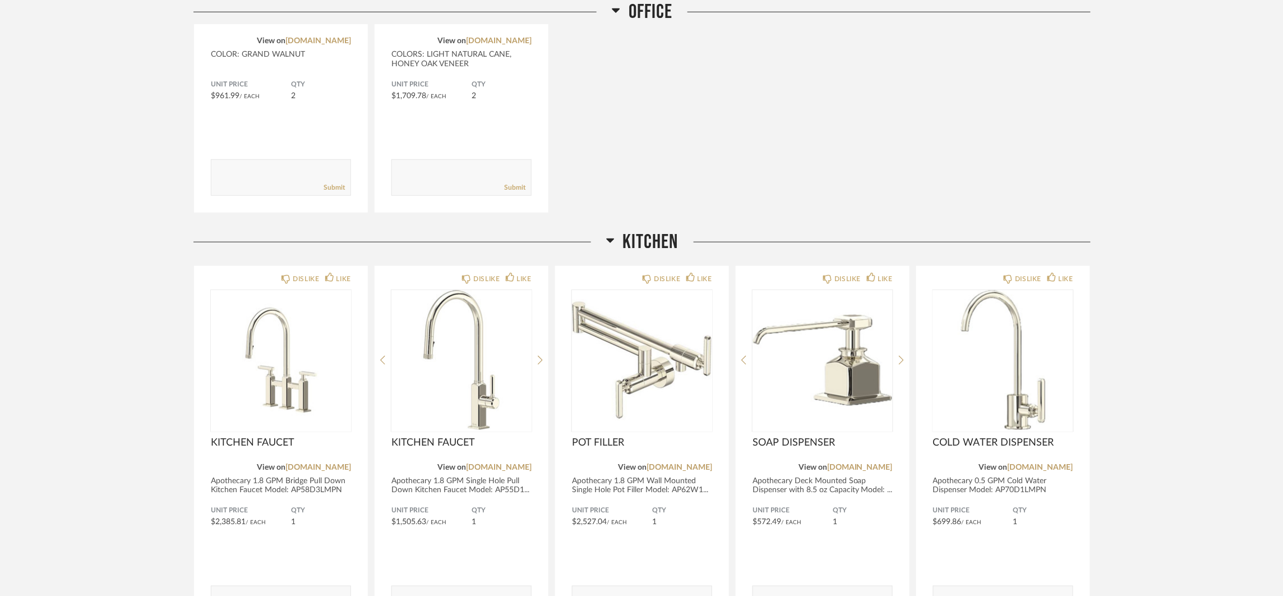
scroll to position [531, 0]
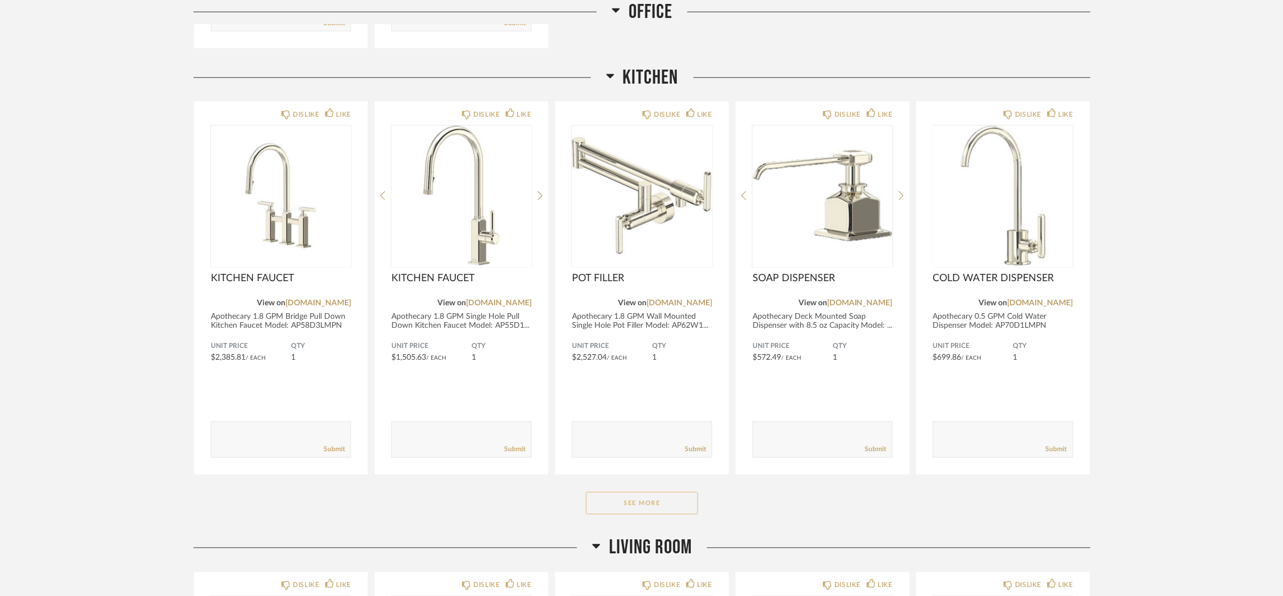
click at [644, 508] on button "See More" at bounding box center [642, 503] width 112 height 22
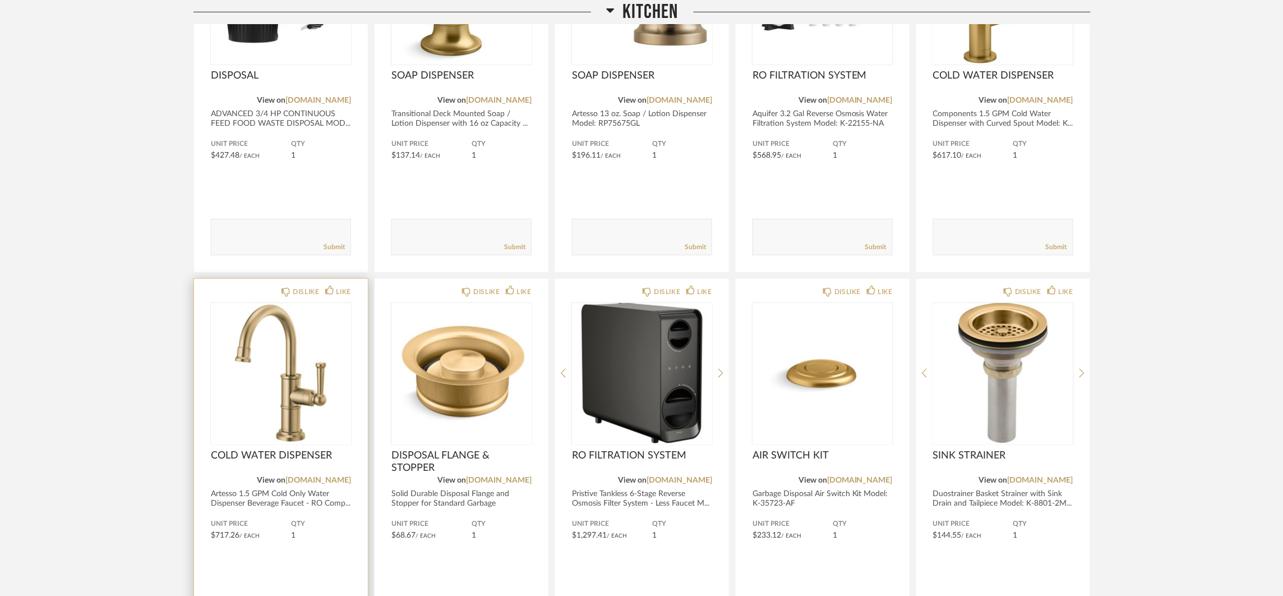
scroll to position [1881, 0]
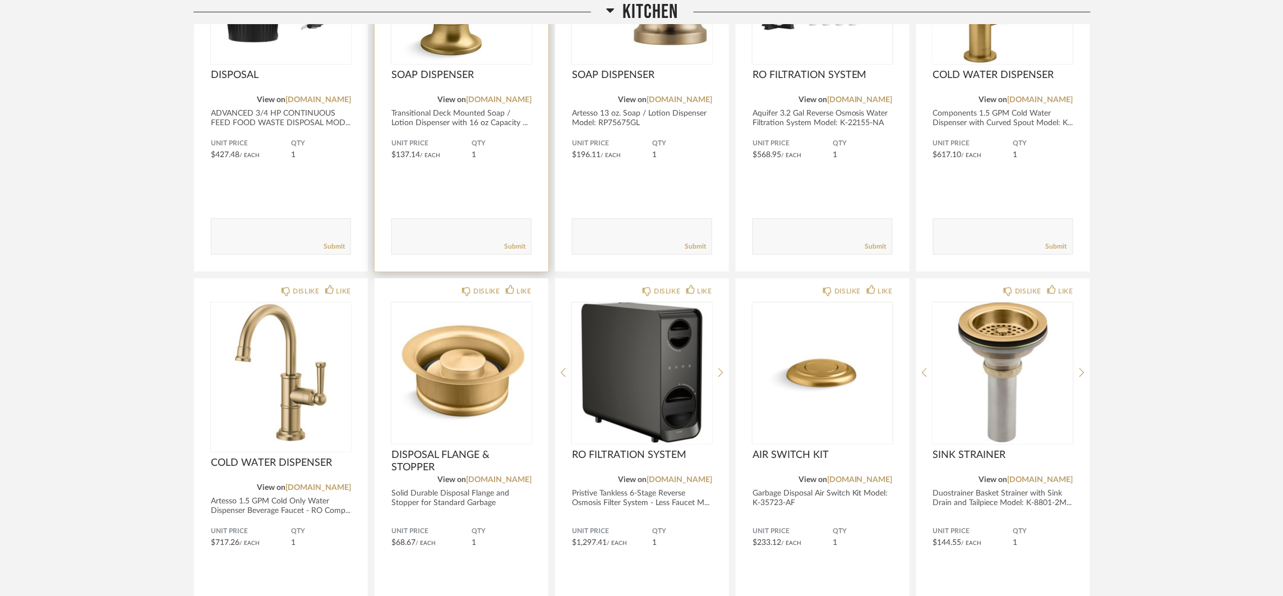
drag, startPoint x: 678, startPoint y: 145, endPoint x: 431, endPoint y: 187, distance: 250.9
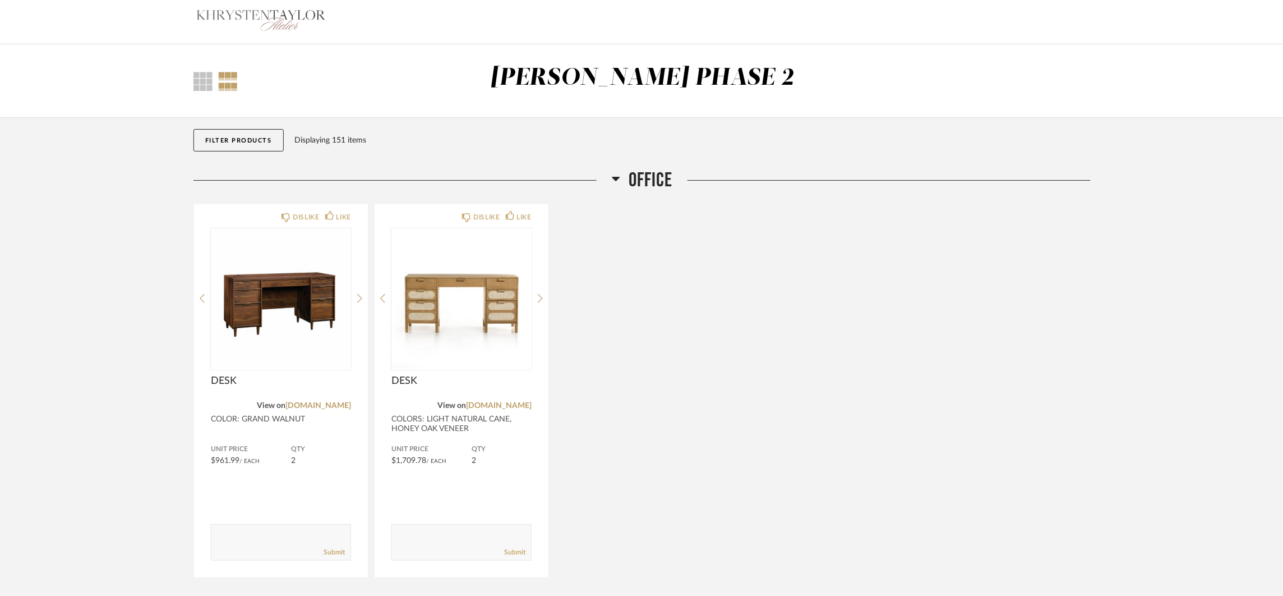
scroll to position [0, 0]
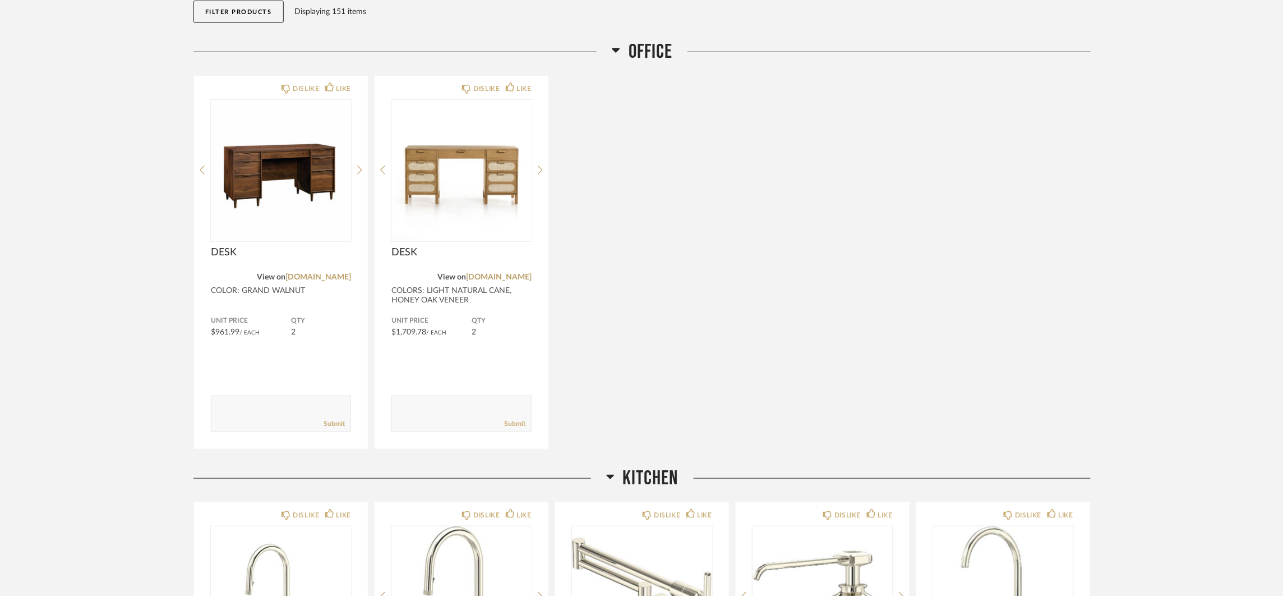
scroll to position [20, 0]
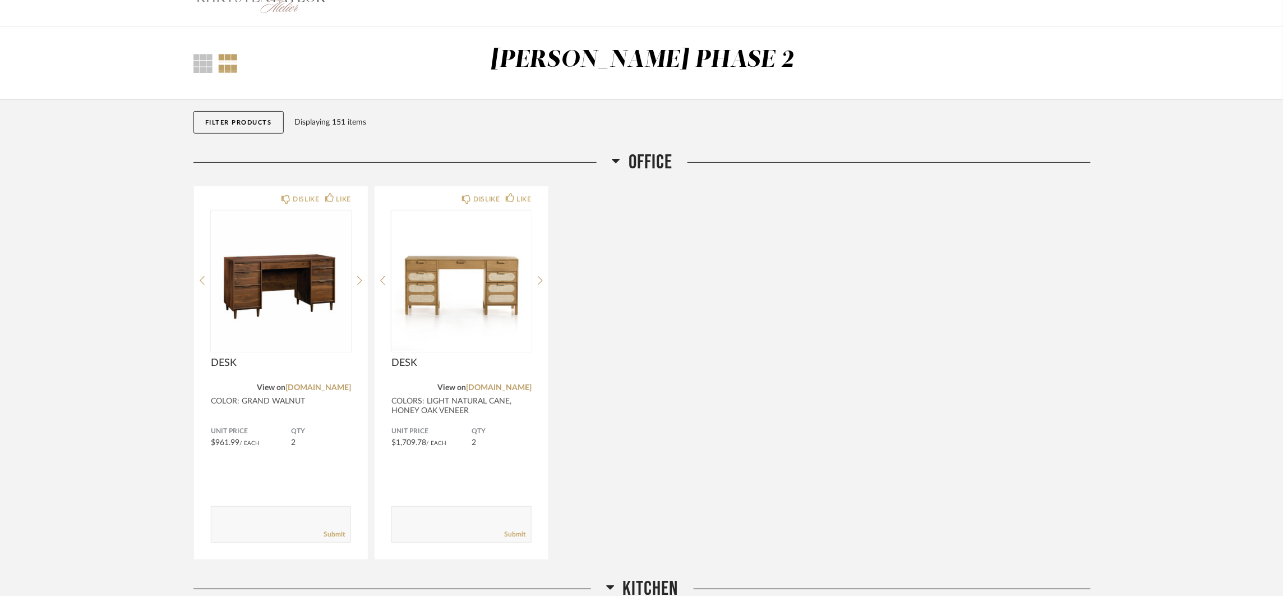
click at [241, 127] on button "Filter Products" at bounding box center [239, 122] width 90 height 22
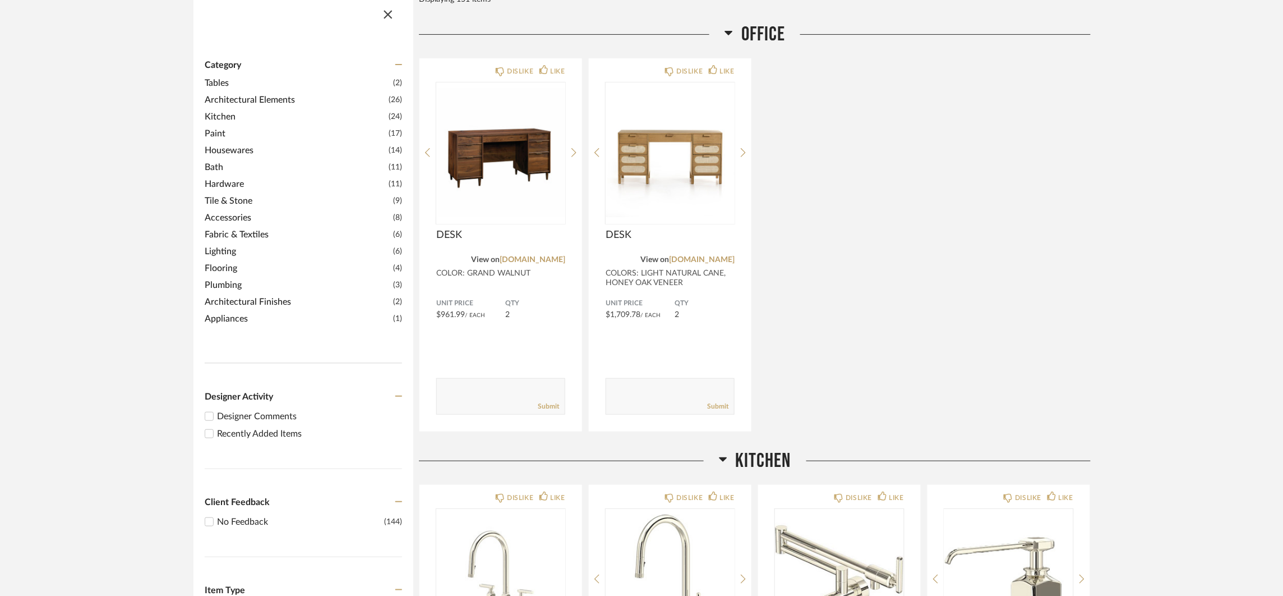
scroll to position [0, 0]
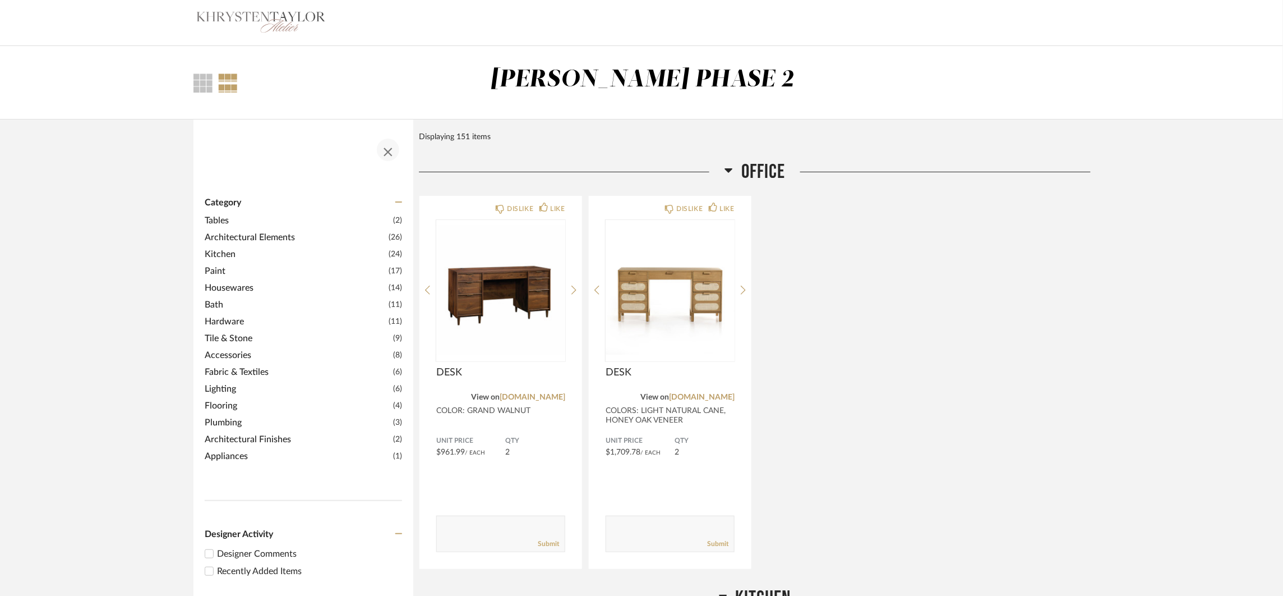
click at [387, 139] on span "button" at bounding box center [388, 149] width 27 height 27
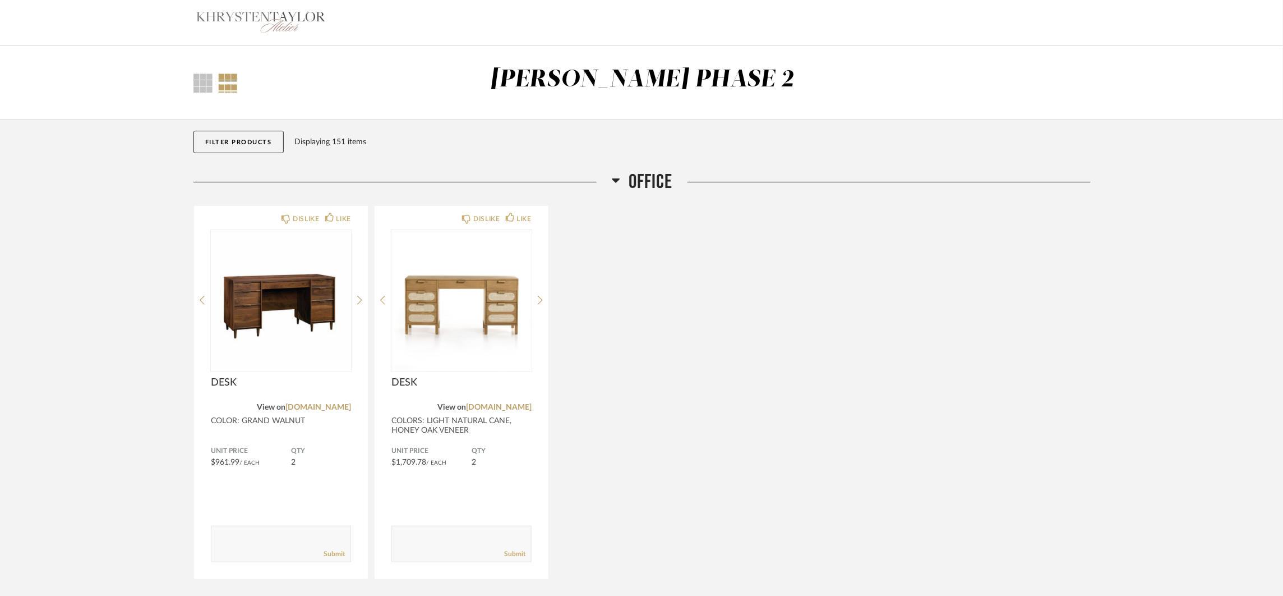
click at [210, 93] on div "Thumbnail View Full View [PERSON_NAME] PHASE 2" at bounding box center [642, 83] width 914 height 34
click at [201, 93] on div "Thumbnail View Full View [PERSON_NAME] PHASE 2" at bounding box center [642, 83] width 914 height 34
click at [202, 84] on div at bounding box center [203, 82] width 19 height 19
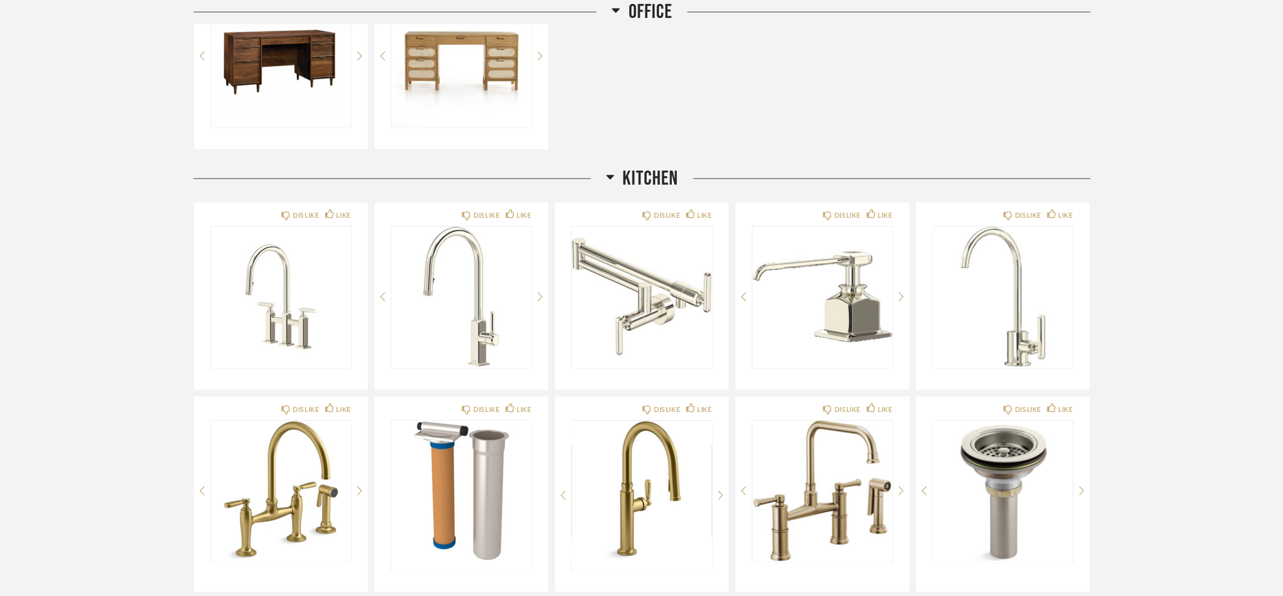
scroll to position [290, 0]
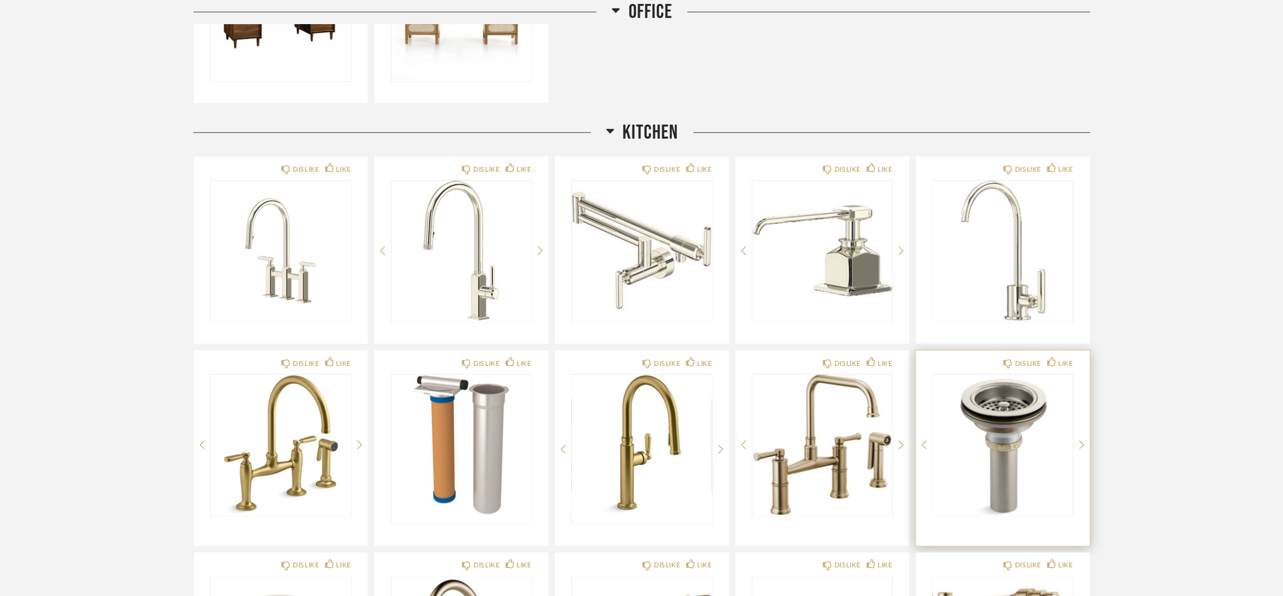
click at [1085, 445] on div "DISLIKE LIKE" at bounding box center [1003, 448] width 174 height 195
click at [1083, 380] on icon at bounding box center [1082, 375] width 5 height 10
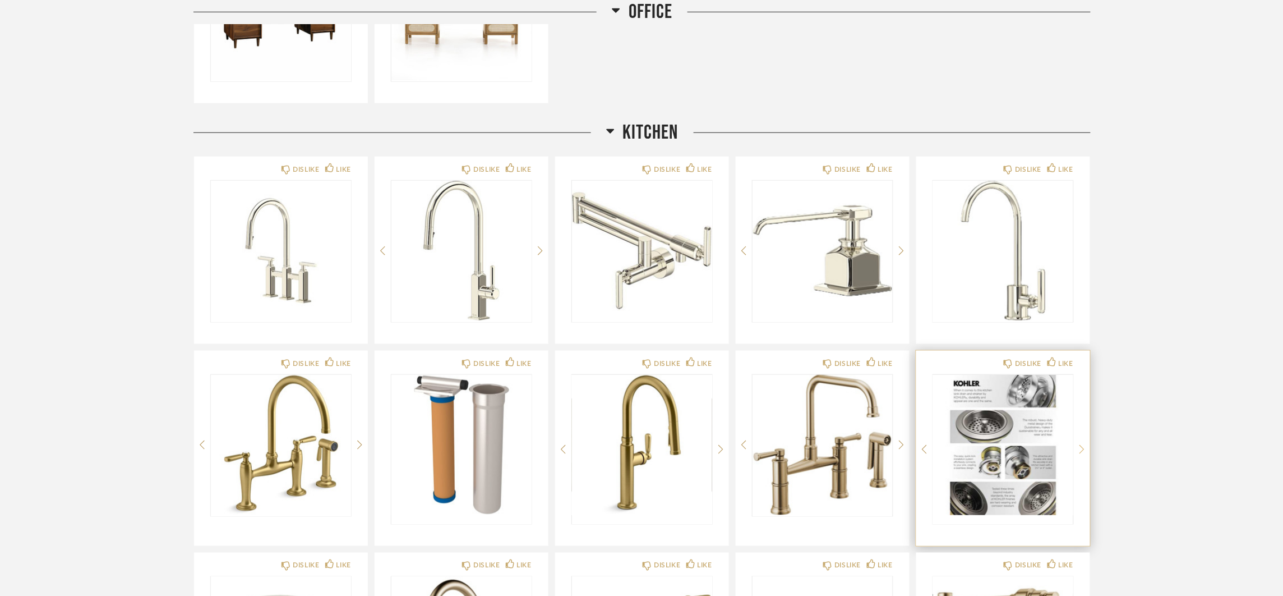
click at [1082, 445] on icon at bounding box center [1082, 449] width 5 height 10
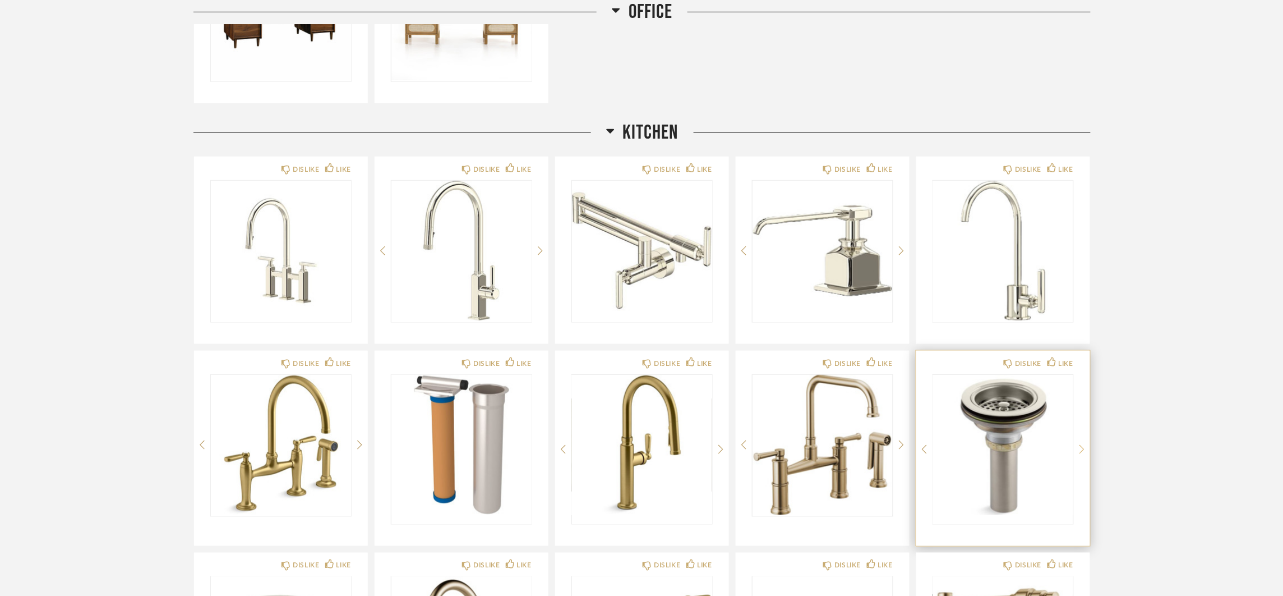
click at [1082, 445] on icon at bounding box center [1082, 449] width 5 height 10
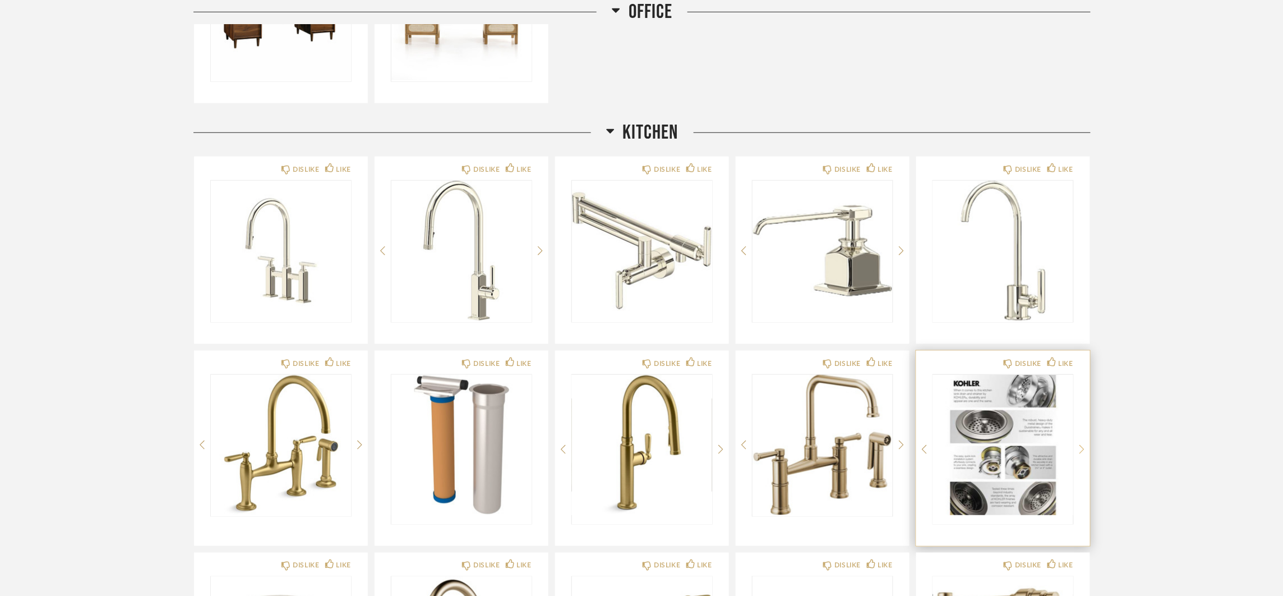
click at [1082, 445] on icon at bounding box center [1082, 449] width 5 height 10
